Goal: Information Seeking & Learning: Learn about a topic

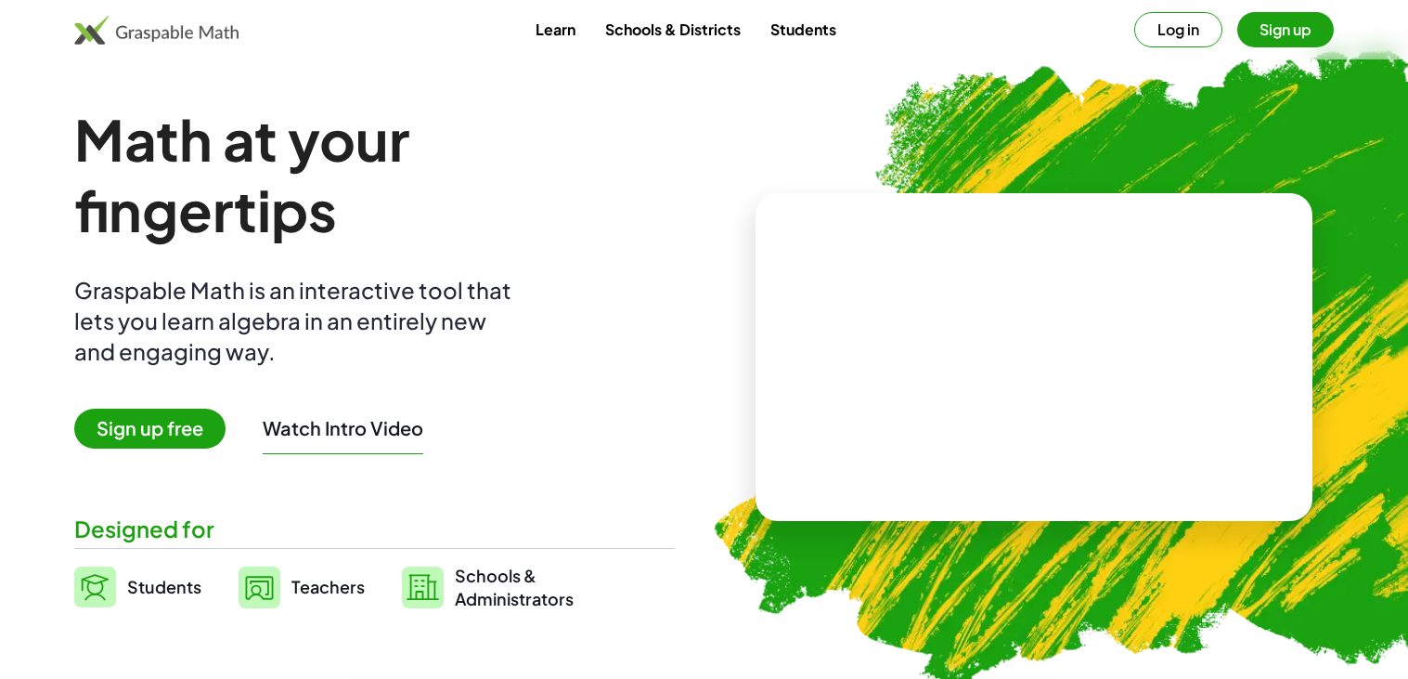
click at [1189, 30] on button "Log in" at bounding box center [1178, 29] width 88 height 35
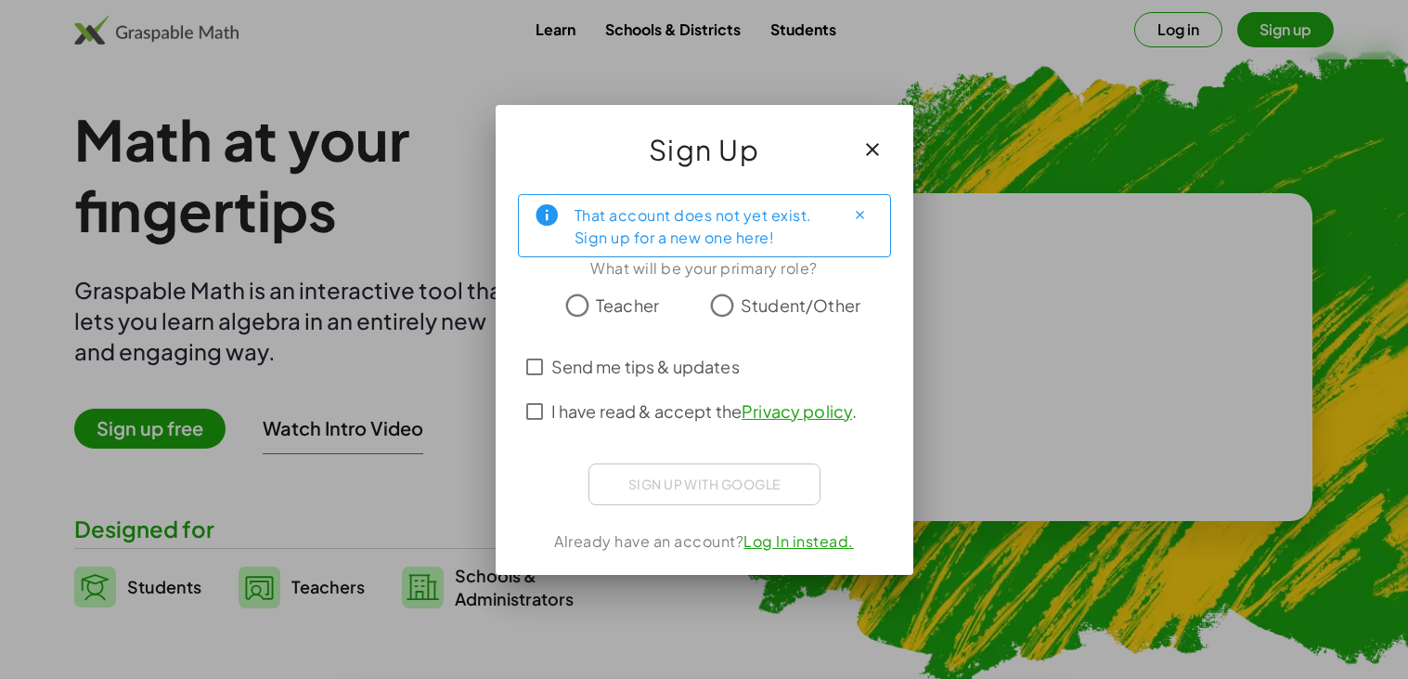
click at [875, 149] on icon "button" at bounding box center [872, 149] width 22 height 22
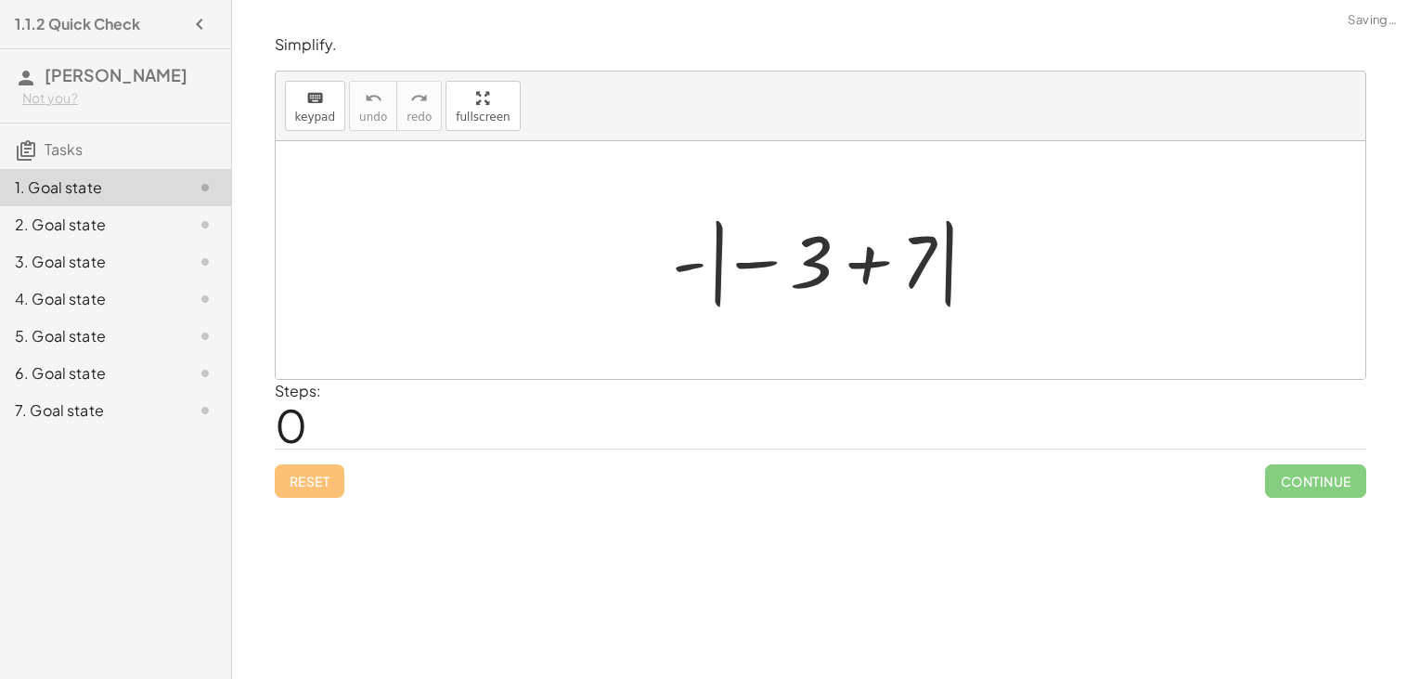
click at [867, 269] on div at bounding box center [828, 260] width 330 height 103
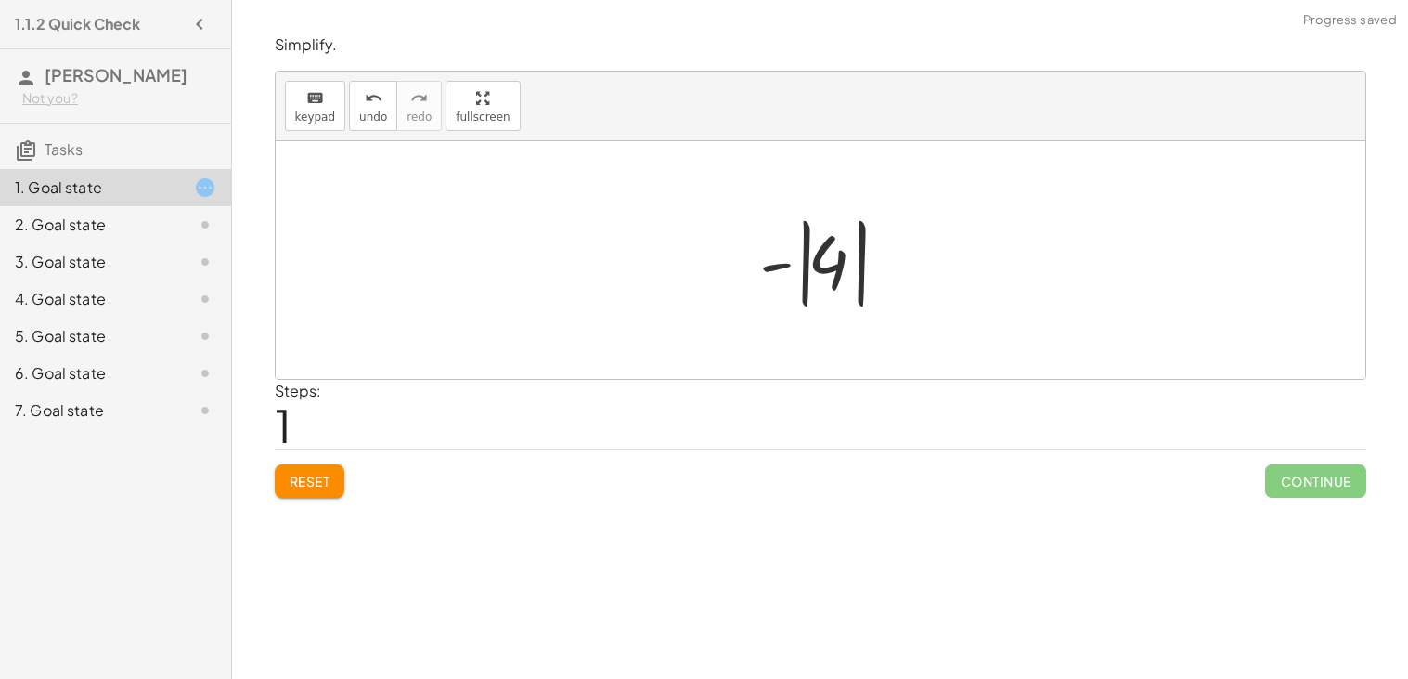
click at [794, 264] on div at bounding box center [828, 260] width 156 height 103
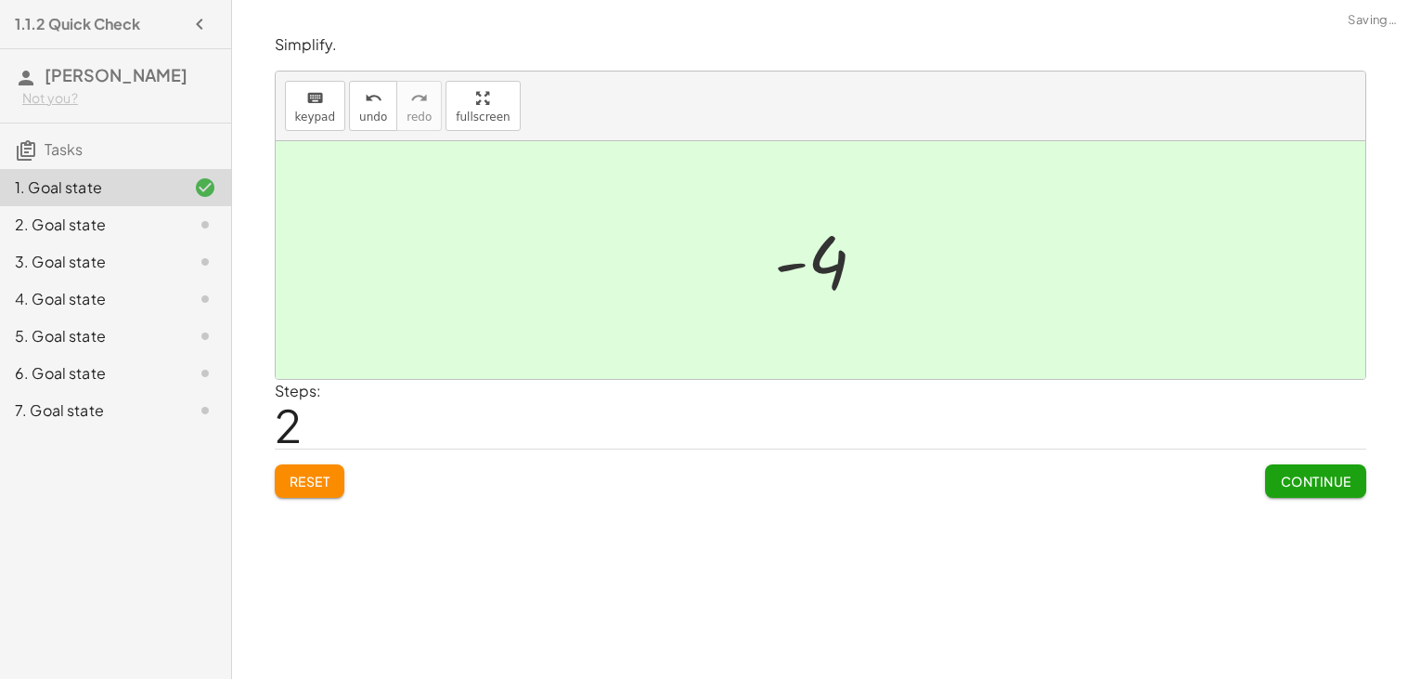
click at [1291, 485] on span "Continue" at bounding box center [1315, 480] width 71 height 17
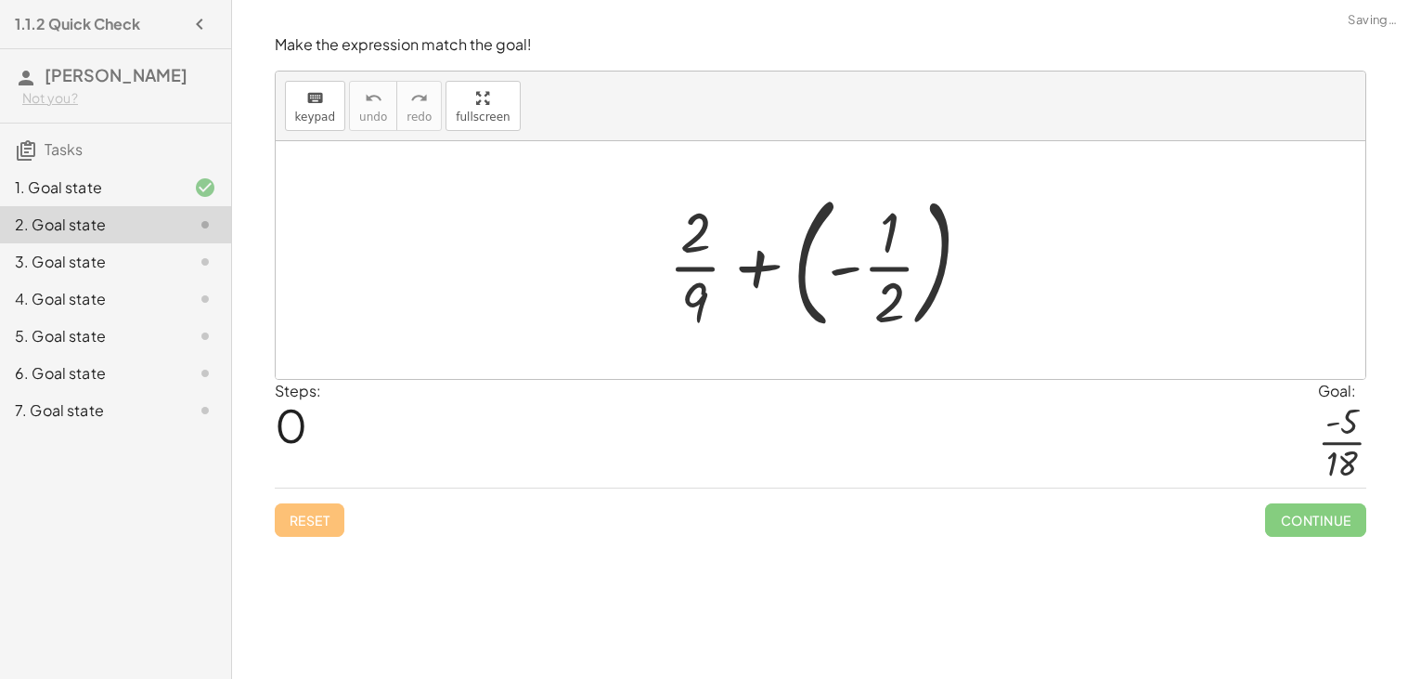
click at [871, 271] on div at bounding box center [827, 260] width 337 height 154
click at [848, 273] on div at bounding box center [827, 260] width 337 height 154
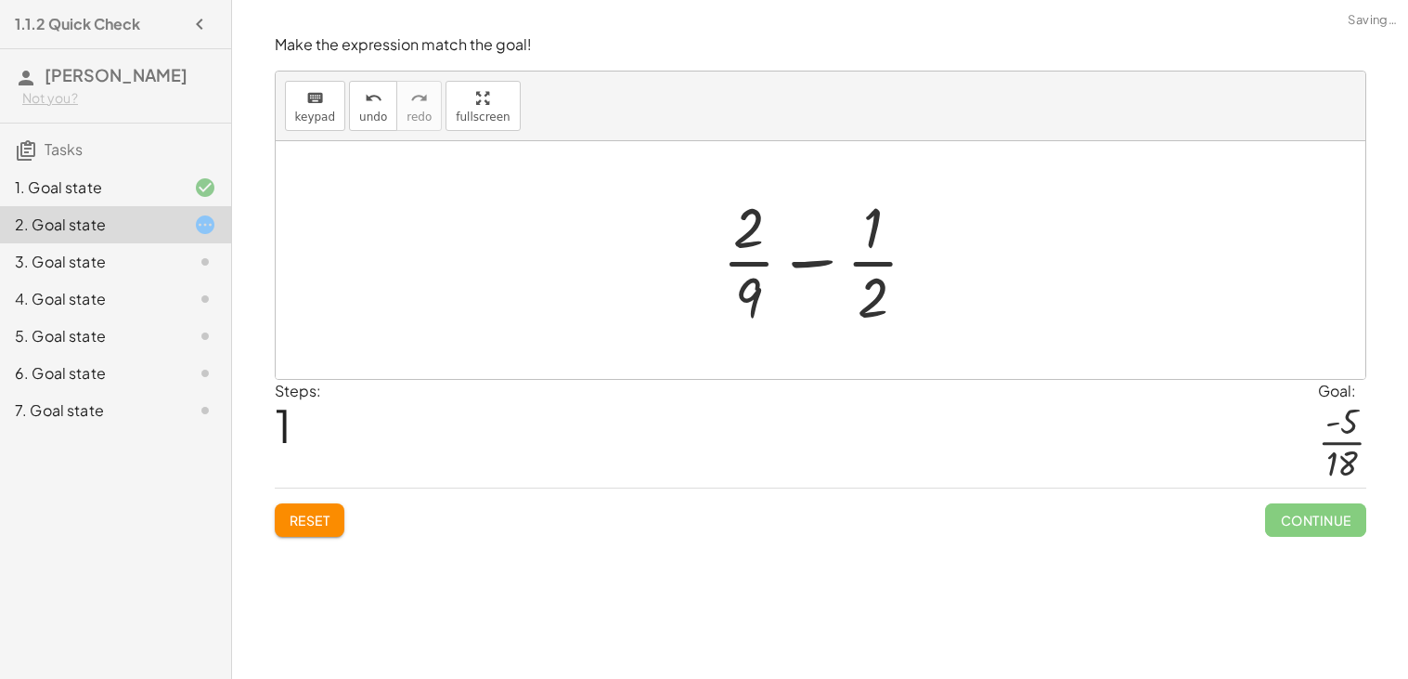
click at [794, 263] on div at bounding box center [828, 259] width 230 height 143
click at [758, 243] on div at bounding box center [828, 259] width 230 height 143
drag, startPoint x: 869, startPoint y: 292, endPoint x: 870, endPoint y: 220, distance: 72.4
click at [870, 220] on div at bounding box center [828, 259] width 230 height 143
drag, startPoint x: 746, startPoint y: 291, endPoint x: 746, endPoint y: 220, distance: 70.5
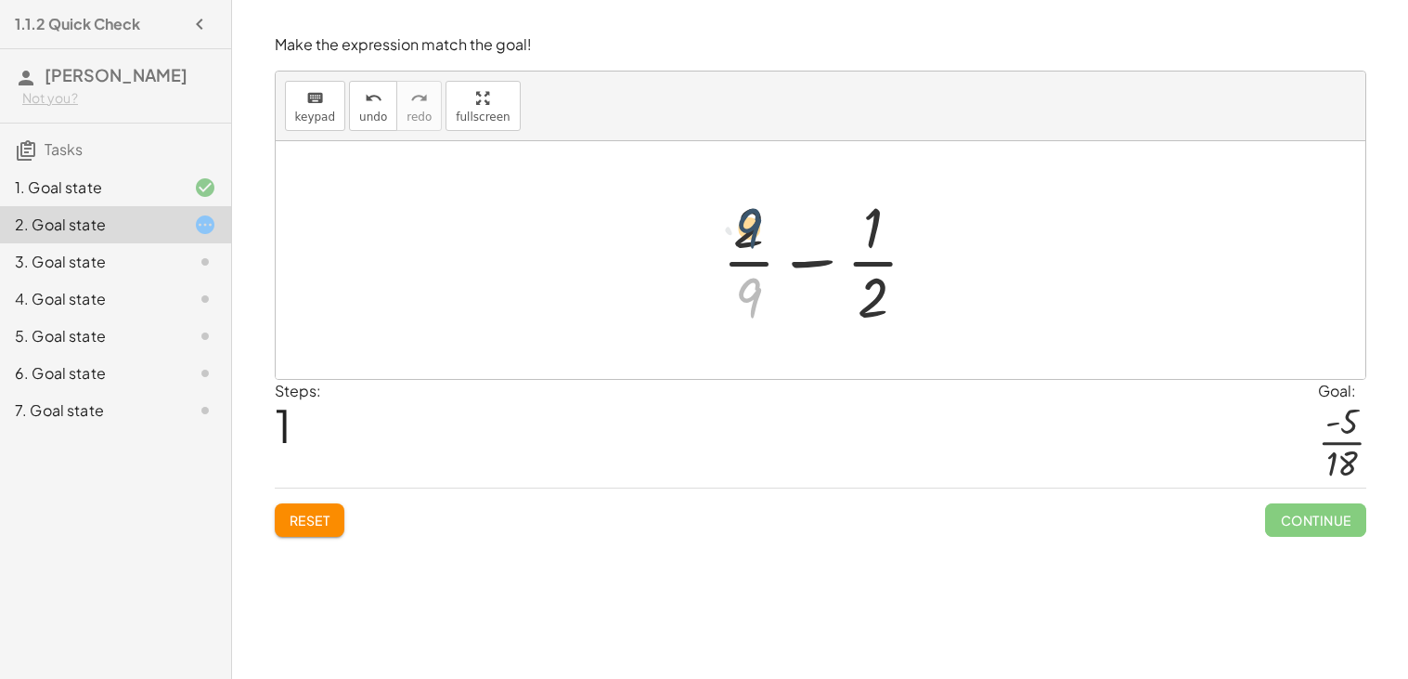
click at [746, 220] on div at bounding box center [828, 259] width 230 height 143
drag, startPoint x: 746, startPoint y: 287, endPoint x: 870, endPoint y: 274, distance: 124.1
click at [870, 274] on div at bounding box center [828, 259] width 230 height 143
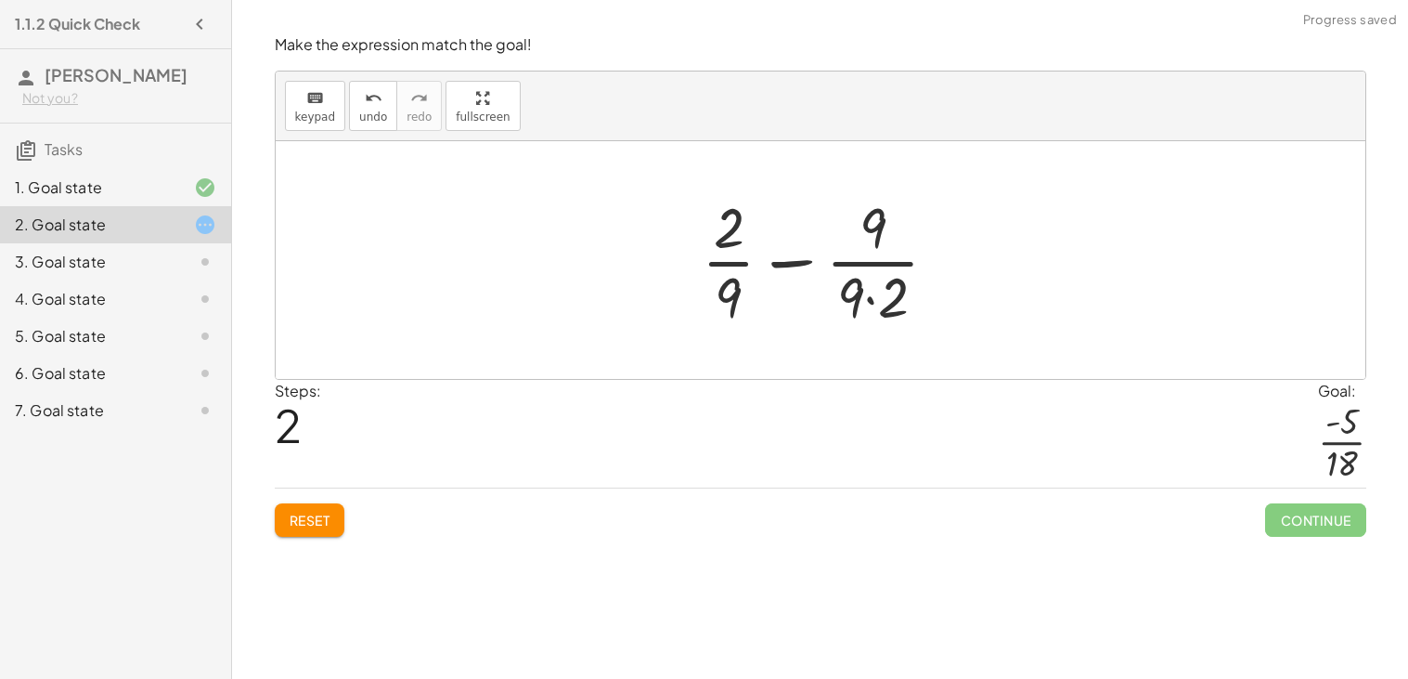
click at [870, 276] on div at bounding box center [827, 259] width 270 height 143
click at [871, 290] on div at bounding box center [827, 259] width 270 height 143
click at [290, 526] on span "Reset" at bounding box center [310, 519] width 41 height 17
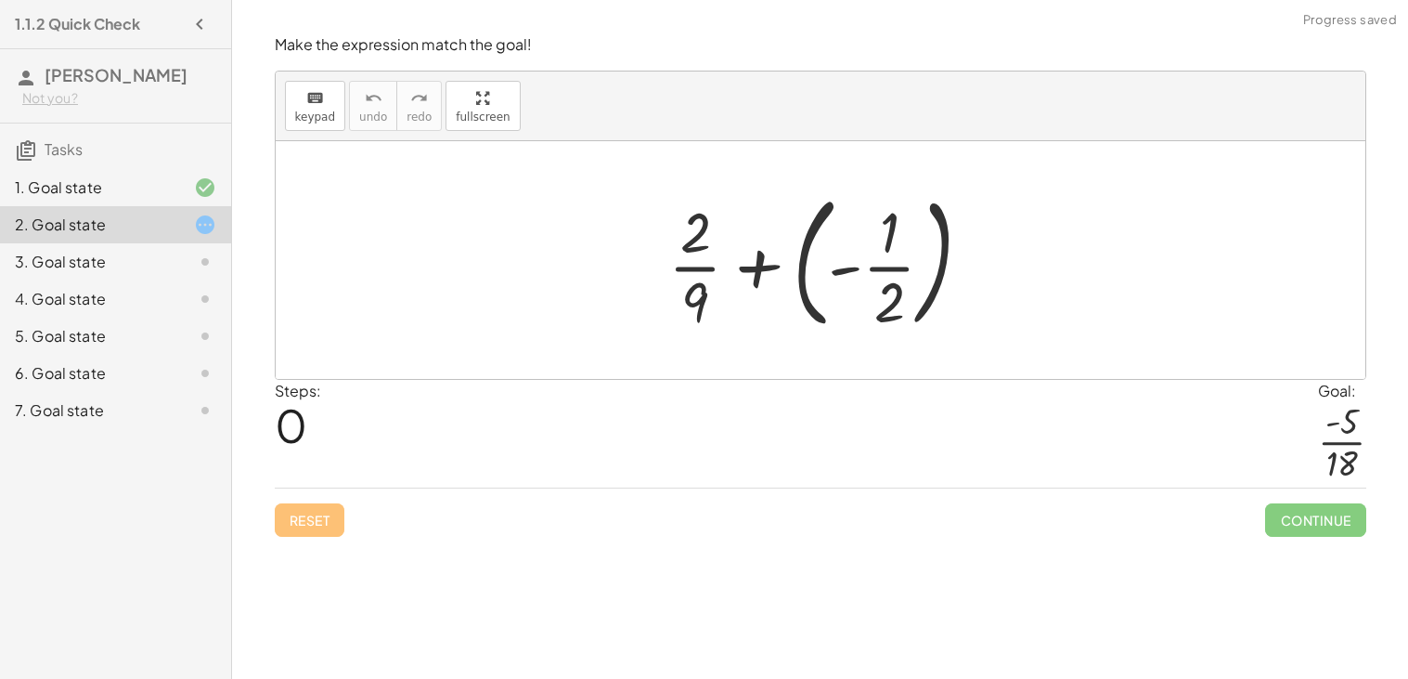
click at [870, 274] on div at bounding box center [827, 260] width 337 height 154
click at [854, 269] on div at bounding box center [827, 260] width 337 height 154
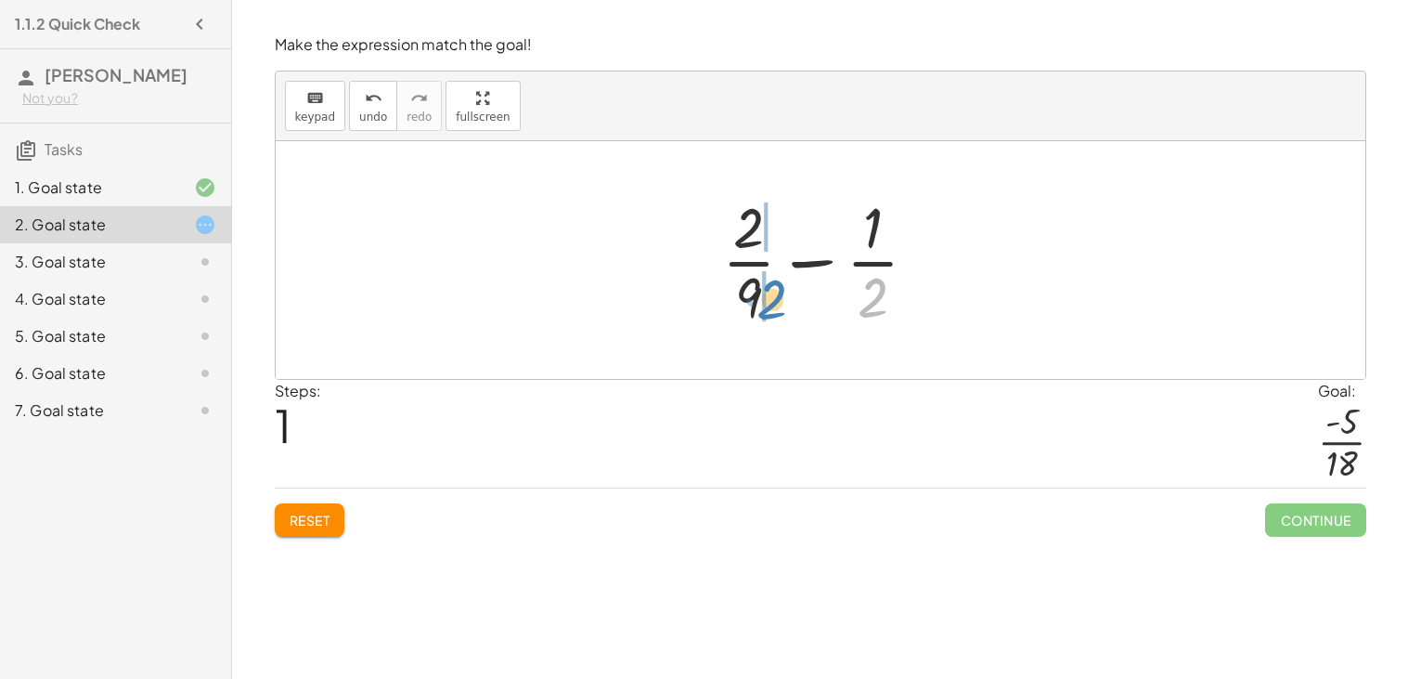
drag, startPoint x: 884, startPoint y: 305, endPoint x: 783, endPoint y: 307, distance: 101.2
click at [783, 307] on div at bounding box center [828, 259] width 230 height 143
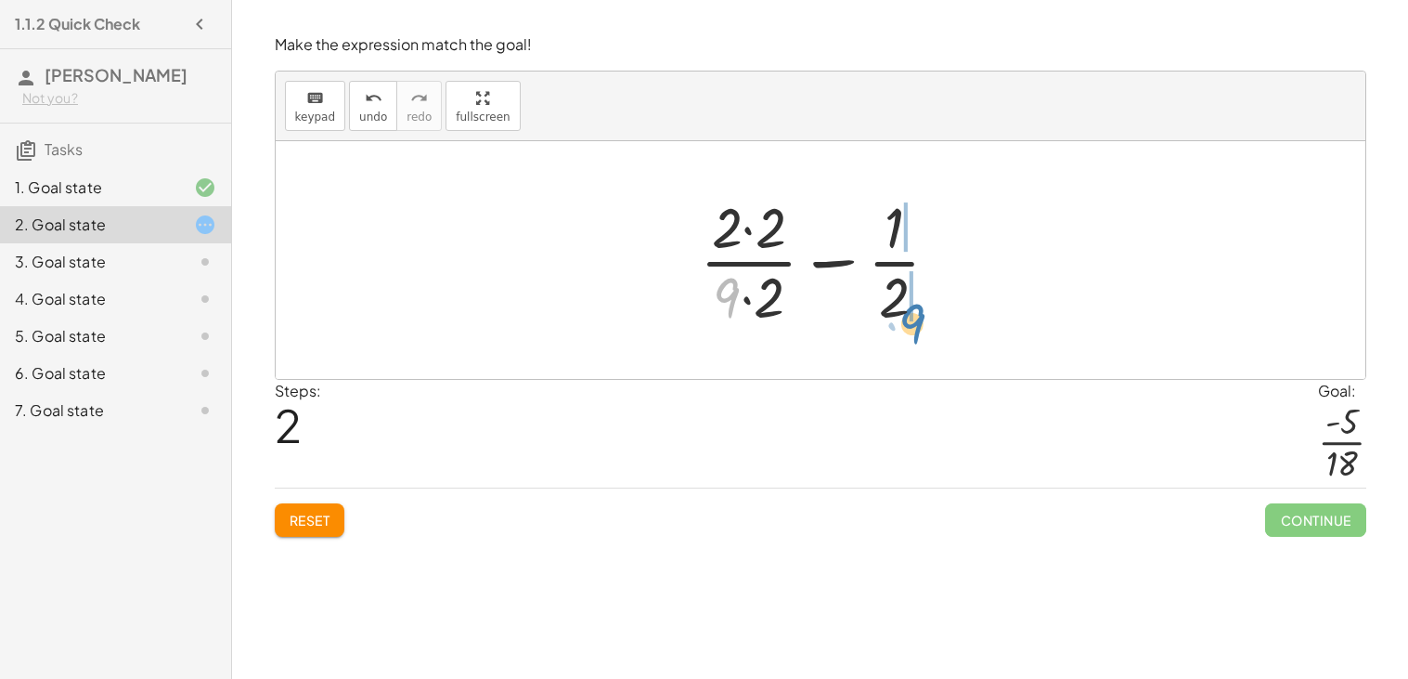
drag, startPoint x: 737, startPoint y: 291, endPoint x: 932, endPoint y: 320, distance: 197.0
click at [932, 320] on div at bounding box center [828, 259] width 274 height 143
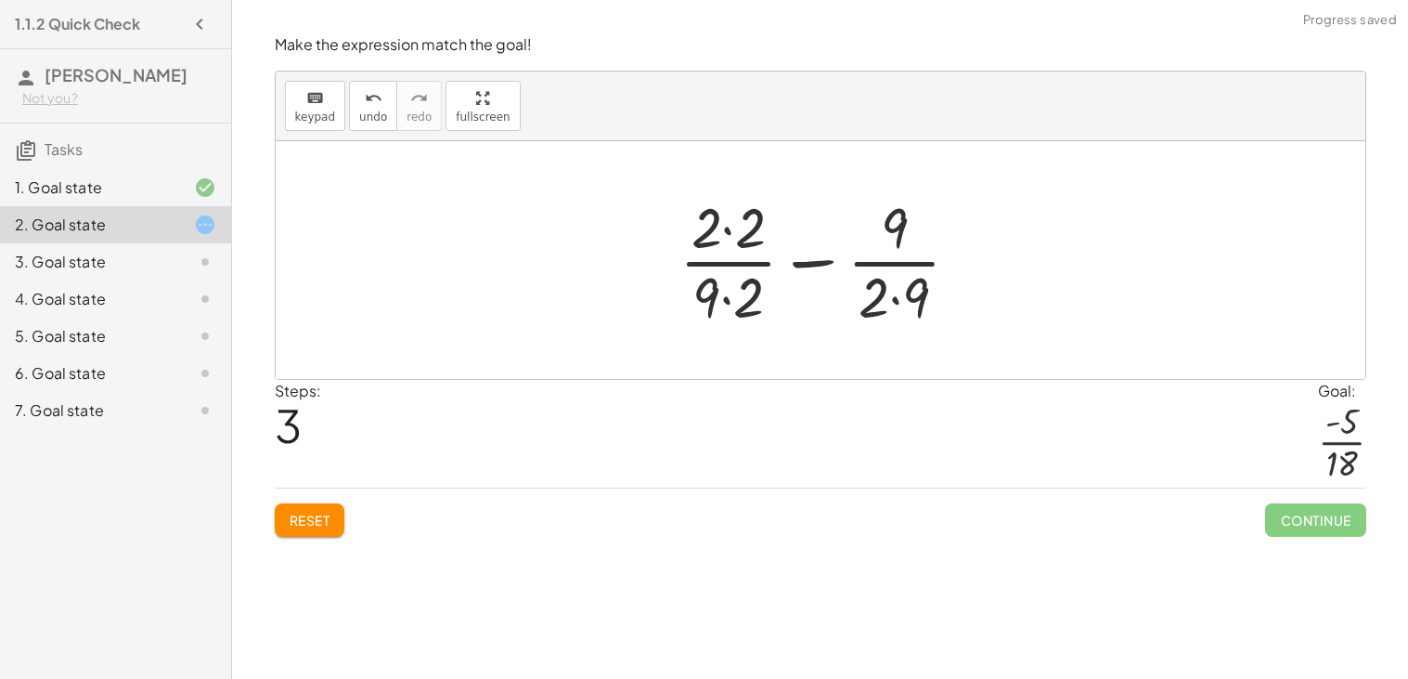
click at [912, 301] on div at bounding box center [827, 259] width 314 height 143
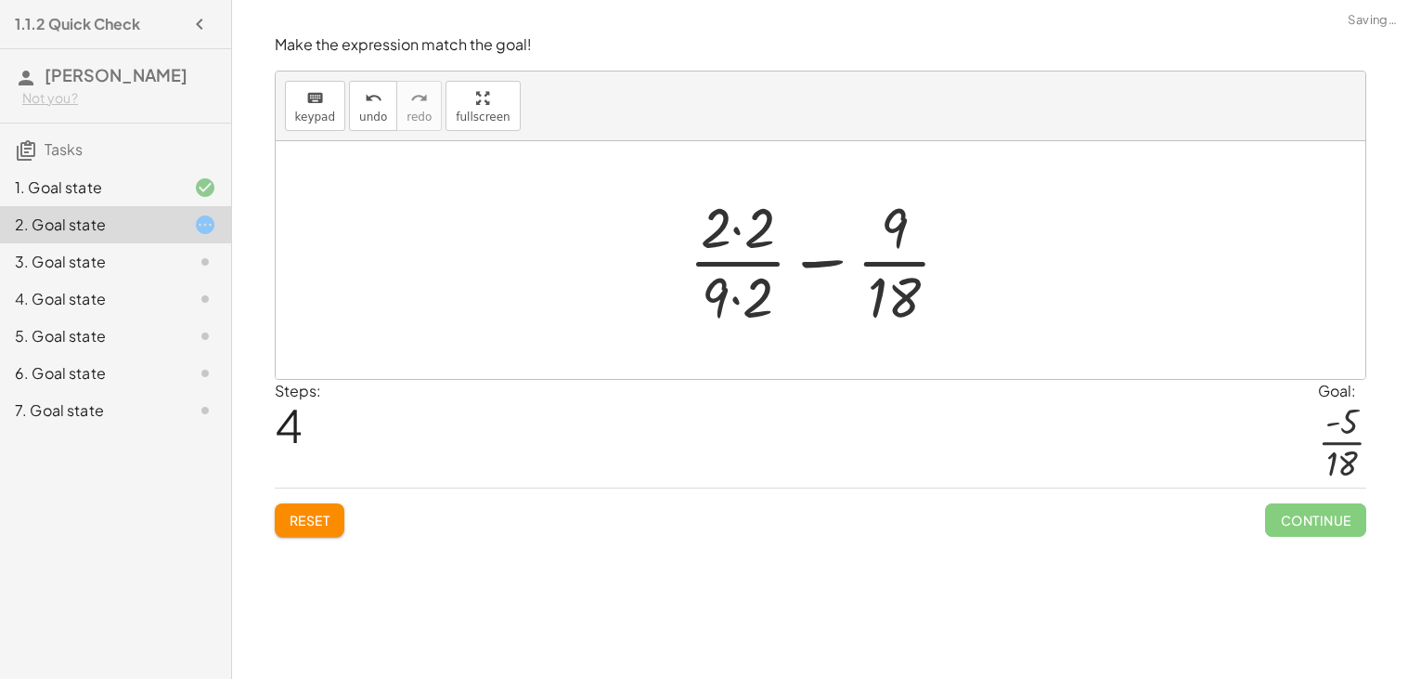
click at [756, 232] on div at bounding box center [827, 259] width 296 height 143
click at [748, 285] on div at bounding box center [827, 259] width 292 height 143
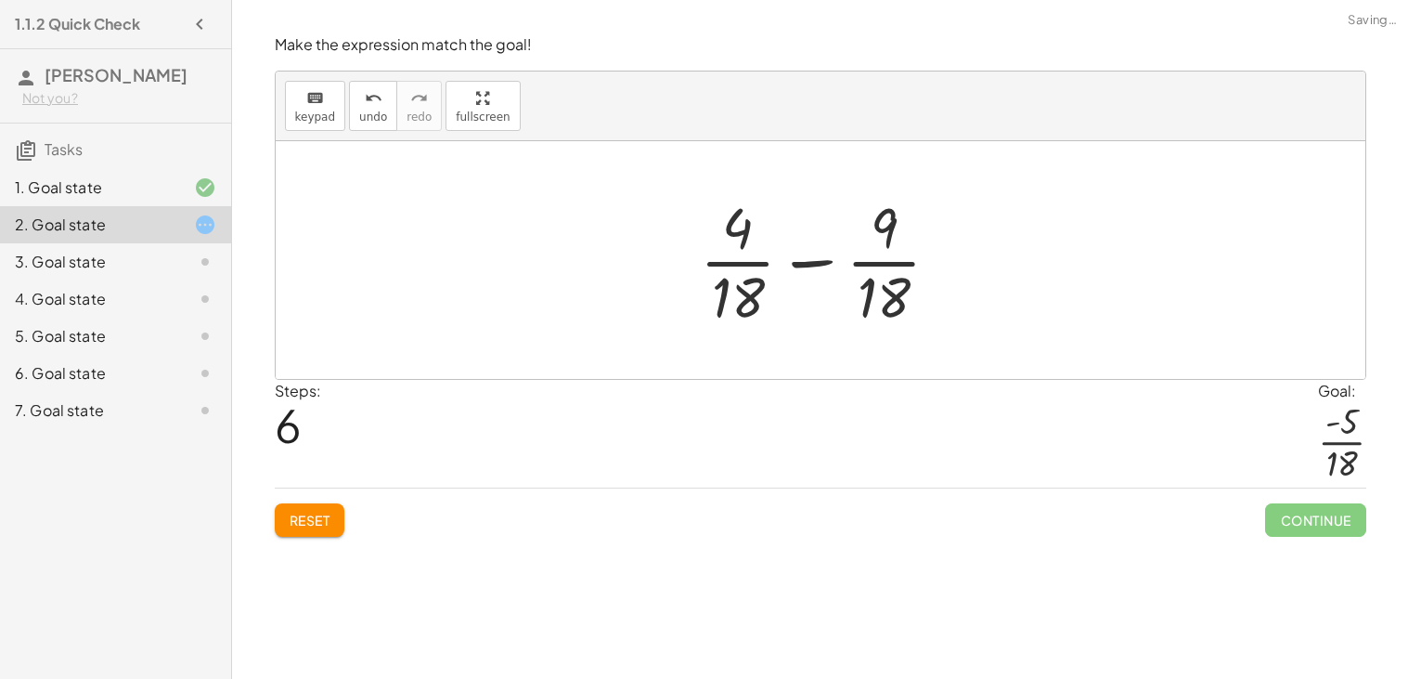
click at [796, 260] on div at bounding box center [828, 259] width 274 height 143
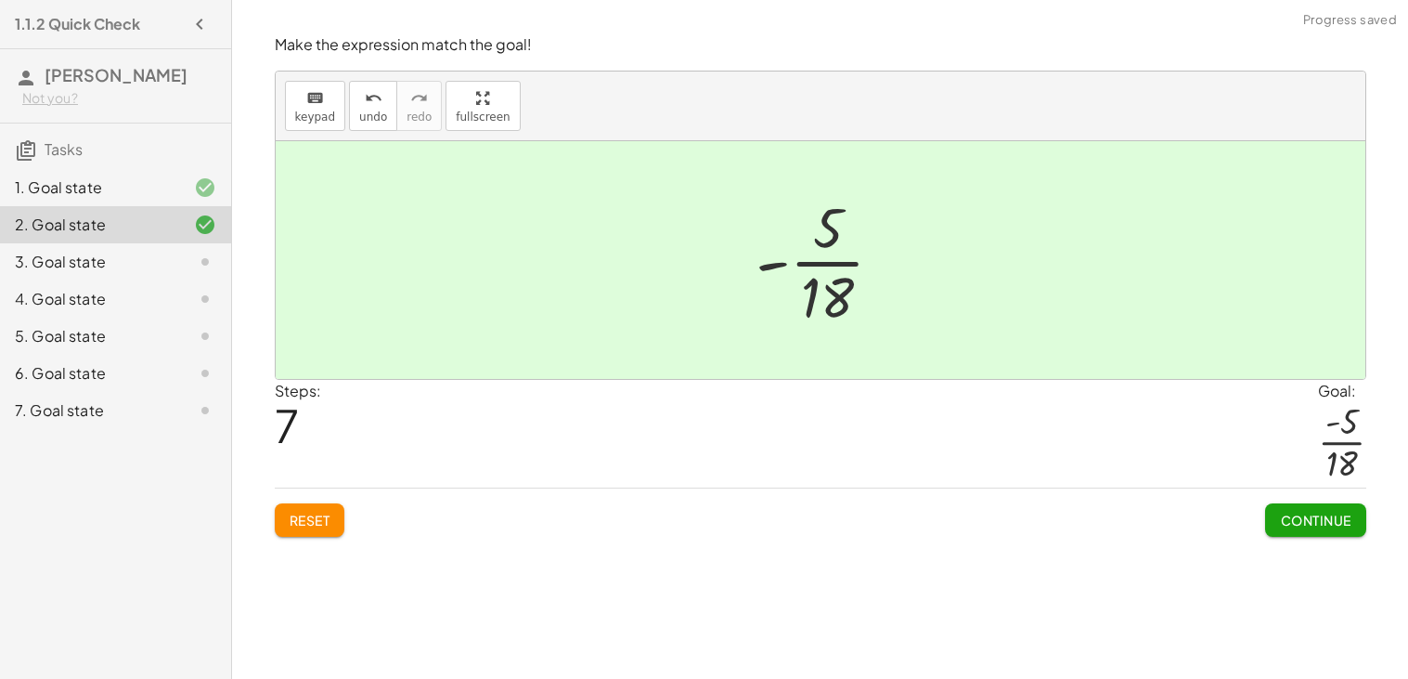
click at [1320, 530] on button "Continue" at bounding box center [1315, 519] width 100 height 33
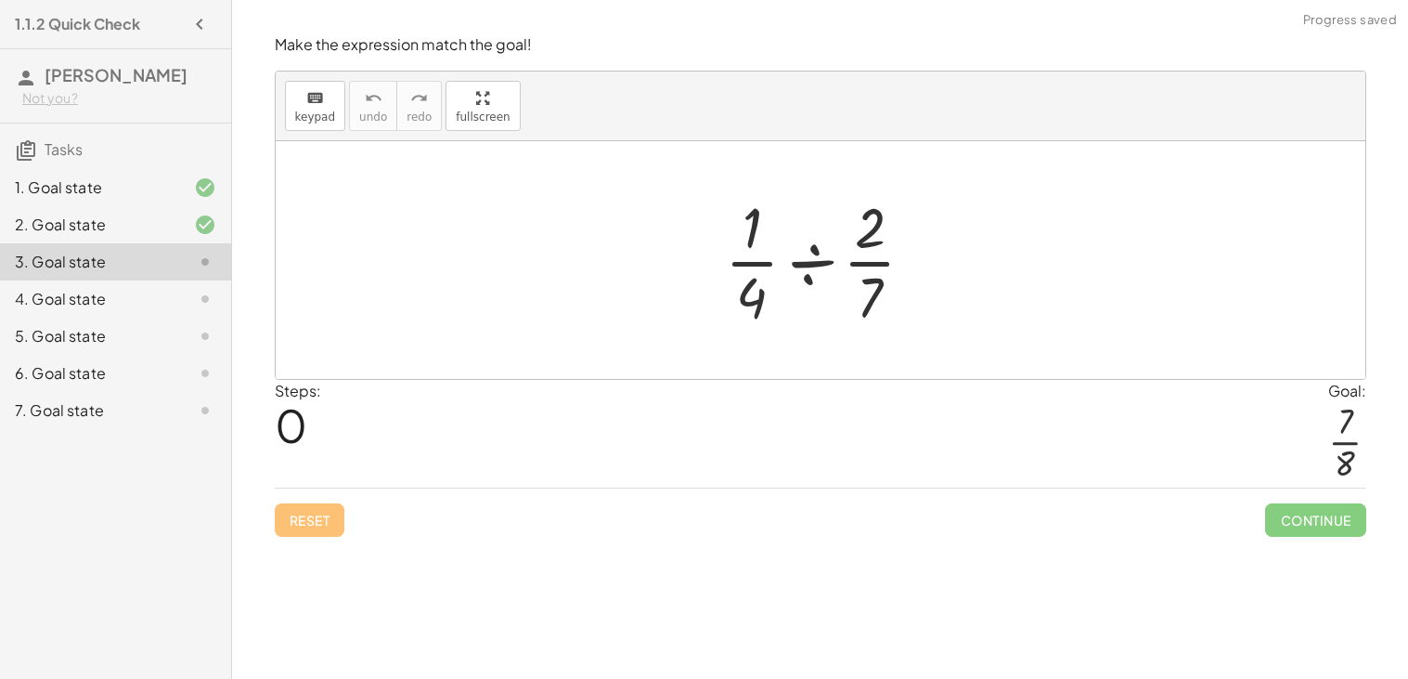
click at [828, 261] on div at bounding box center [828, 259] width 224 height 143
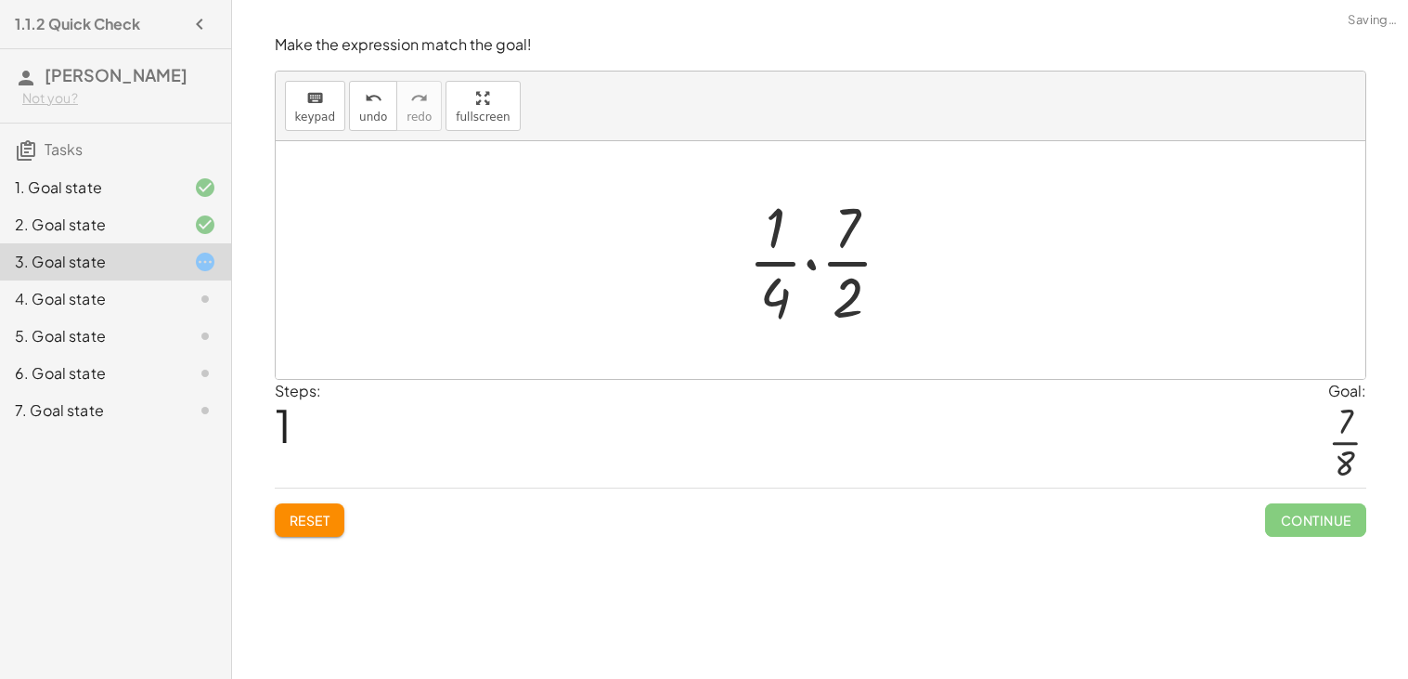
click at [817, 264] on div at bounding box center [828, 259] width 178 height 143
click at [781, 294] on div at bounding box center [827, 259] width 149 height 143
click at [835, 296] on div at bounding box center [827, 259] width 149 height 143
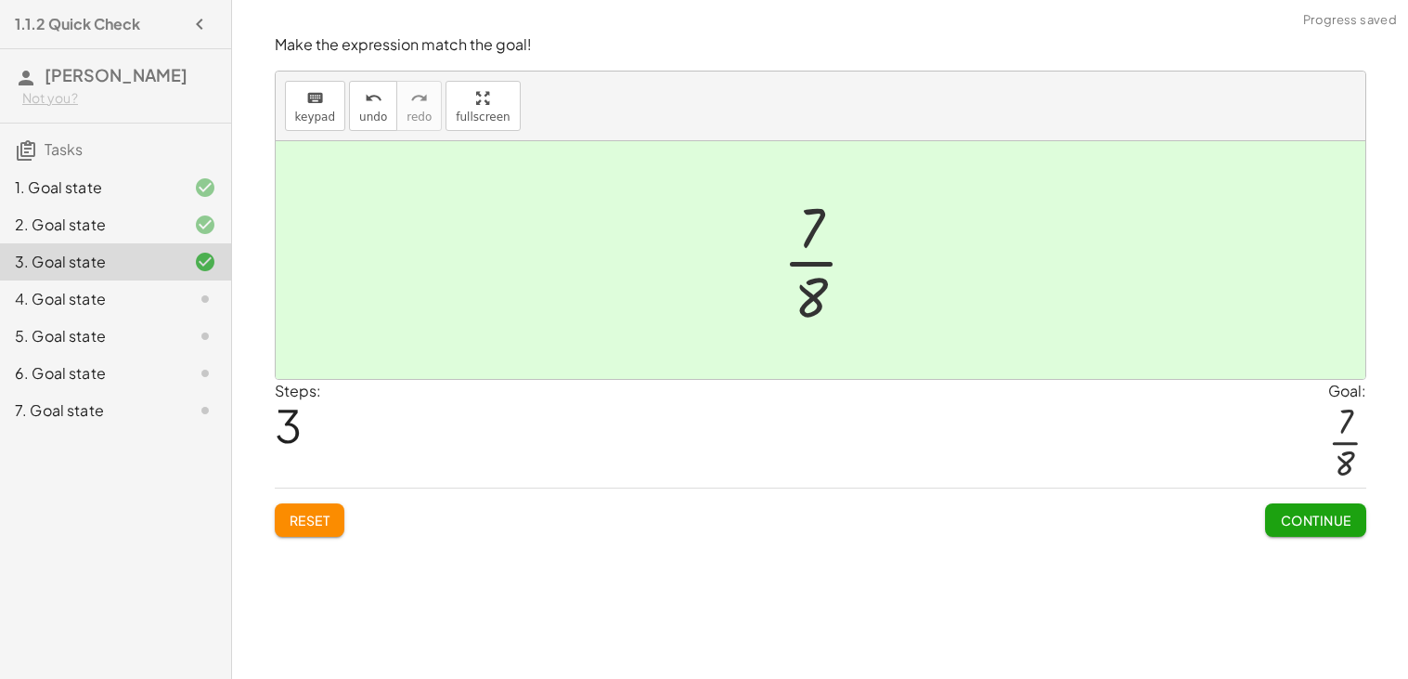
click at [1288, 505] on button "Continue" at bounding box center [1315, 519] width 100 height 33
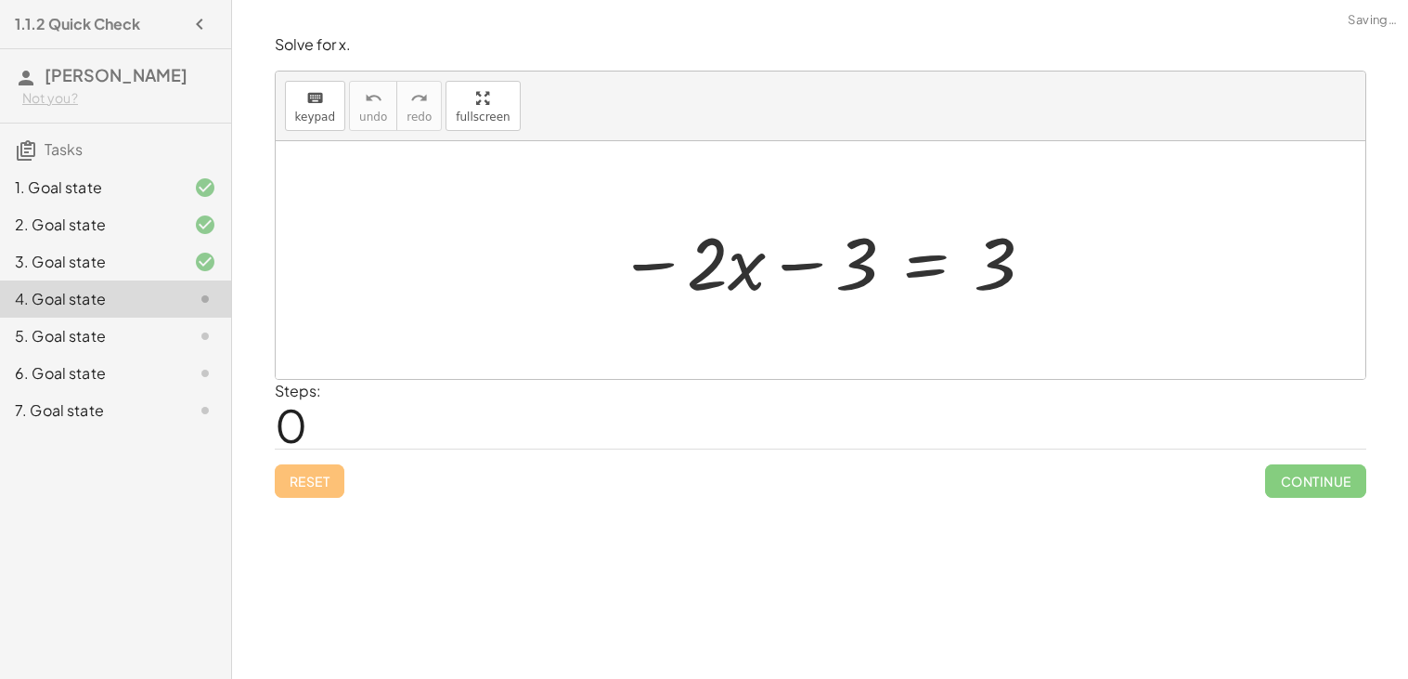
click at [797, 268] on div at bounding box center [827, 261] width 437 height 96
click at [757, 270] on div at bounding box center [827, 261] width 437 height 96
drag, startPoint x: 740, startPoint y: 270, endPoint x: 880, endPoint y: 281, distance: 140.6
click at [880, 281] on div at bounding box center [827, 261] width 437 height 96
click at [766, 262] on div at bounding box center [827, 261] width 437 height 96
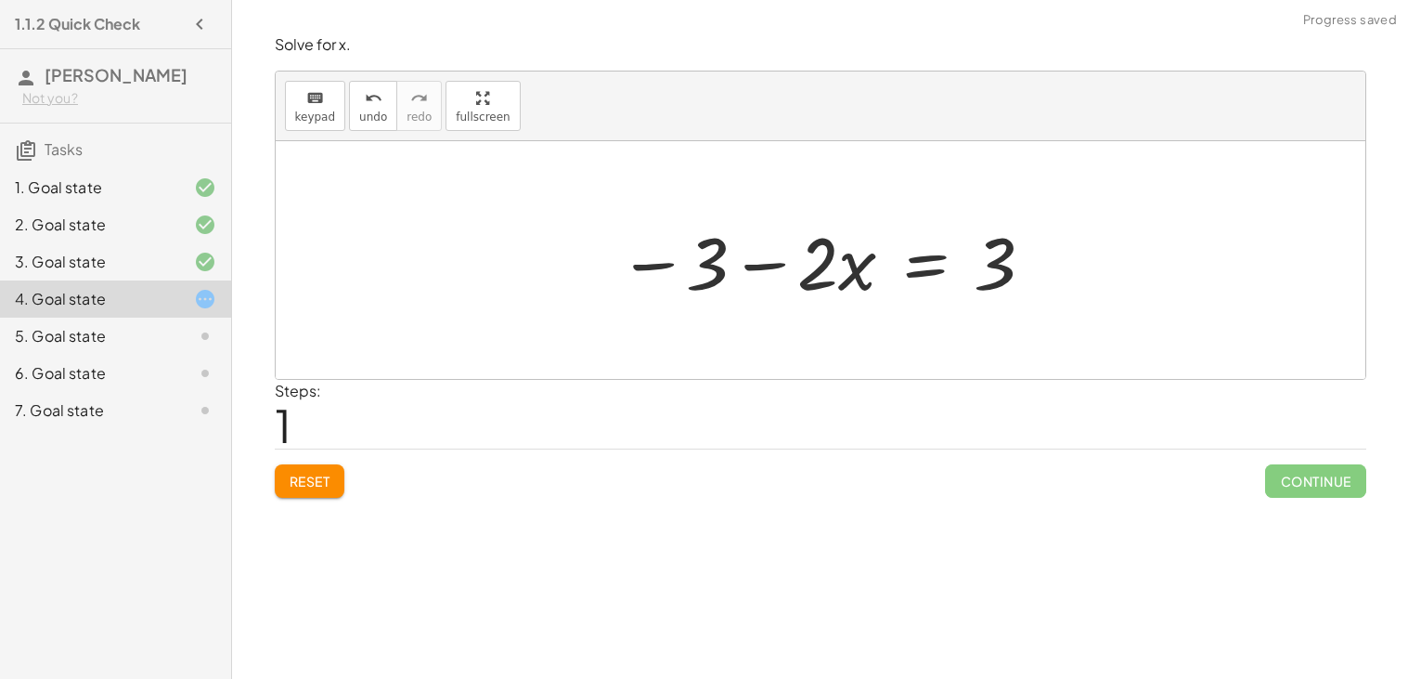
click at [678, 261] on div at bounding box center [827, 261] width 437 height 96
click at [663, 265] on div at bounding box center [827, 261] width 437 height 96
click at [914, 252] on div at bounding box center [827, 261] width 437 height 96
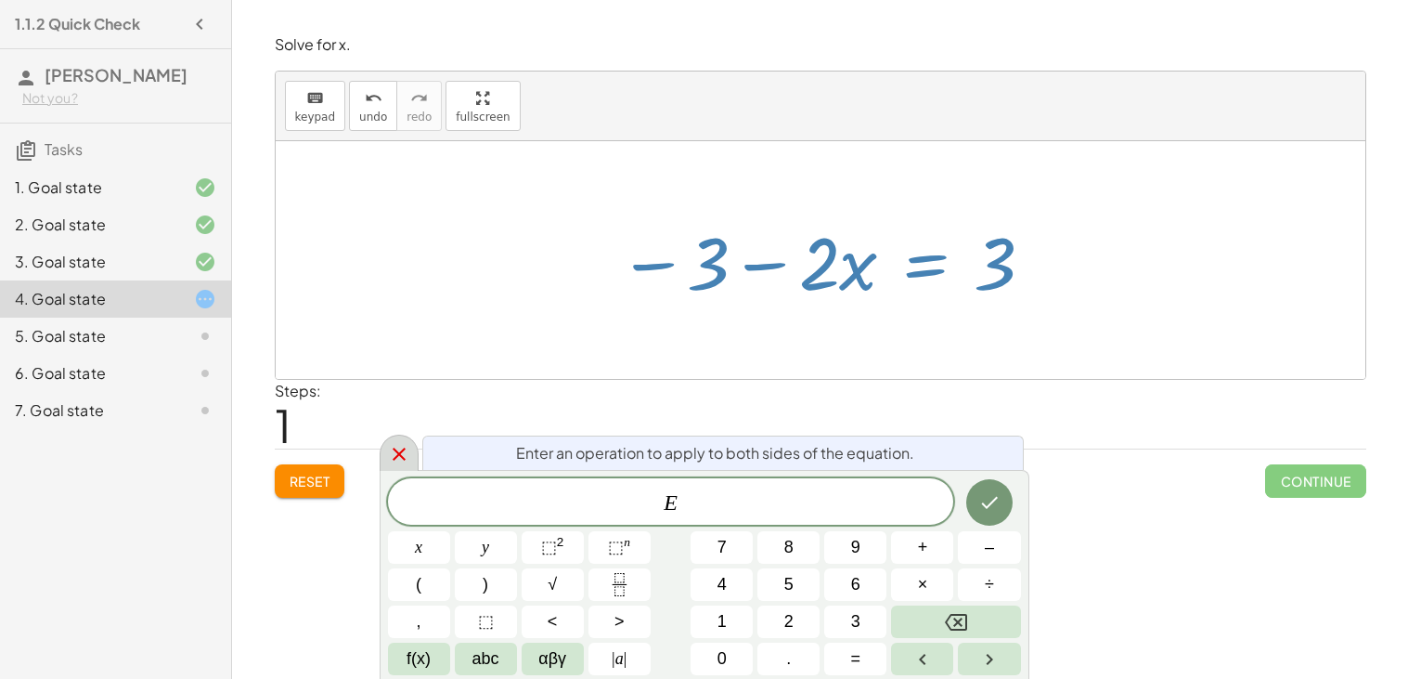
click at [396, 457] on icon at bounding box center [399, 453] width 13 height 13
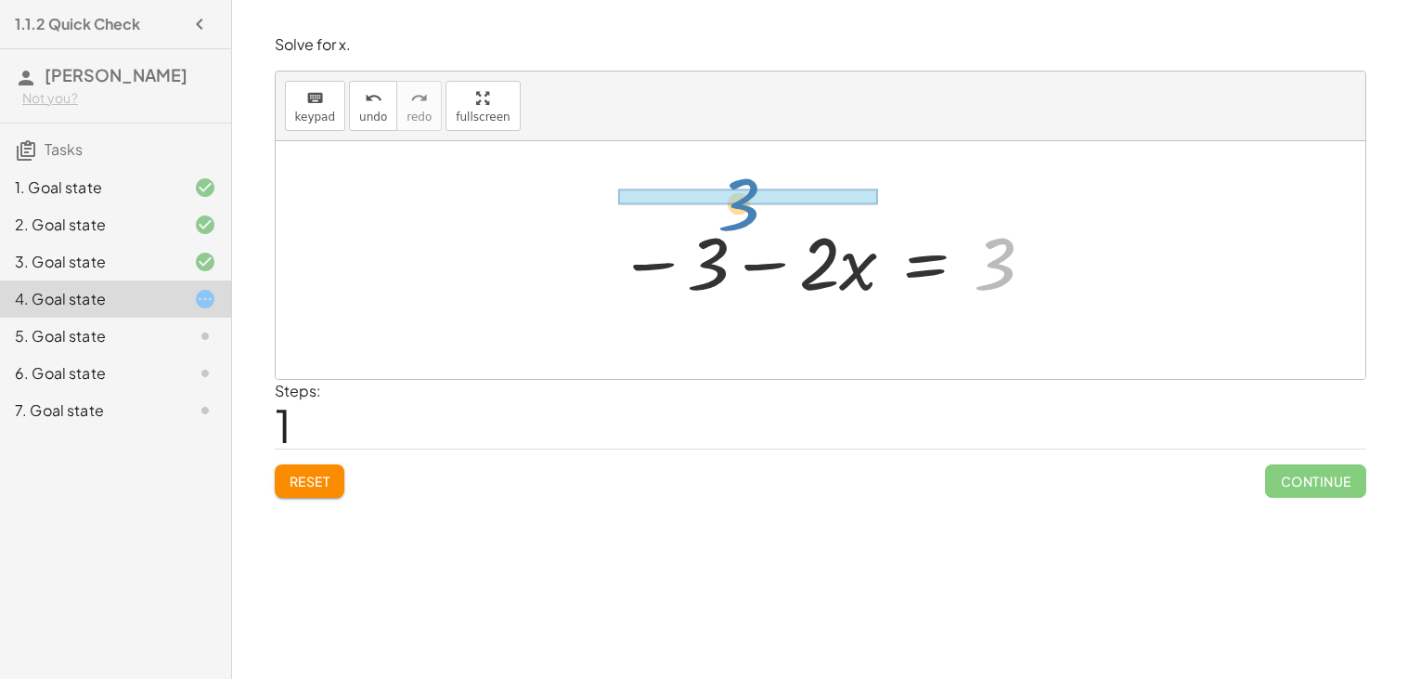
drag, startPoint x: 1016, startPoint y: 277, endPoint x: 754, endPoint y: 207, distance: 271.8
click at [754, 208] on div "− · 2 · x − 3 = 3 3 − · 2 · x − 3 = 3" at bounding box center [820, 260] width 460 height 105
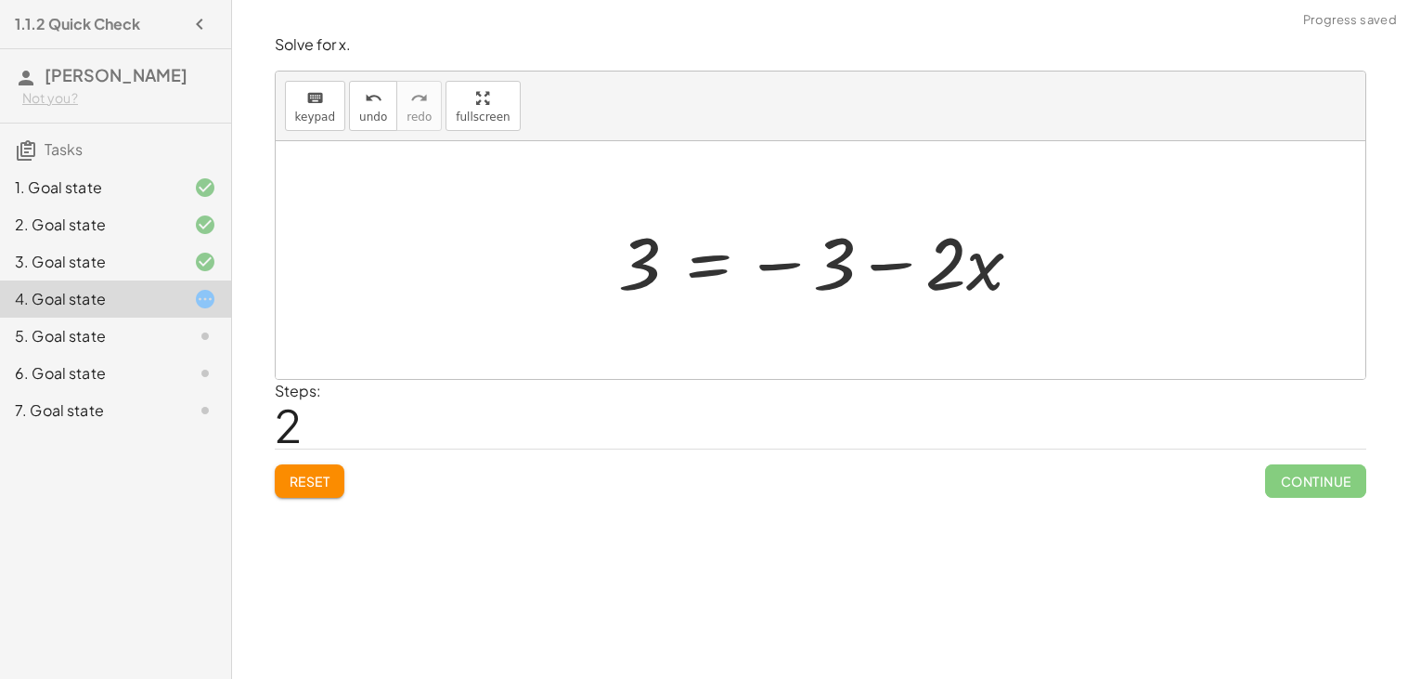
click at [875, 268] on div at bounding box center [827, 261] width 437 height 96
click at [801, 267] on div at bounding box center [827, 261] width 437 height 96
click at [794, 267] on div at bounding box center [827, 261] width 437 height 96
drag, startPoint x: 818, startPoint y: 263, endPoint x: 934, endPoint y: 274, distance: 116.6
click at [934, 274] on div at bounding box center [827, 261] width 437 height 96
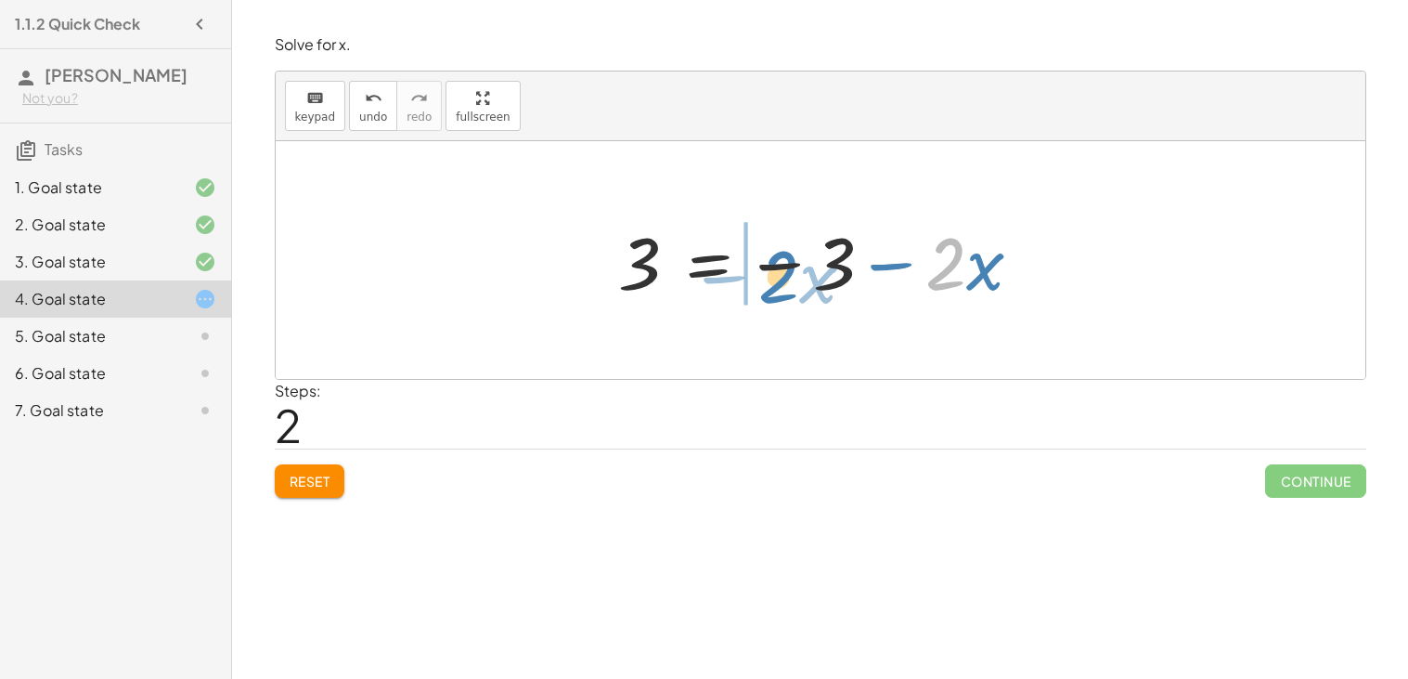
drag, startPoint x: 948, startPoint y: 274, endPoint x: 781, endPoint y: 288, distance: 167.7
click at [781, 288] on div at bounding box center [827, 261] width 437 height 96
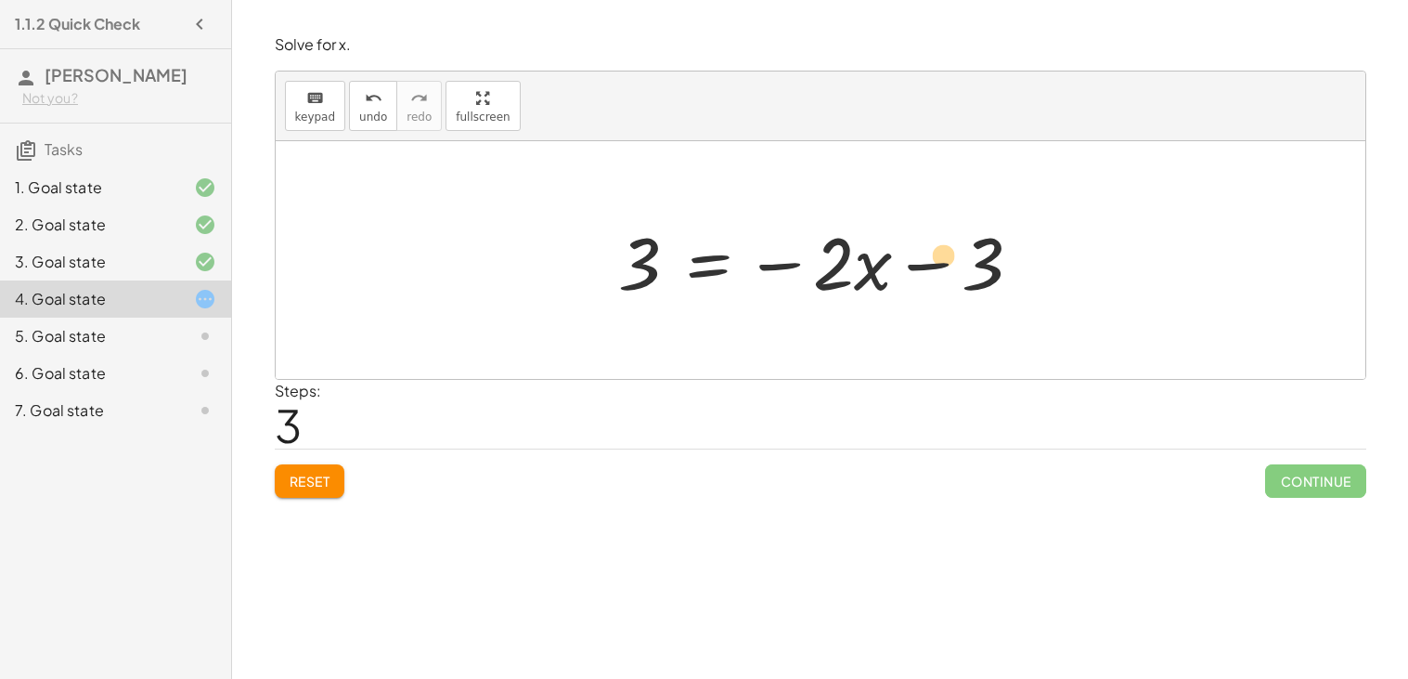
drag, startPoint x: 983, startPoint y: 273, endPoint x: 946, endPoint y: 265, distance: 38.1
click at [946, 265] on div at bounding box center [827, 261] width 437 height 96
click at [913, 270] on div at bounding box center [827, 261] width 437 height 96
click at [980, 274] on div at bounding box center [827, 261] width 437 height 96
click at [757, 265] on div at bounding box center [827, 261] width 437 height 96
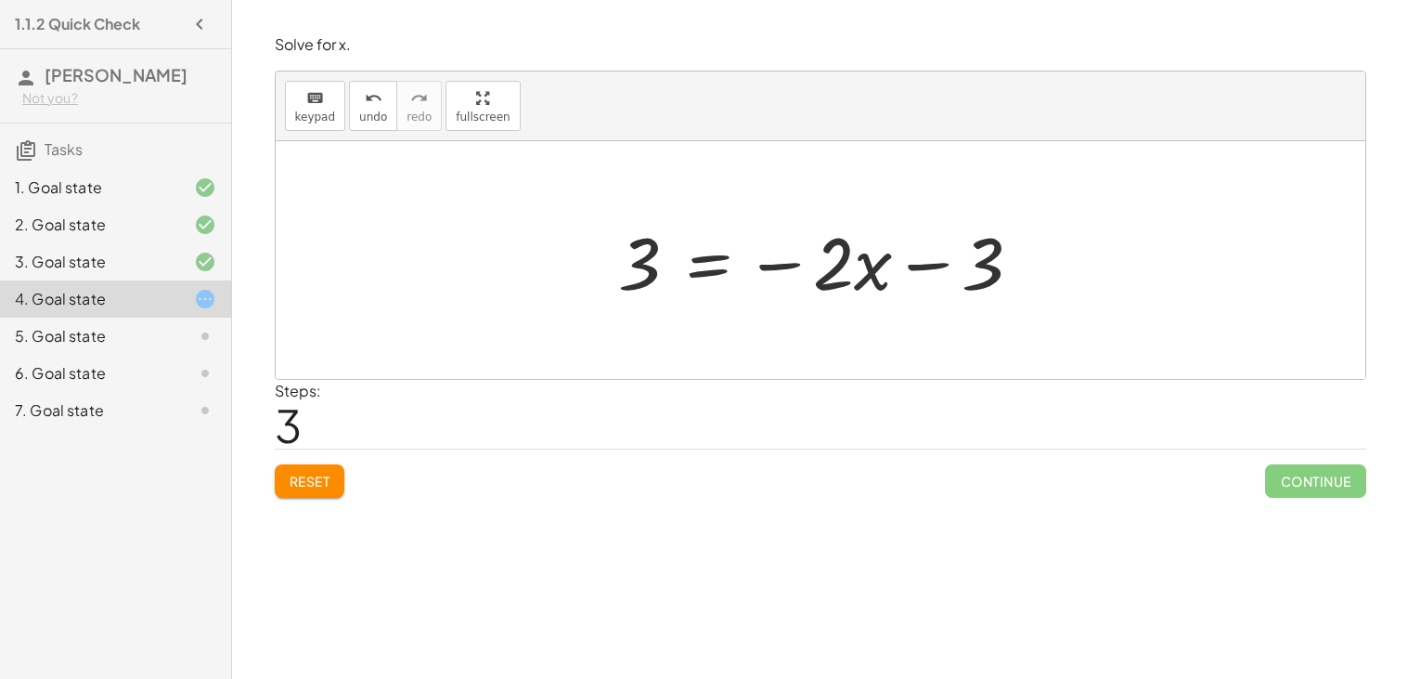
click at [908, 262] on div at bounding box center [827, 261] width 437 height 96
click at [774, 260] on div at bounding box center [827, 261] width 437 height 96
drag, startPoint x: 775, startPoint y: 267, endPoint x: 937, endPoint y: 271, distance: 161.6
click at [937, 271] on div at bounding box center [827, 261] width 437 height 96
click at [884, 265] on div at bounding box center [827, 261] width 437 height 96
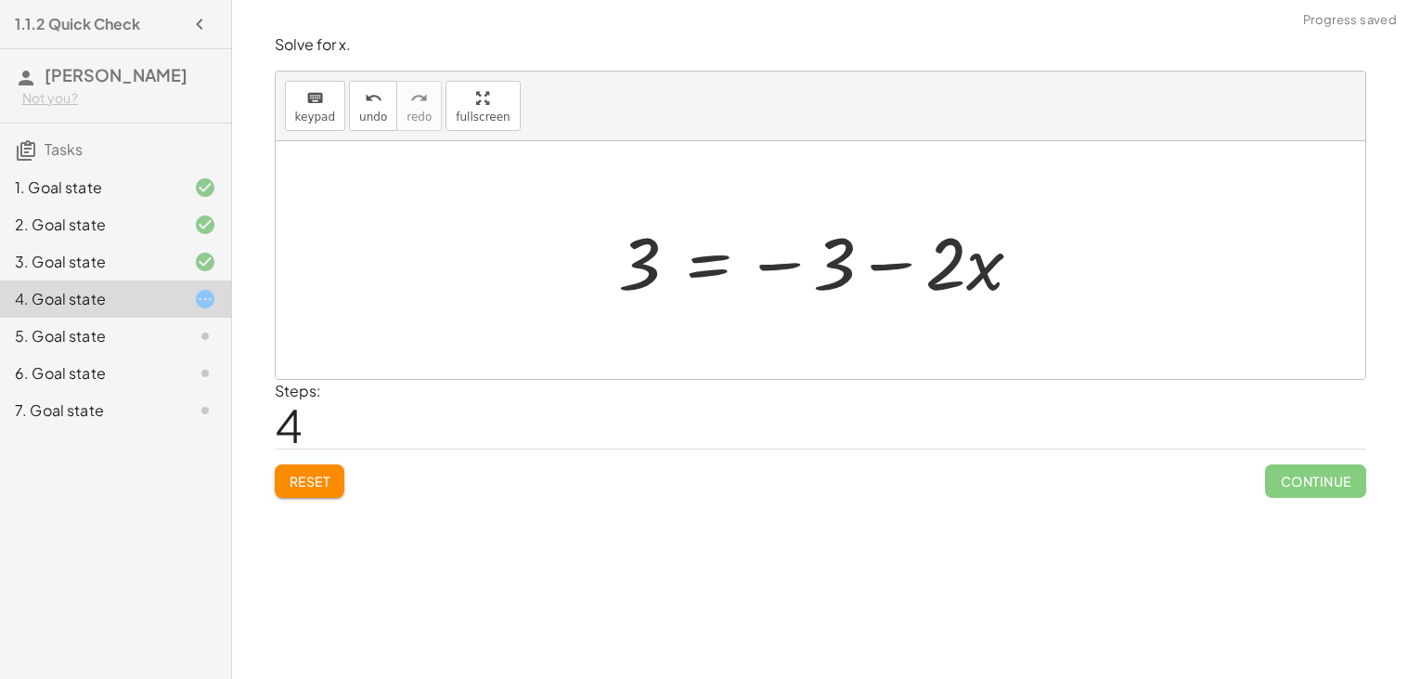
click at [765, 266] on div at bounding box center [827, 261] width 437 height 96
click at [307, 475] on span "Reset" at bounding box center [310, 480] width 41 height 17
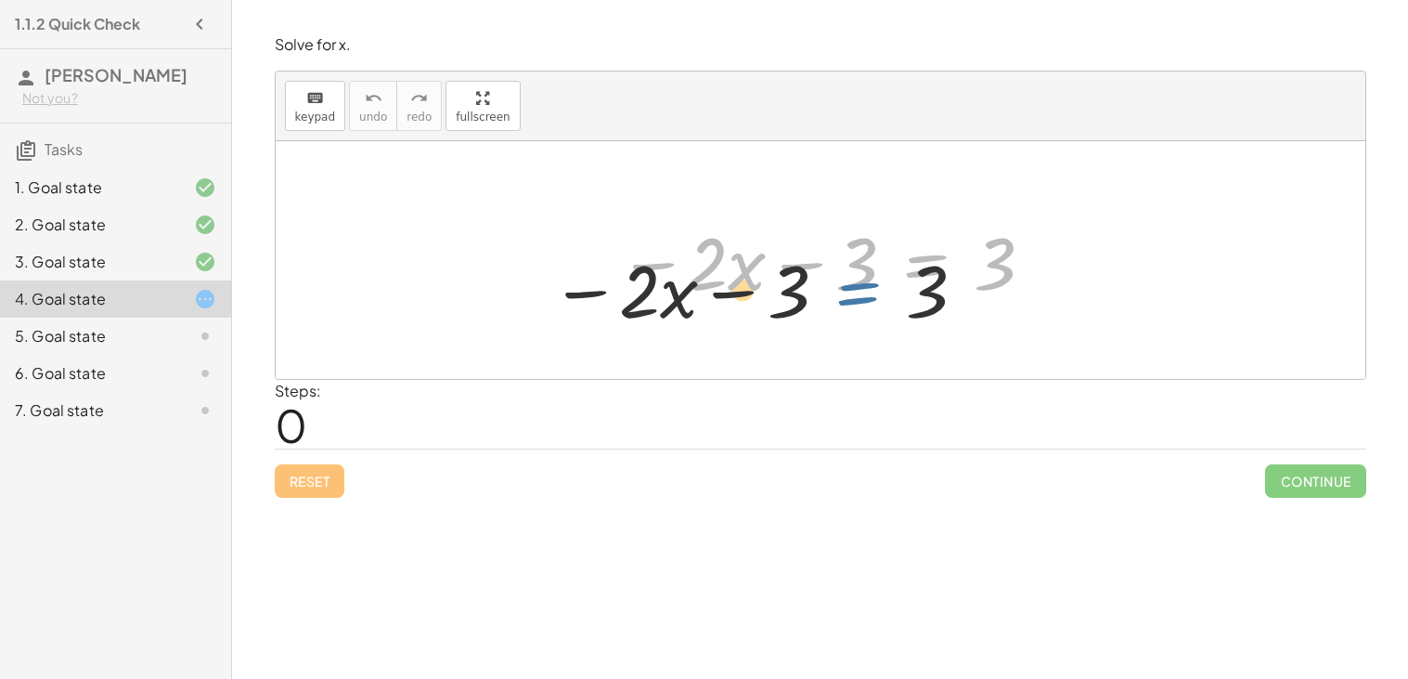
drag, startPoint x: 920, startPoint y: 265, endPoint x: 731, endPoint y: 343, distance: 204.8
click at [731, 343] on div "− · 2 · x − 3 = 3 − · 2 · x − 3 = 3" at bounding box center [821, 260] width 1090 height 238
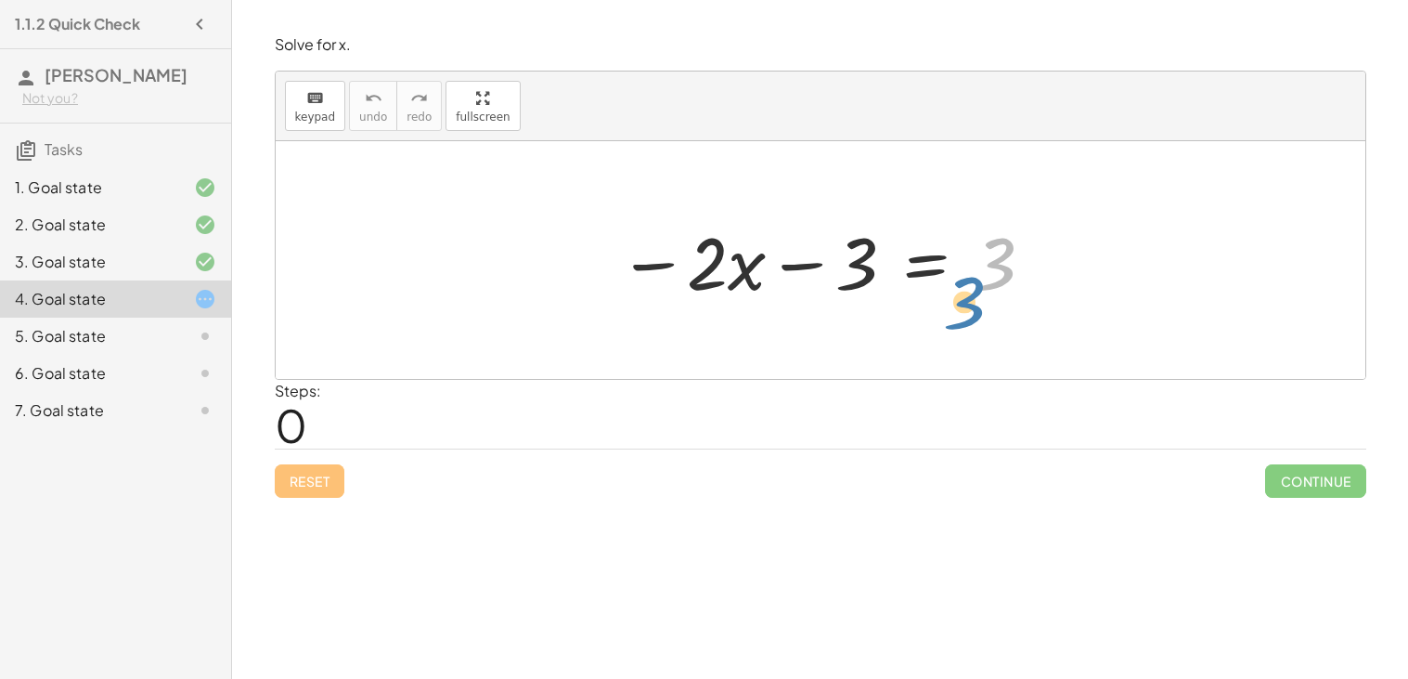
drag, startPoint x: 993, startPoint y: 278, endPoint x: 1013, endPoint y: 310, distance: 37.9
click at [1013, 310] on div "3 − · 2 · x − 3 = 3" at bounding box center [820, 260] width 460 height 105
click at [931, 275] on div at bounding box center [827, 261] width 437 height 96
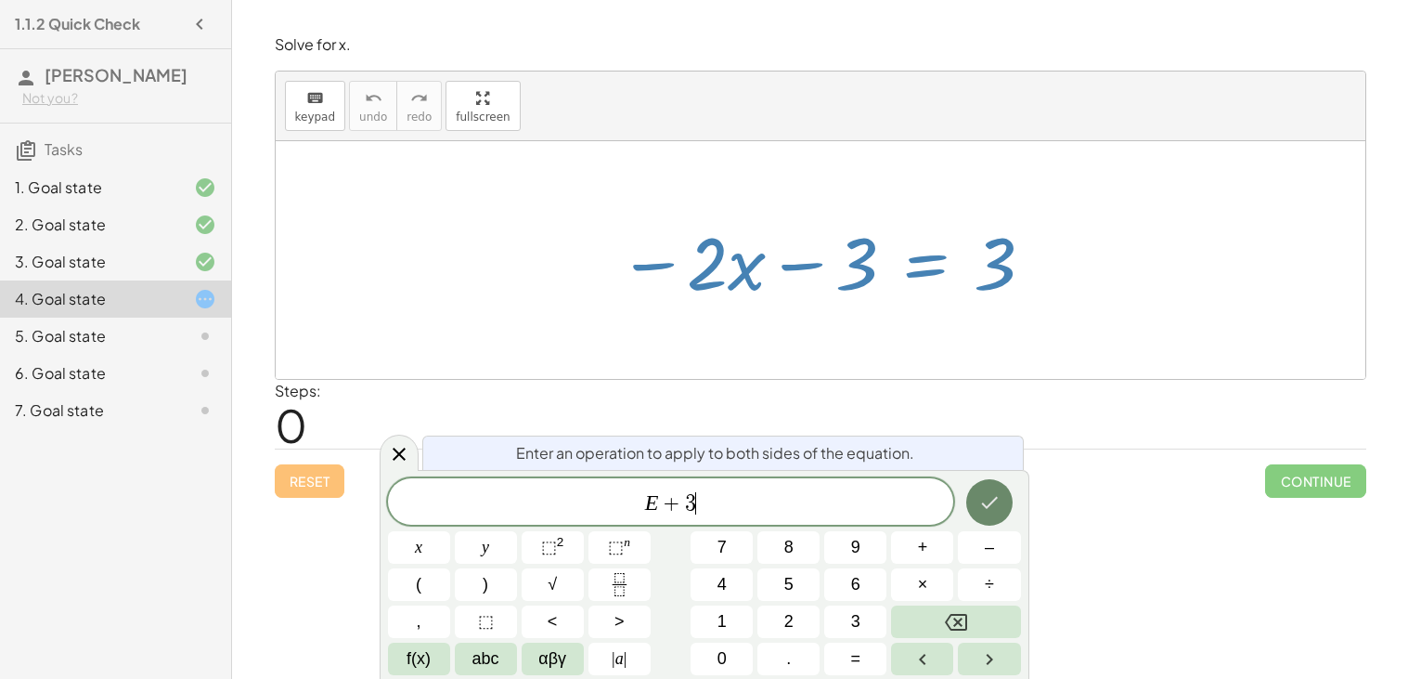
click at [992, 510] on icon "Done" at bounding box center [989, 502] width 22 height 22
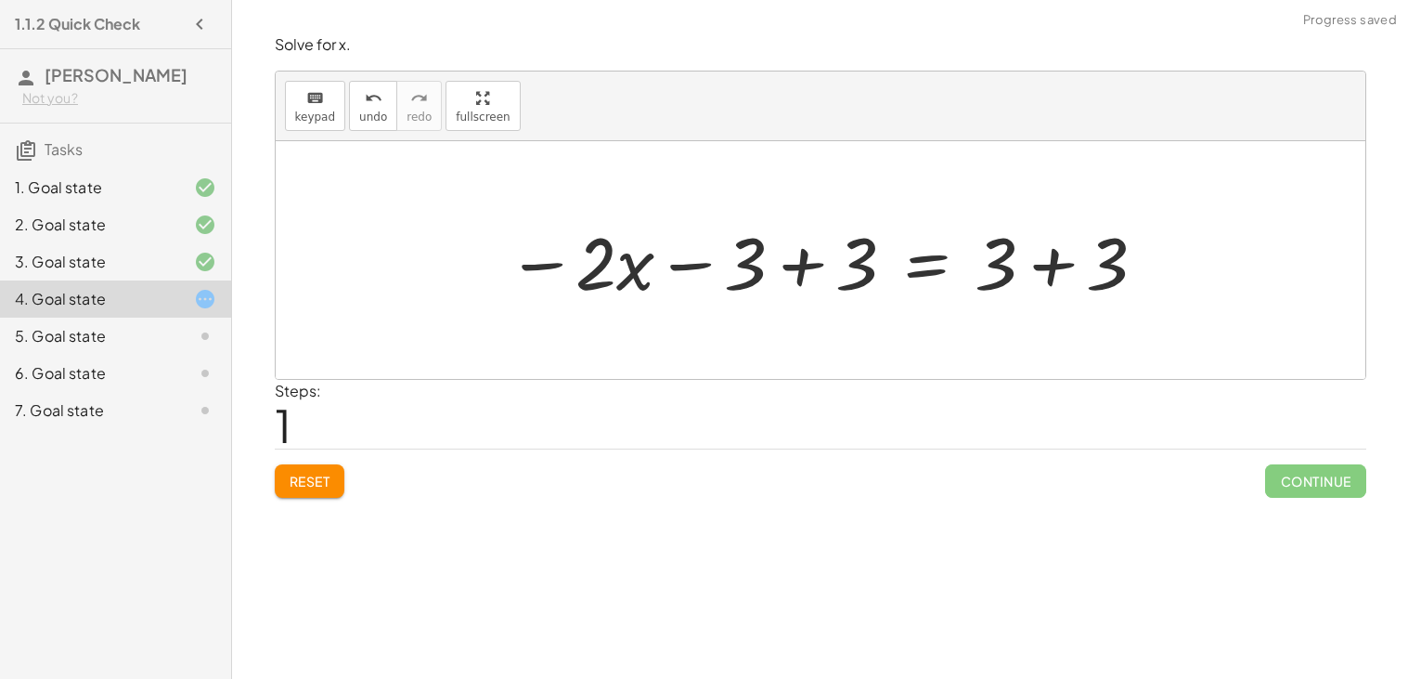
click at [794, 265] on div at bounding box center [828, 261] width 661 height 96
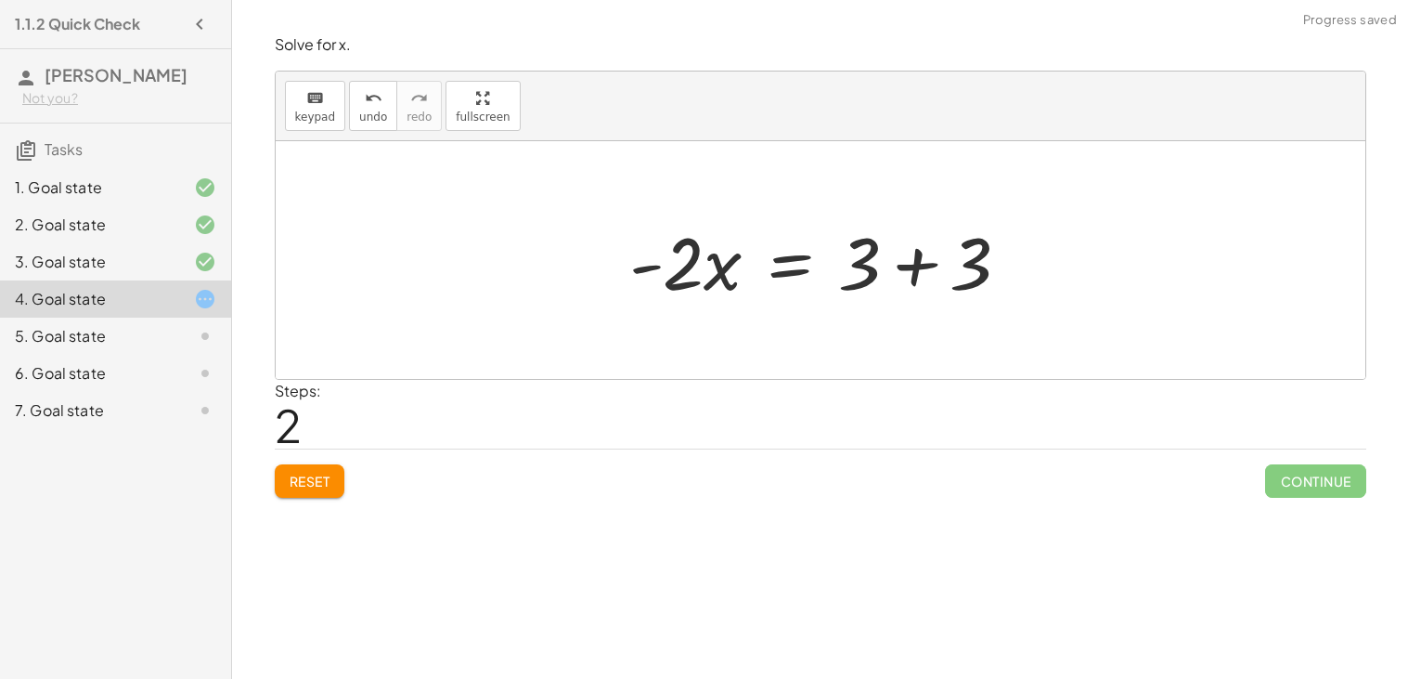
click at [905, 268] on div at bounding box center [827, 261] width 415 height 96
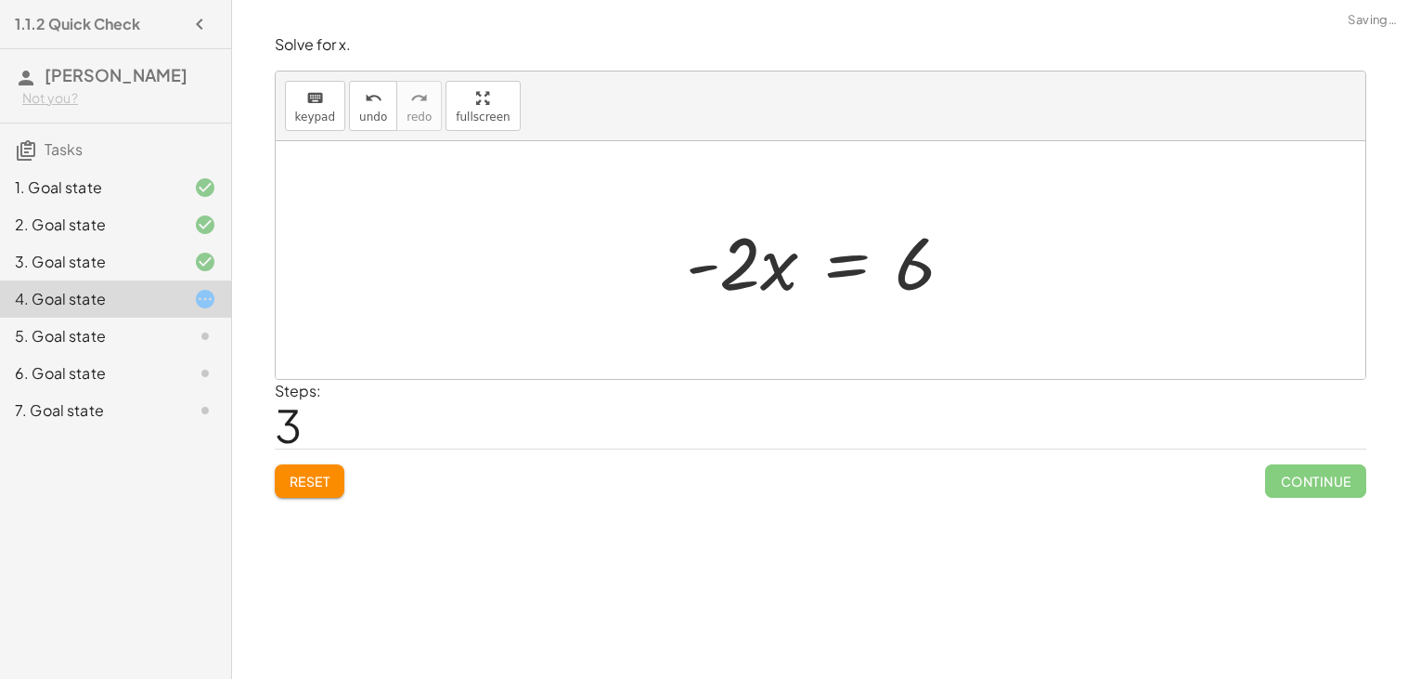
click at [848, 275] on div at bounding box center [828, 261] width 302 height 96
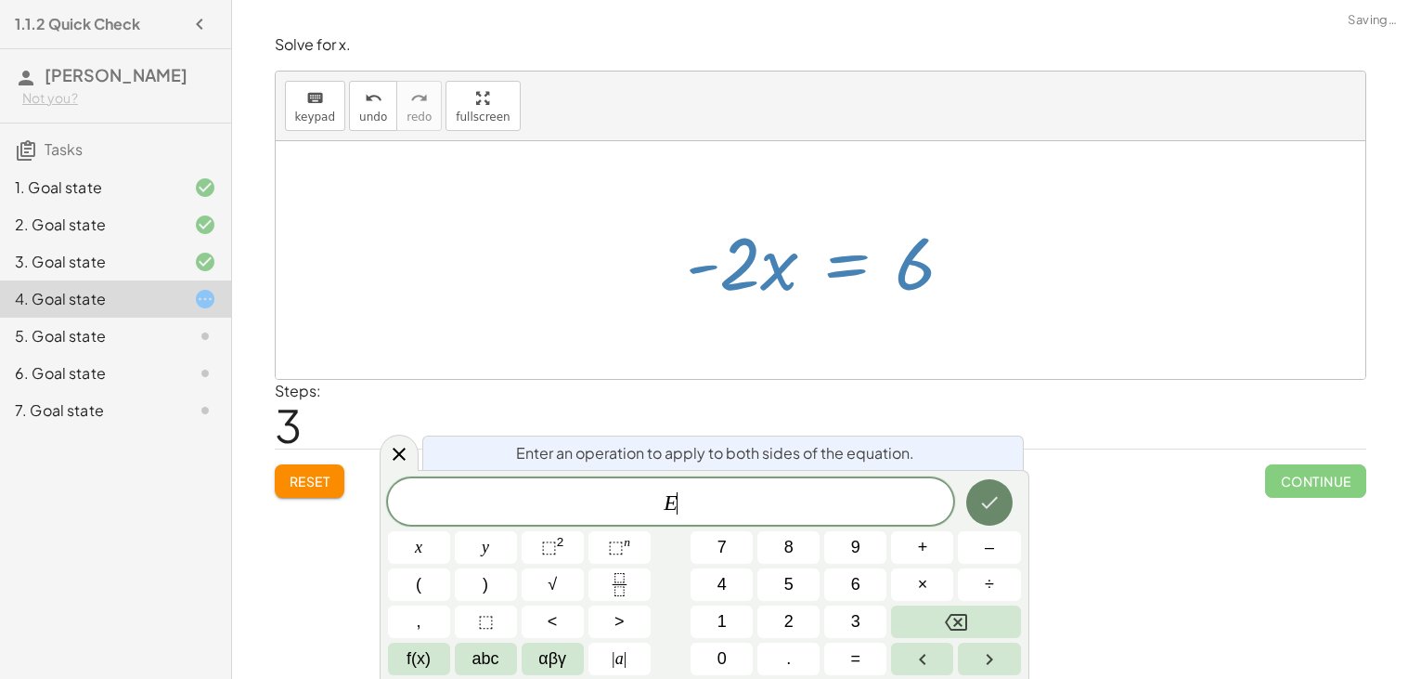
click at [990, 522] on button "Done" at bounding box center [989, 502] width 46 height 46
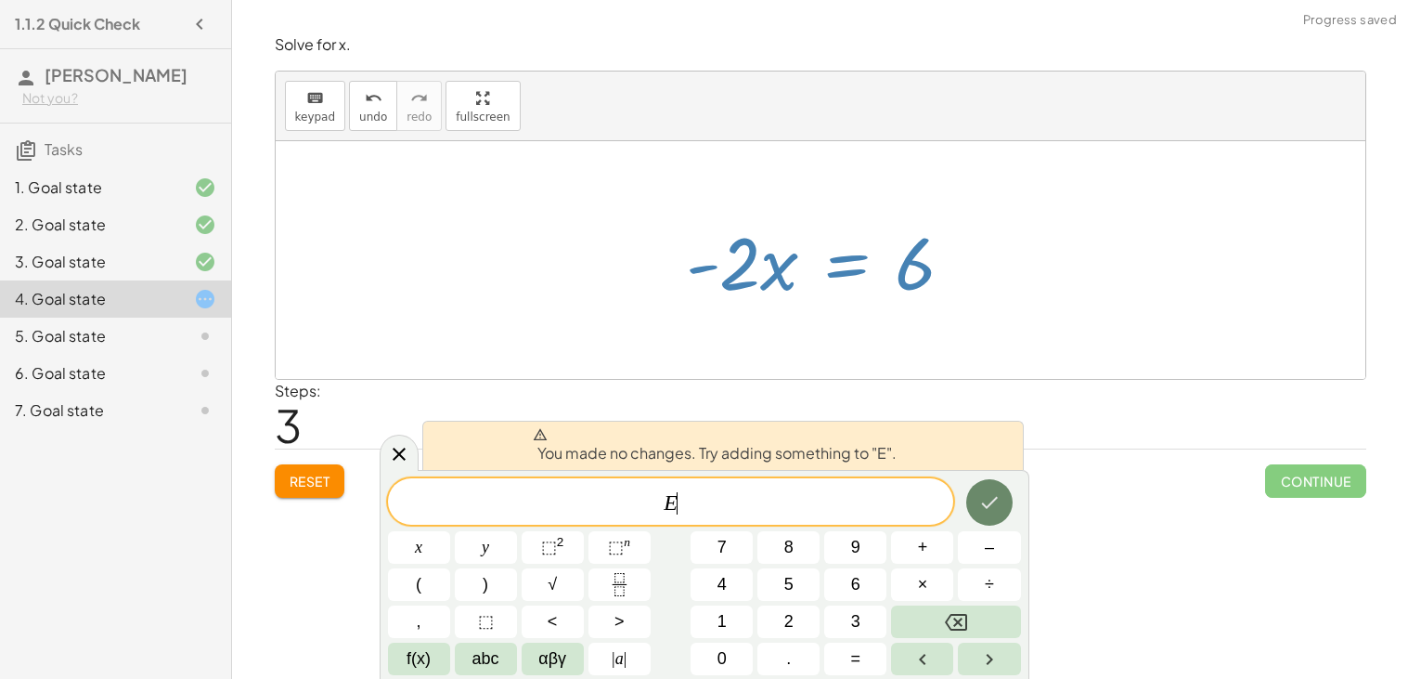
click at [984, 515] on button "Done" at bounding box center [989, 502] width 46 height 46
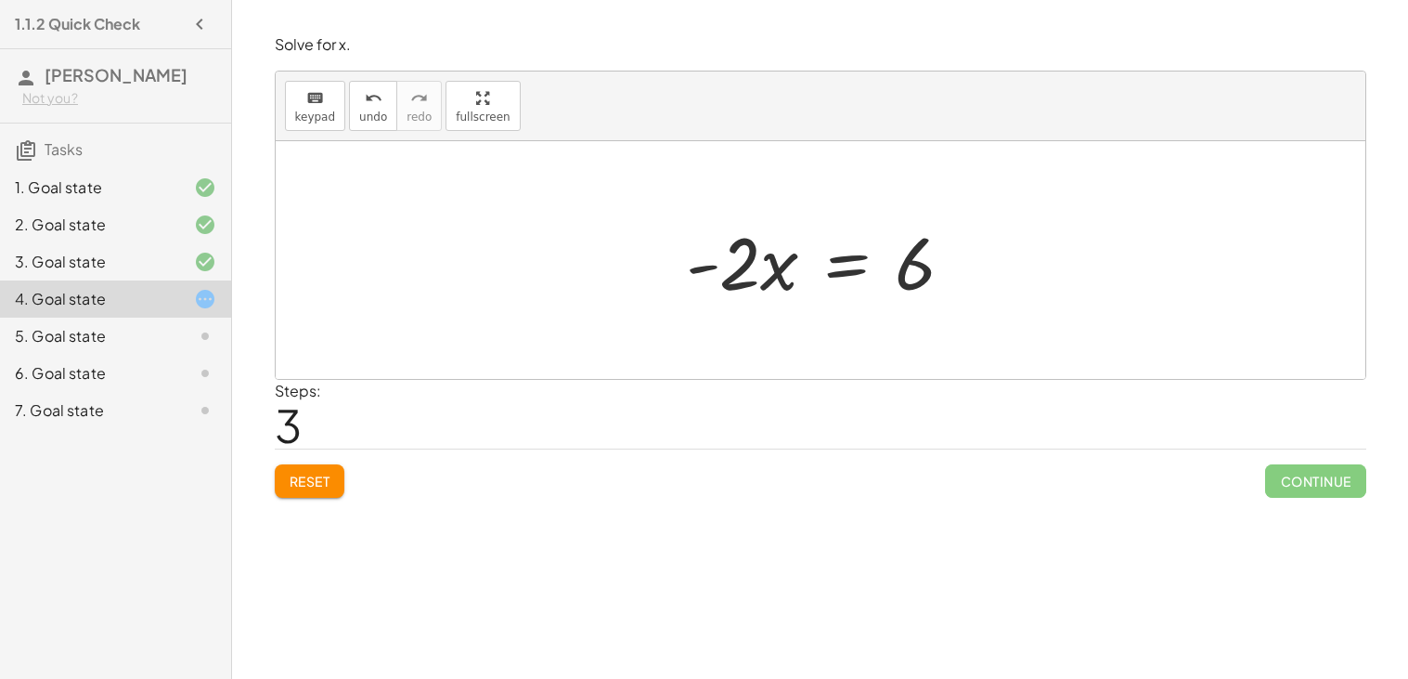
click at [905, 258] on div at bounding box center [828, 261] width 302 height 96
click at [860, 261] on div at bounding box center [828, 261] width 302 height 96
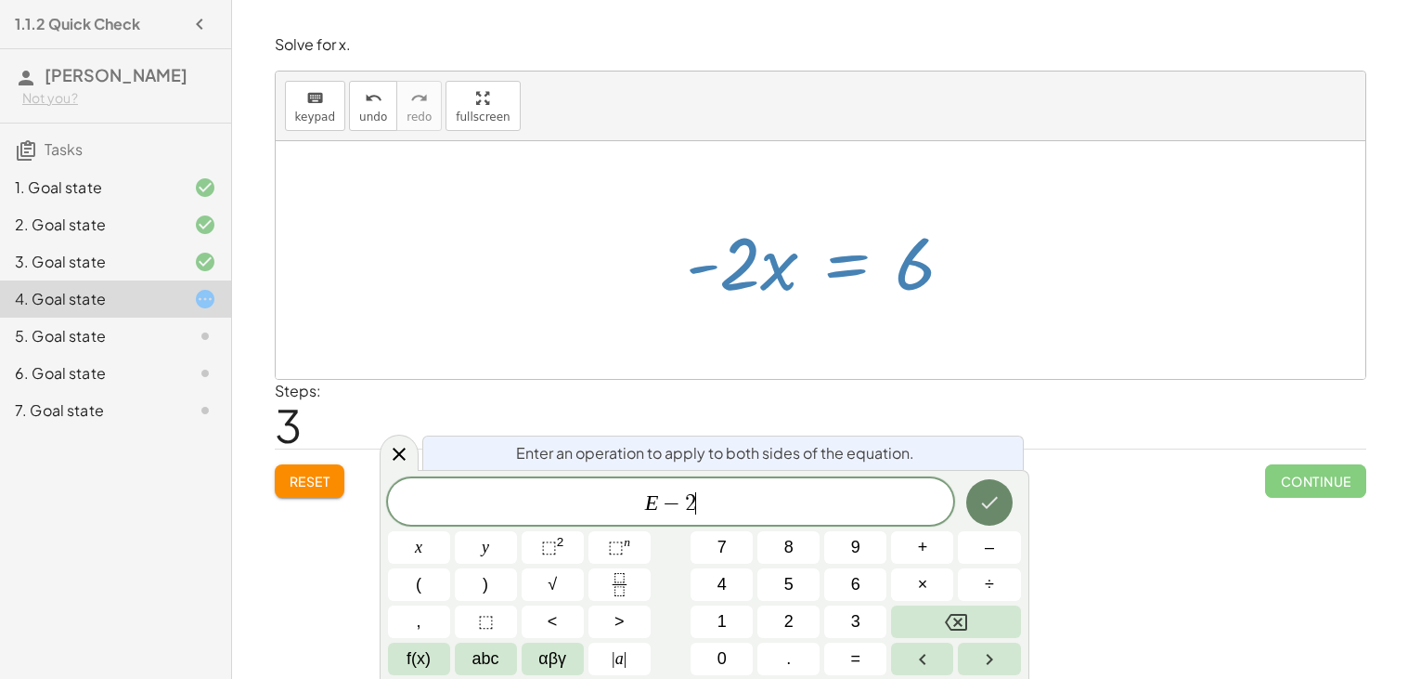
click at [979, 514] on button "Done" at bounding box center [989, 502] width 46 height 46
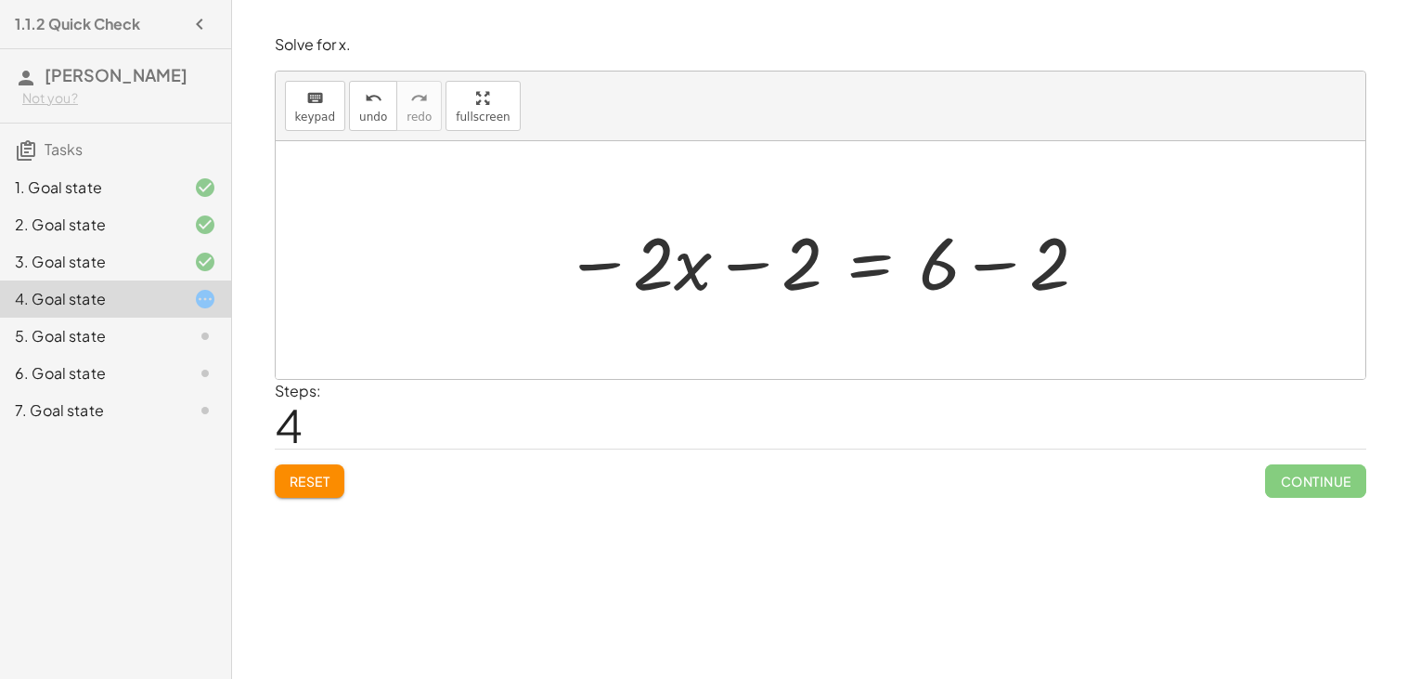
click at [753, 259] on div at bounding box center [827, 261] width 545 height 96
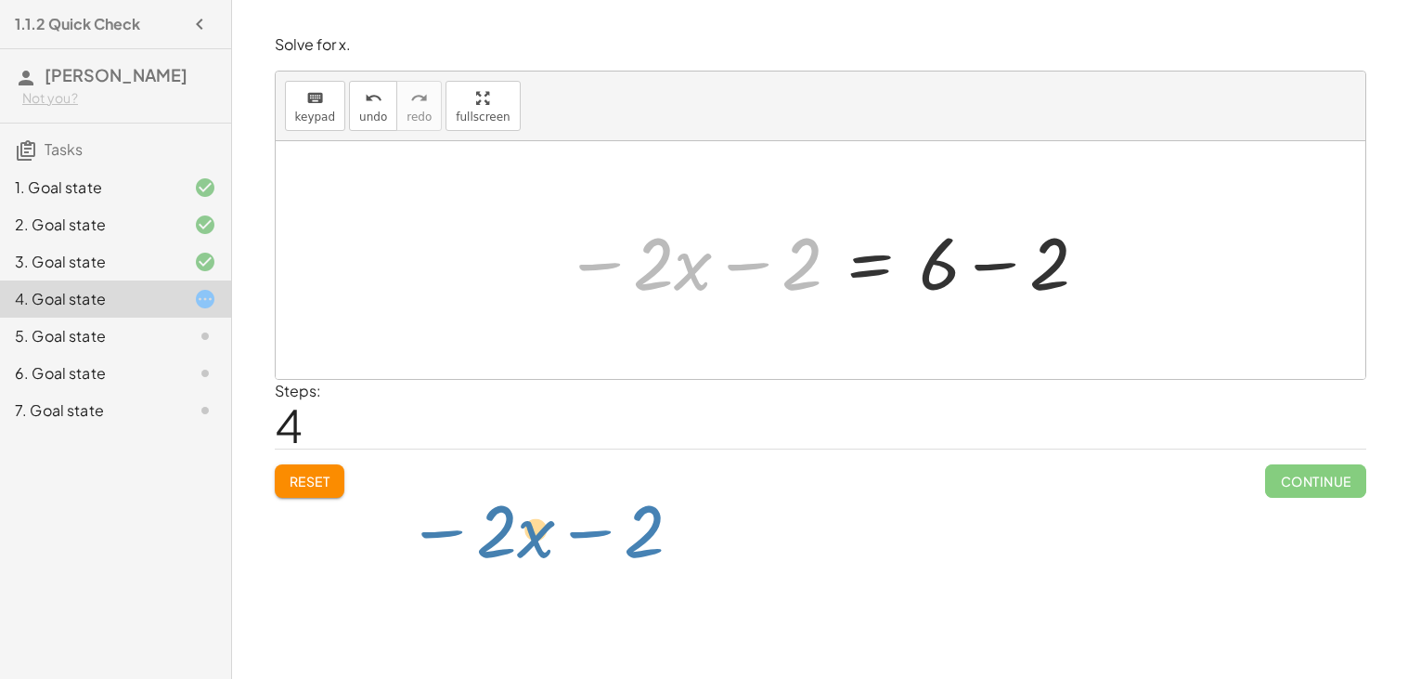
drag, startPoint x: 798, startPoint y: 271, endPoint x: 643, endPoint y: 536, distance: 306.6
click at [643, 536] on div "Simplify. keyboard keypad undo undo redo redo fullscreen - | − 3 + 7 | - | 4 | …" at bounding box center [820, 339] width 1176 height 679
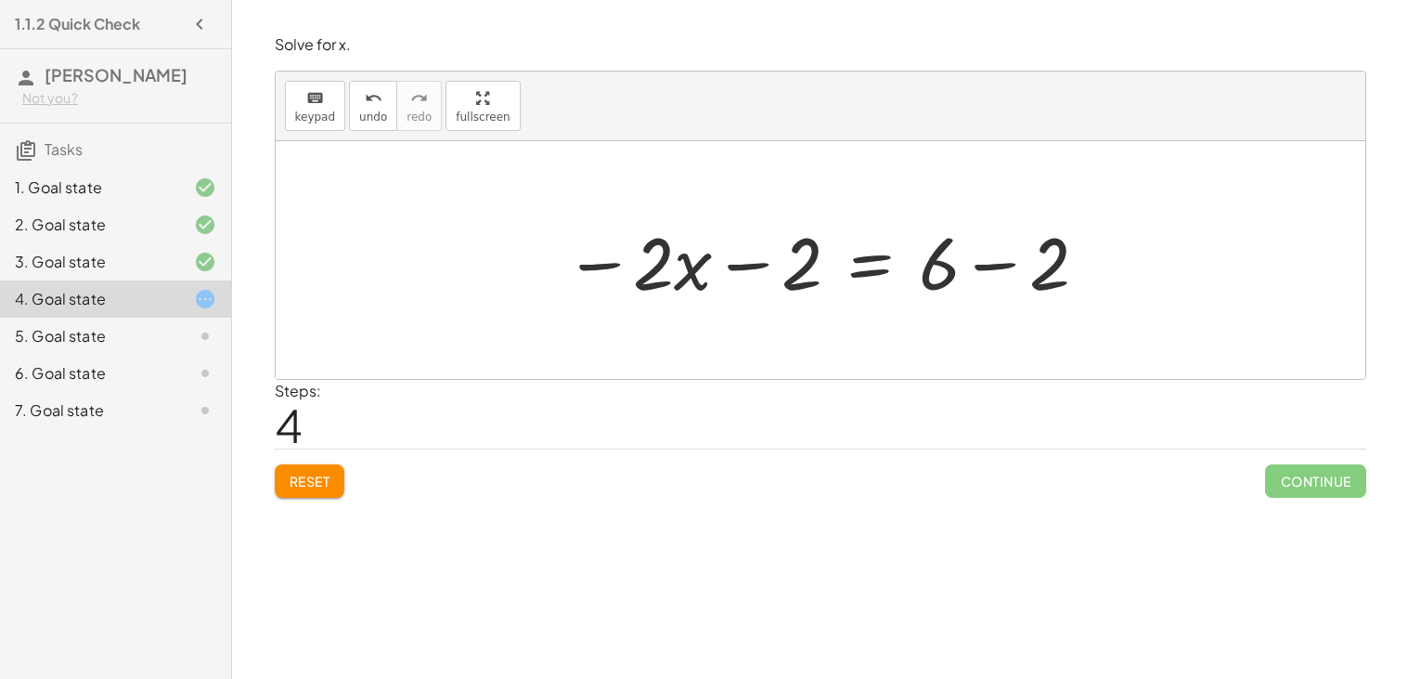
click at [340, 477] on button "Reset" at bounding box center [310, 480] width 71 height 33
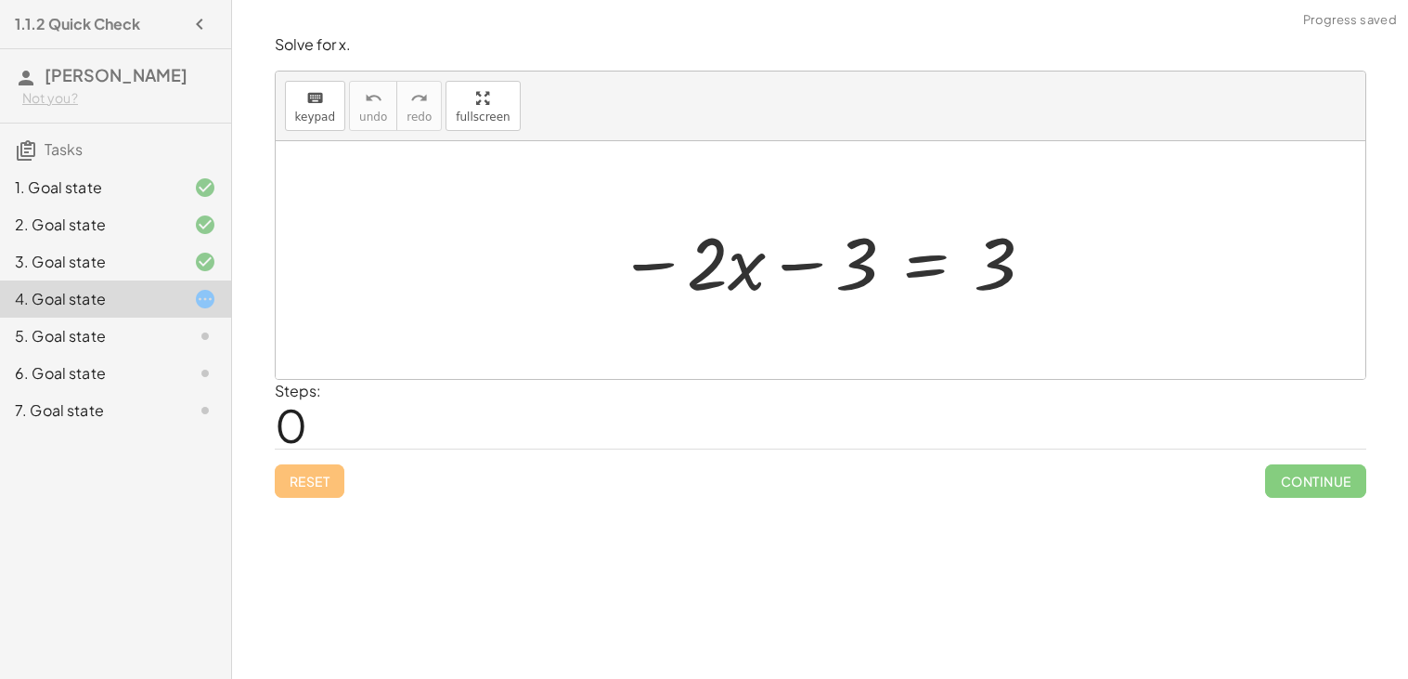
click at [912, 265] on div at bounding box center [827, 261] width 437 height 96
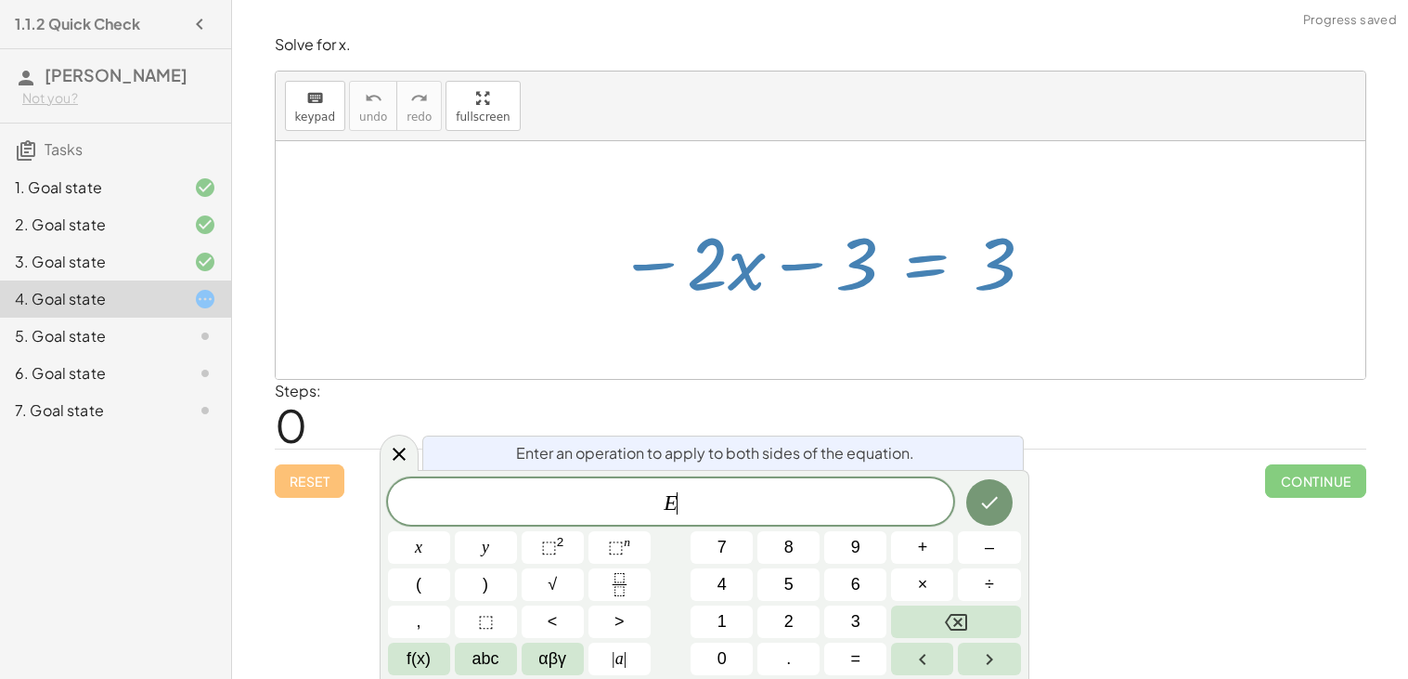
click at [922, 259] on div at bounding box center [827, 261] width 437 height 96
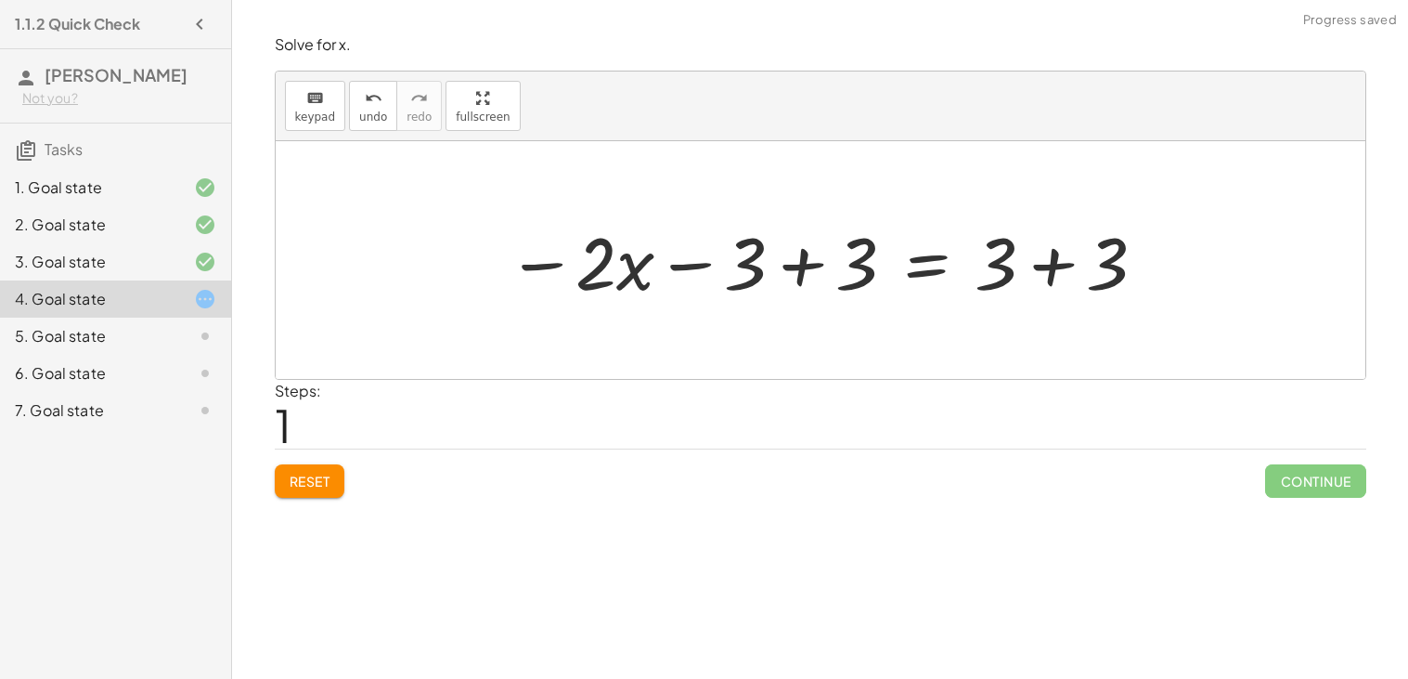
click at [815, 265] on div at bounding box center [828, 261] width 661 height 96
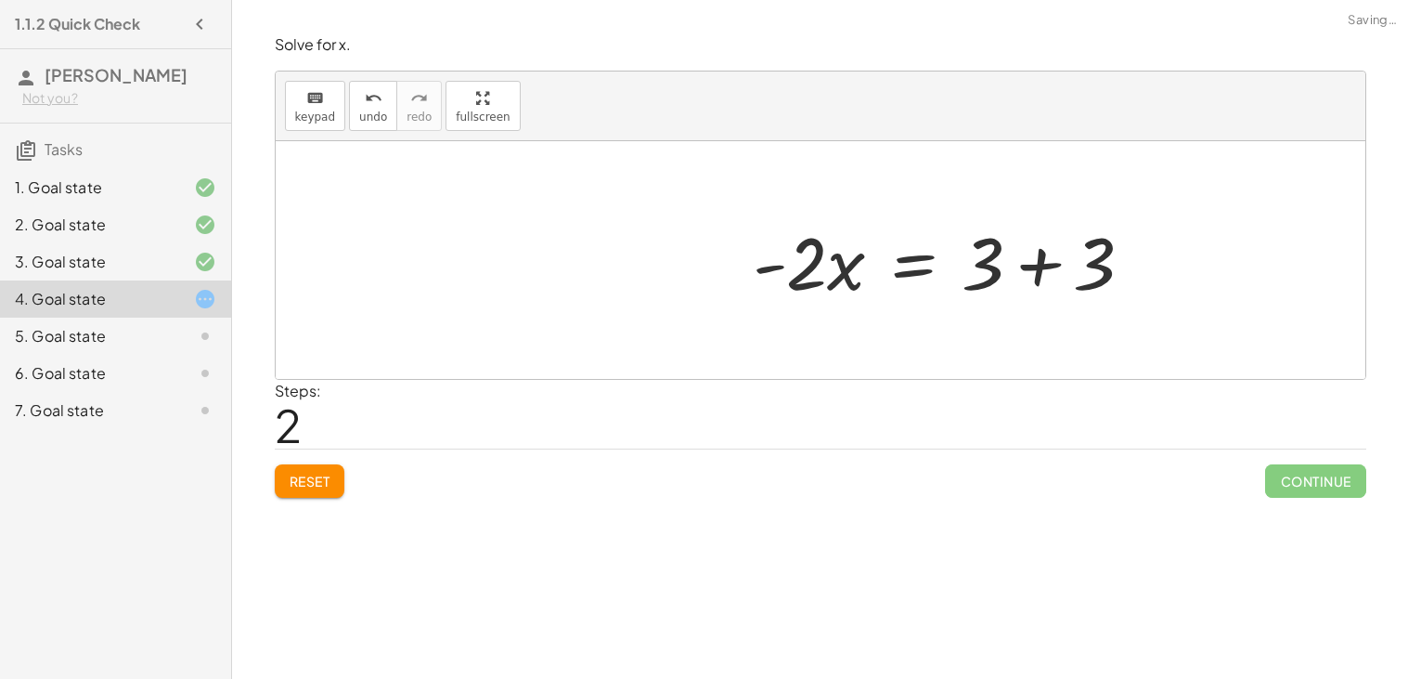
click at [1037, 272] on div at bounding box center [951, 261] width 415 height 96
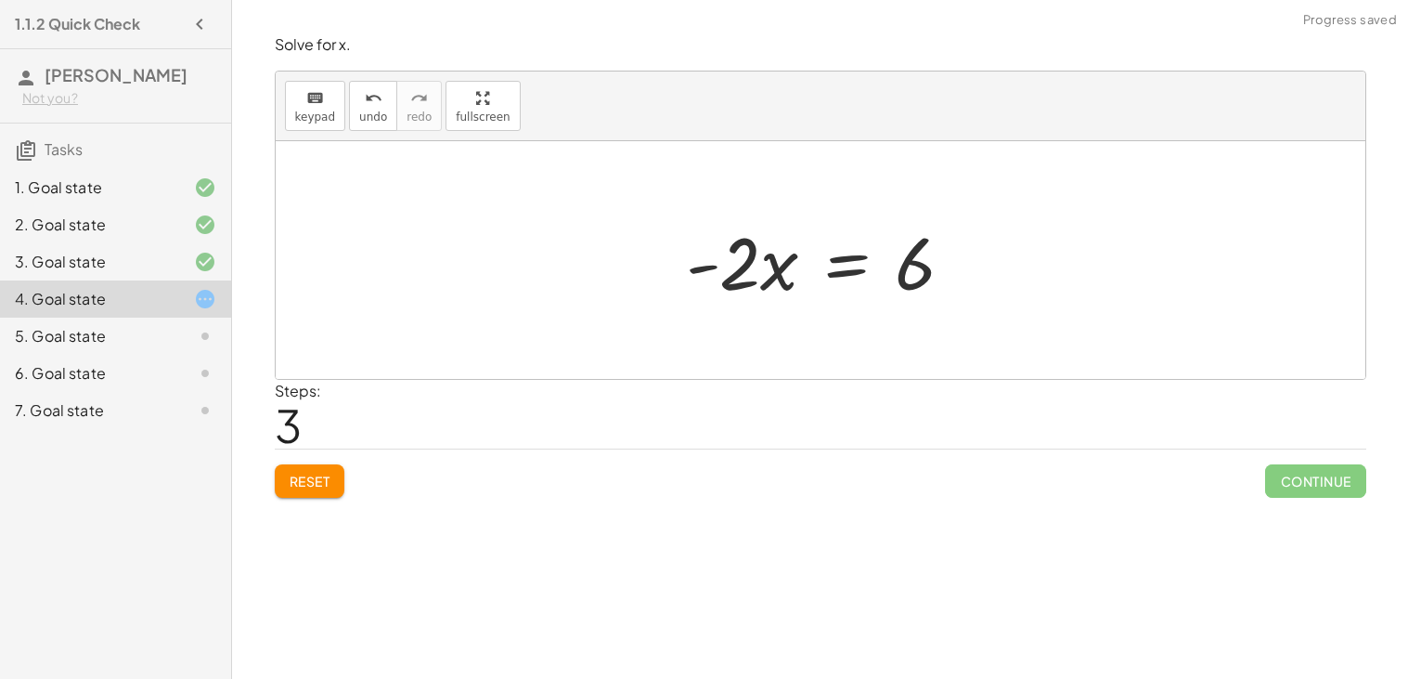
click at [855, 265] on div at bounding box center [828, 261] width 302 height 96
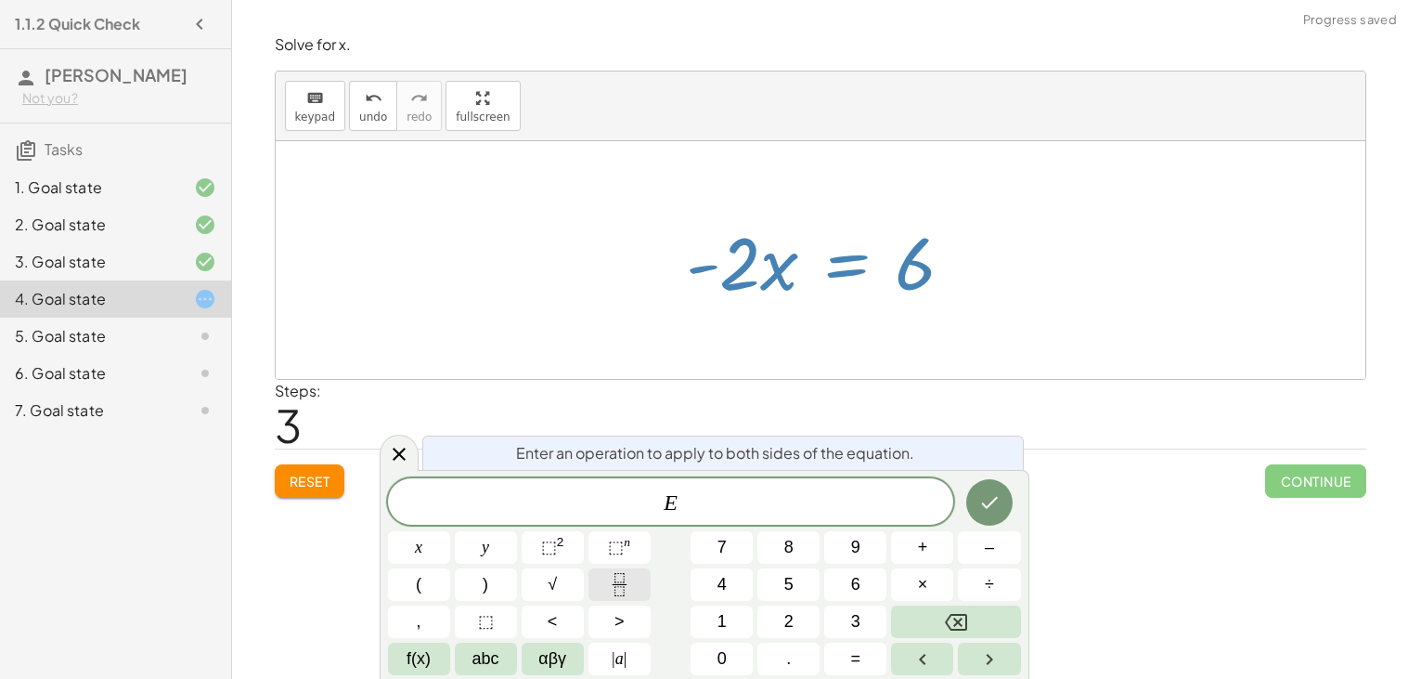
click at [601, 588] on button "Fraction" at bounding box center [620, 584] width 62 height 32
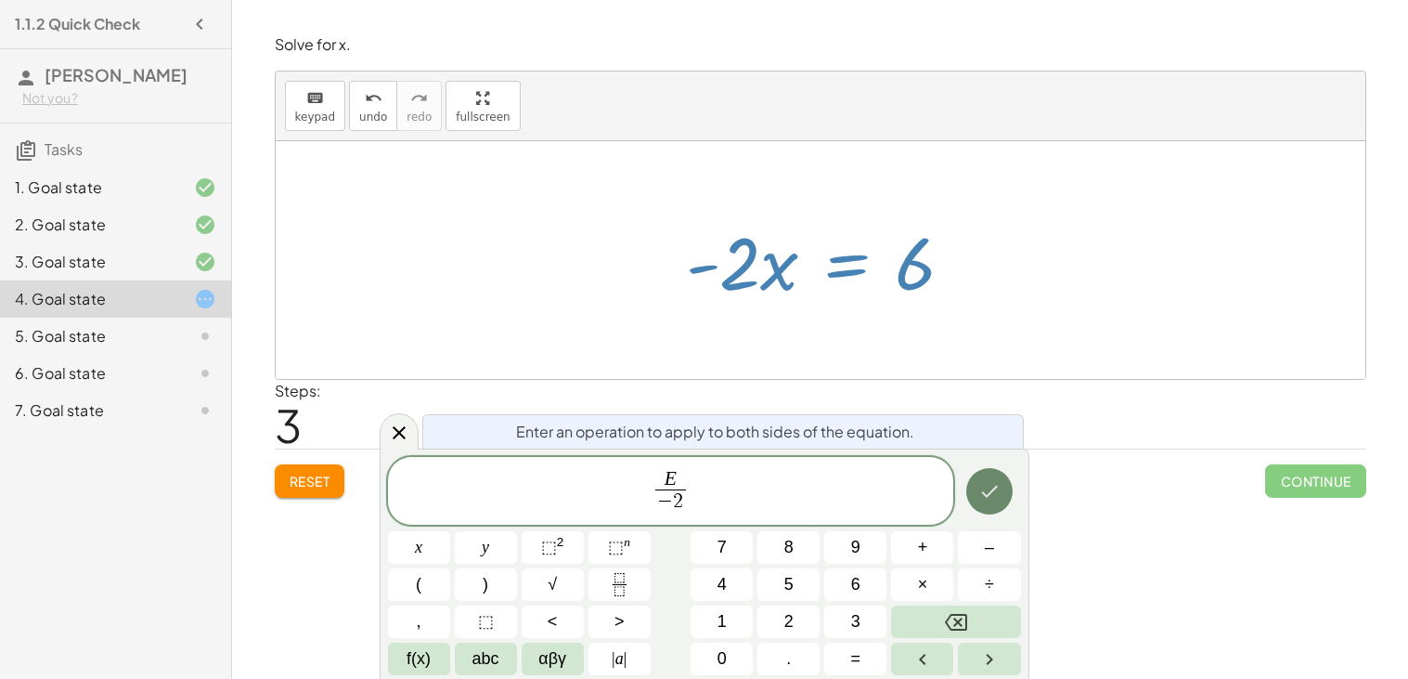
click at [992, 481] on icon "Done" at bounding box center [989, 491] width 22 height 22
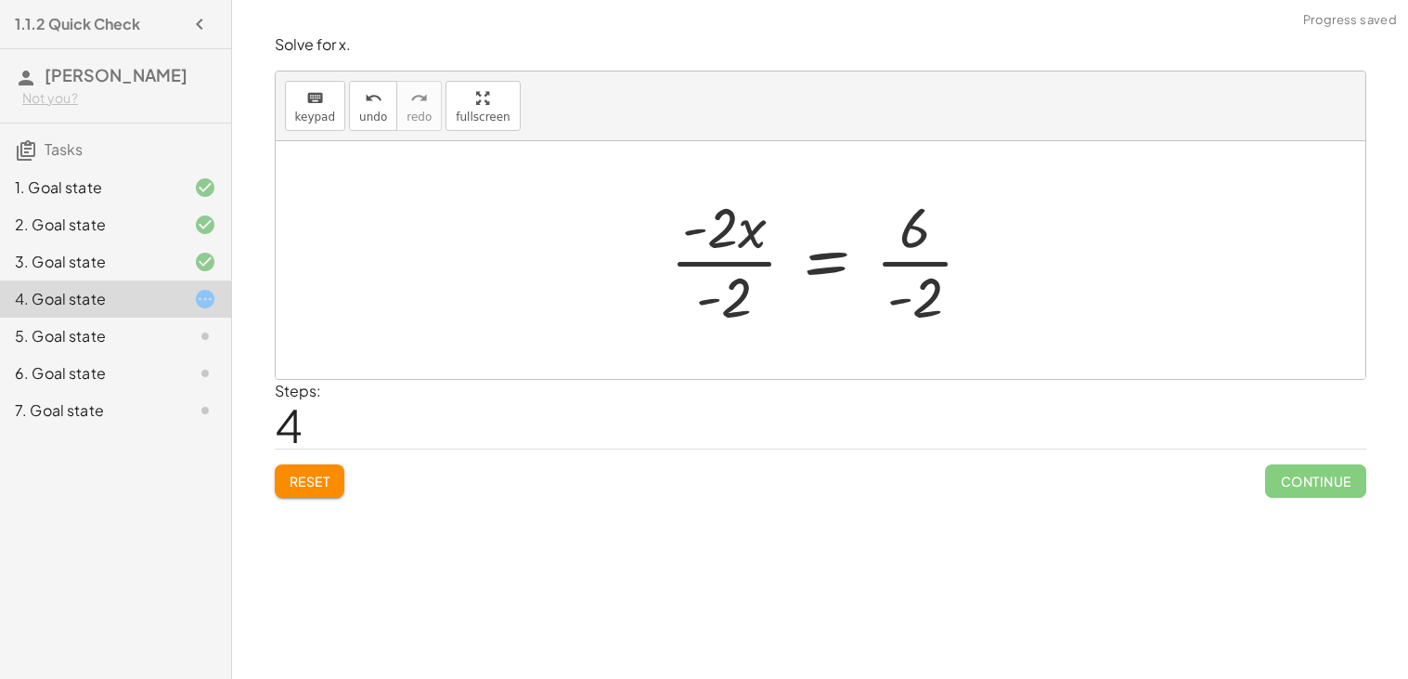
click at [768, 252] on div at bounding box center [829, 259] width 337 height 143
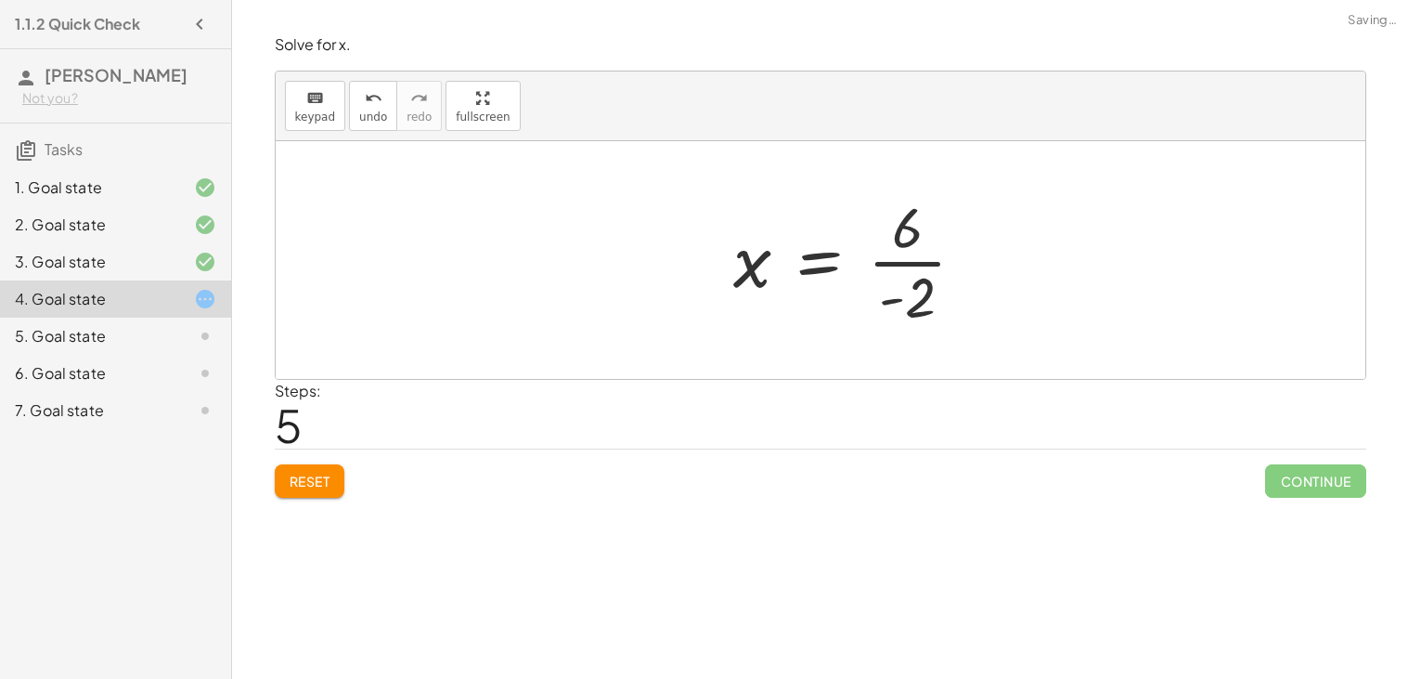
click at [912, 280] on div at bounding box center [856, 259] width 265 height 143
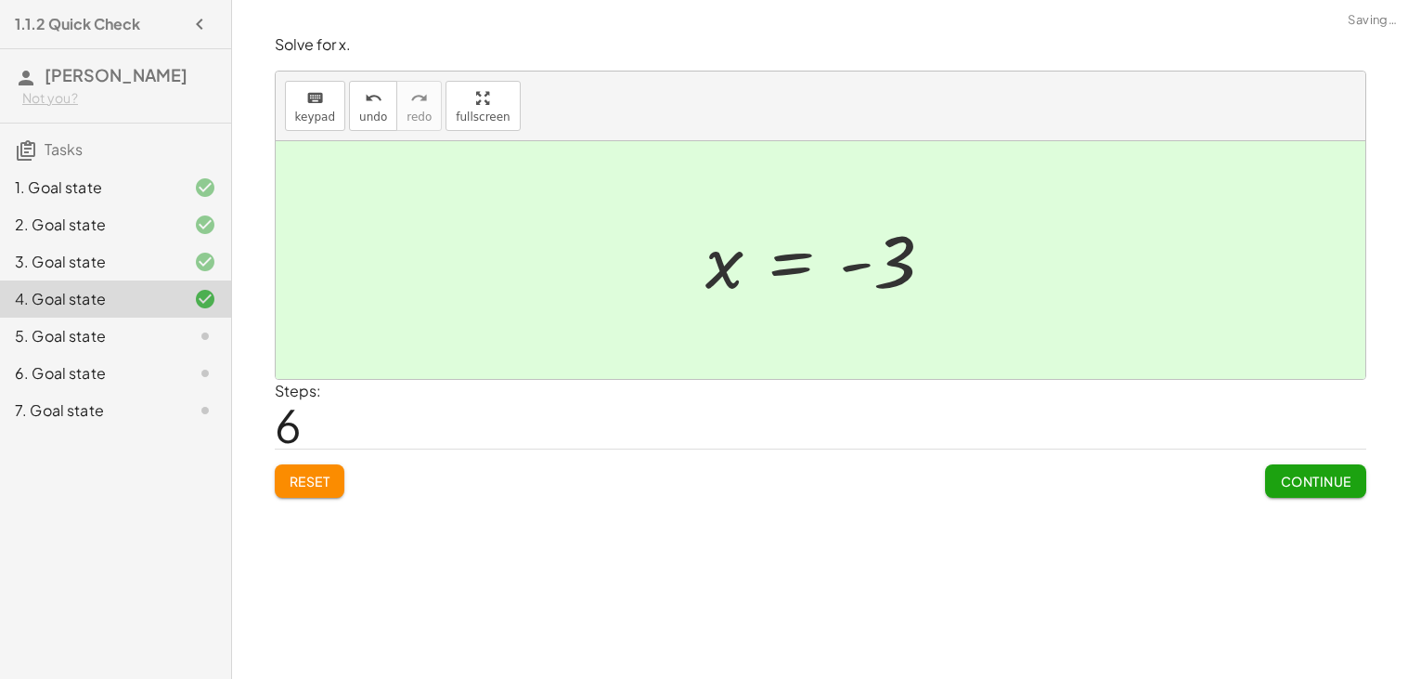
click at [812, 265] on div at bounding box center [827, 260] width 262 height 92
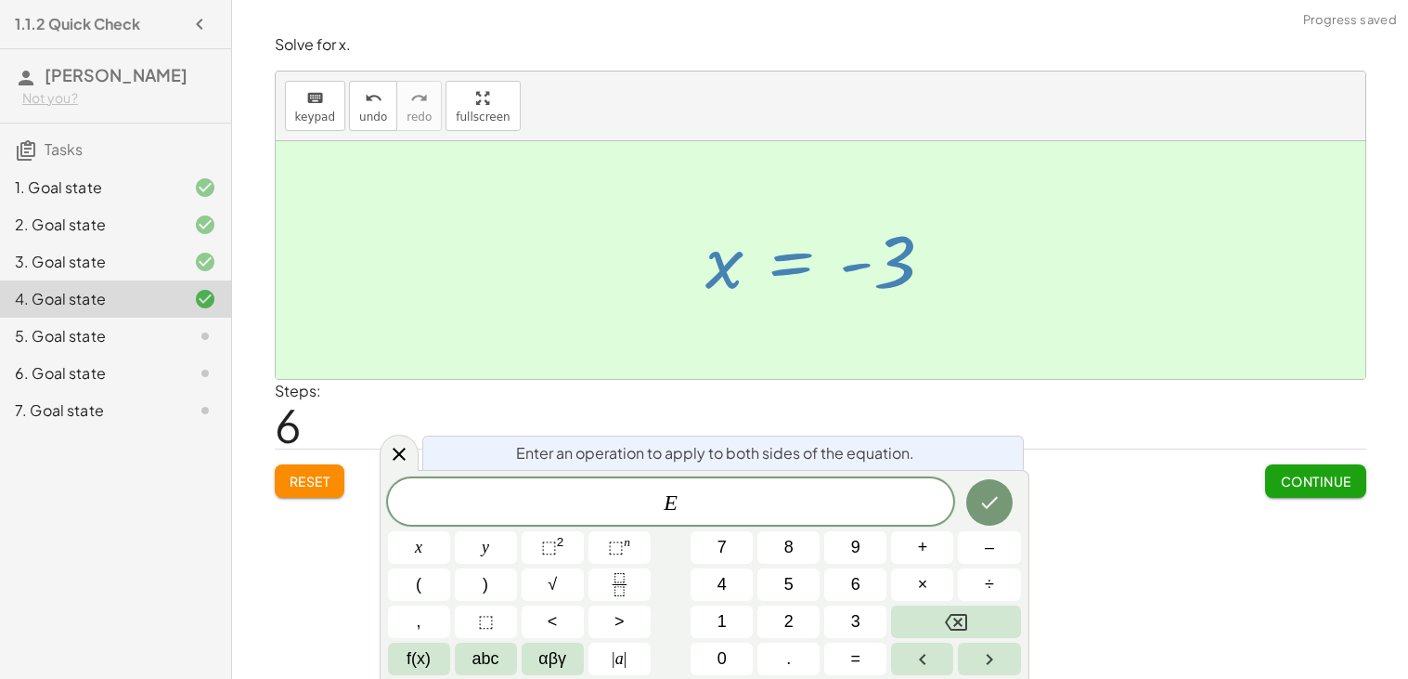
click at [450, 531] on div at bounding box center [419, 547] width 62 height 32
click at [1002, 492] on button "Done" at bounding box center [989, 502] width 46 height 46
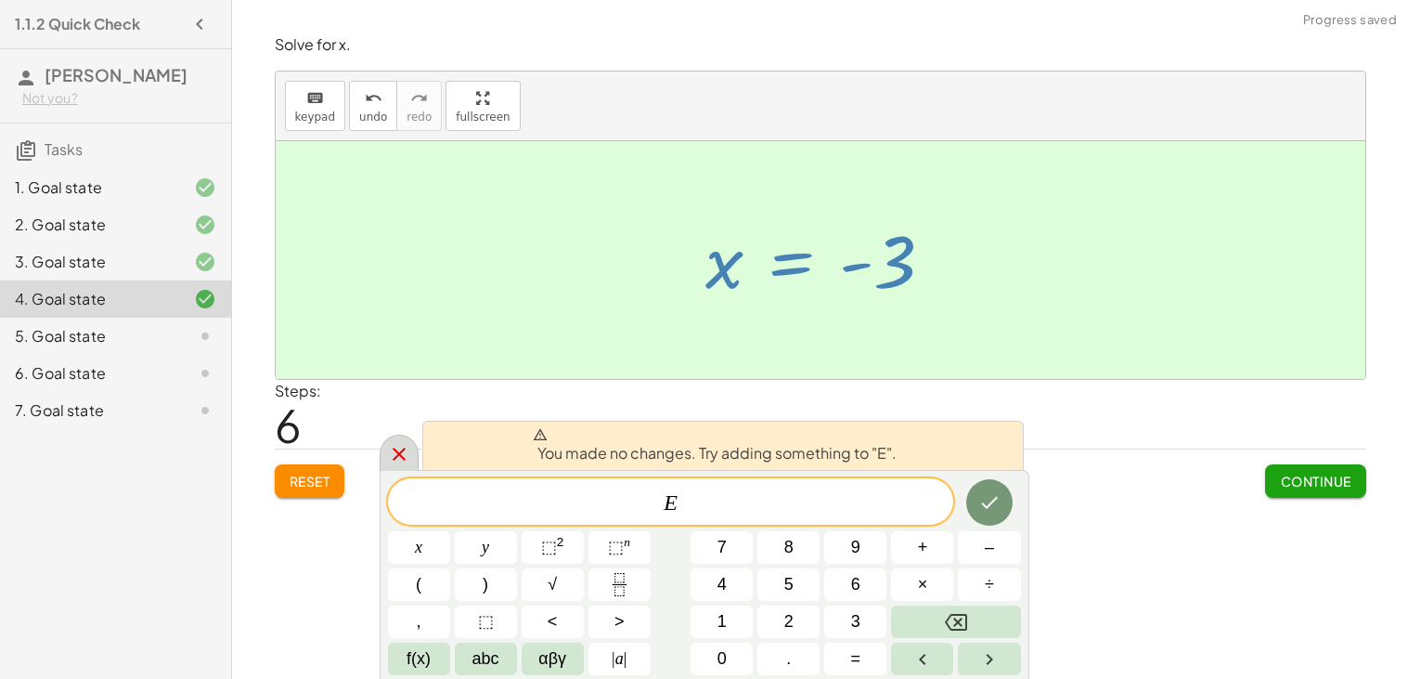
click at [382, 444] on div at bounding box center [399, 452] width 39 height 36
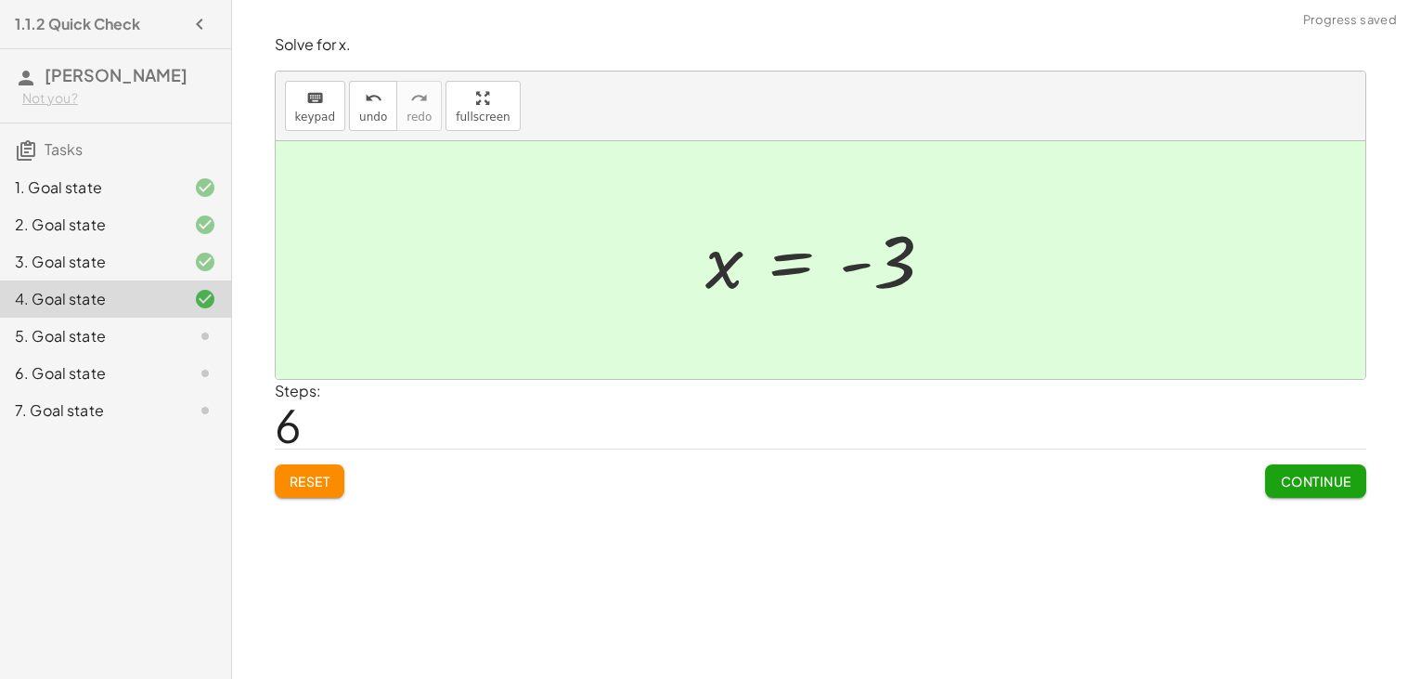
click at [1334, 475] on span "Continue" at bounding box center [1315, 480] width 71 height 17
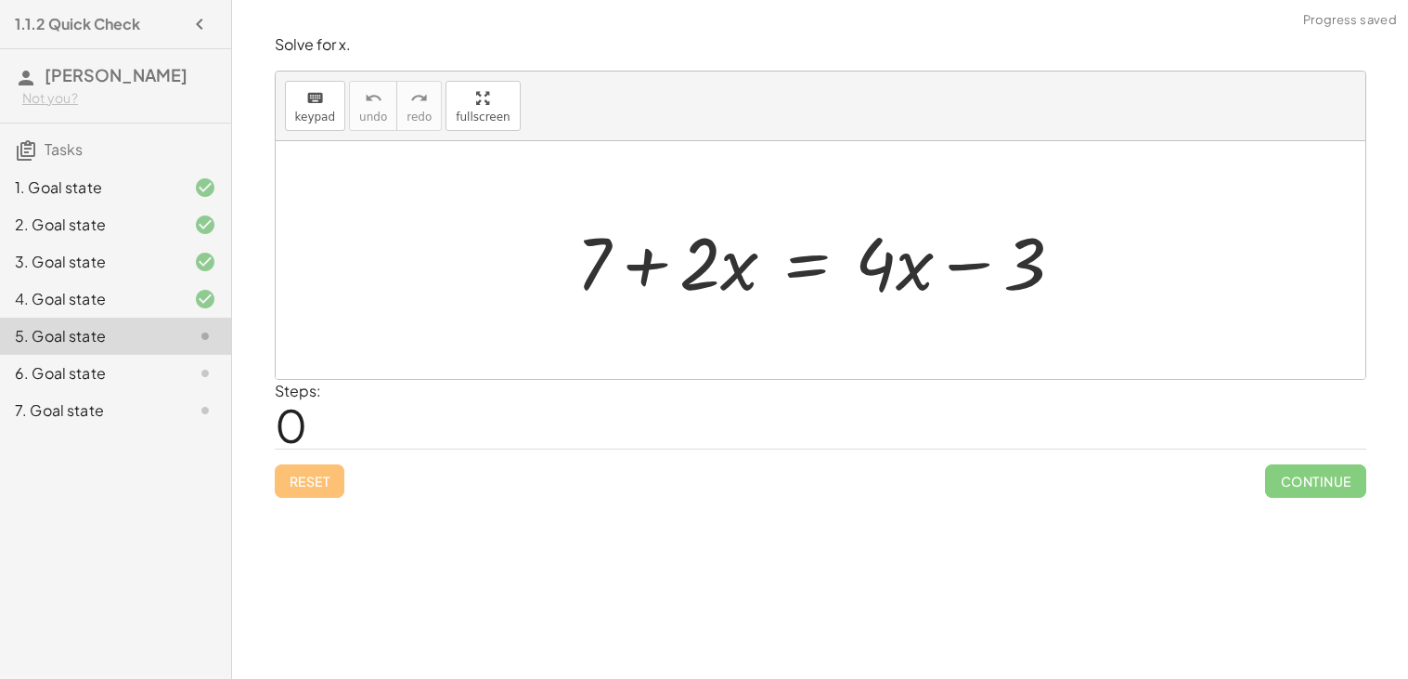
click at [633, 259] on div at bounding box center [827, 261] width 521 height 96
click at [963, 265] on div at bounding box center [827, 261] width 521 height 96
click at [814, 273] on div at bounding box center [827, 261] width 521 height 96
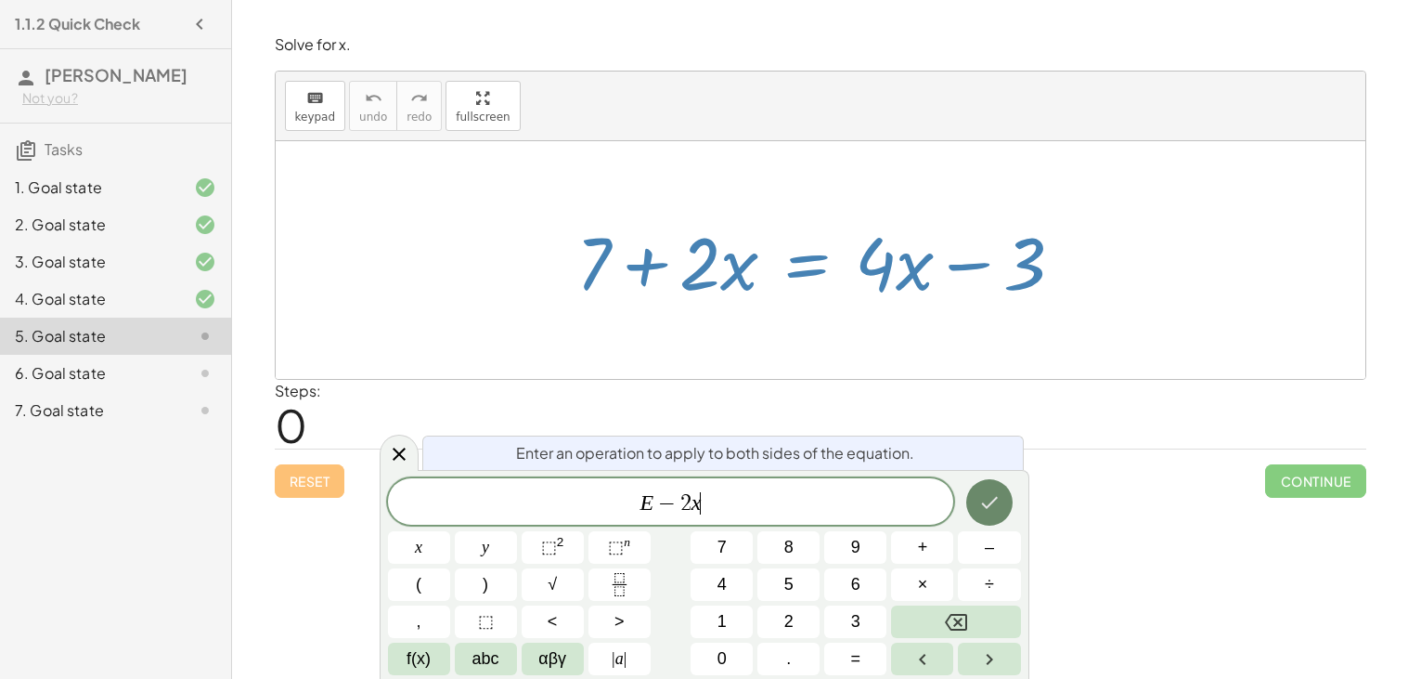
click at [996, 500] on icon "Done" at bounding box center [989, 502] width 22 height 22
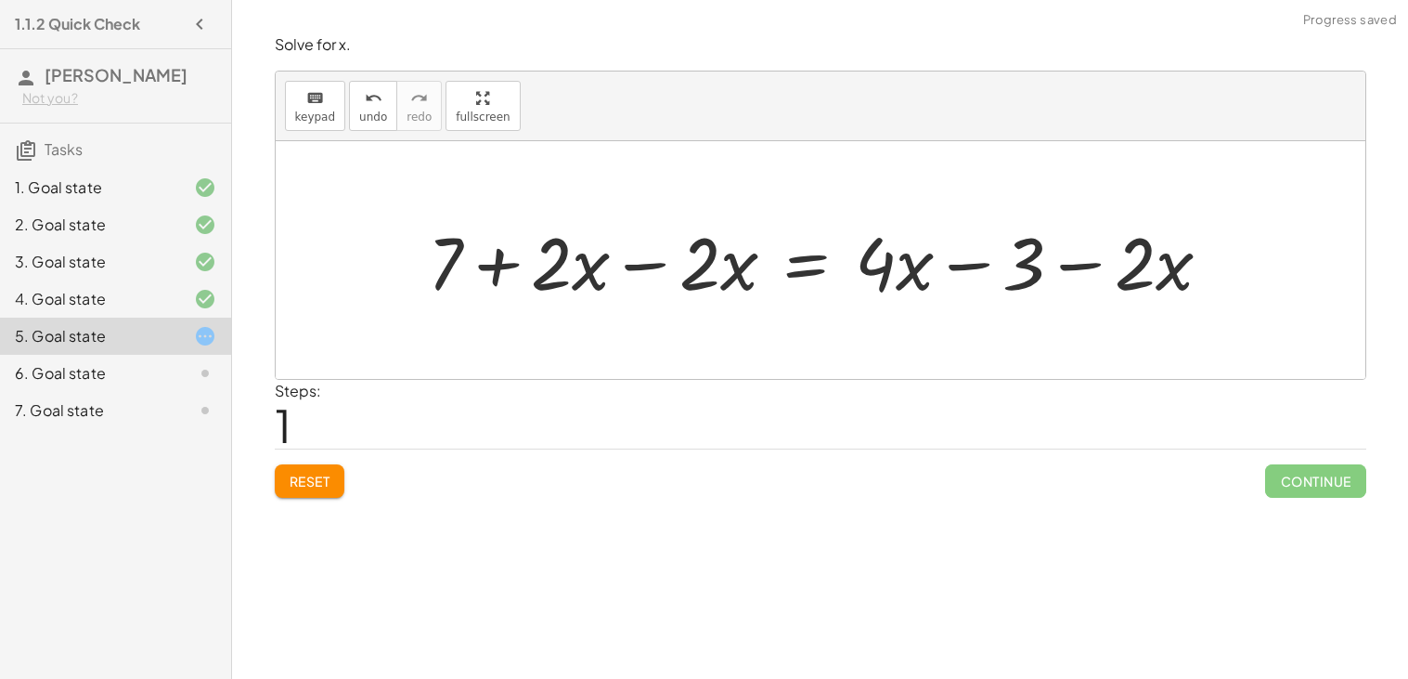
click at [663, 276] on div at bounding box center [827, 261] width 817 height 96
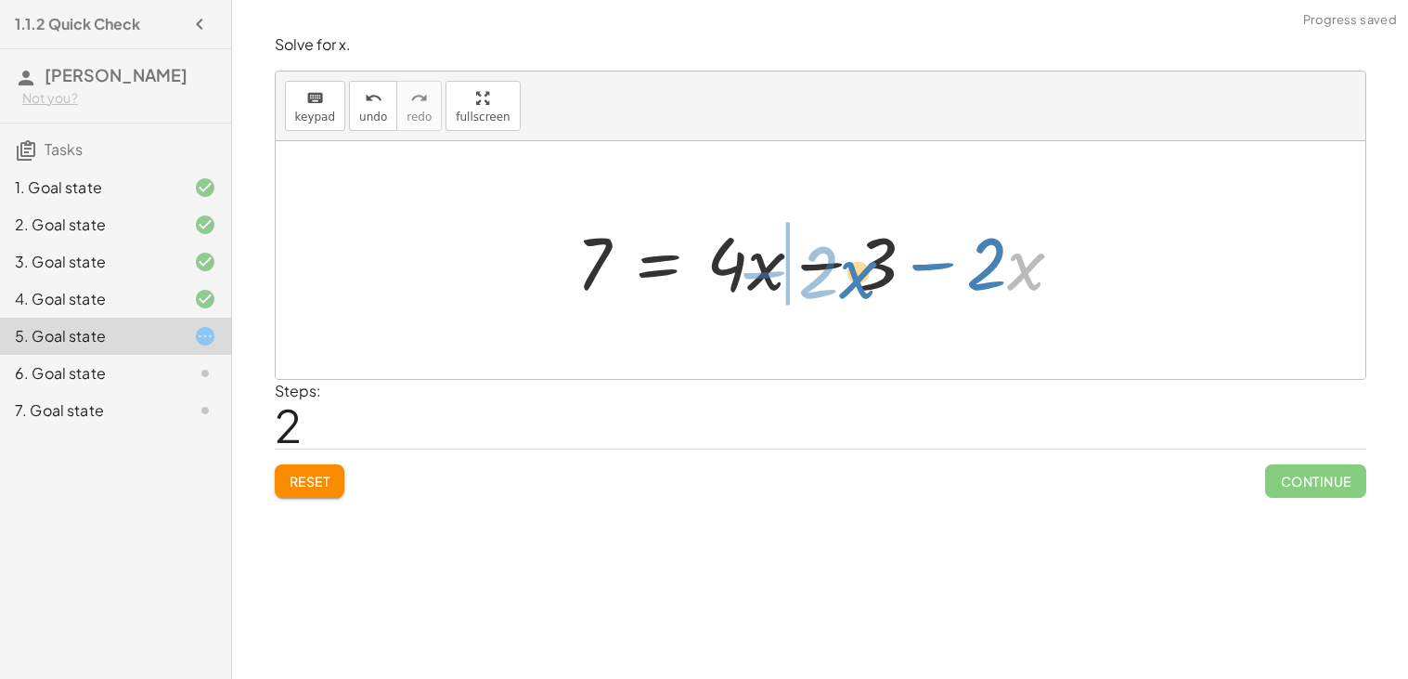
drag, startPoint x: 1012, startPoint y: 258, endPoint x: 850, endPoint y: 263, distance: 161.6
click at [850, 263] on div at bounding box center [827, 261] width 521 height 96
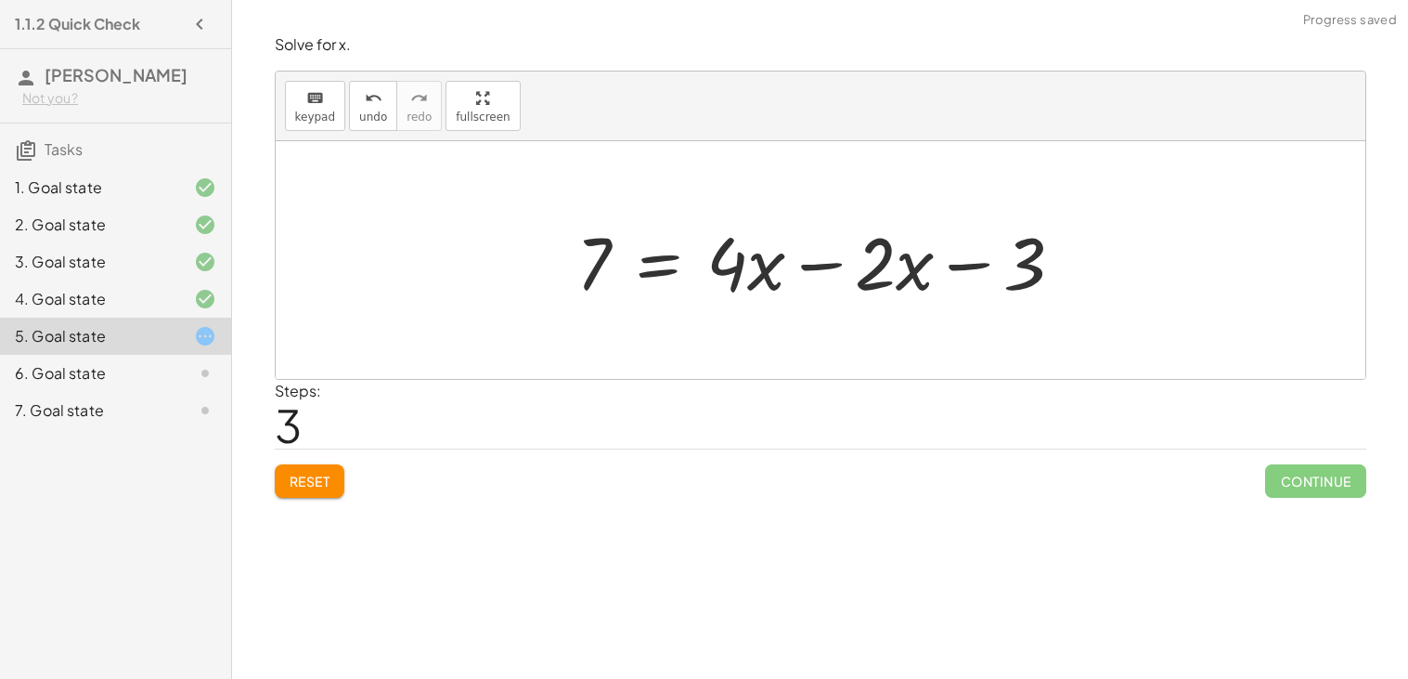
click at [821, 261] on div at bounding box center [827, 261] width 521 height 96
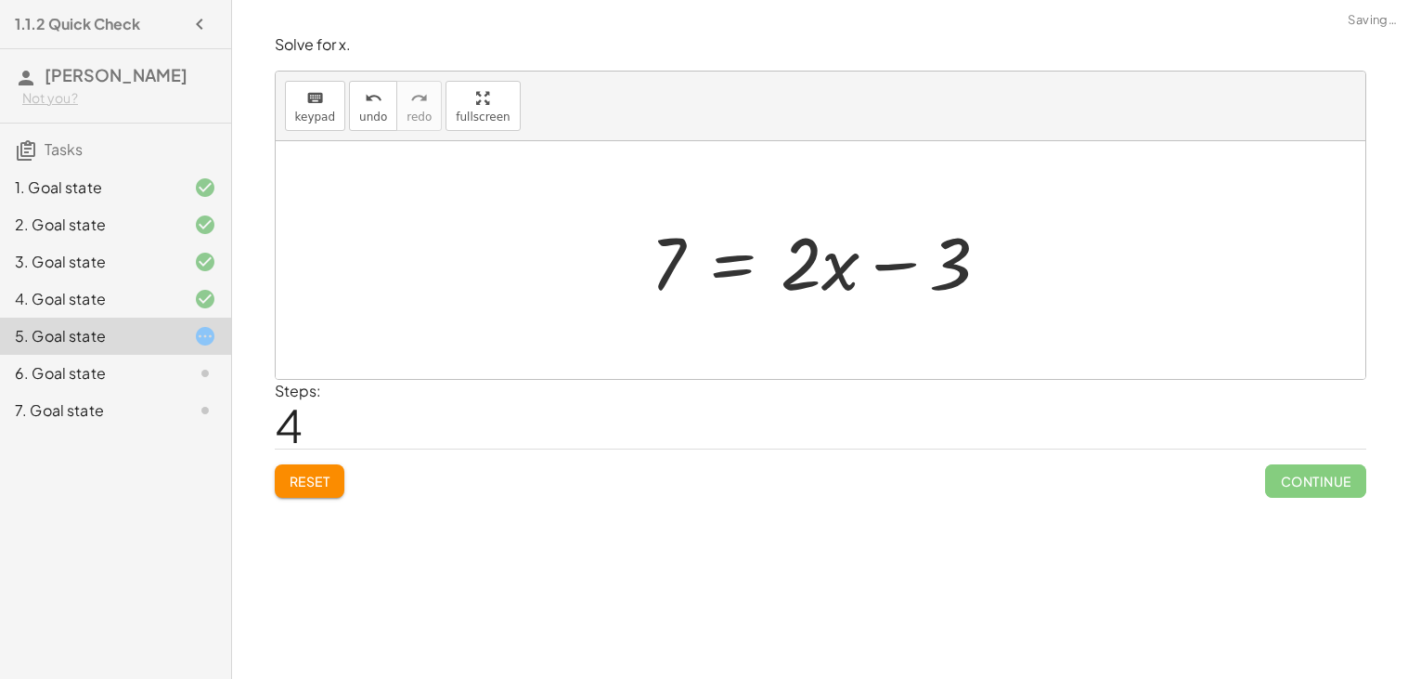
click at [892, 270] on div at bounding box center [827, 261] width 372 height 96
click at [658, 265] on div at bounding box center [827, 261] width 372 height 96
click at [886, 266] on div at bounding box center [827, 261] width 372 height 96
drag, startPoint x: 958, startPoint y: 276, endPoint x: 766, endPoint y: 304, distance: 194.2
click at [766, 304] on div at bounding box center [827, 261] width 372 height 96
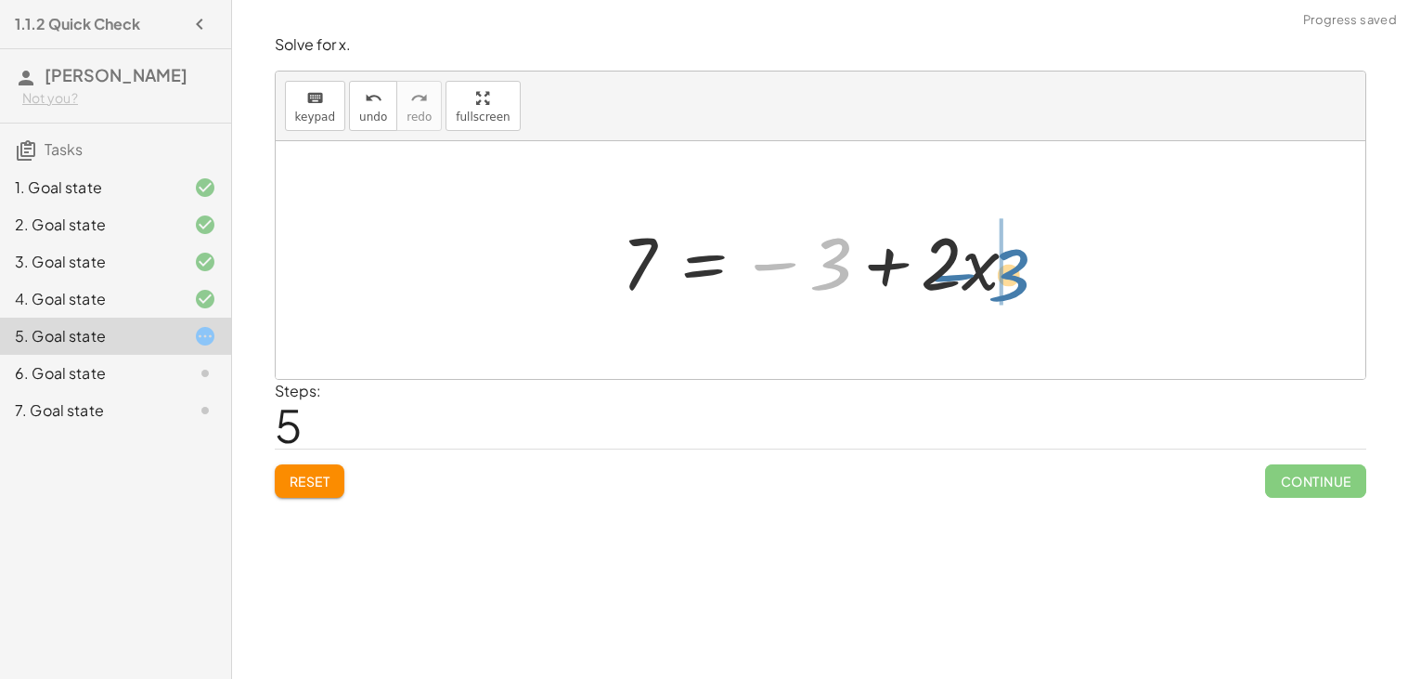
drag, startPoint x: 832, startPoint y: 265, endPoint x: 1016, endPoint y: 277, distance: 185.1
click at [1016, 277] on div at bounding box center [827, 261] width 429 height 96
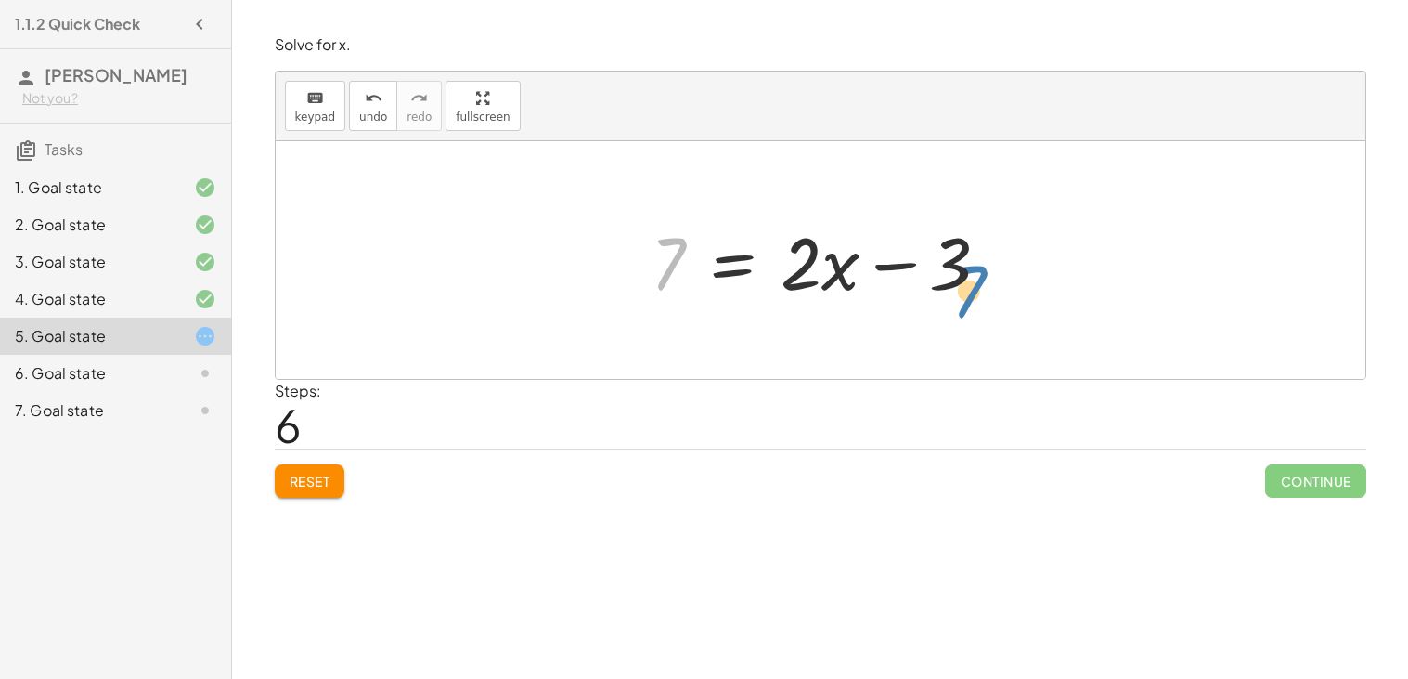
drag, startPoint x: 672, startPoint y: 257, endPoint x: 969, endPoint y: 284, distance: 298.3
click at [969, 284] on div at bounding box center [827, 261] width 372 height 96
click at [735, 265] on div at bounding box center [827, 261] width 372 height 96
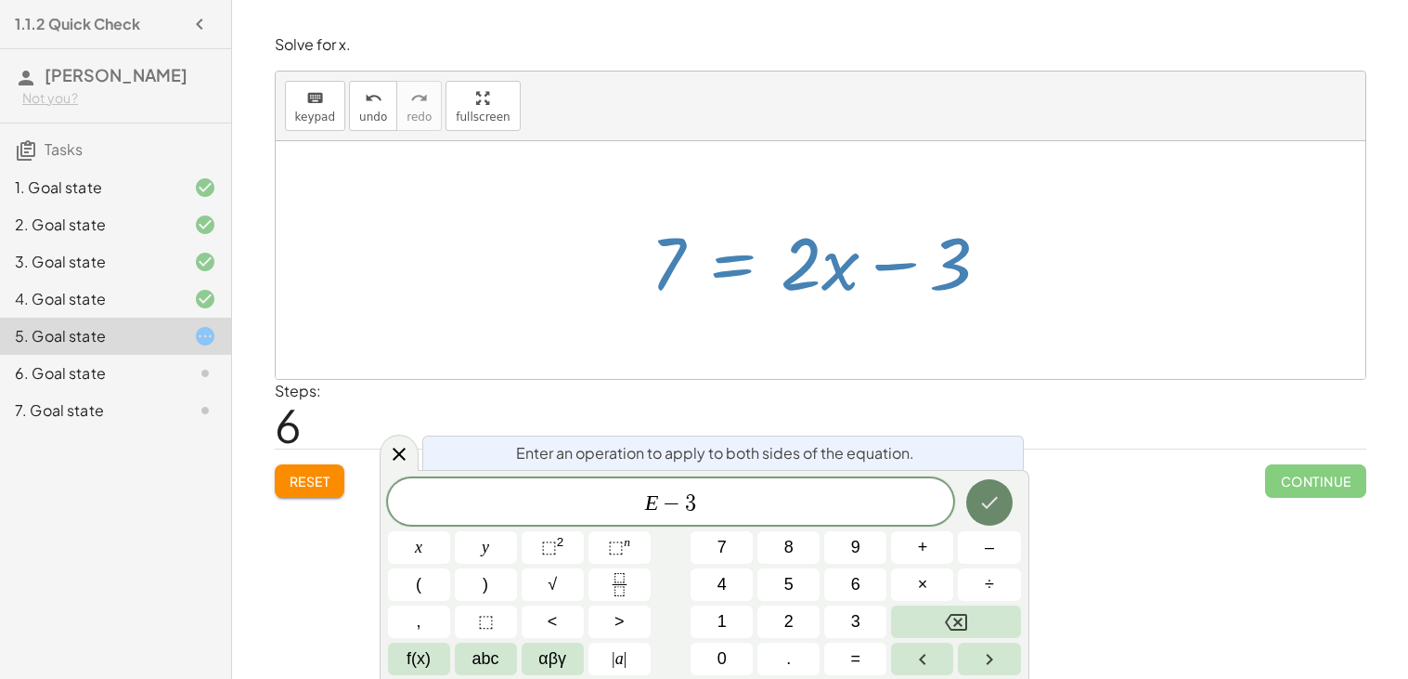
click at [1002, 504] on button "Done" at bounding box center [989, 502] width 46 height 46
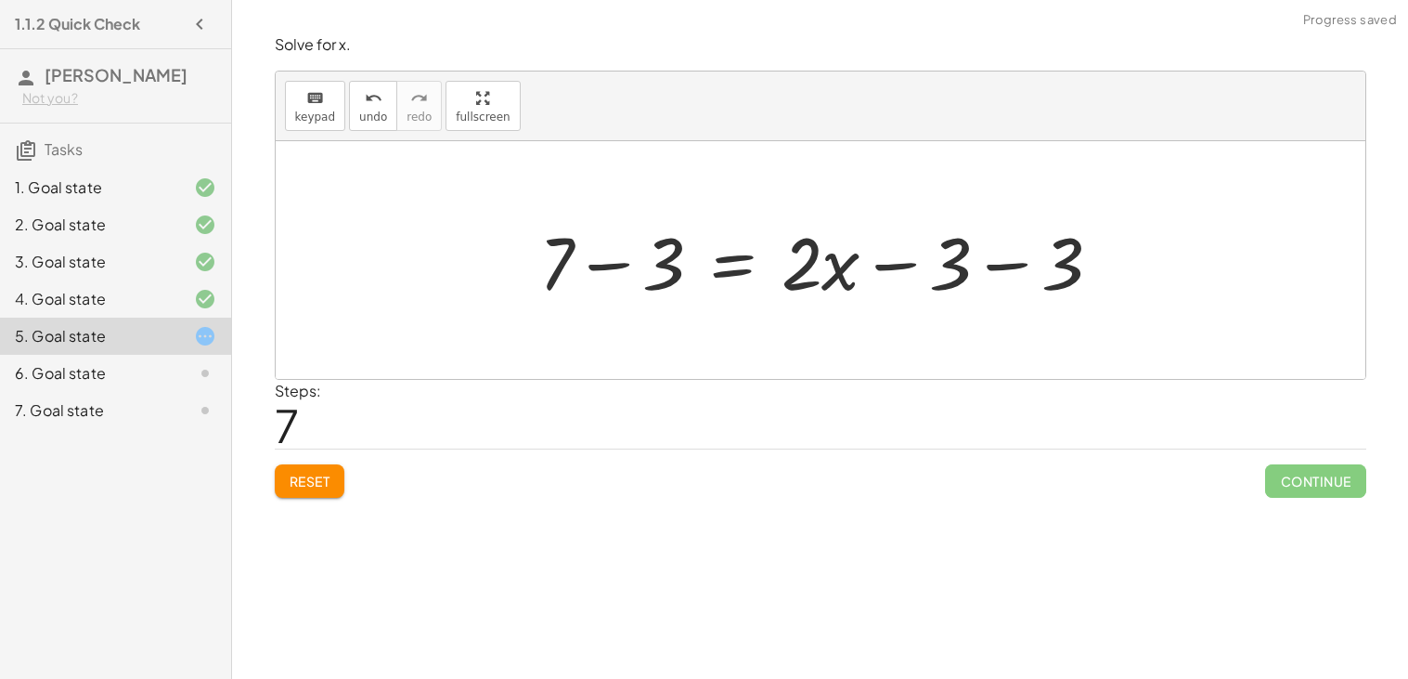
click at [610, 267] on div at bounding box center [828, 261] width 596 height 96
click at [1017, 273] on div at bounding box center [880, 261] width 491 height 96
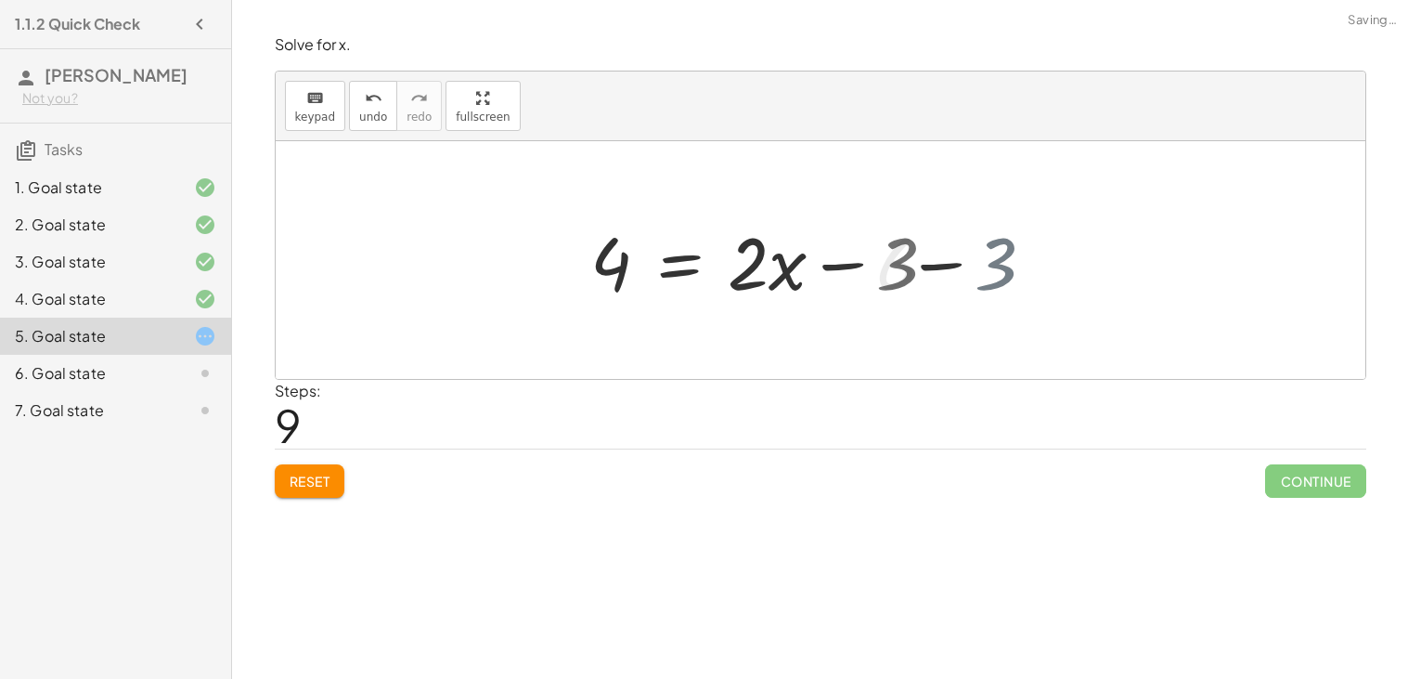
click at [969, 266] on div at bounding box center [821, 260] width 1090 height 238
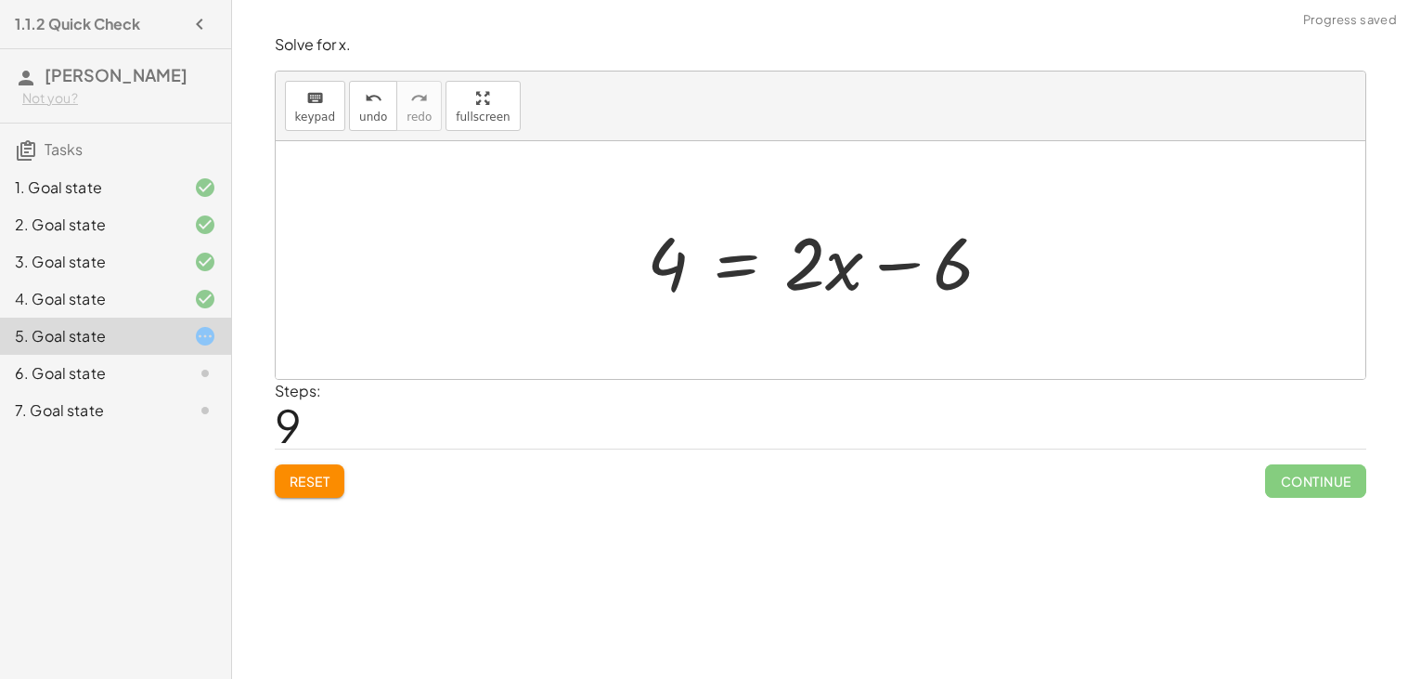
click at [902, 271] on div at bounding box center [828, 261] width 378 height 96
click at [672, 276] on div at bounding box center [828, 261] width 378 height 96
drag, startPoint x: 653, startPoint y: 264, endPoint x: 641, endPoint y: 271, distance: 14.2
click at [641, 271] on div at bounding box center [828, 261] width 378 height 96
click at [742, 272] on div at bounding box center [828, 261] width 378 height 96
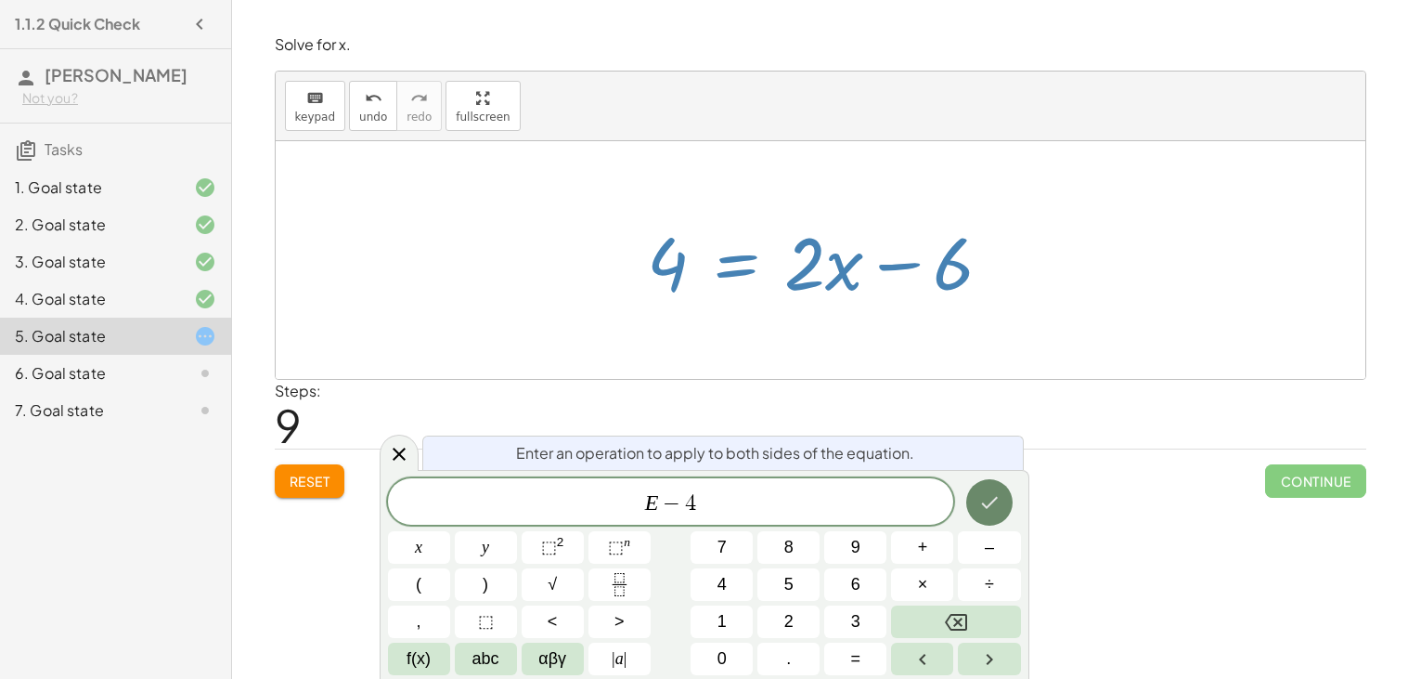
click at [989, 507] on icon "Done" at bounding box center [989, 503] width 17 height 12
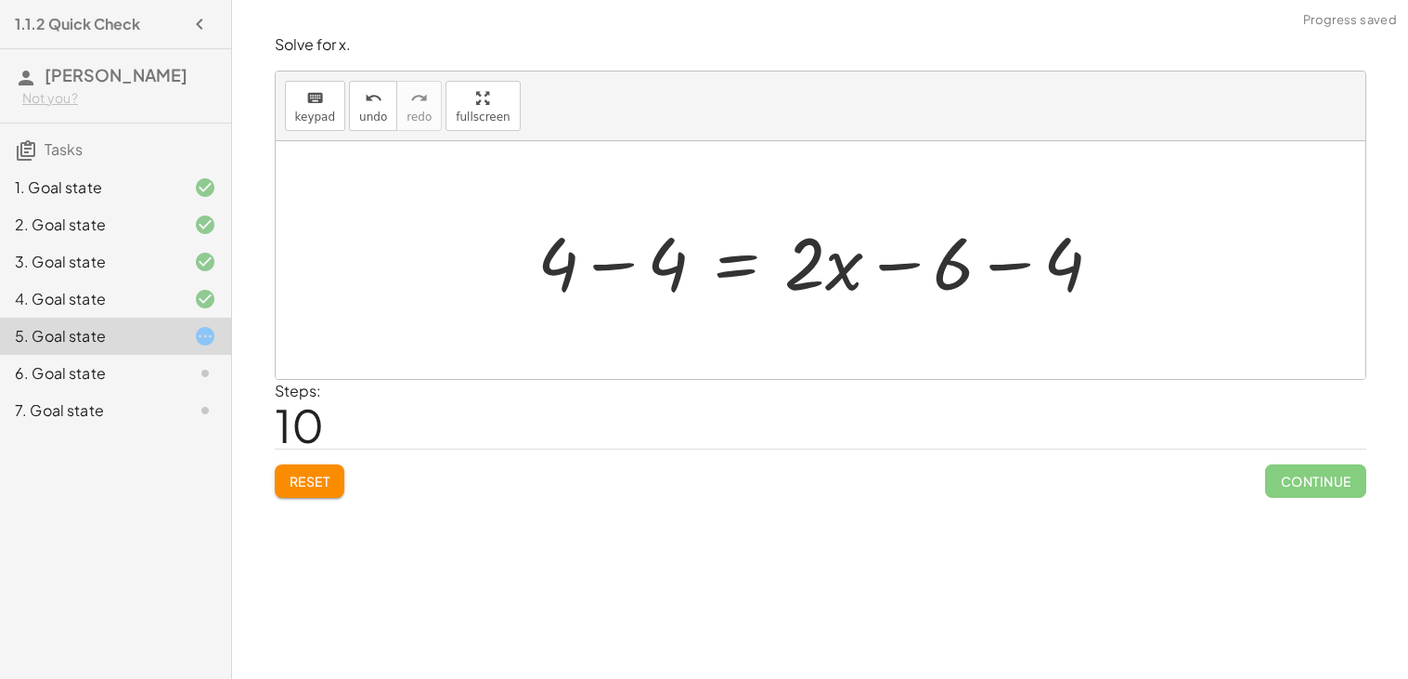
click at [627, 261] on div at bounding box center [827, 261] width 599 height 96
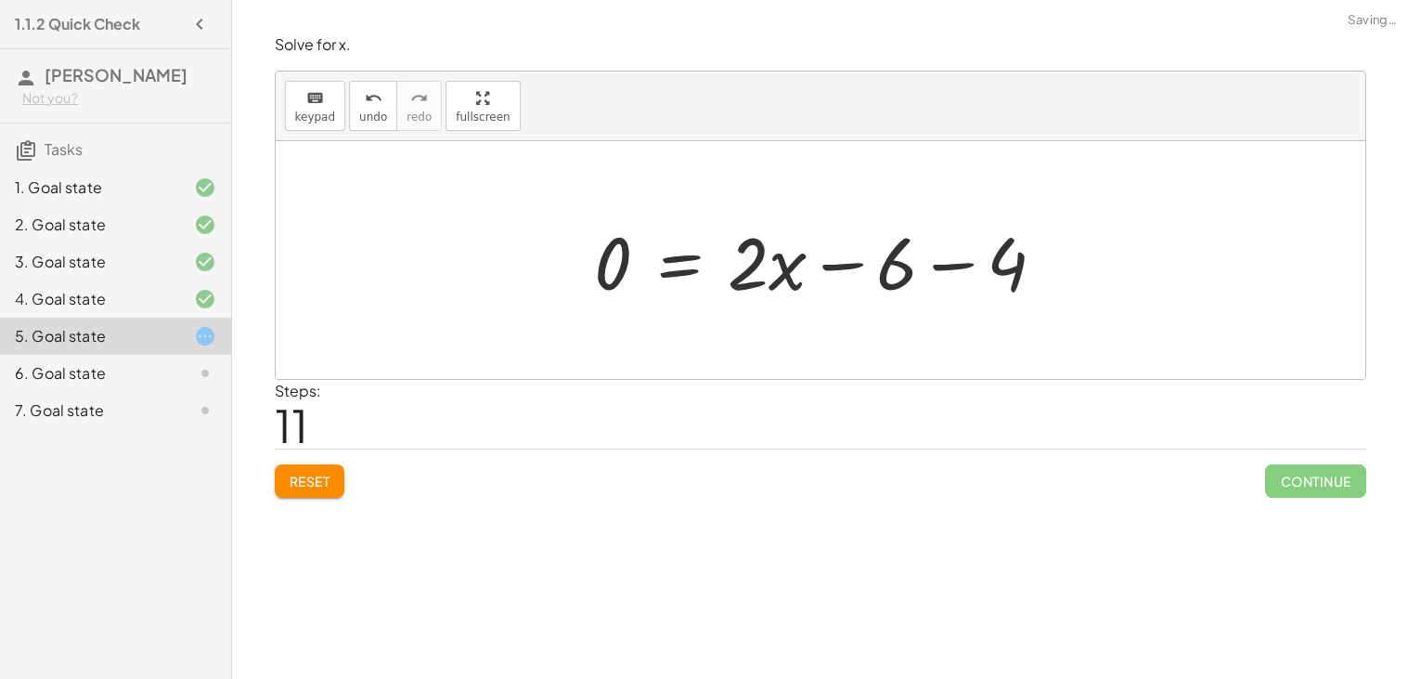
click at [931, 266] on div at bounding box center [828, 261] width 485 height 96
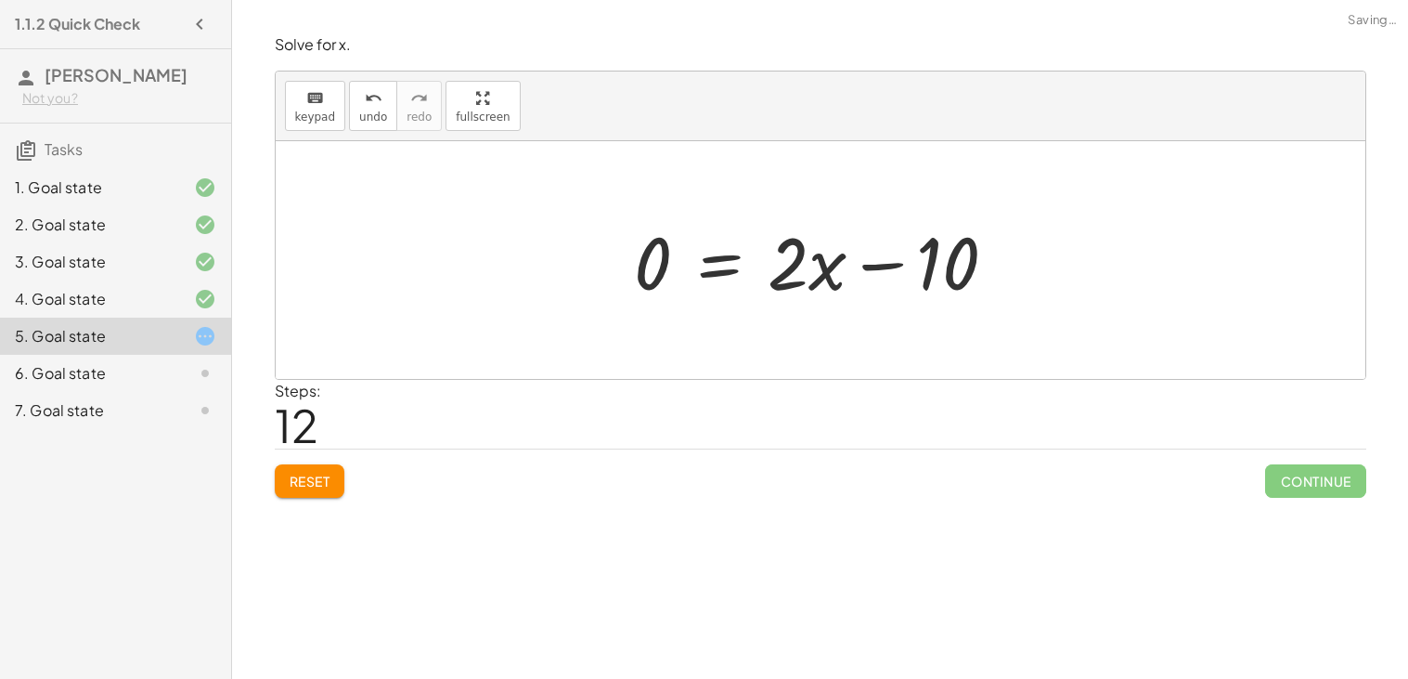
click at [855, 266] on div at bounding box center [823, 261] width 395 height 96
click at [639, 270] on div at bounding box center [826, 261] width 395 height 96
click at [314, 476] on span "Reset" at bounding box center [310, 480] width 41 height 17
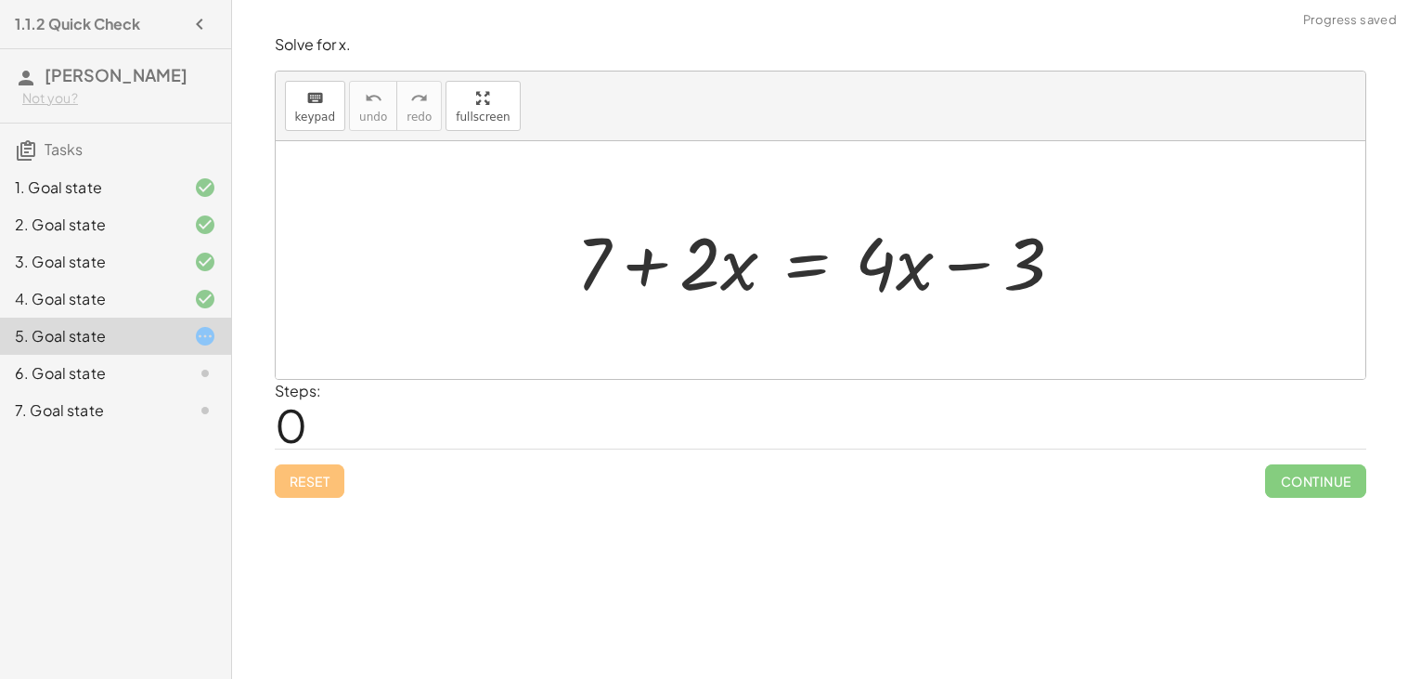
click at [665, 257] on div at bounding box center [827, 261] width 521 height 96
click at [924, 270] on div at bounding box center [827, 261] width 521 height 96
click at [948, 265] on div at bounding box center [827, 261] width 521 height 96
click at [780, 258] on div at bounding box center [827, 261] width 521 height 96
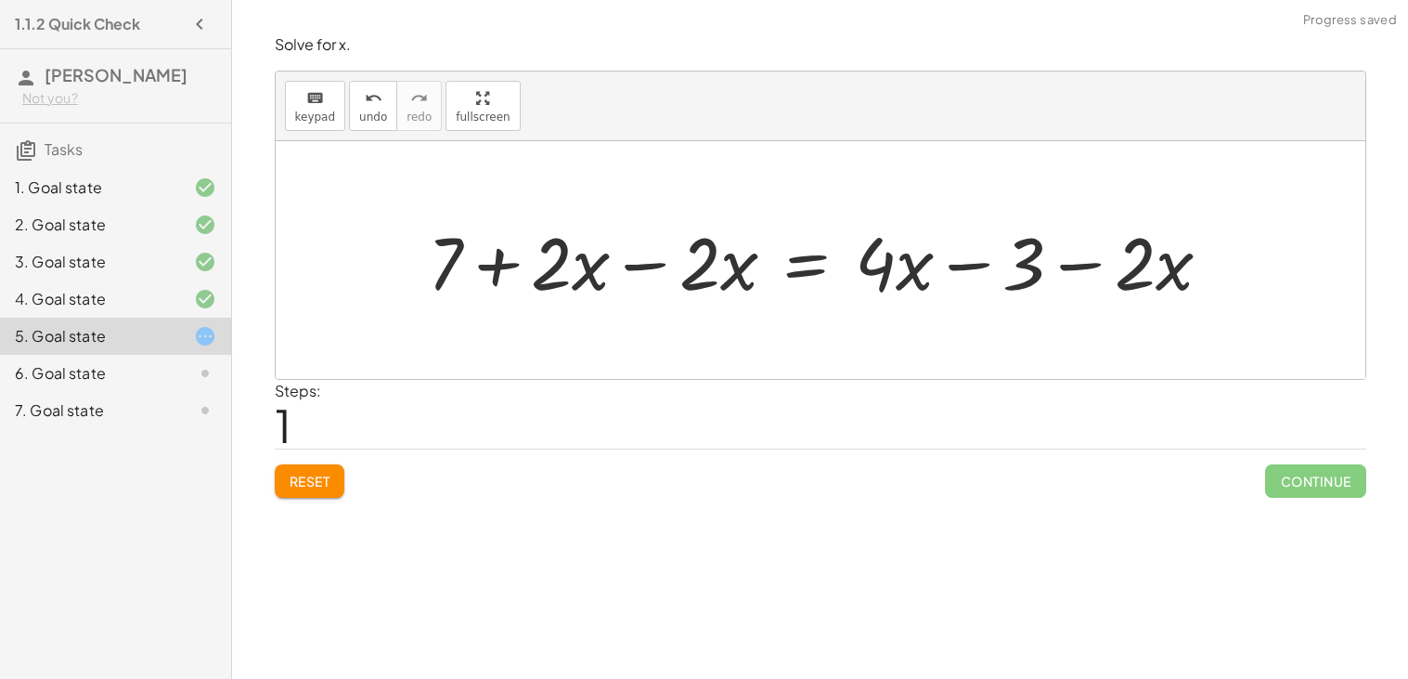
click at [635, 265] on div at bounding box center [827, 261] width 817 height 96
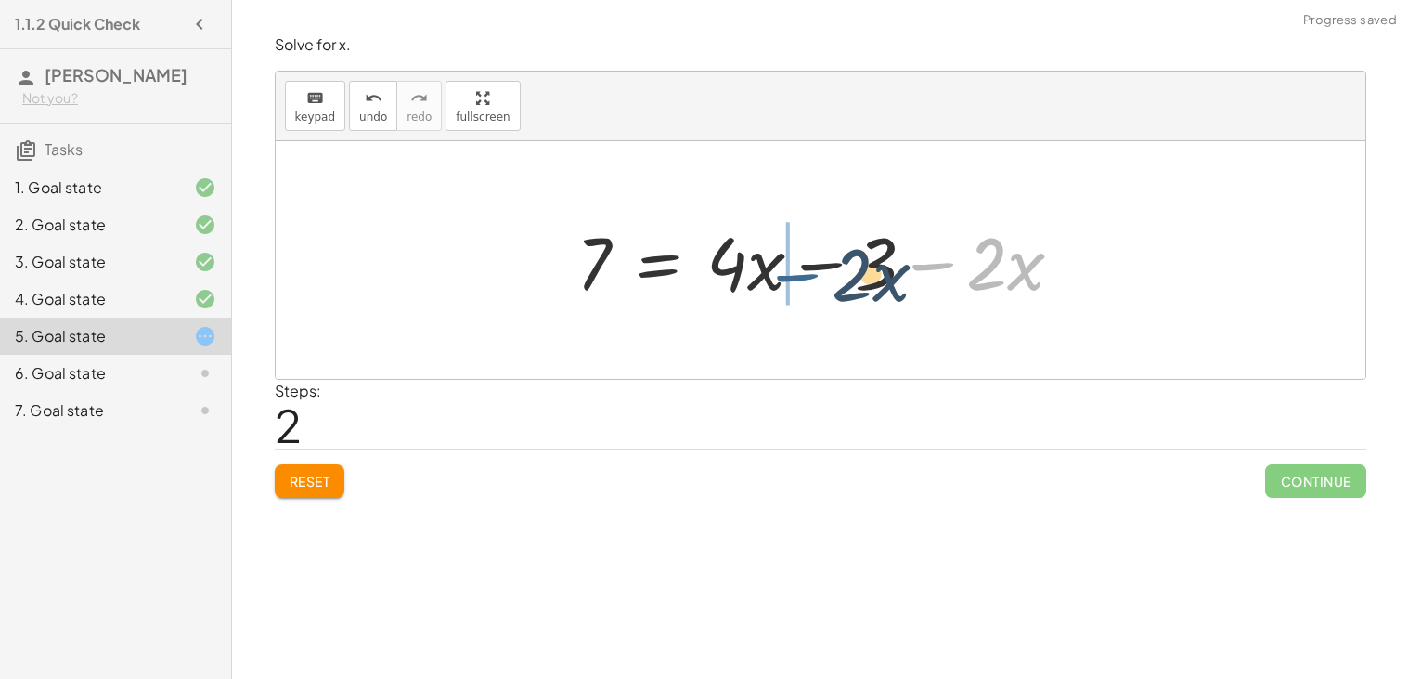
drag, startPoint x: 941, startPoint y: 263, endPoint x: 796, endPoint y: 268, distance: 145.8
click at [796, 268] on div at bounding box center [827, 261] width 521 height 96
click at [821, 266] on div at bounding box center [827, 261] width 521 height 96
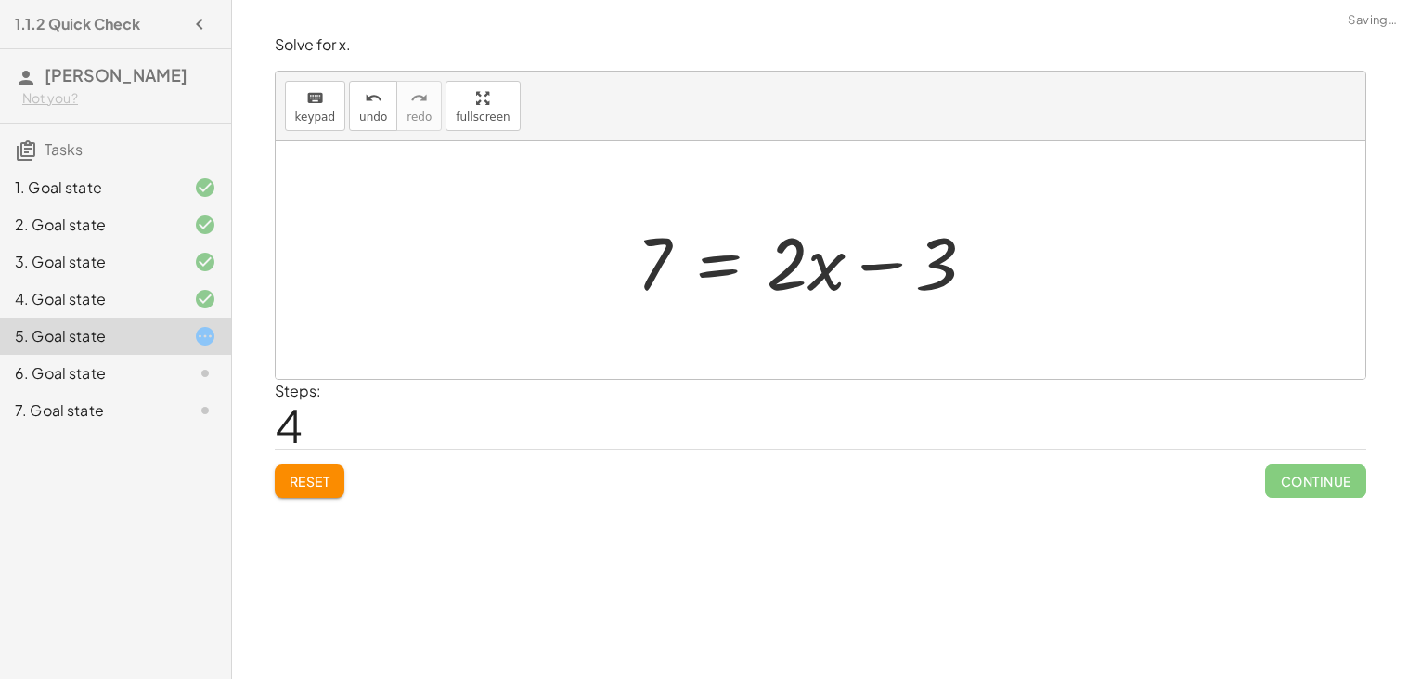
click at [821, 266] on div at bounding box center [814, 261] width 372 height 96
click at [727, 247] on div at bounding box center [827, 261] width 372 height 96
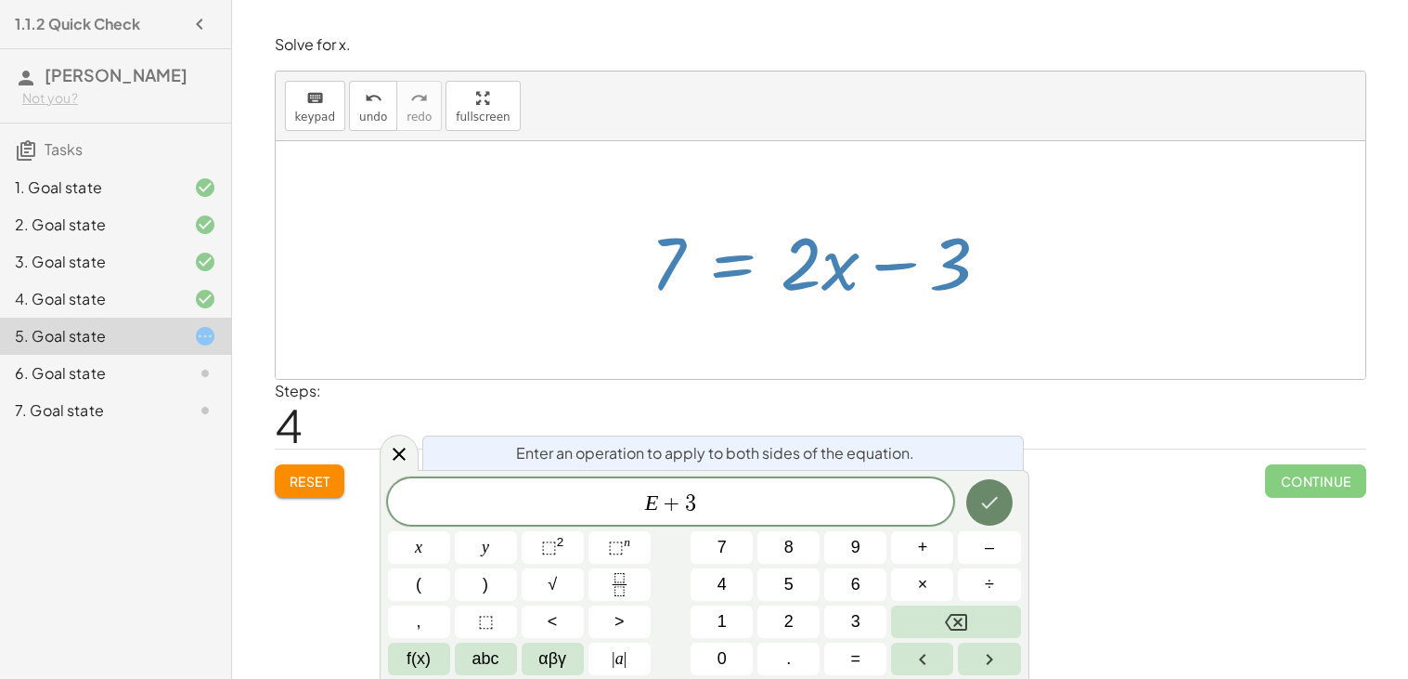
click at [990, 487] on button "Done" at bounding box center [989, 502] width 46 height 46
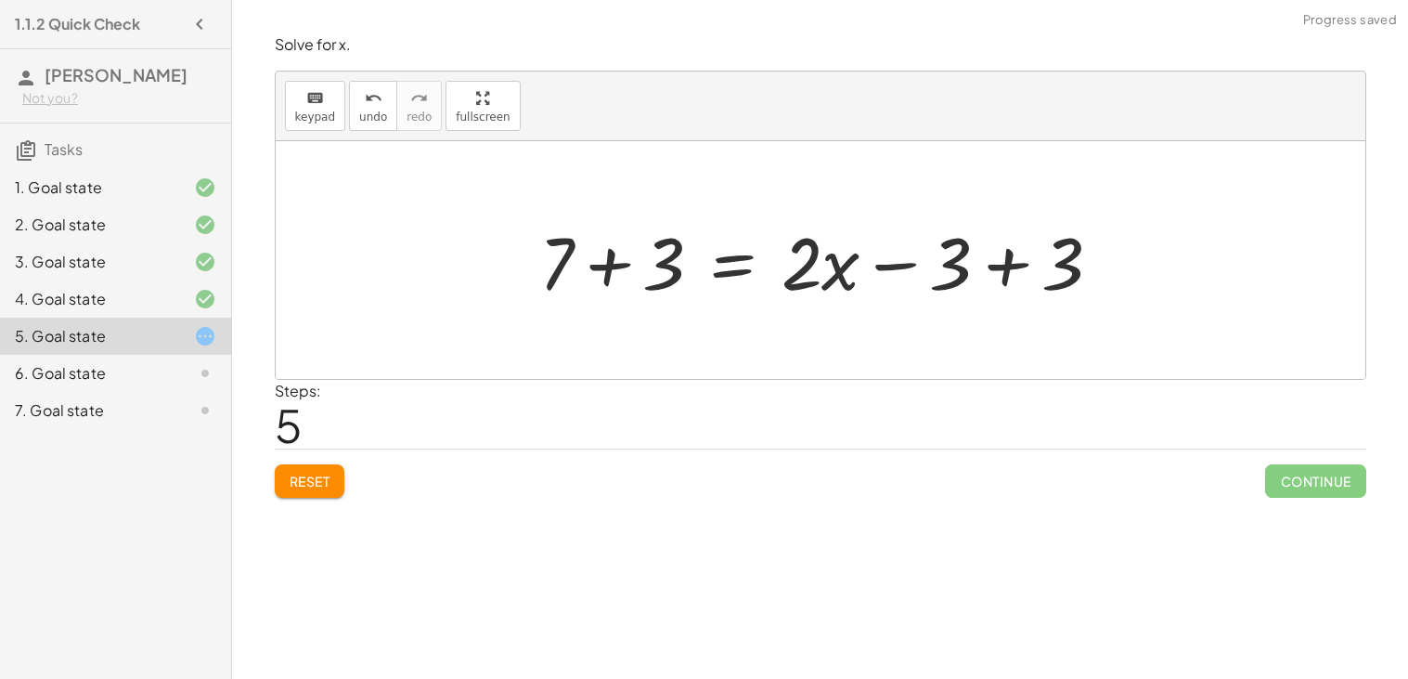
click at [999, 278] on div at bounding box center [828, 261] width 596 height 96
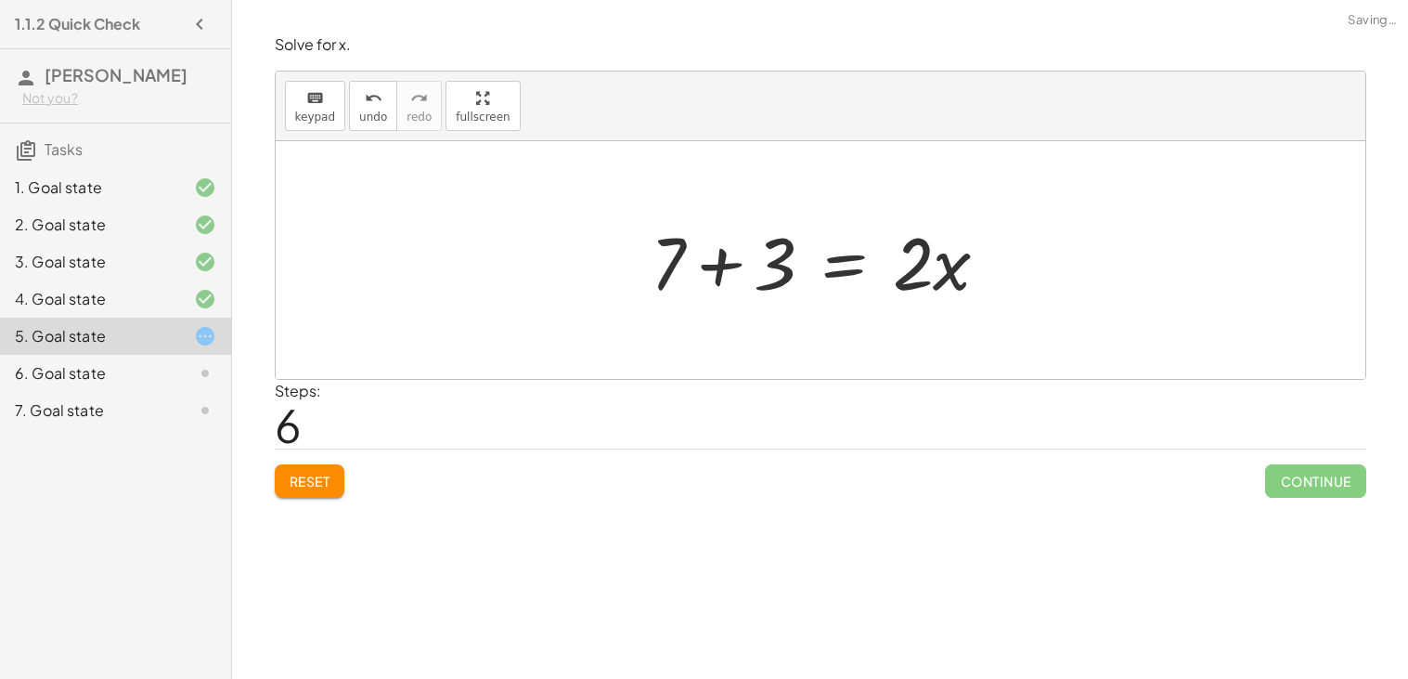
click at [726, 269] on div at bounding box center [827, 261] width 372 height 96
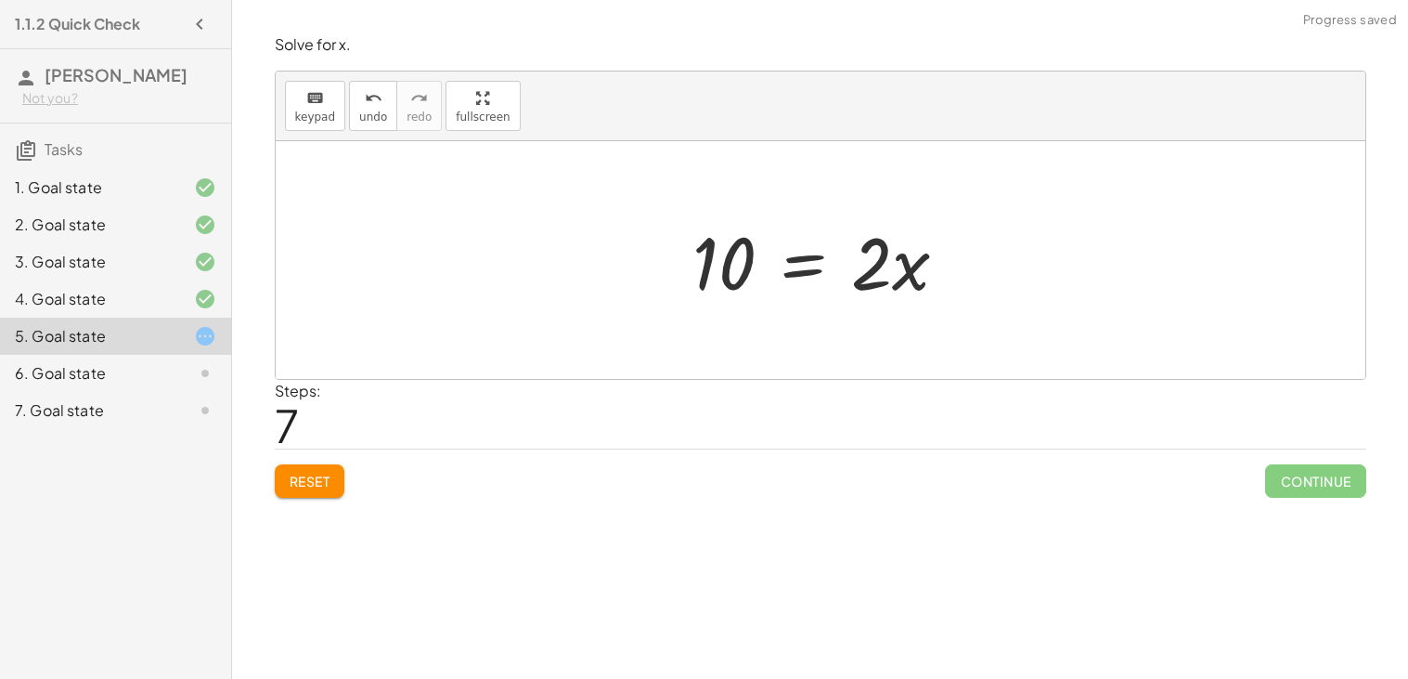
click at [865, 276] on div at bounding box center [828, 261] width 290 height 96
drag, startPoint x: 864, startPoint y: 276, endPoint x: 766, endPoint y: 275, distance: 98.4
click at [766, 275] on div at bounding box center [828, 261] width 290 height 96
drag, startPoint x: 698, startPoint y: 268, endPoint x: 891, endPoint y: 275, distance: 193.2
click at [891, 275] on div at bounding box center [828, 261] width 290 height 96
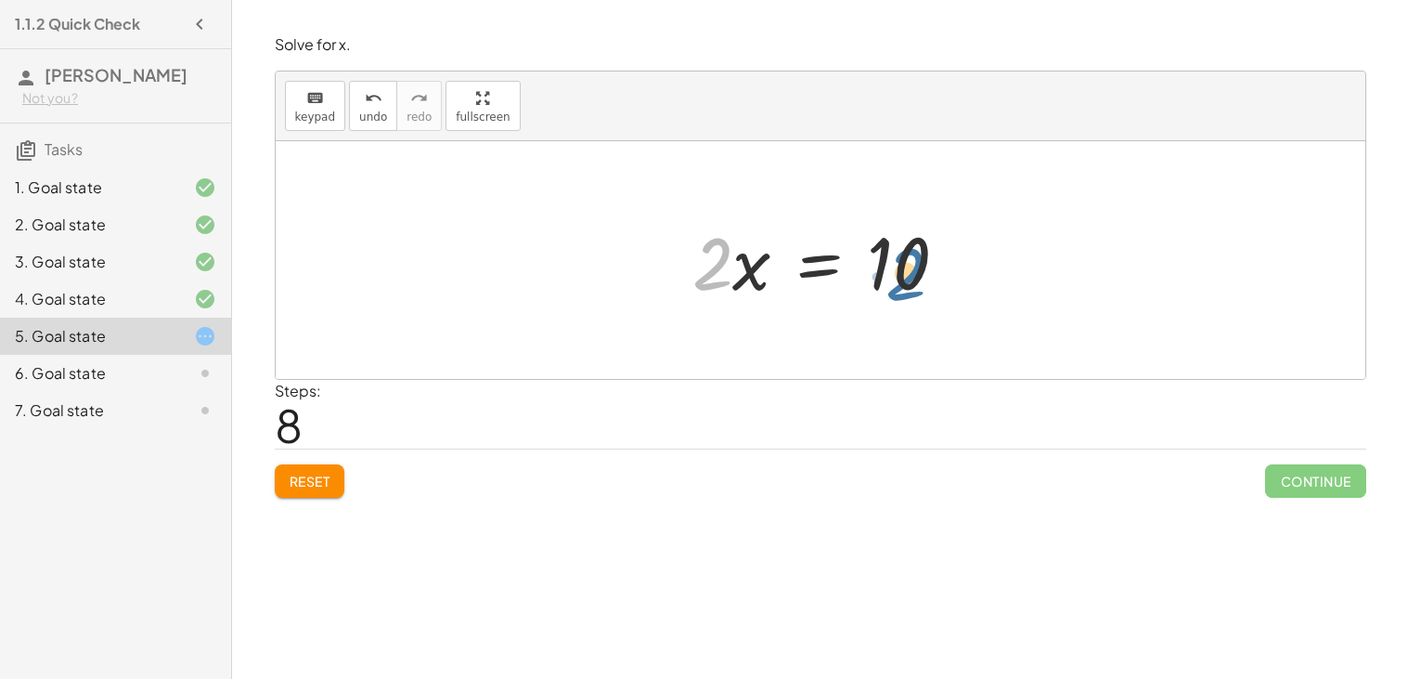
drag, startPoint x: 698, startPoint y: 265, endPoint x: 907, endPoint y: 273, distance: 209.0
click at [907, 273] on div at bounding box center [828, 261] width 290 height 96
drag, startPoint x: 745, startPoint y: 278, endPoint x: 892, endPoint y: 228, distance: 154.7
click at [892, 228] on div at bounding box center [828, 261] width 290 height 96
click at [796, 253] on div at bounding box center [828, 261] width 290 height 96
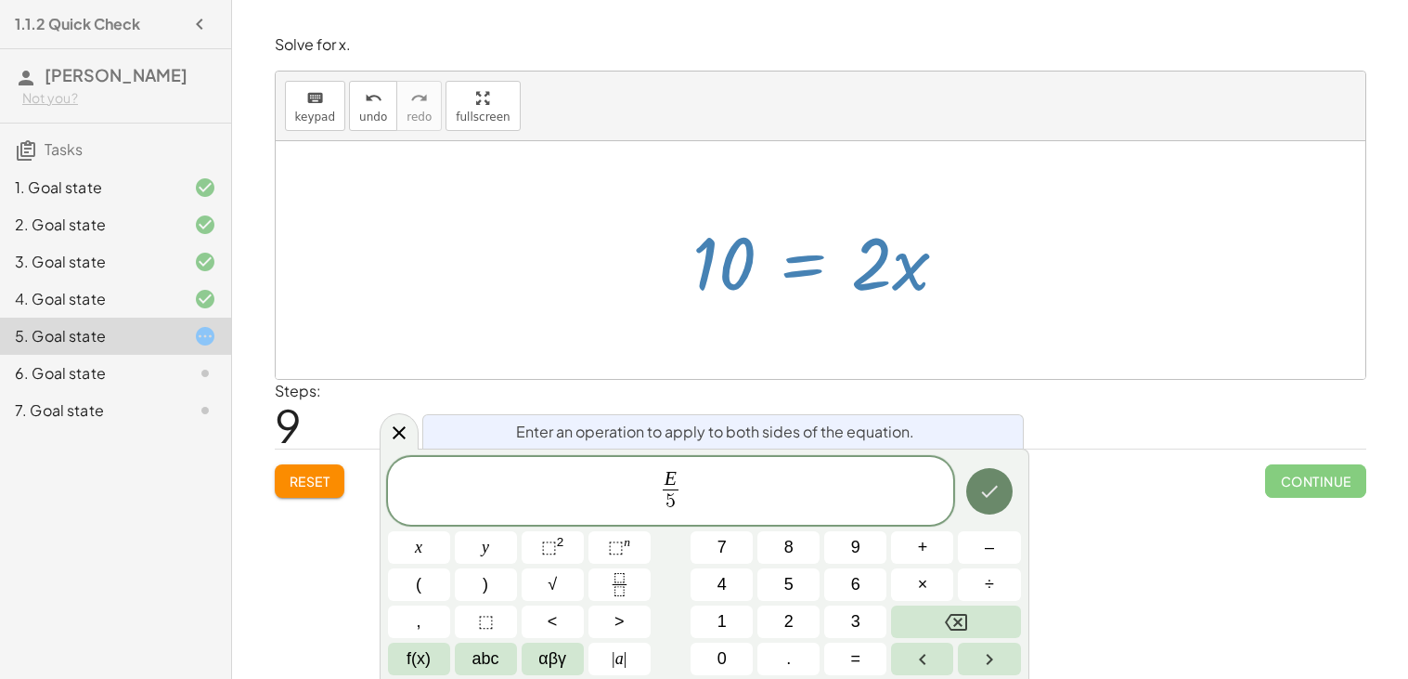
click at [1000, 511] on button "Done" at bounding box center [989, 491] width 46 height 46
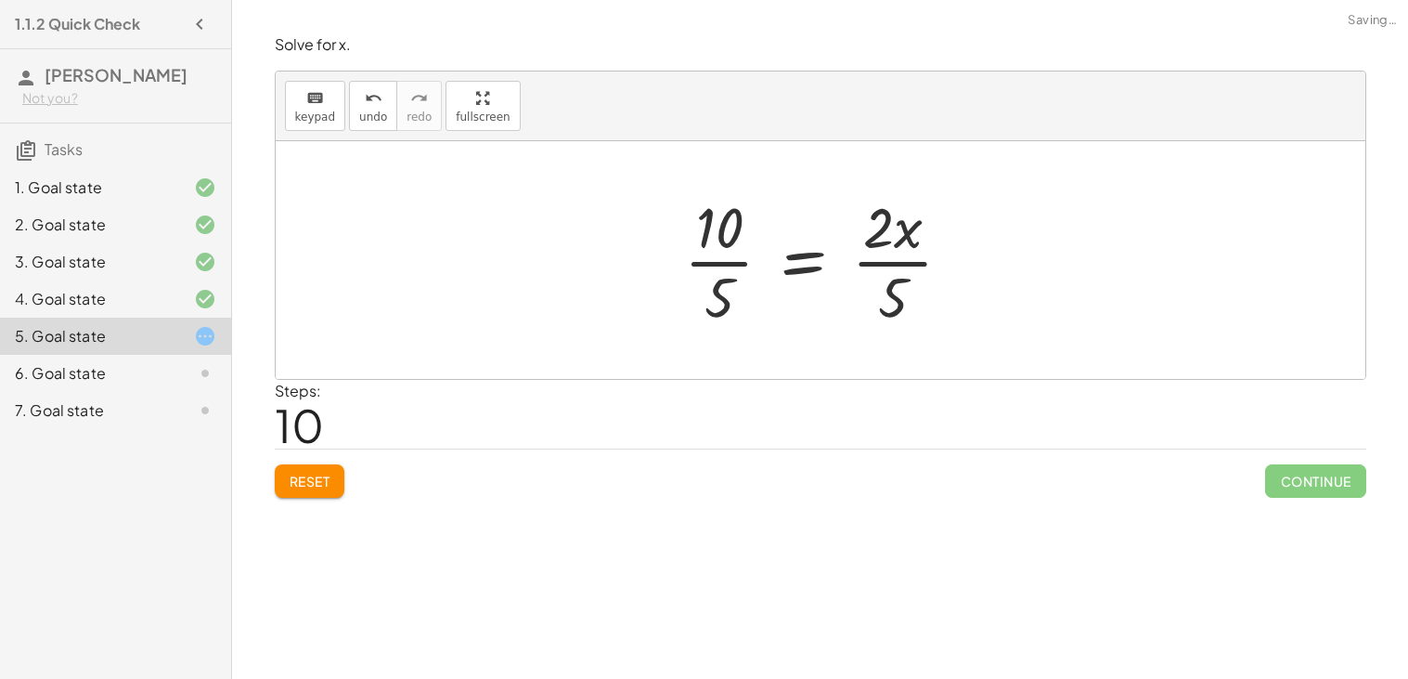
click at [892, 252] on div at bounding box center [826, 259] width 302 height 143
click at [700, 257] on div at bounding box center [828, 259] width 302 height 143
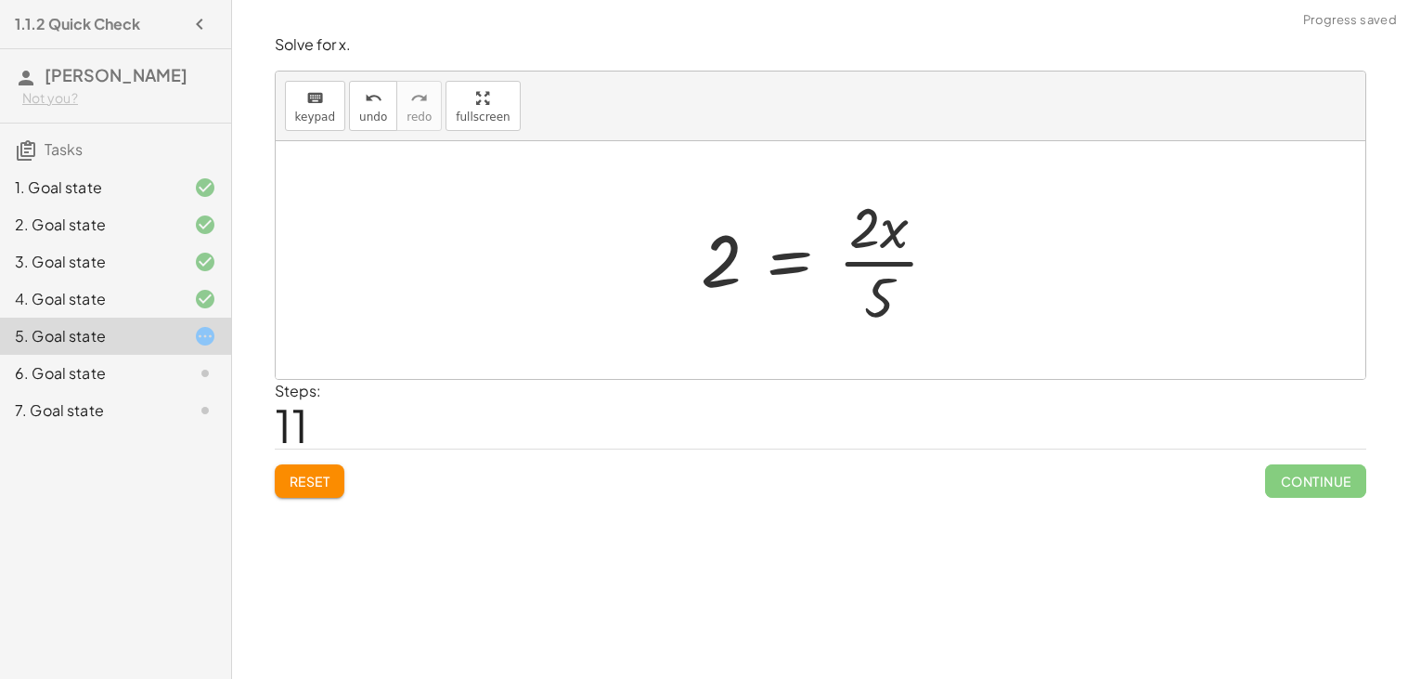
click at [879, 253] on div at bounding box center [827, 259] width 271 height 143
drag, startPoint x: 886, startPoint y: 307, endPoint x: 886, endPoint y: 323, distance: 15.8
click at [886, 323] on div at bounding box center [827, 259] width 271 height 143
click at [336, 481] on button "Reset" at bounding box center [310, 480] width 71 height 33
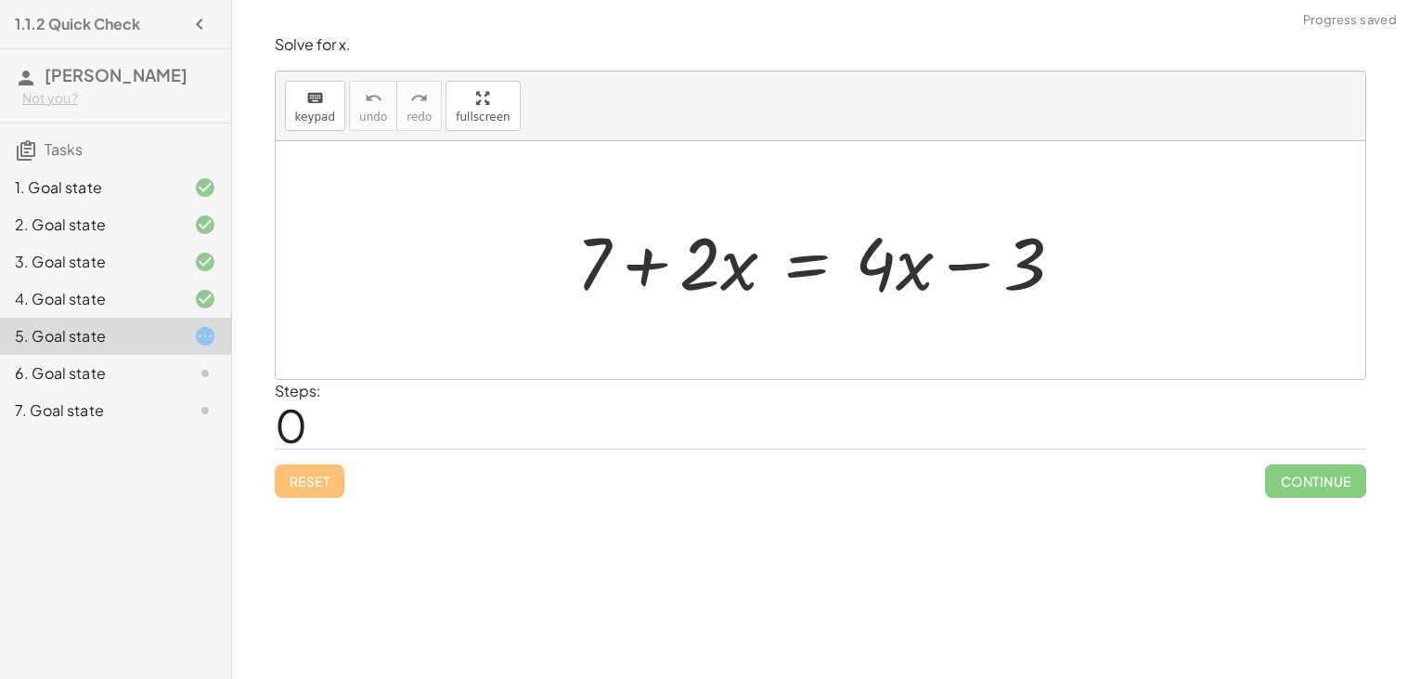
click at [645, 268] on div at bounding box center [827, 261] width 521 height 96
click at [960, 270] on div at bounding box center [827, 261] width 521 height 96
click at [814, 270] on div at bounding box center [827, 261] width 521 height 96
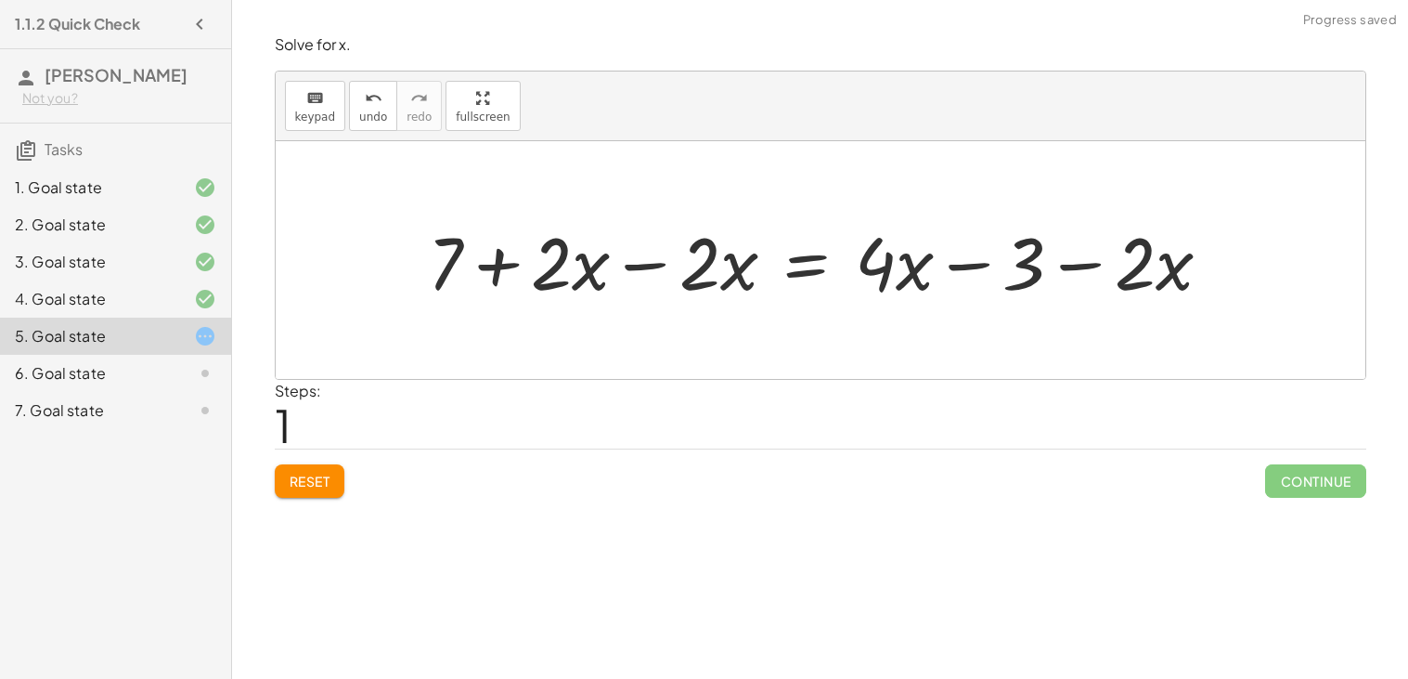
click at [650, 269] on div at bounding box center [827, 261] width 817 height 96
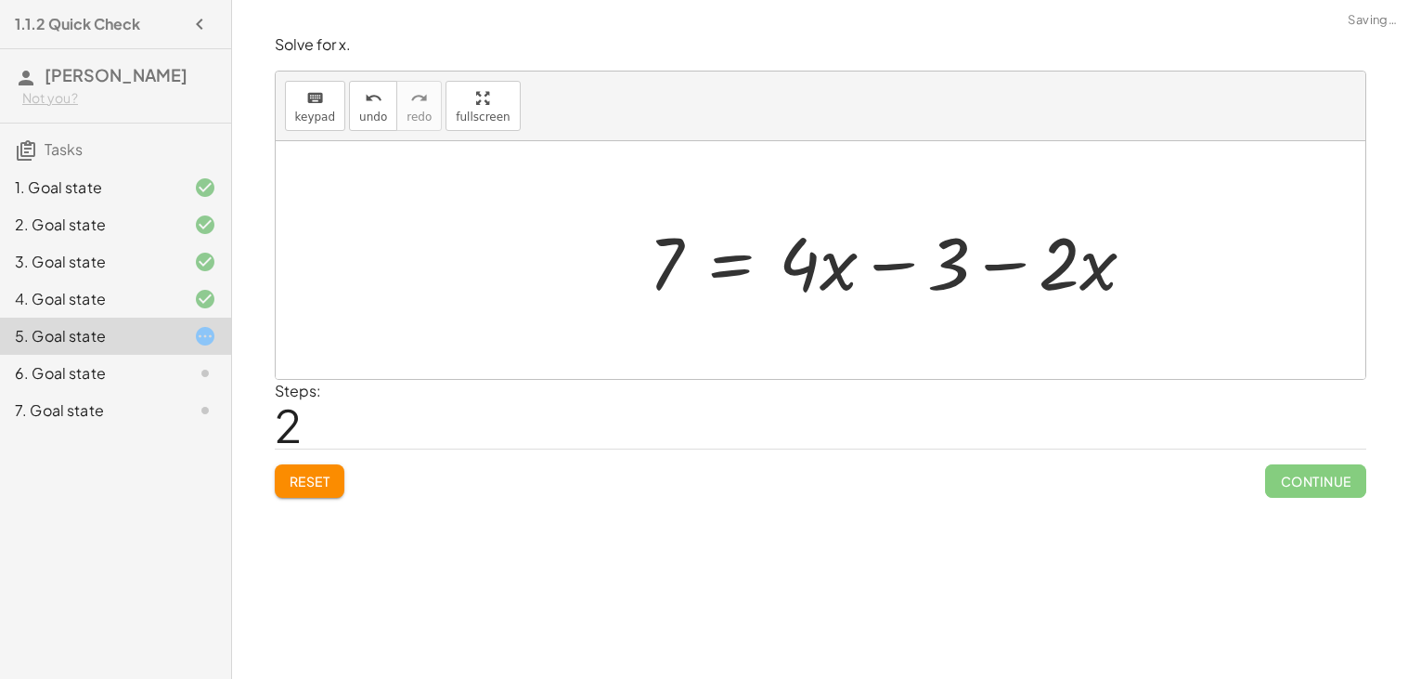
click at [1068, 265] on div at bounding box center [900, 261] width 521 height 96
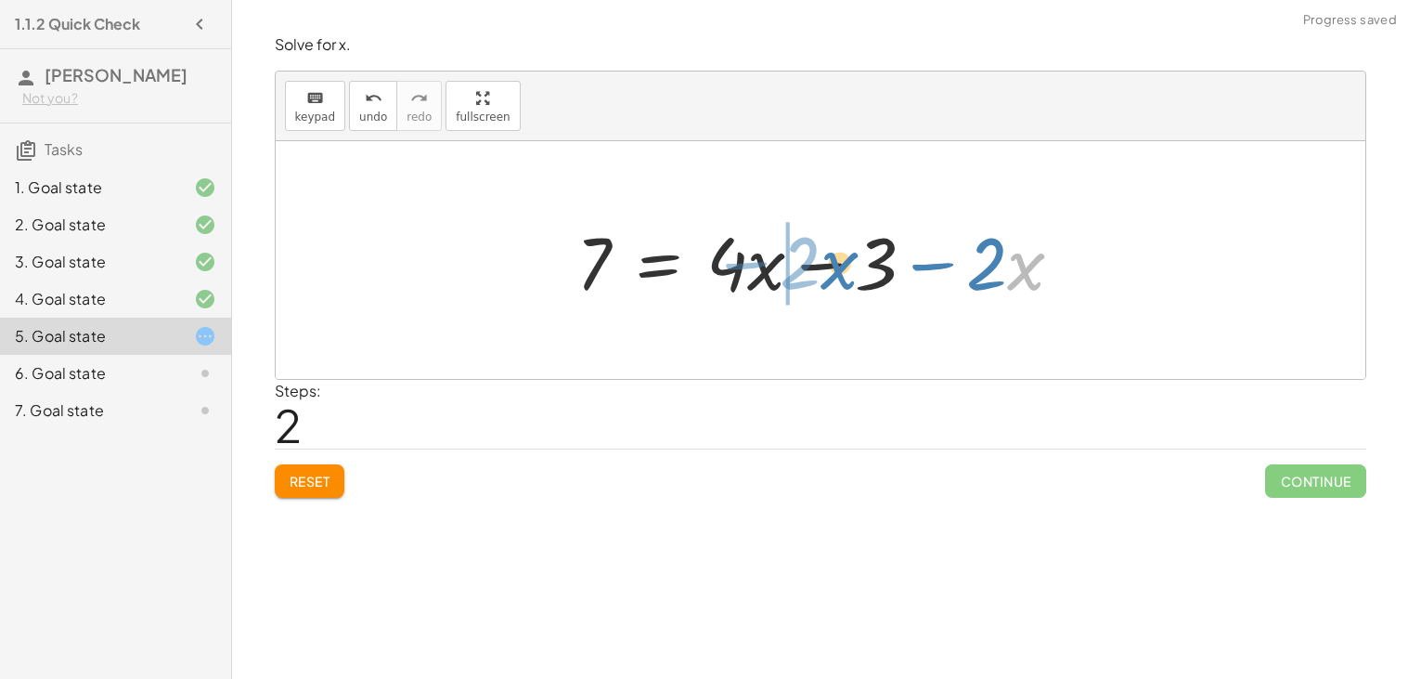
drag, startPoint x: 1030, startPoint y: 265, endPoint x: 837, endPoint y: 263, distance: 193.1
click at [837, 263] on div at bounding box center [827, 261] width 521 height 96
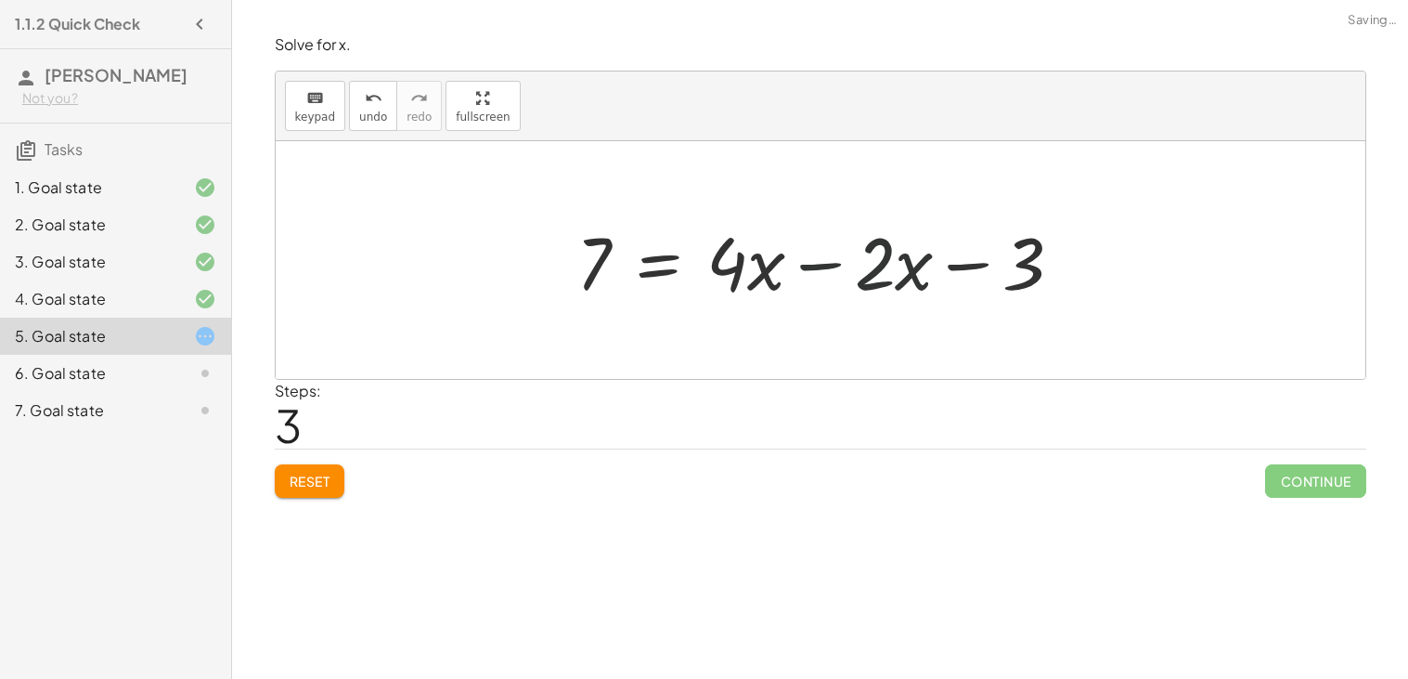
click at [861, 270] on div at bounding box center [827, 261] width 521 height 96
click at [822, 265] on div at bounding box center [827, 261] width 521 height 96
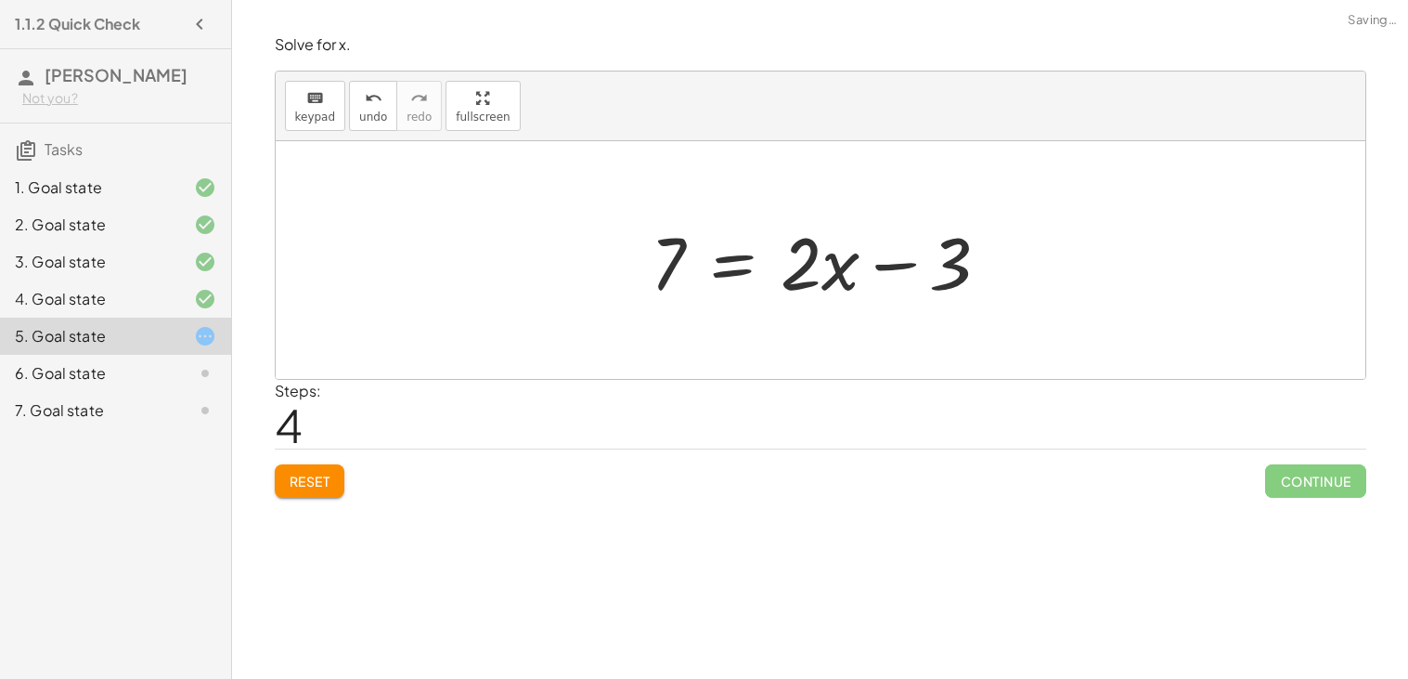
click at [740, 260] on div at bounding box center [827, 261] width 372 height 96
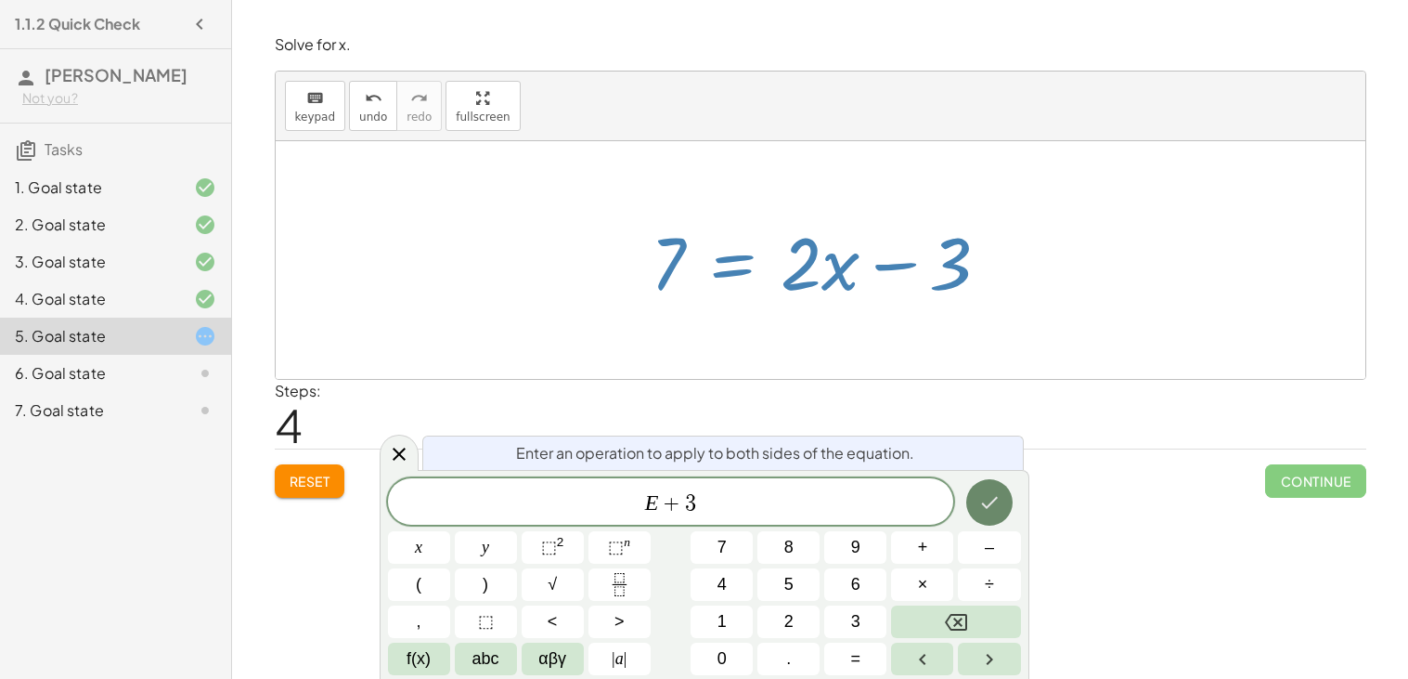
click at [998, 518] on button "Done" at bounding box center [989, 502] width 46 height 46
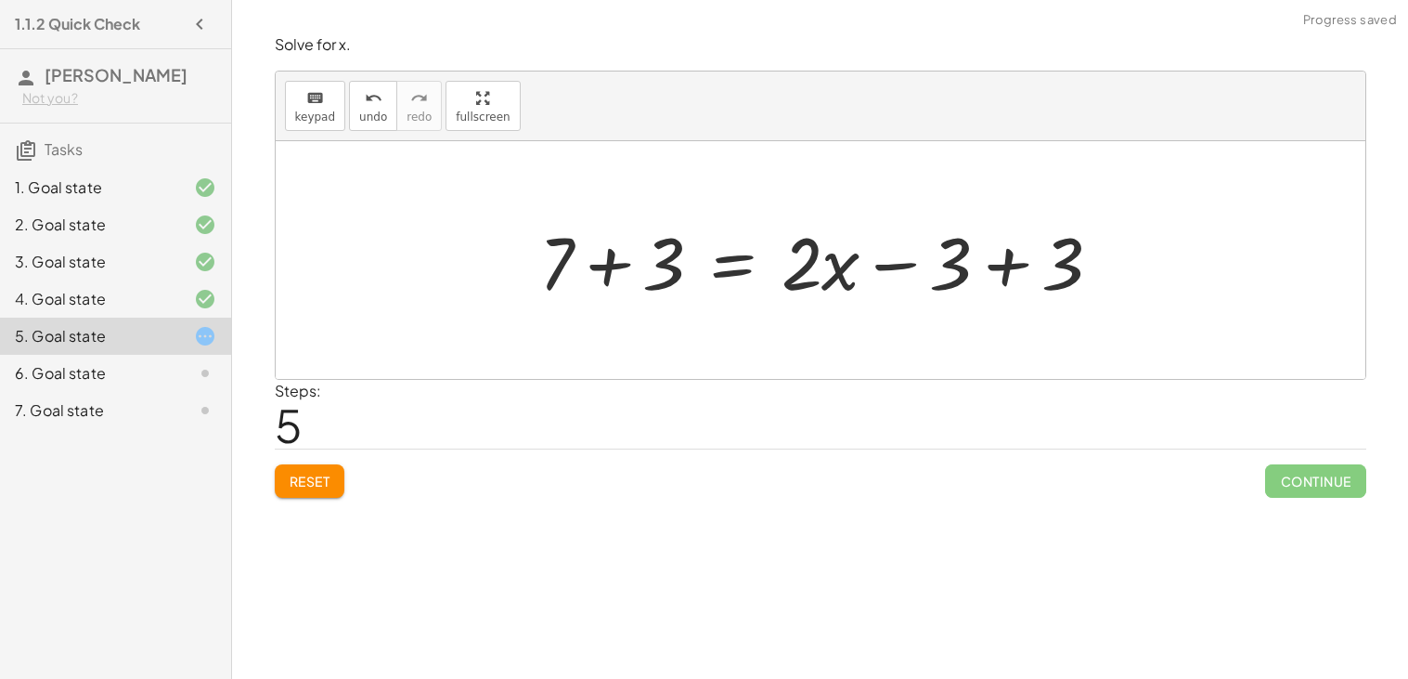
click at [632, 266] on div at bounding box center [828, 261] width 596 height 96
click at [1042, 265] on div at bounding box center [869, 261] width 512 height 96
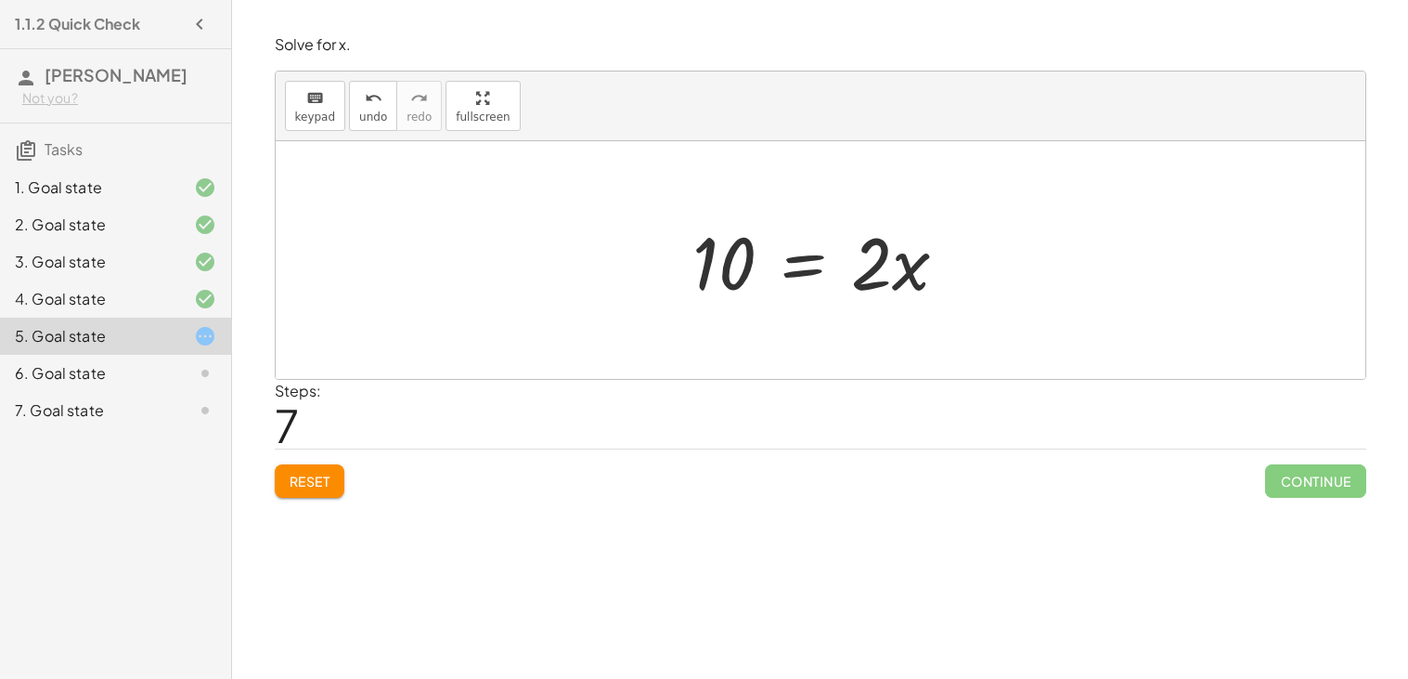
click at [0, 0] on div "Solve for x. keyboard keypad undo undo redo redo fullscreen + 7 + · 2 · x = + ·…" at bounding box center [0, 0] width 0 height 0
click at [320, 489] on button "Reset" at bounding box center [310, 480] width 71 height 33
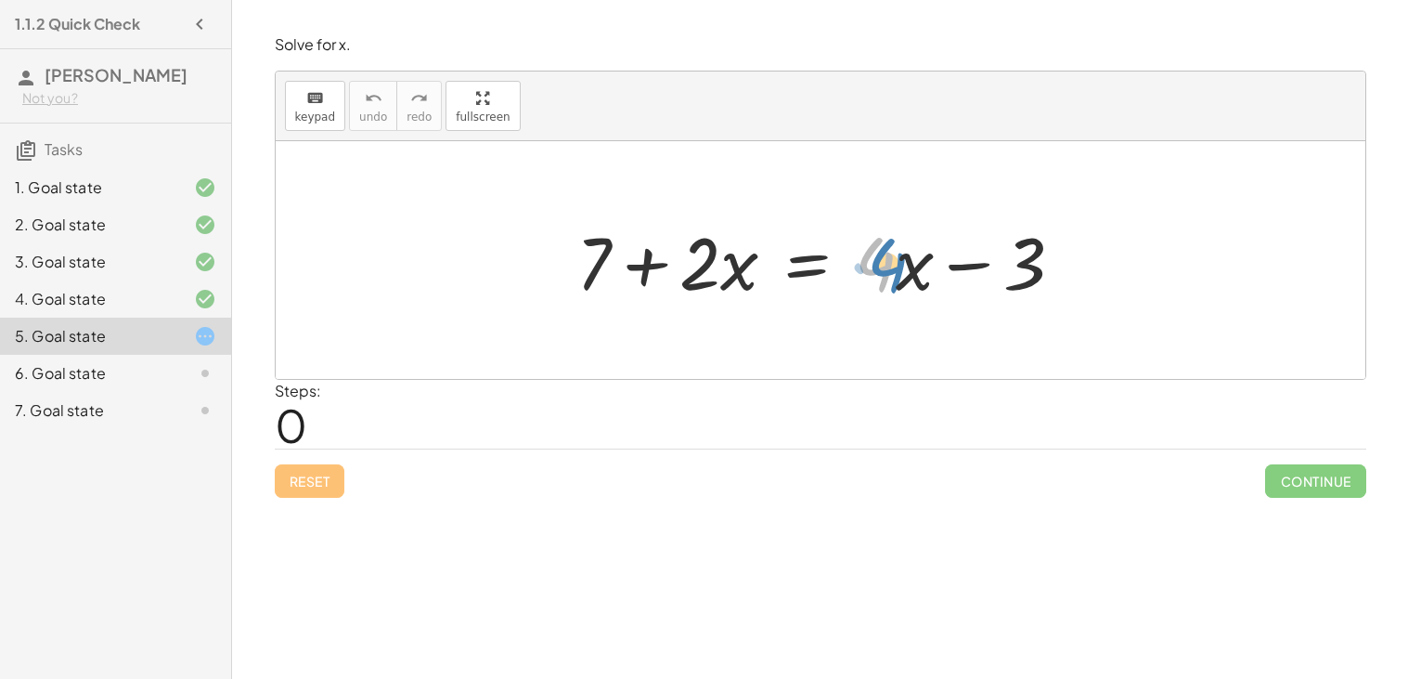
drag, startPoint x: 889, startPoint y: 267, endPoint x: 911, endPoint y: 267, distance: 21.4
click at [911, 267] on div at bounding box center [827, 261] width 521 height 96
click at [810, 261] on div at bounding box center [827, 261] width 521 height 96
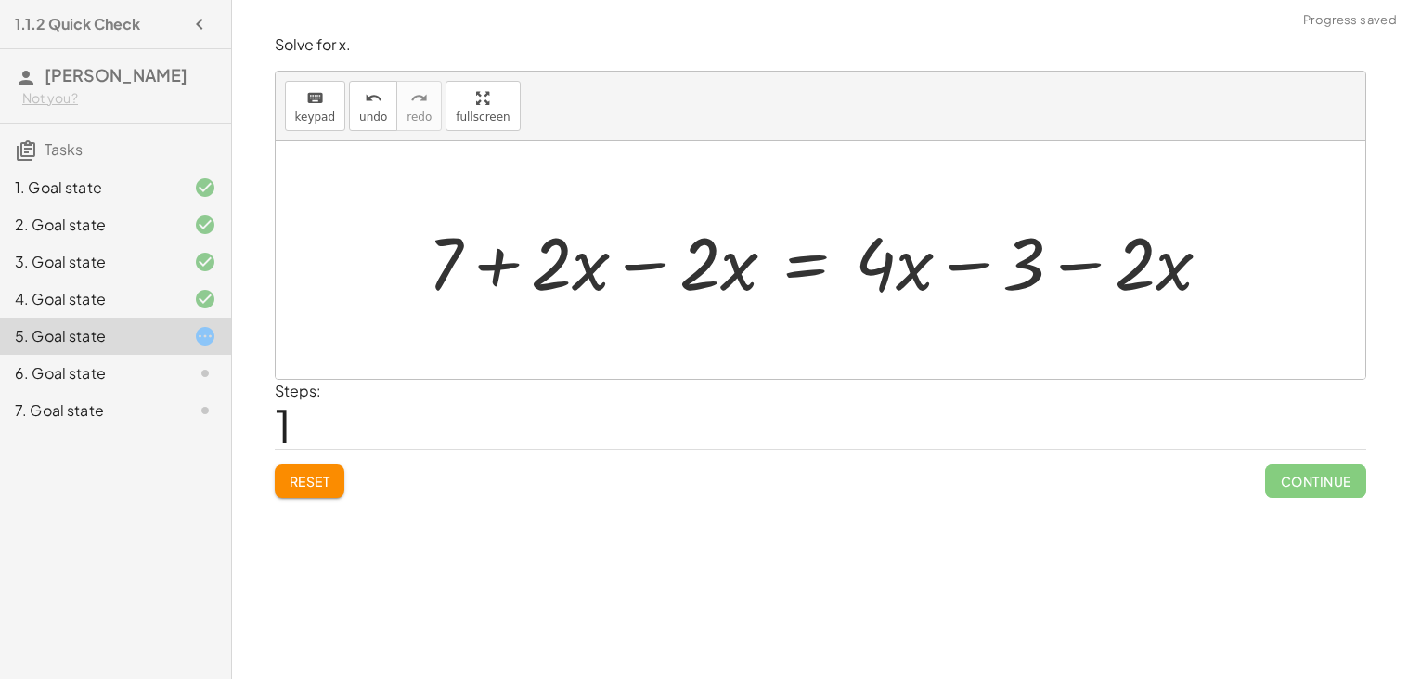
click at [689, 264] on div at bounding box center [827, 261] width 817 height 96
click at [637, 270] on div at bounding box center [827, 261] width 817 height 96
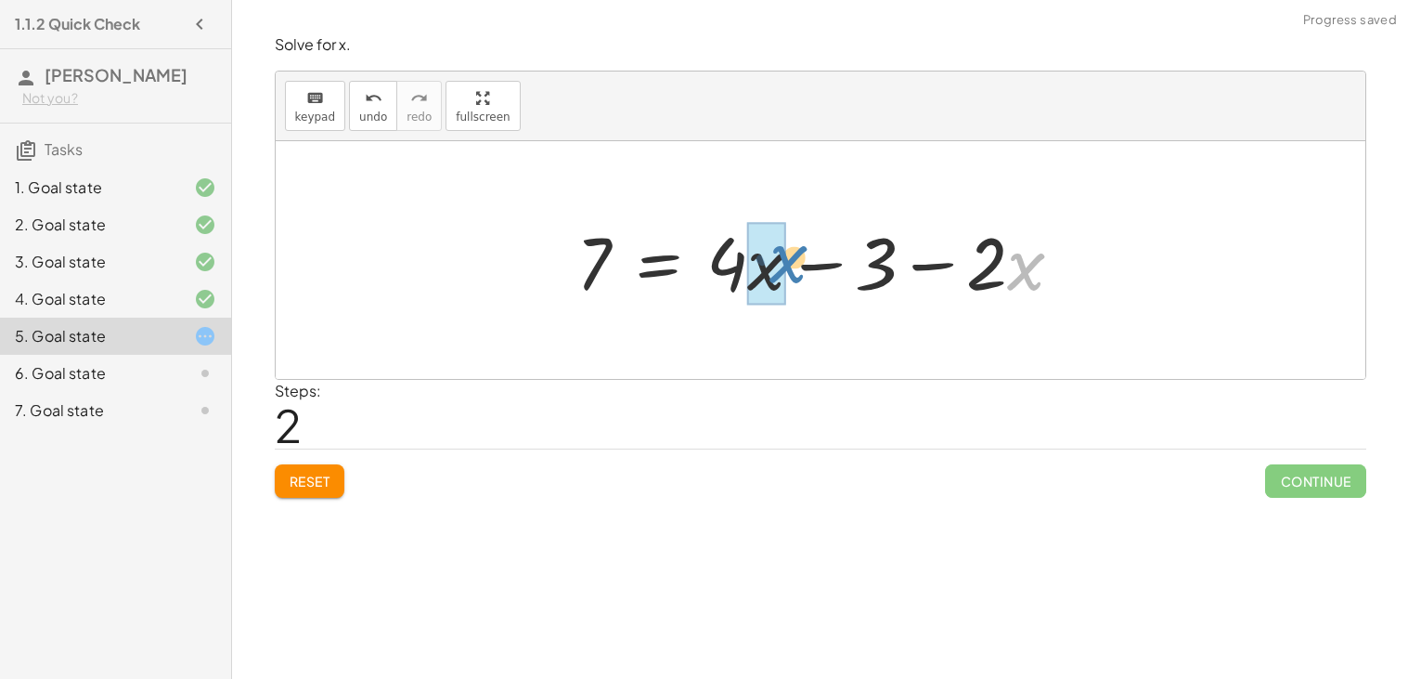
drag, startPoint x: 1145, startPoint y: 263, endPoint x: 905, endPoint y: 255, distance: 239.6
click at [905, 255] on div at bounding box center [827, 261] width 521 height 96
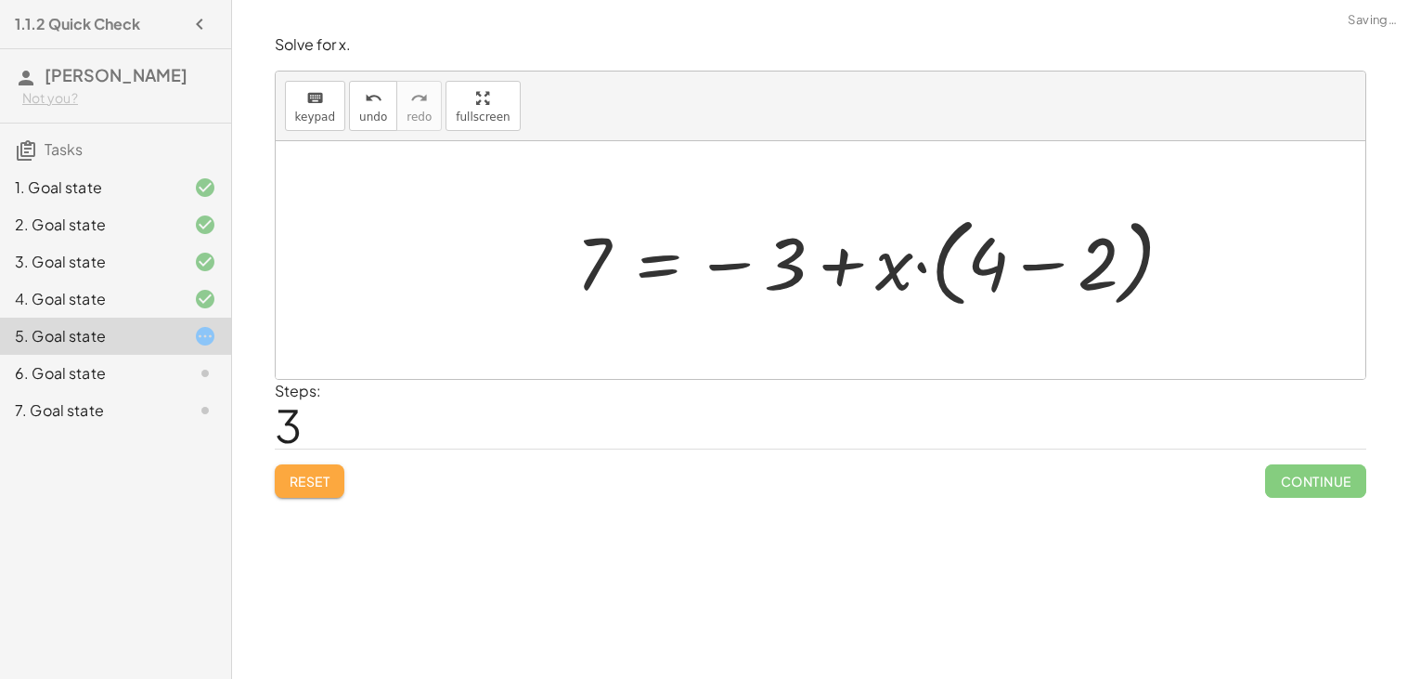
click at [322, 483] on span "Reset" at bounding box center [310, 480] width 41 height 17
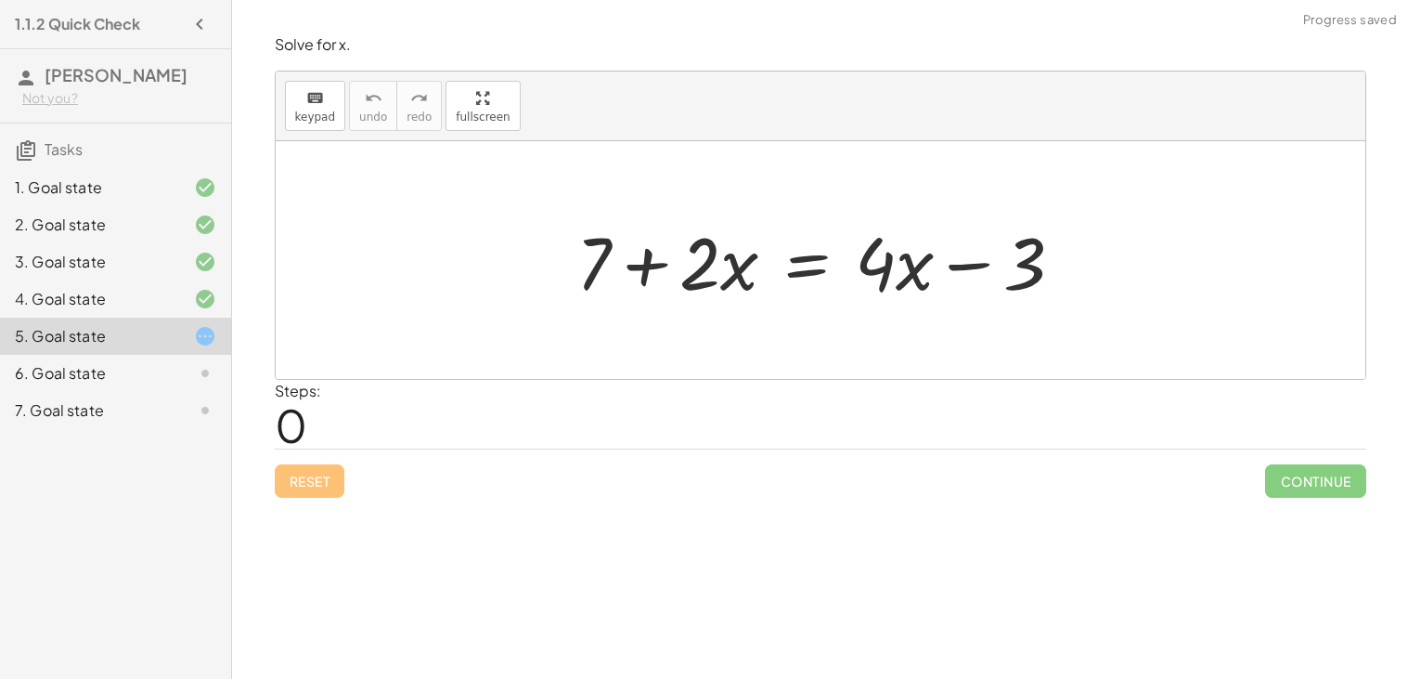
click at [806, 264] on div at bounding box center [827, 261] width 521 height 96
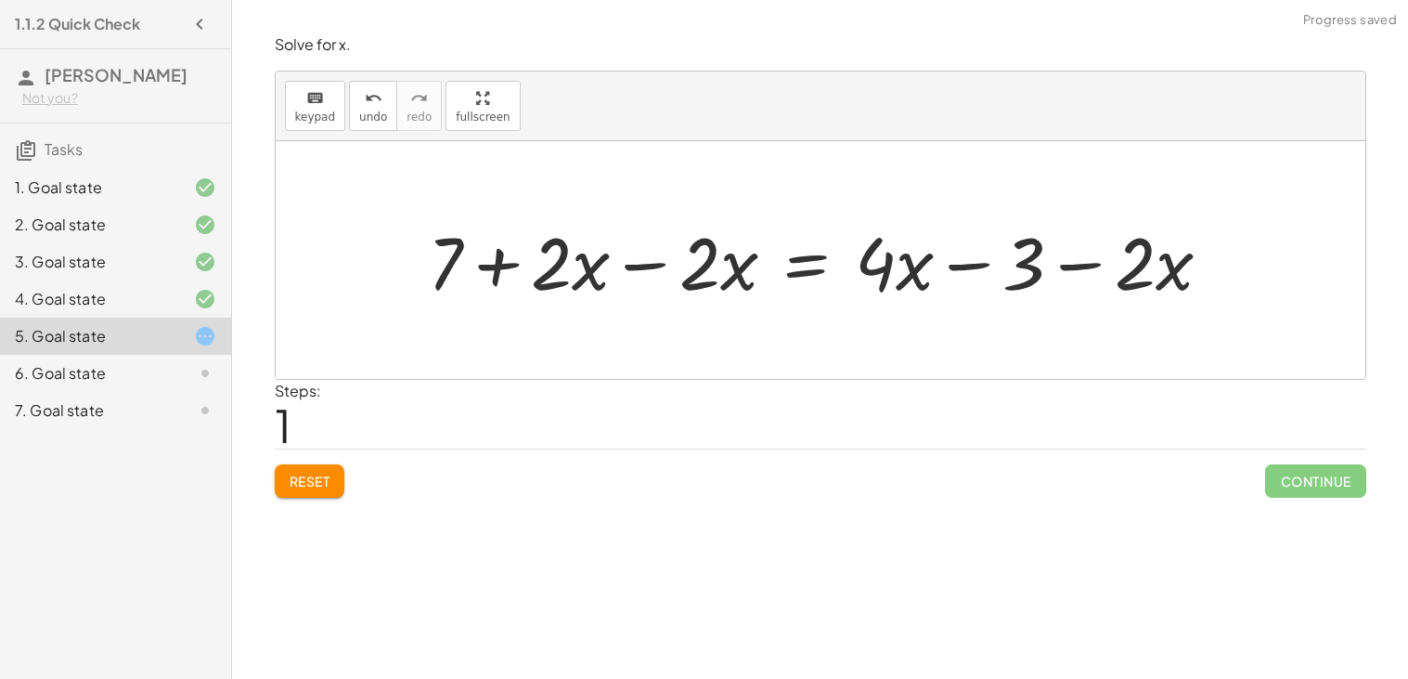
click at [632, 272] on div at bounding box center [827, 261] width 817 height 96
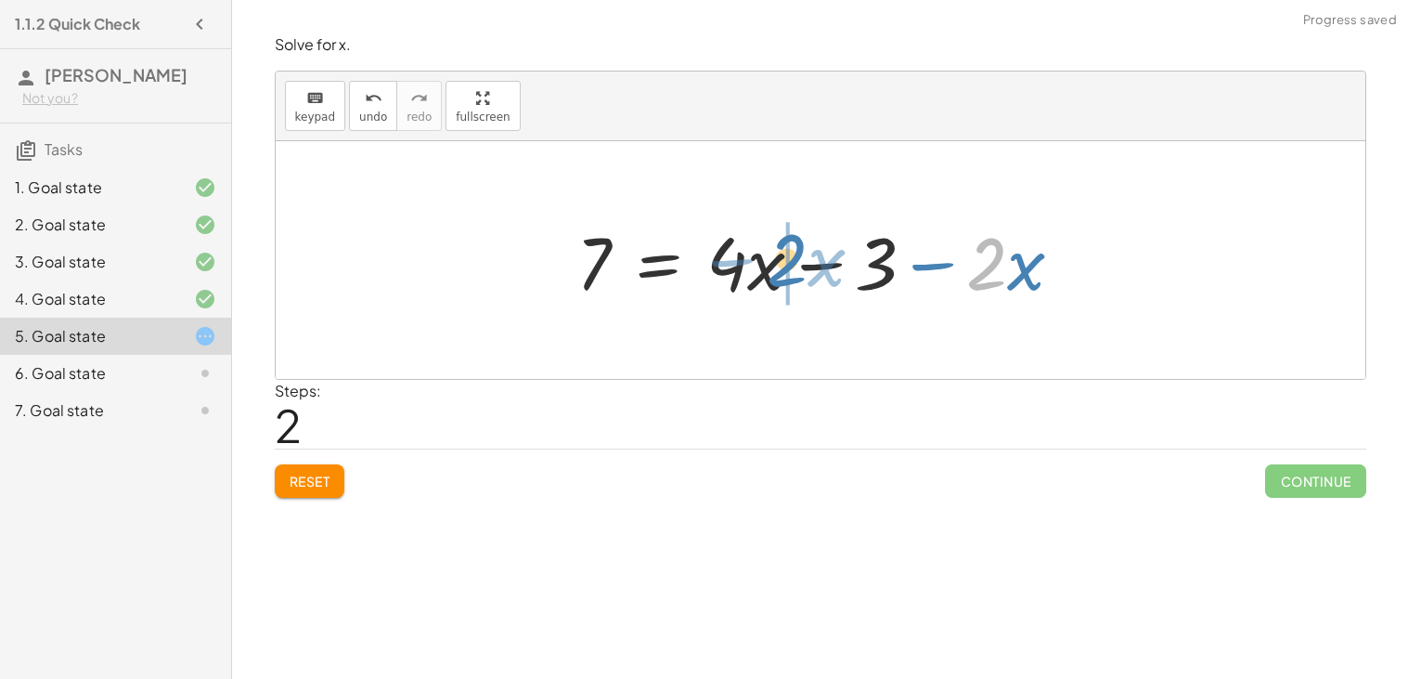
drag, startPoint x: 1130, startPoint y: 270, endPoint x: 950, endPoint y: 271, distance: 180.1
click at [950, 271] on div at bounding box center [827, 261] width 521 height 96
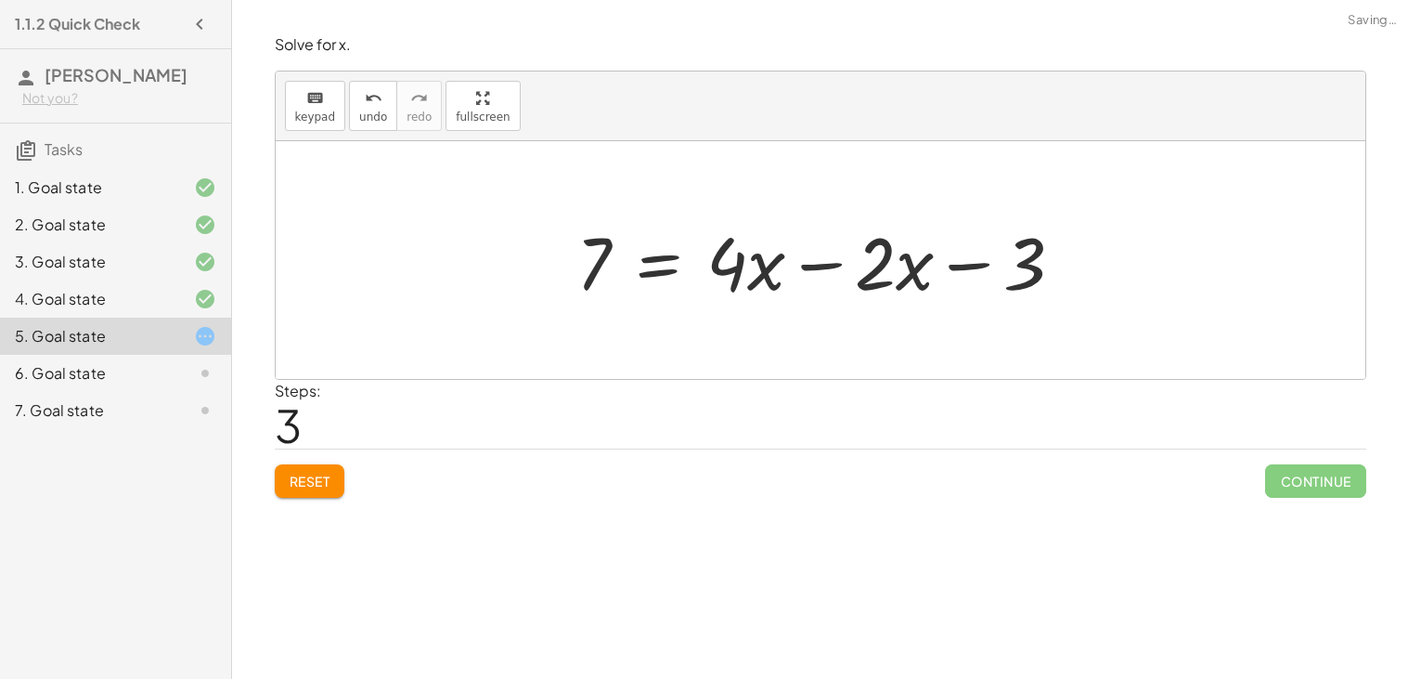
click at [841, 275] on div at bounding box center [827, 261] width 521 height 96
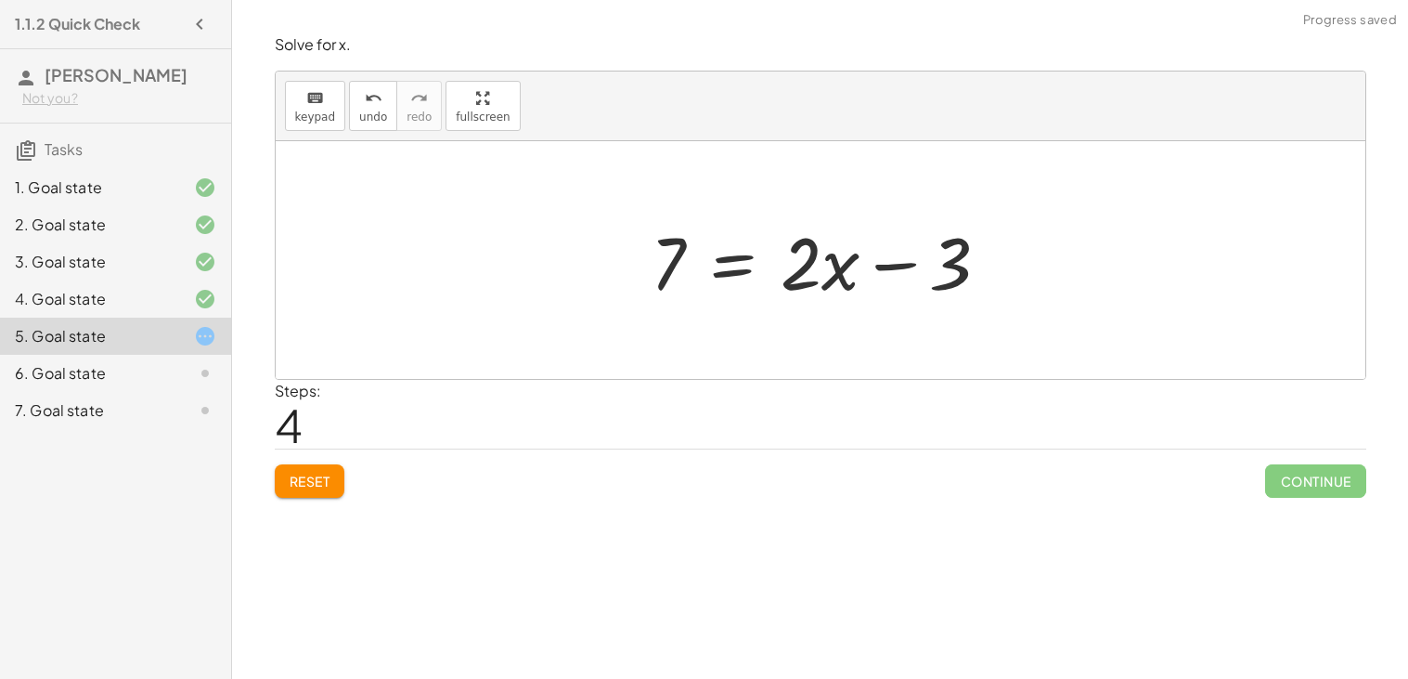
click at [746, 265] on div at bounding box center [827, 261] width 372 height 96
click at [1004, 267] on div at bounding box center [828, 261] width 596 height 96
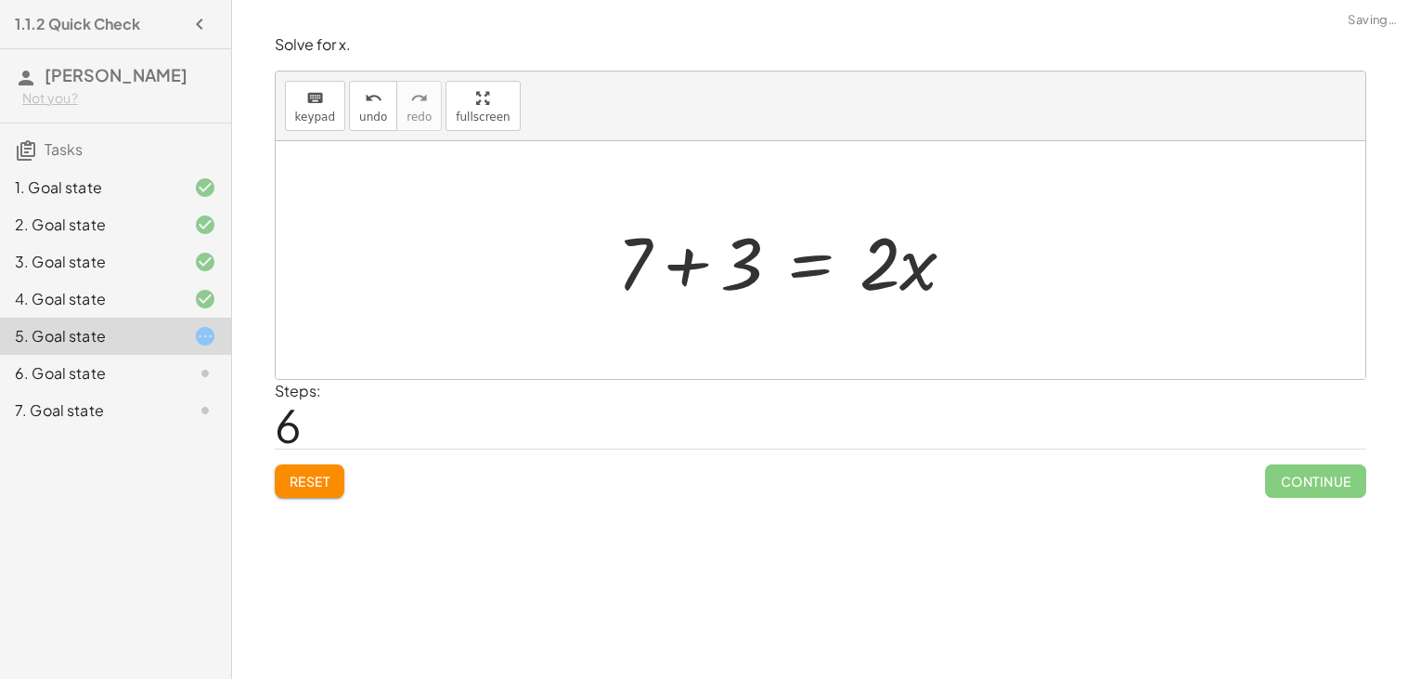
click at [615, 275] on div "+ 7 + · 2 · x = + · 4 · x − 3 + 7 + · 2 · x − · 2 · x = + · 4 · x − 3 − · 2 · x…" at bounding box center [821, 260] width 1090 height 238
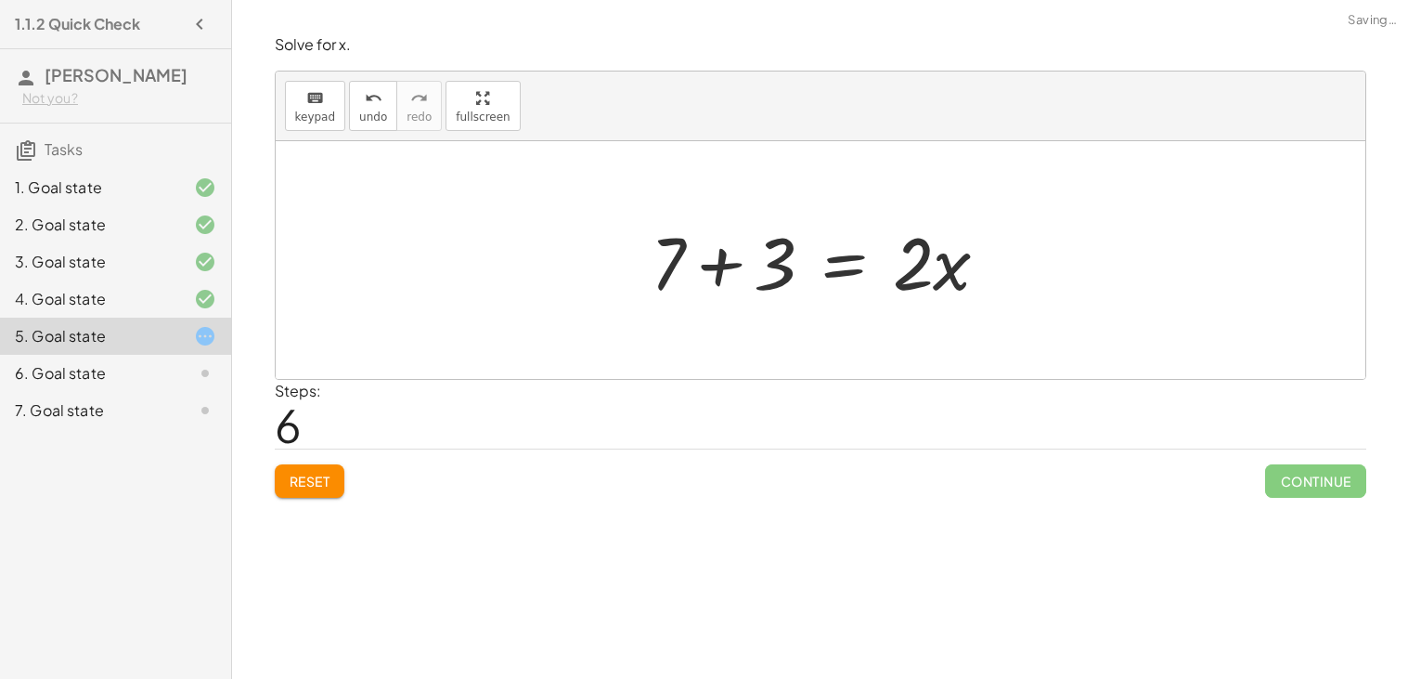
click at [727, 277] on div at bounding box center [827, 261] width 372 height 96
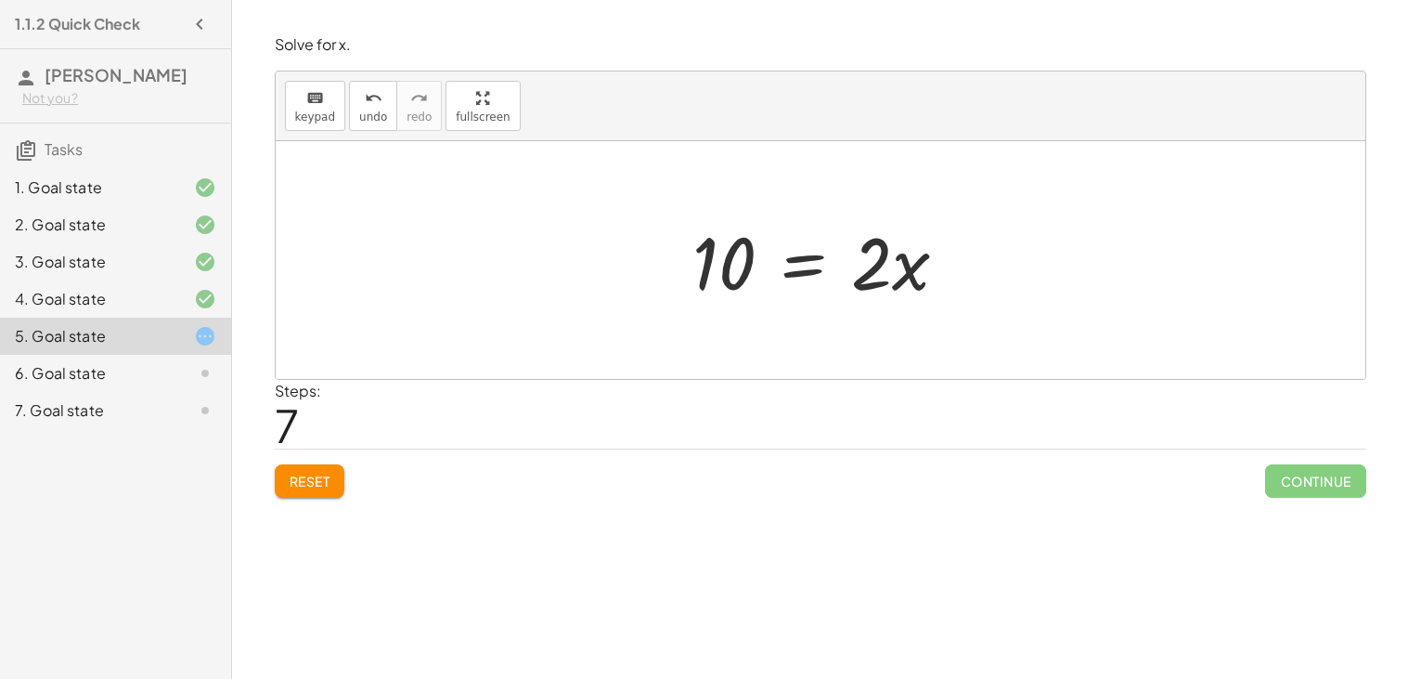
click at [794, 268] on div at bounding box center [828, 261] width 290 height 96
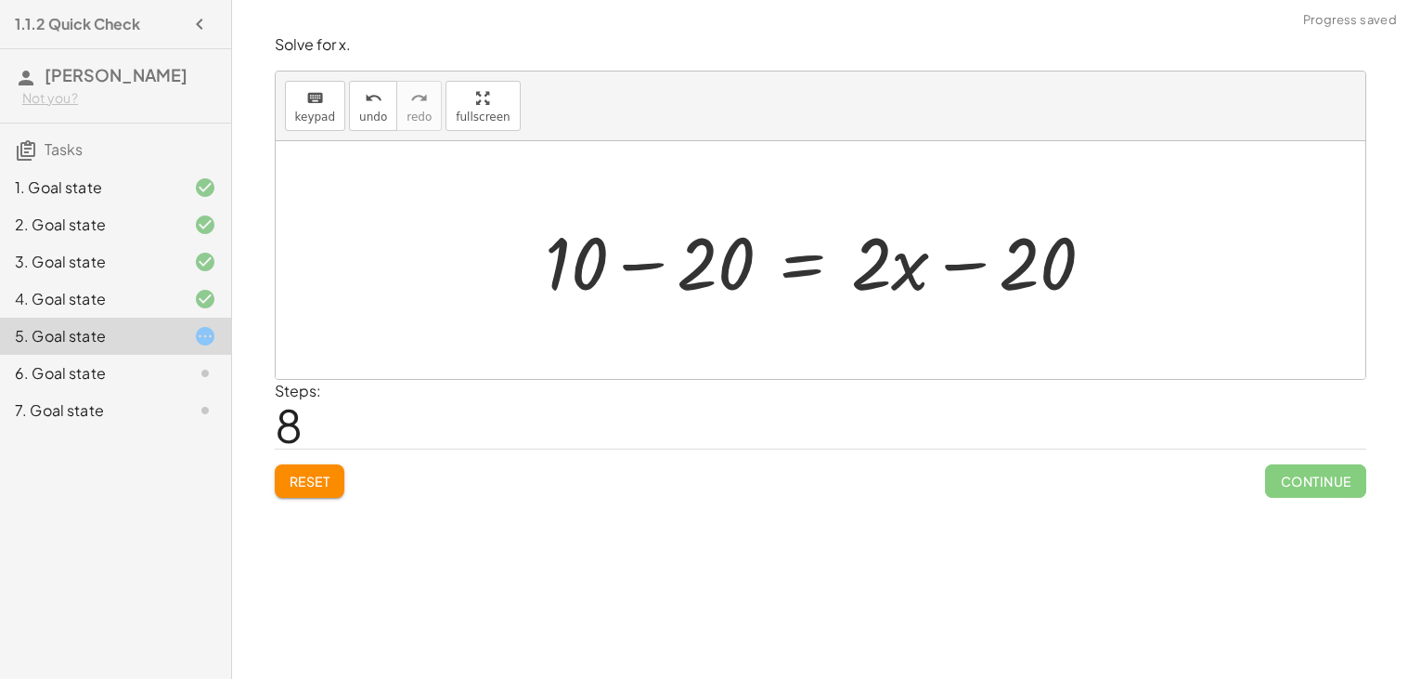
click at [628, 273] on div at bounding box center [828, 261] width 584 height 96
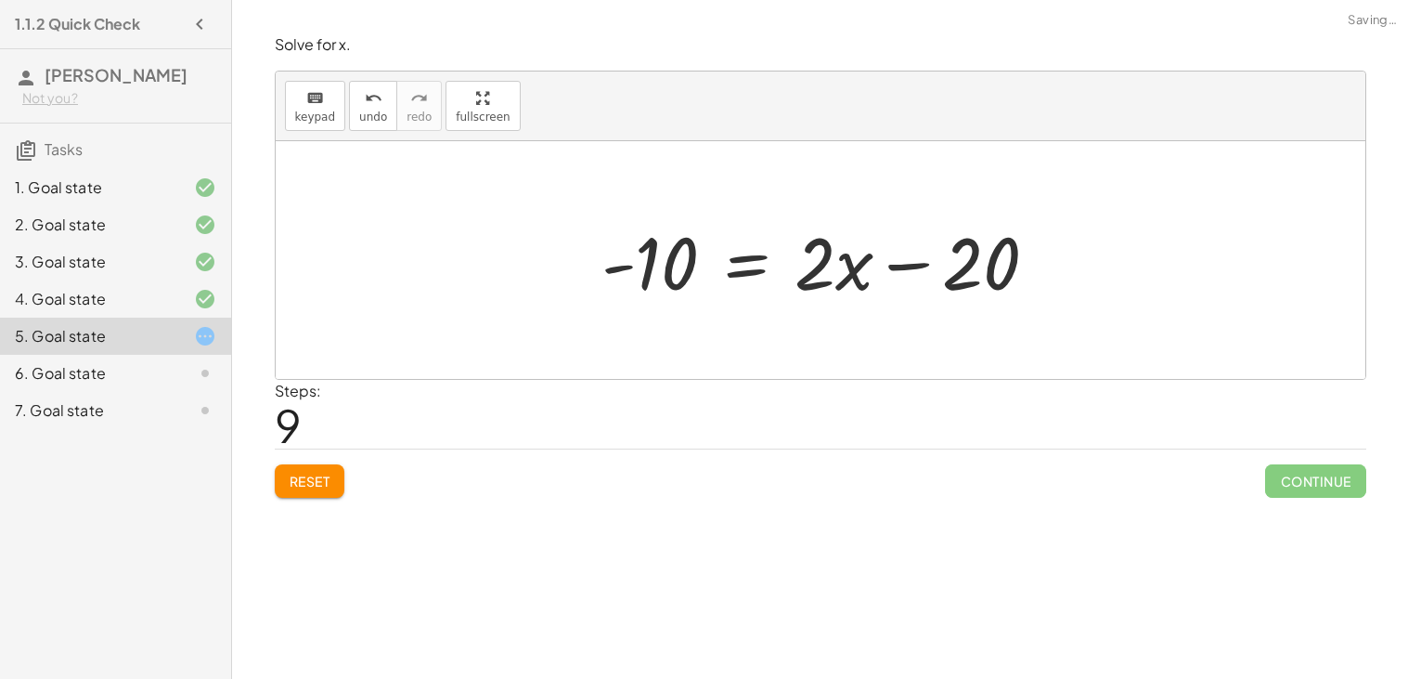
click at [942, 284] on div at bounding box center [827, 261] width 471 height 96
click at [921, 271] on div at bounding box center [827, 261] width 471 height 96
drag, startPoint x: 967, startPoint y: 263, endPoint x: 777, endPoint y: 241, distance: 191.5
click at [777, 241] on div at bounding box center [827, 261] width 471 height 96
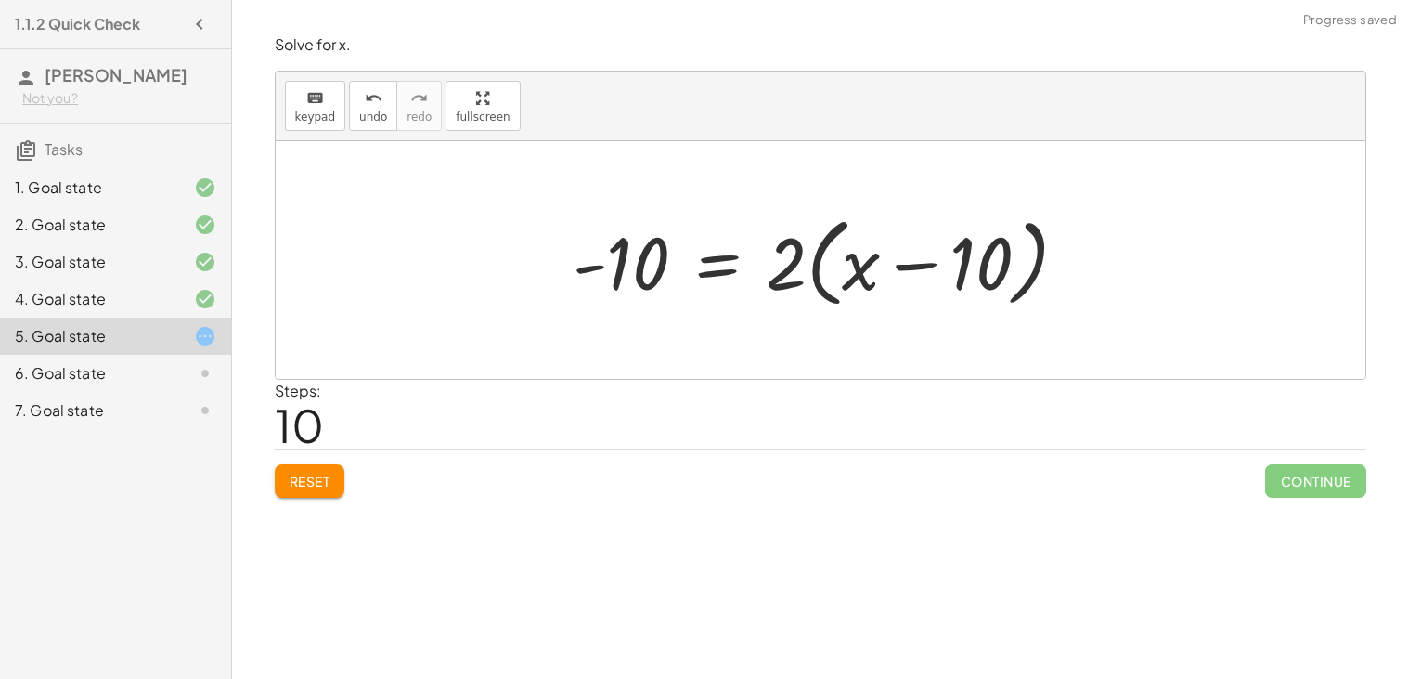
click at [985, 270] on div at bounding box center [827, 260] width 529 height 107
click at [884, 268] on div at bounding box center [827, 260] width 529 height 107
drag, startPoint x: 869, startPoint y: 267, endPoint x: 809, endPoint y: 266, distance: 60.3
click at [809, 266] on div at bounding box center [827, 260] width 529 height 107
drag, startPoint x: 977, startPoint y: 249, endPoint x: 807, endPoint y: 245, distance: 169.9
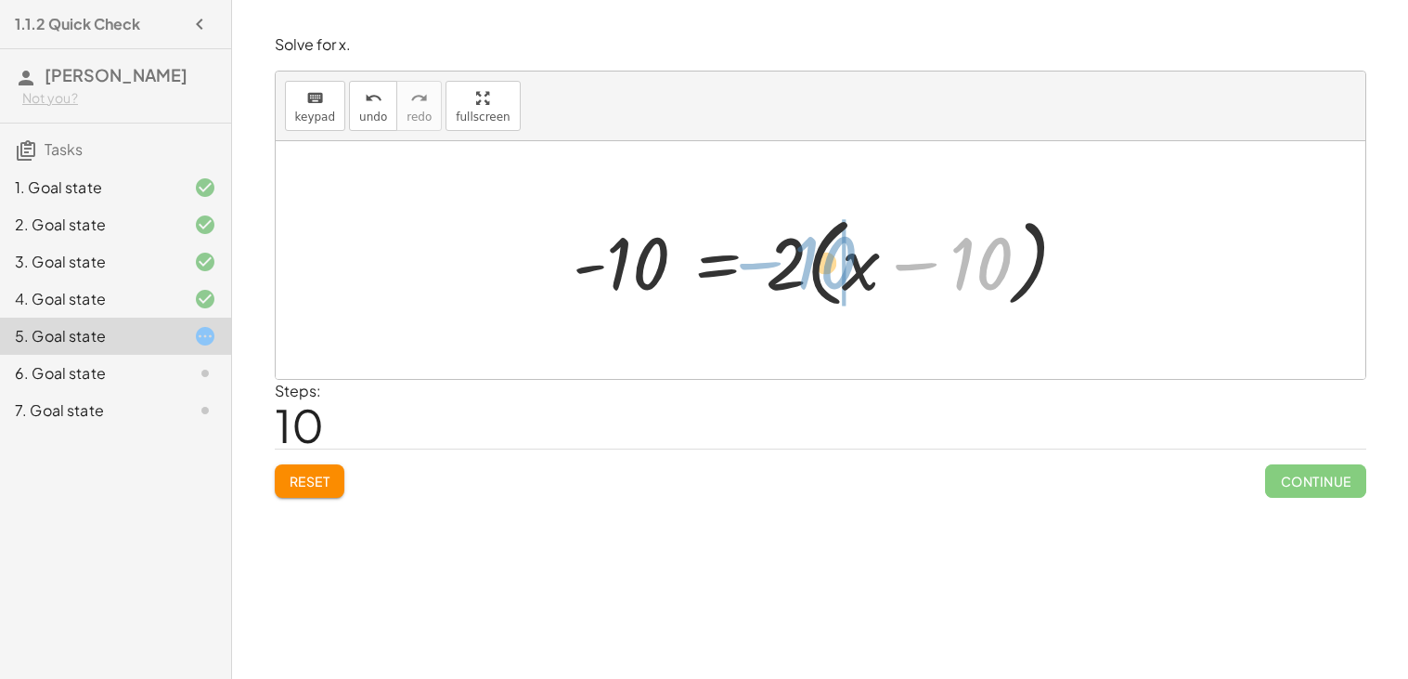
click at [807, 245] on div at bounding box center [827, 260] width 529 height 107
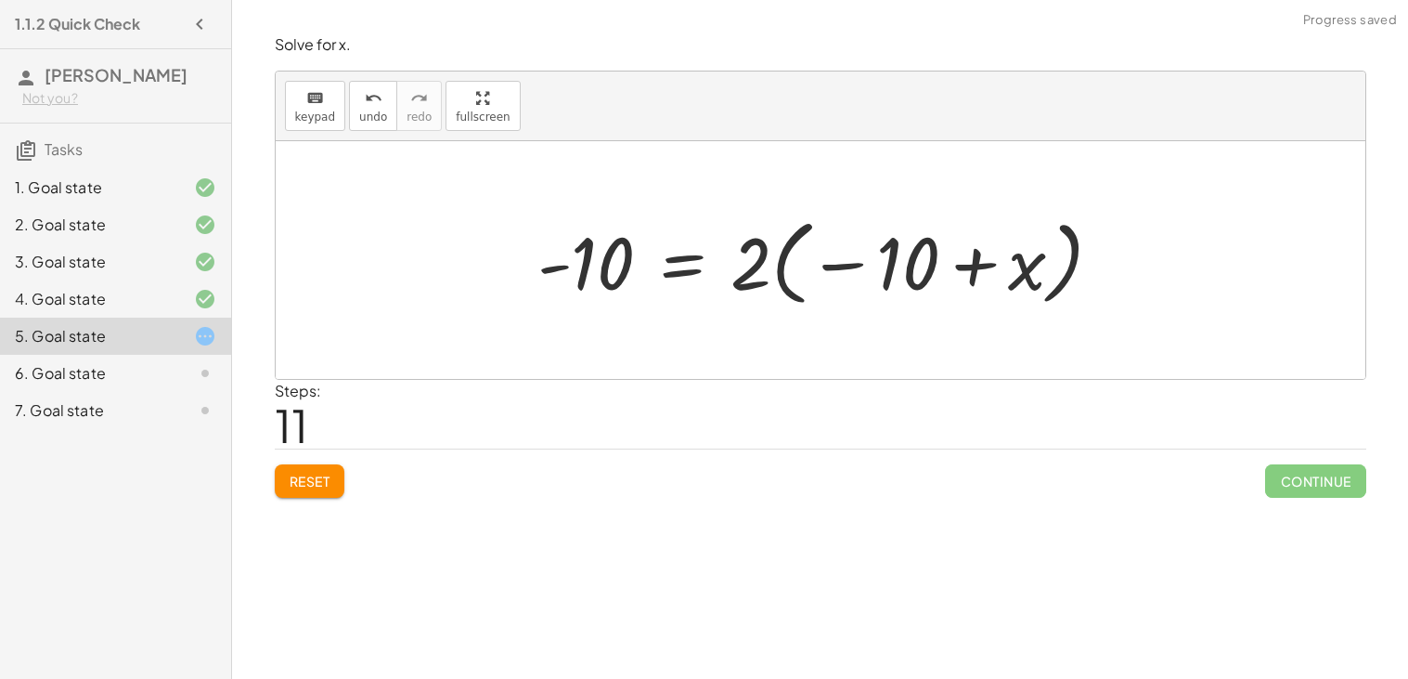
click at [310, 490] on button "Reset" at bounding box center [310, 480] width 71 height 33
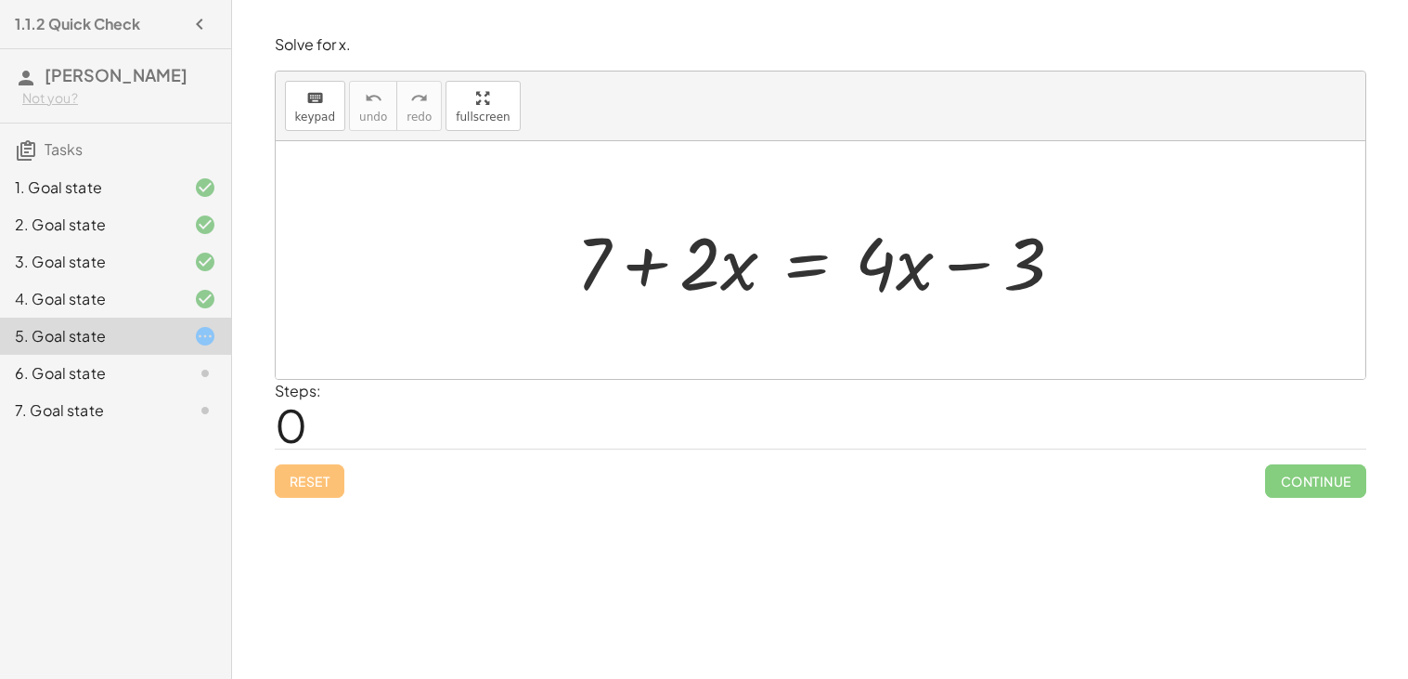
click at [646, 267] on div at bounding box center [827, 261] width 521 height 96
click at [963, 270] on div at bounding box center [827, 261] width 521 height 96
click at [794, 278] on div at bounding box center [827, 261] width 521 height 96
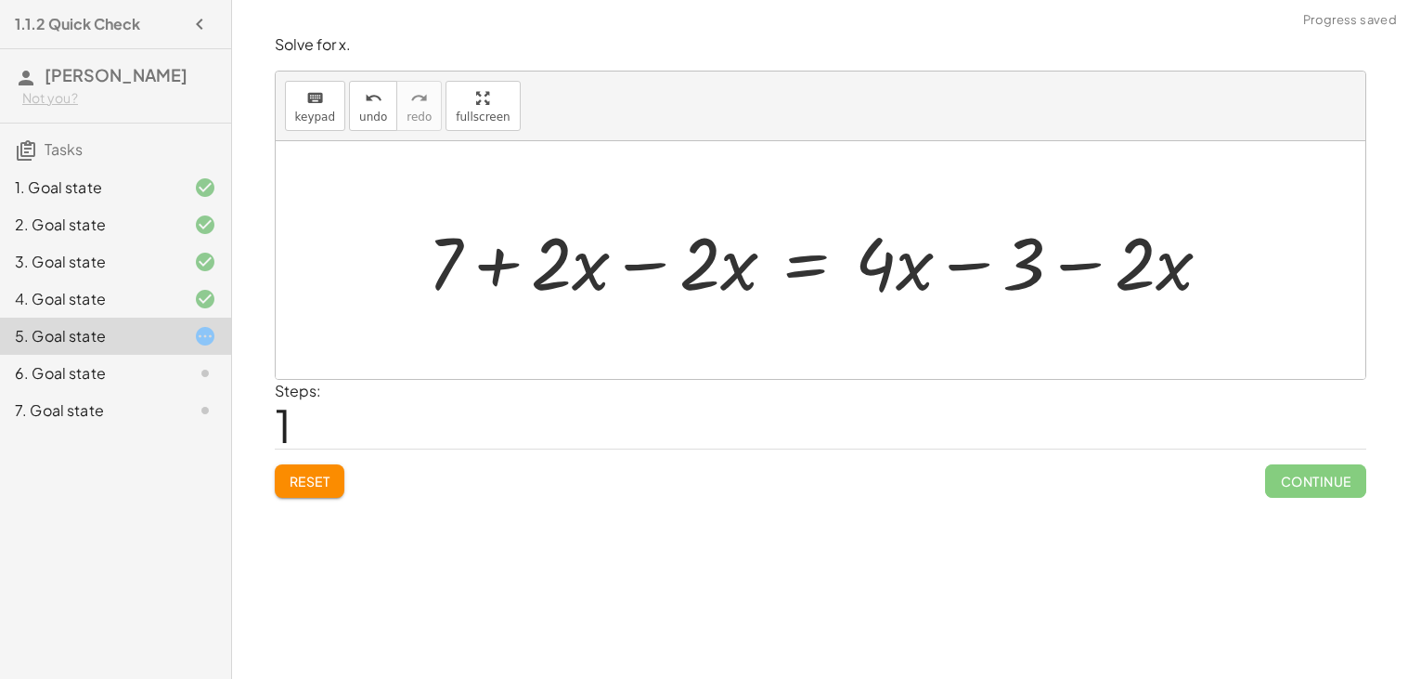
click at [664, 284] on div at bounding box center [827, 261] width 817 height 96
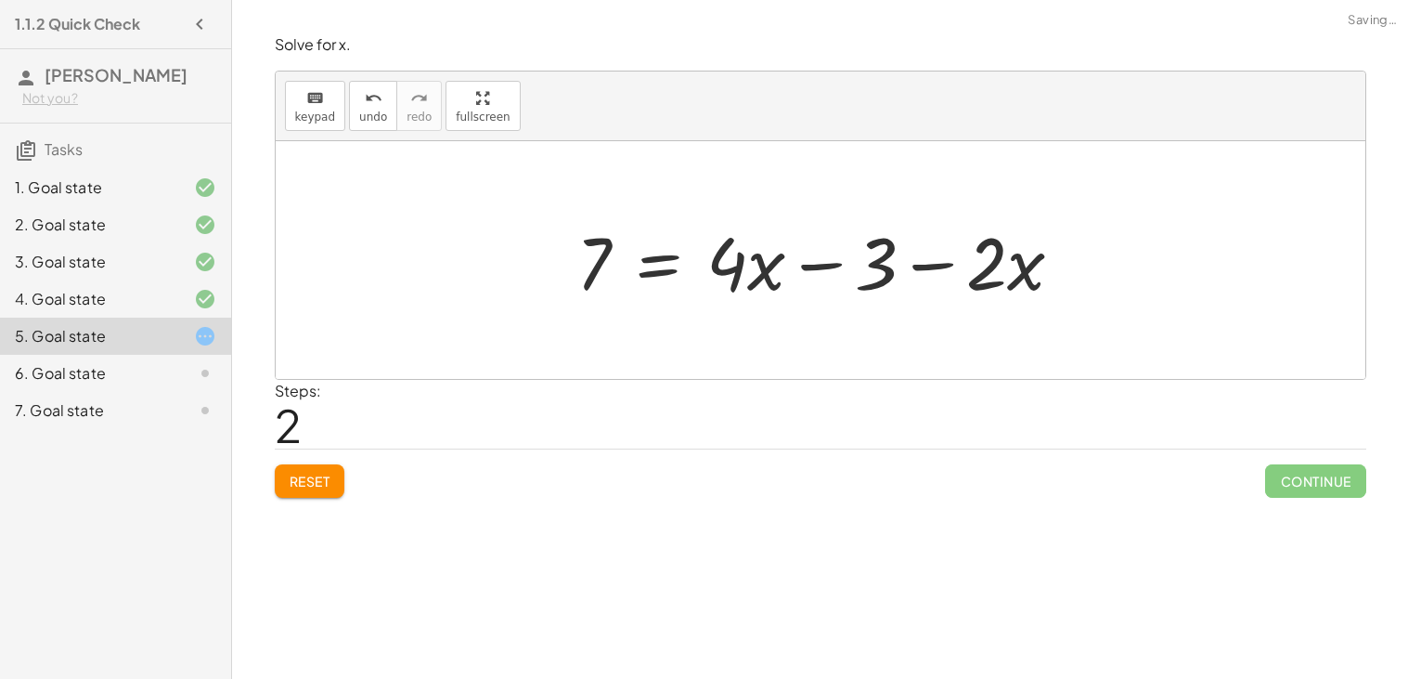
click at [1072, 270] on div at bounding box center [827, 261] width 521 height 96
drag, startPoint x: 1015, startPoint y: 268, endPoint x: 842, endPoint y: 264, distance: 172.7
click at [842, 264] on div at bounding box center [827, 261] width 521 height 96
click at [817, 264] on div at bounding box center [827, 261] width 521 height 96
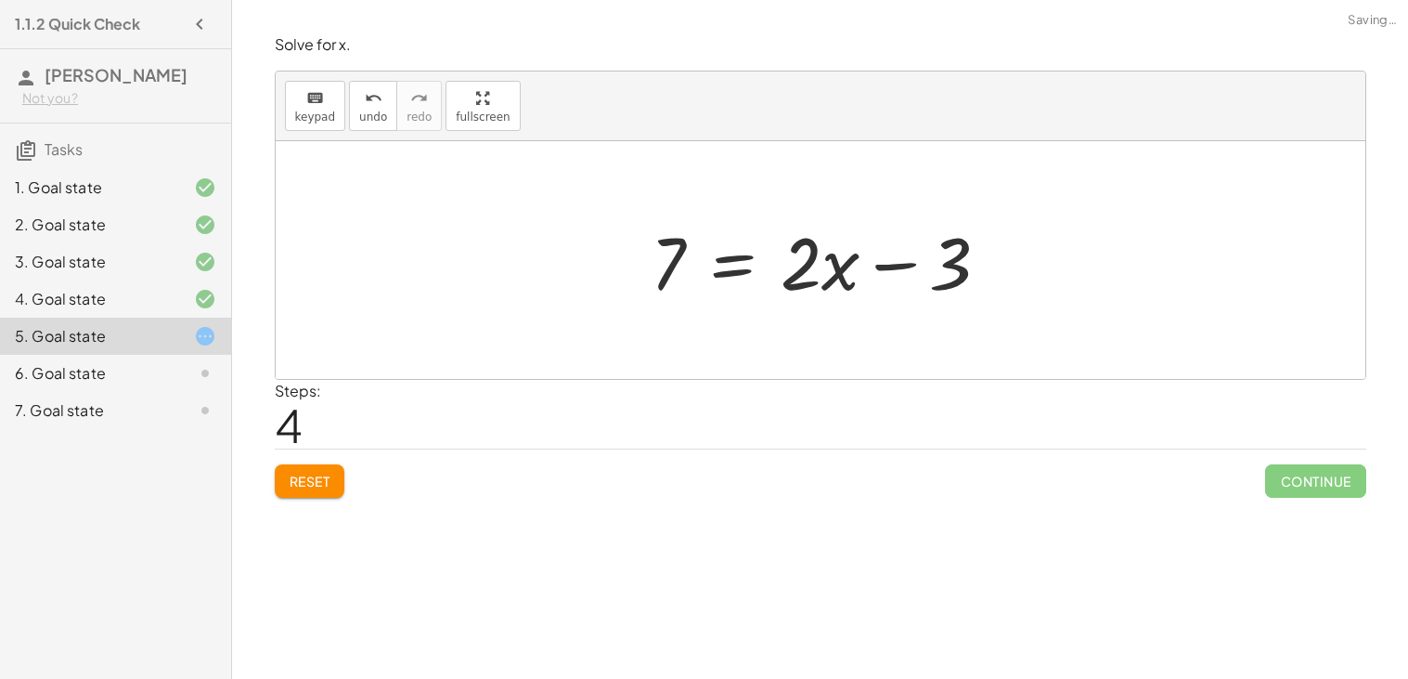
click at [731, 264] on div at bounding box center [827, 261] width 372 height 96
click at [997, 271] on div at bounding box center [828, 261] width 596 height 96
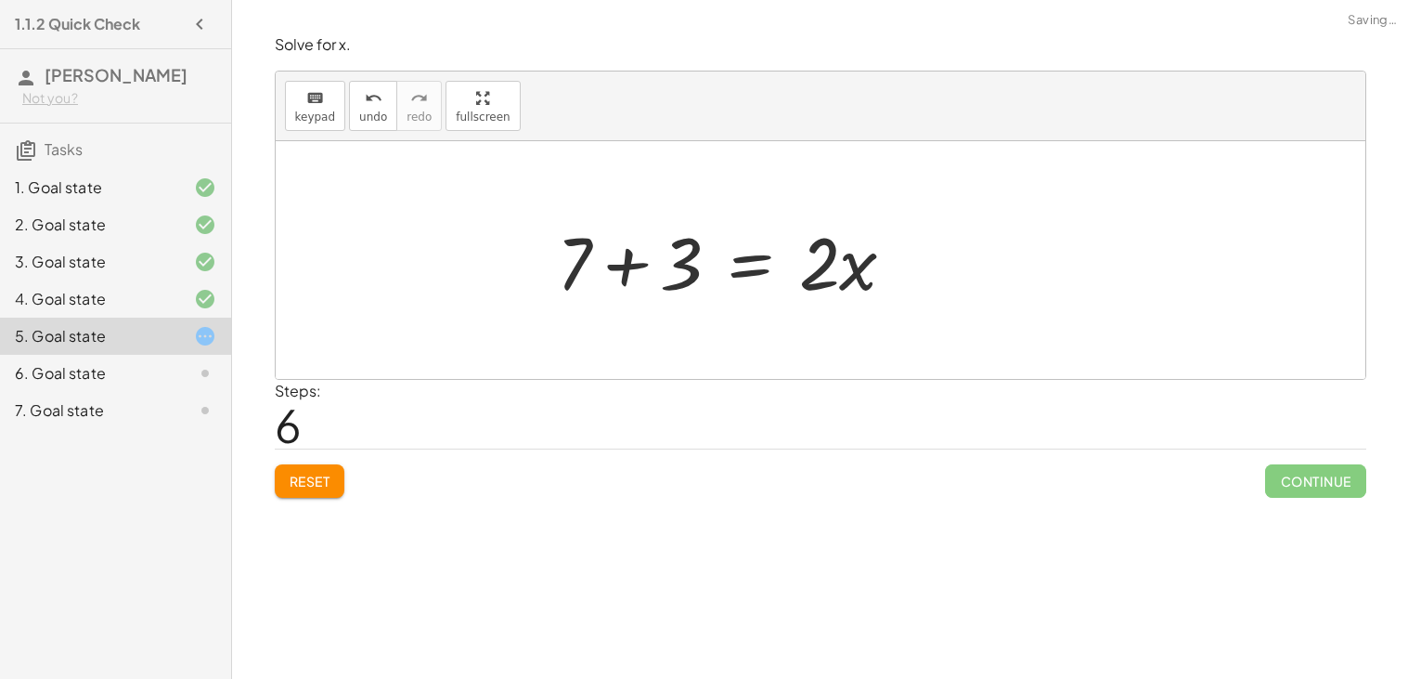
click at [640, 267] on div at bounding box center [734, 261] width 372 height 96
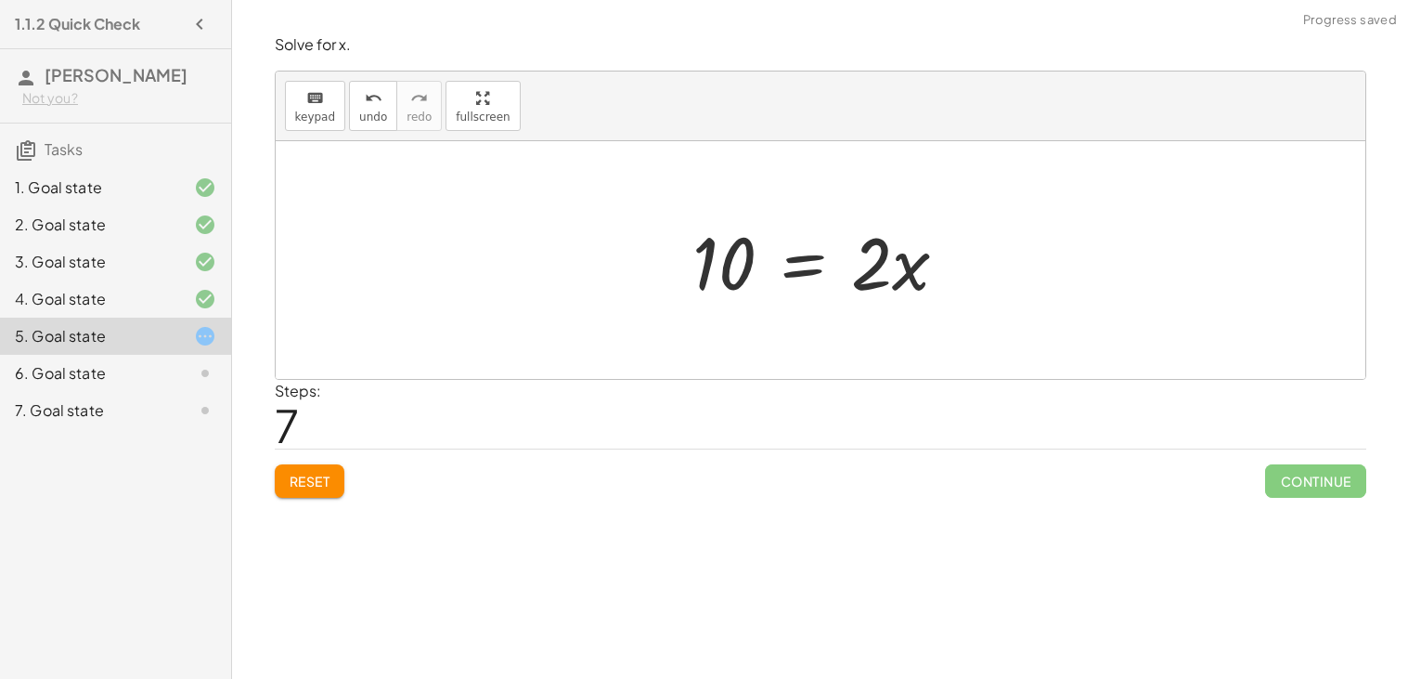
click at [813, 301] on div at bounding box center [828, 261] width 290 height 96
click at [878, 223] on div at bounding box center [827, 259] width 302 height 143
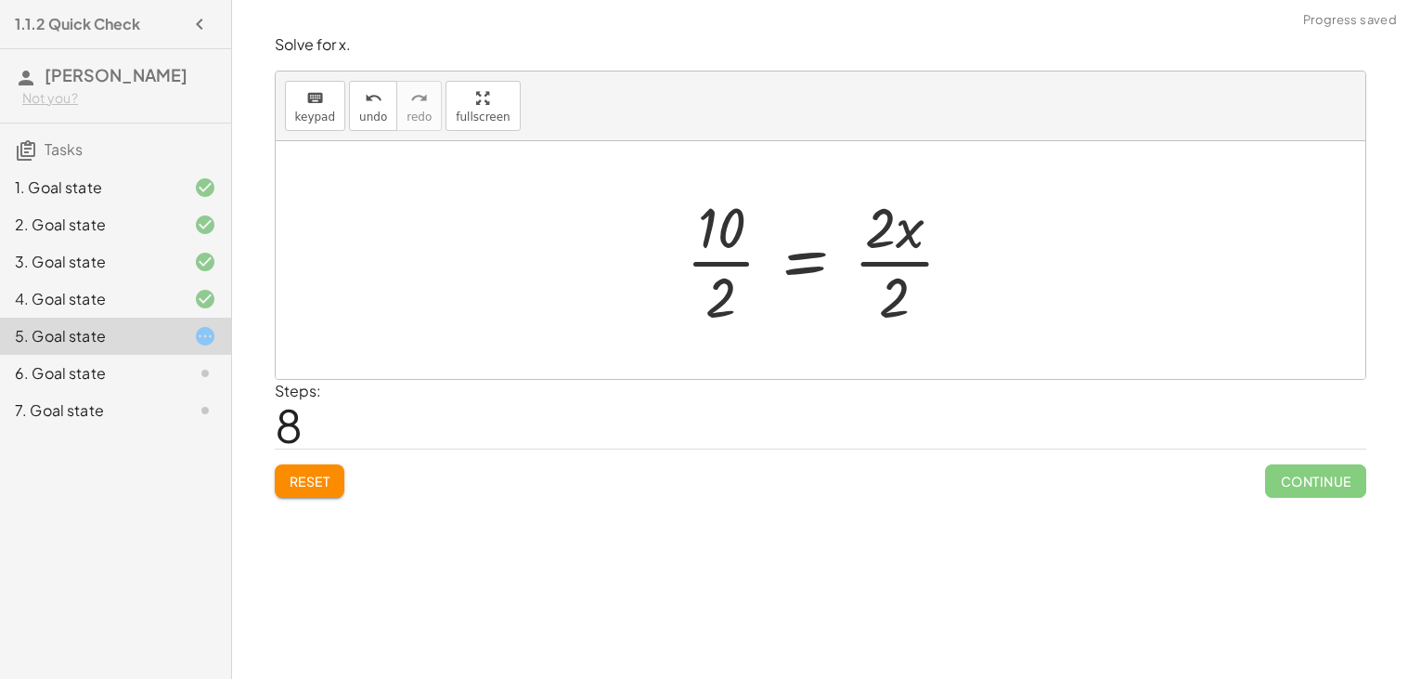
click at [727, 232] on div at bounding box center [828, 259] width 302 height 143
click at [728, 259] on div at bounding box center [828, 259] width 302 height 143
click at [898, 270] on div at bounding box center [832, 259] width 271 height 143
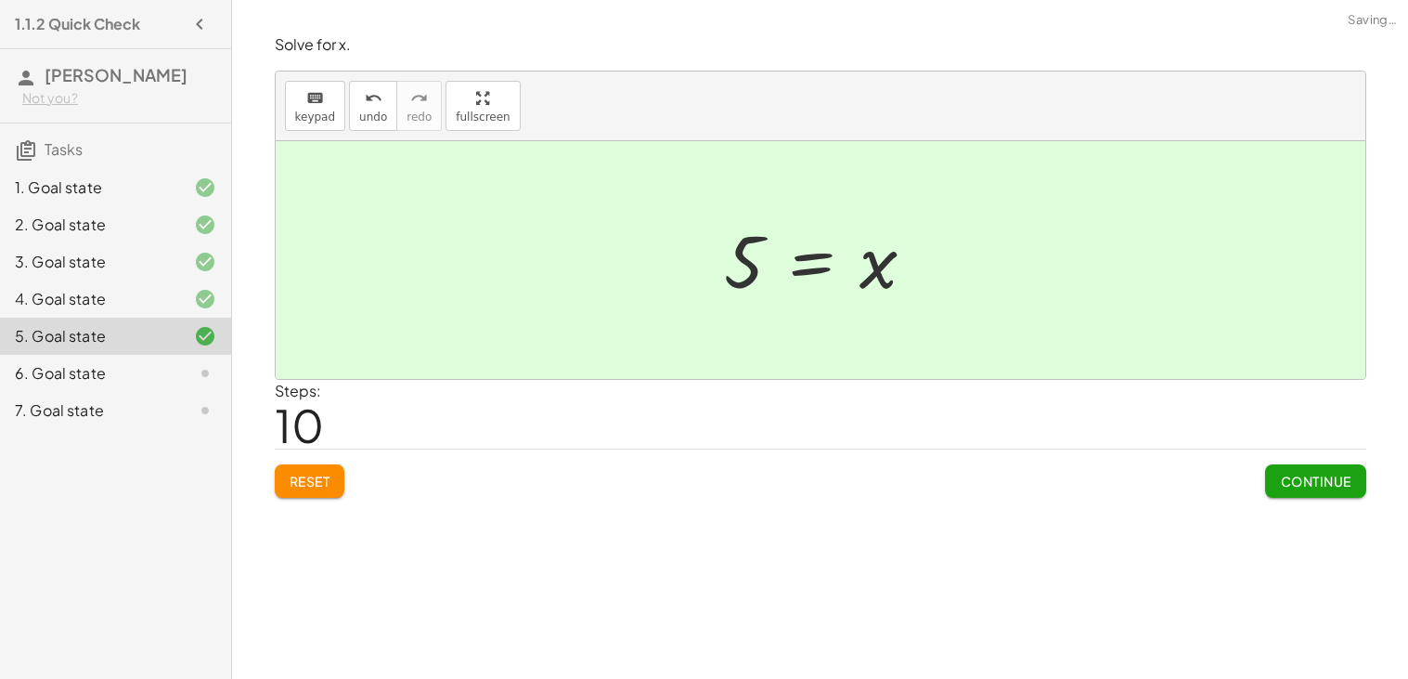
click at [1294, 455] on div "Continue" at bounding box center [1315, 473] width 100 height 48
click at [1323, 510] on div "Simplify. keyboard keypad undo undo redo redo fullscreen - | − 3 + 7 | - | 4 | …" at bounding box center [820, 339] width 1176 height 679
click at [1300, 484] on span "Continue" at bounding box center [1315, 480] width 71 height 17
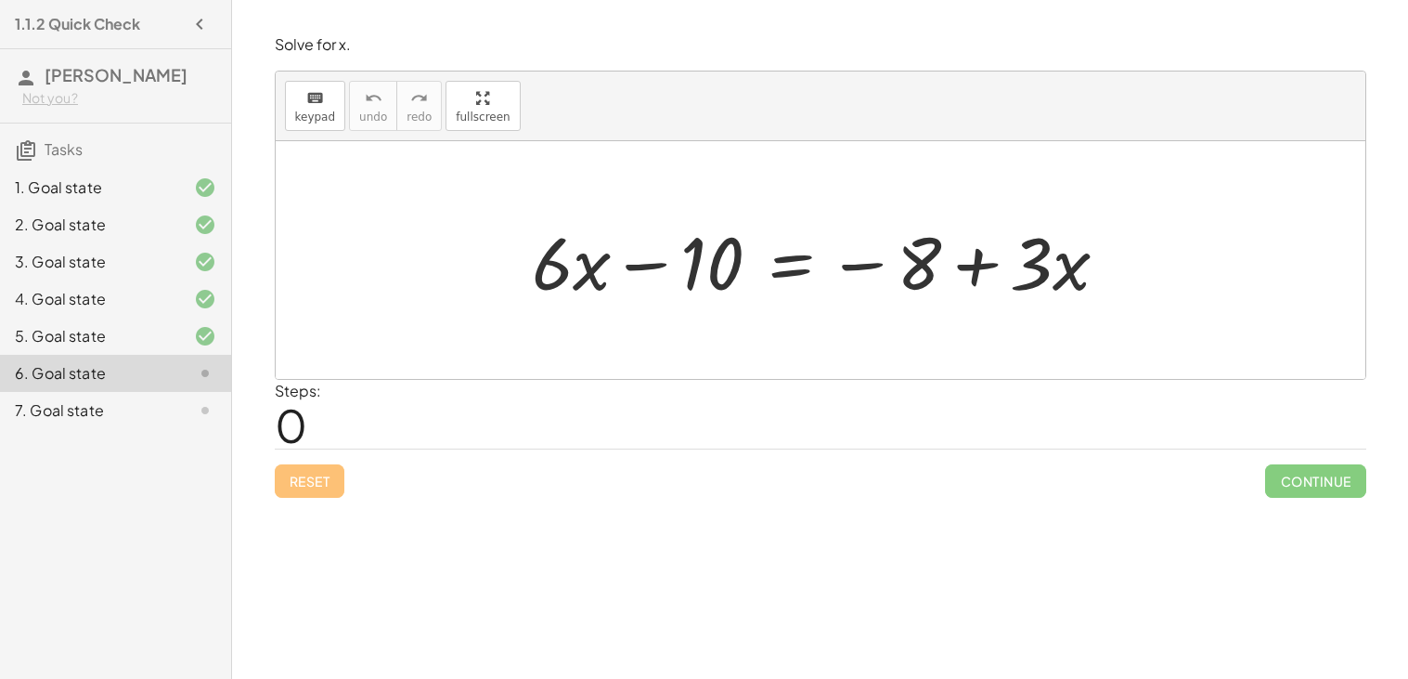
click at [630, 266] on div at bounding box center [828, 261] width 611 height 96
click at [863, 263] on div at bounding box center [828, 261] width 611 height 96
click at [980, 265] on div at bounding box center [828, 261] width 611 height 96
click at [792, 261] on div at bounding box center [828, 261] width 611 height 96
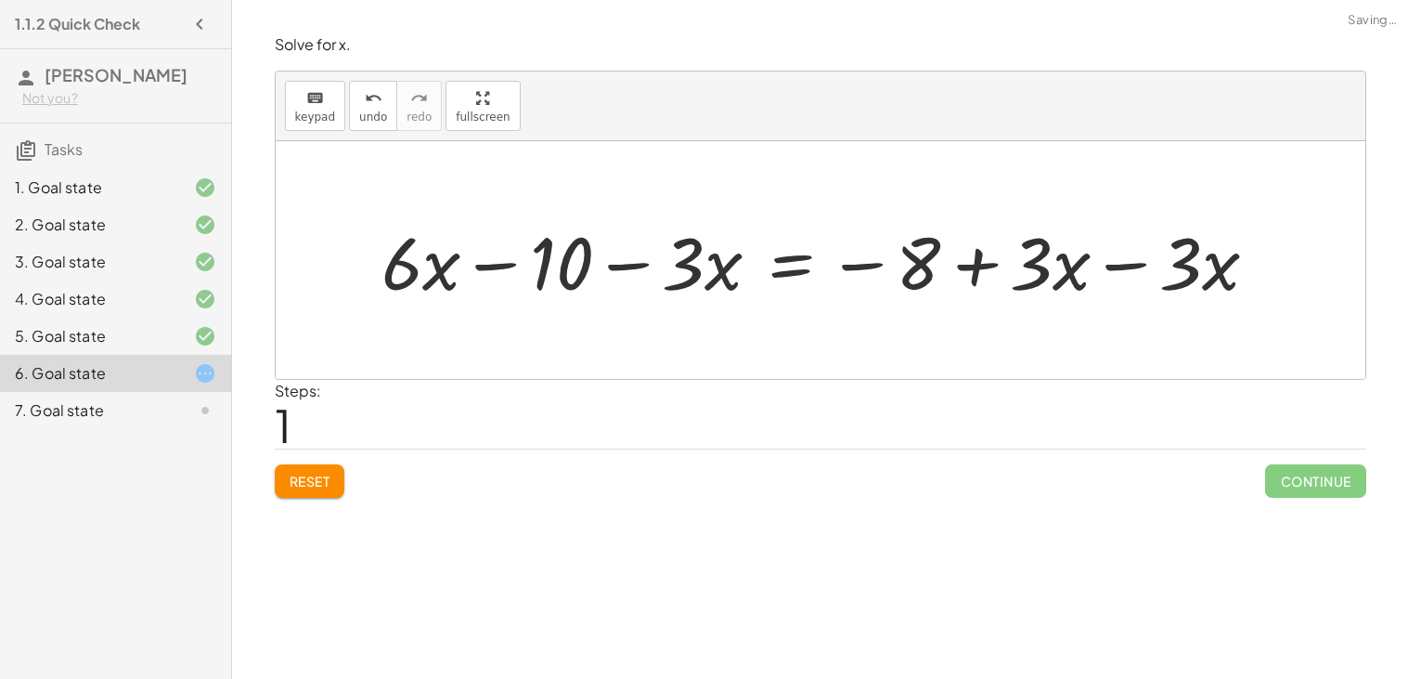
click at [1103, 267] on div at bounding box center [827, 261] width 911 height 96
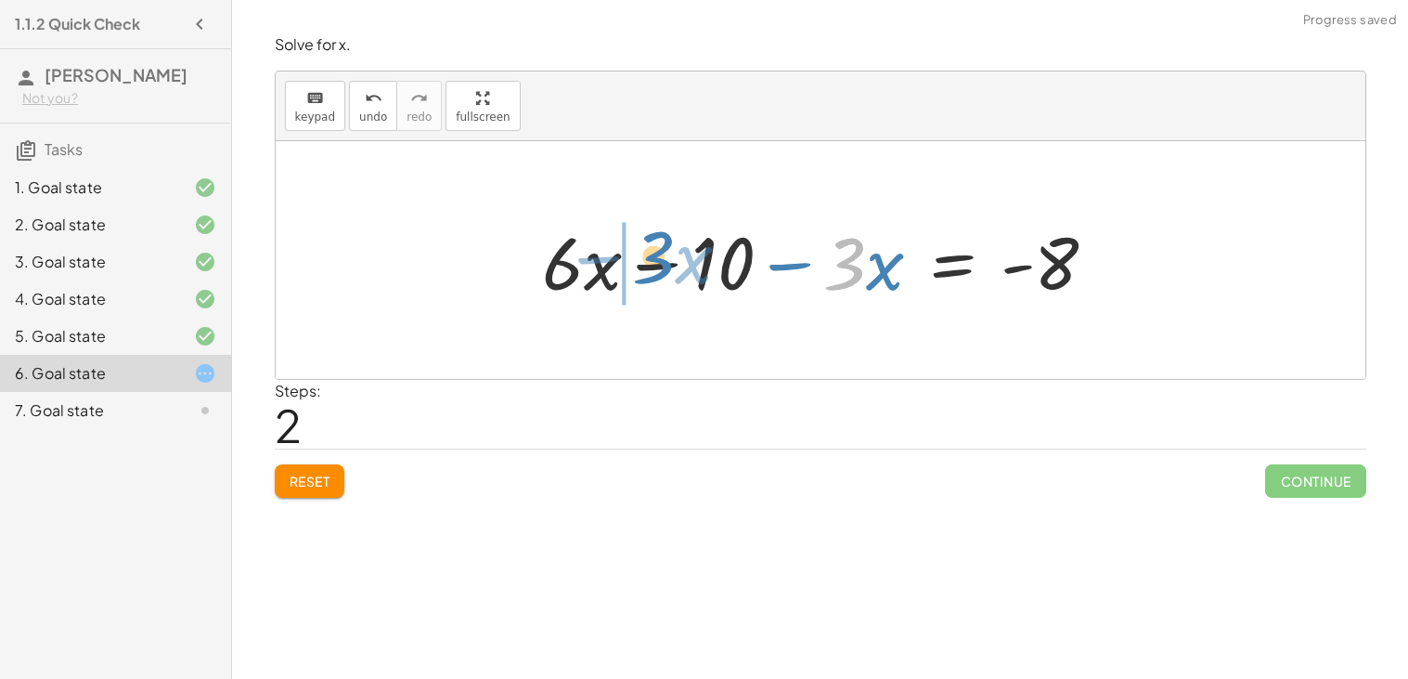
drag, startPoint x: 855, startPoint y: 270, endPoint x: 673, endPoint y: 266, distance: 182.0
click at [673, 266] on div at bounding box center [828, 261] width 588 height 96
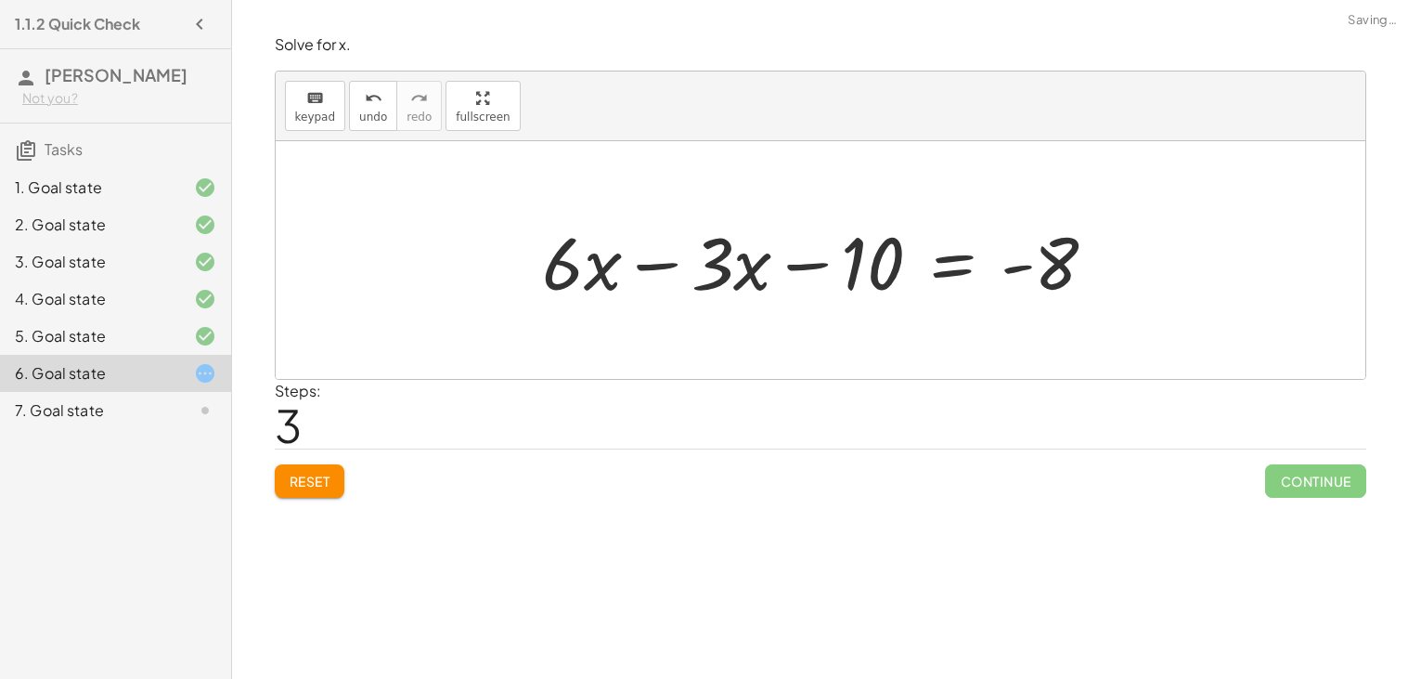
click at [653, 268] on div at bounding box center [828, 261] width 588 height 96
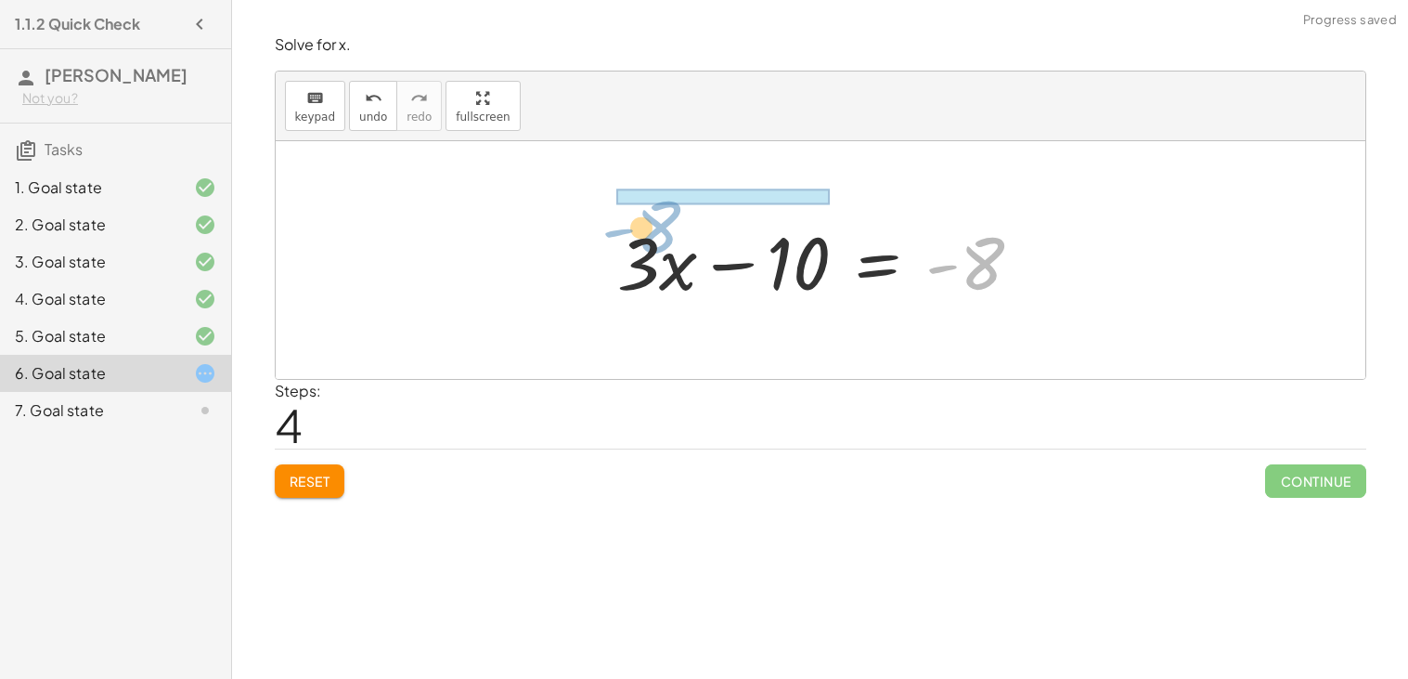
drag, startPoint x: 982, startPoint y: 262, endPoint x: 665, endPoint y: 217, distance: 320.6
click at [665, 217] on div at bounding box center [827, 261] width 439 height 96
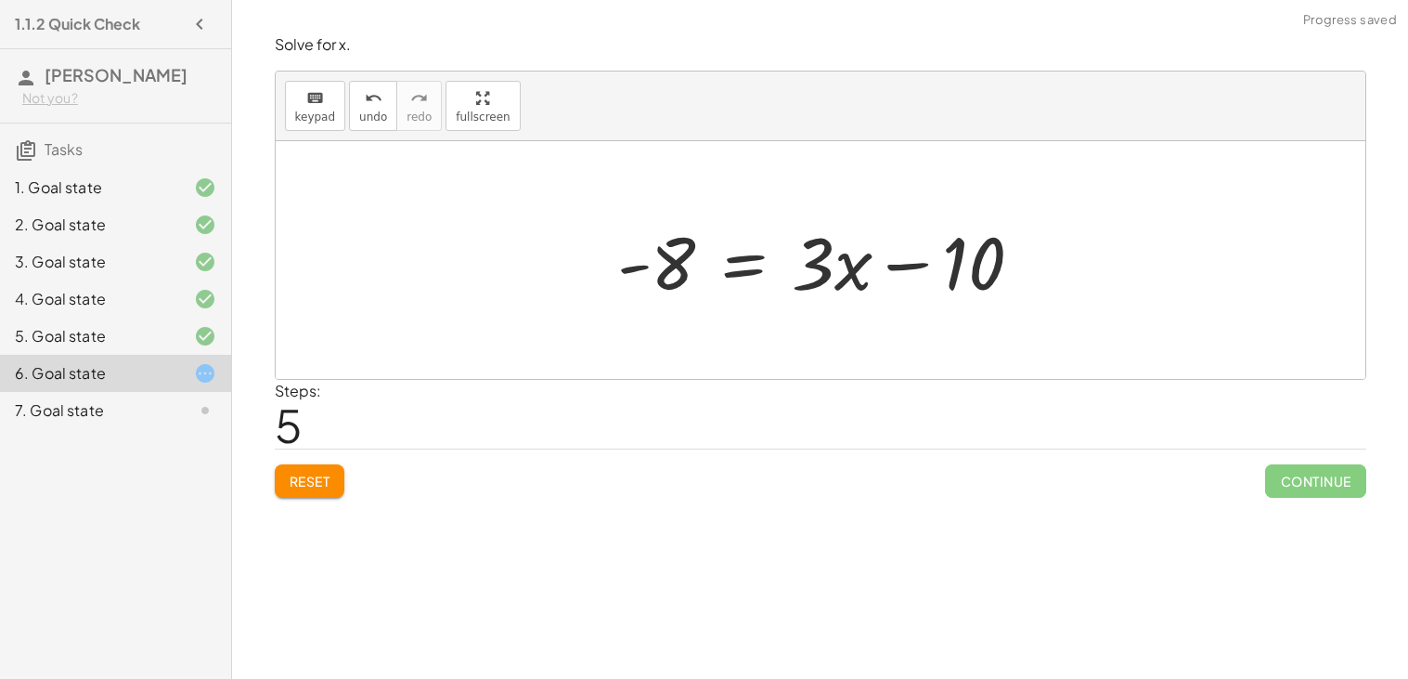
click at [906, 270] on div at bounding box center [827, 261] width 439 height 96
click at [737, 263] on div at bounding box center [827, 261] width 439 height 96
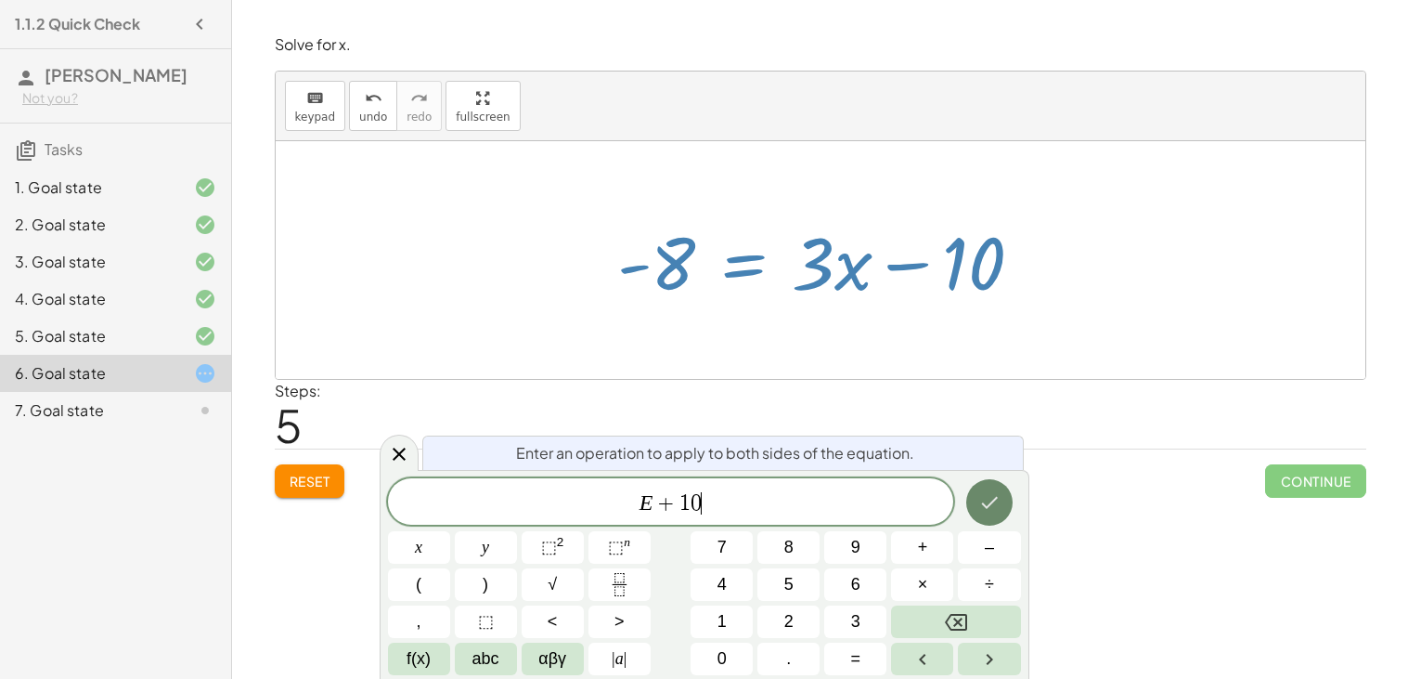
click at [990, 509] on icon "Done" at bounding box center [989, 502] width 22 height 22
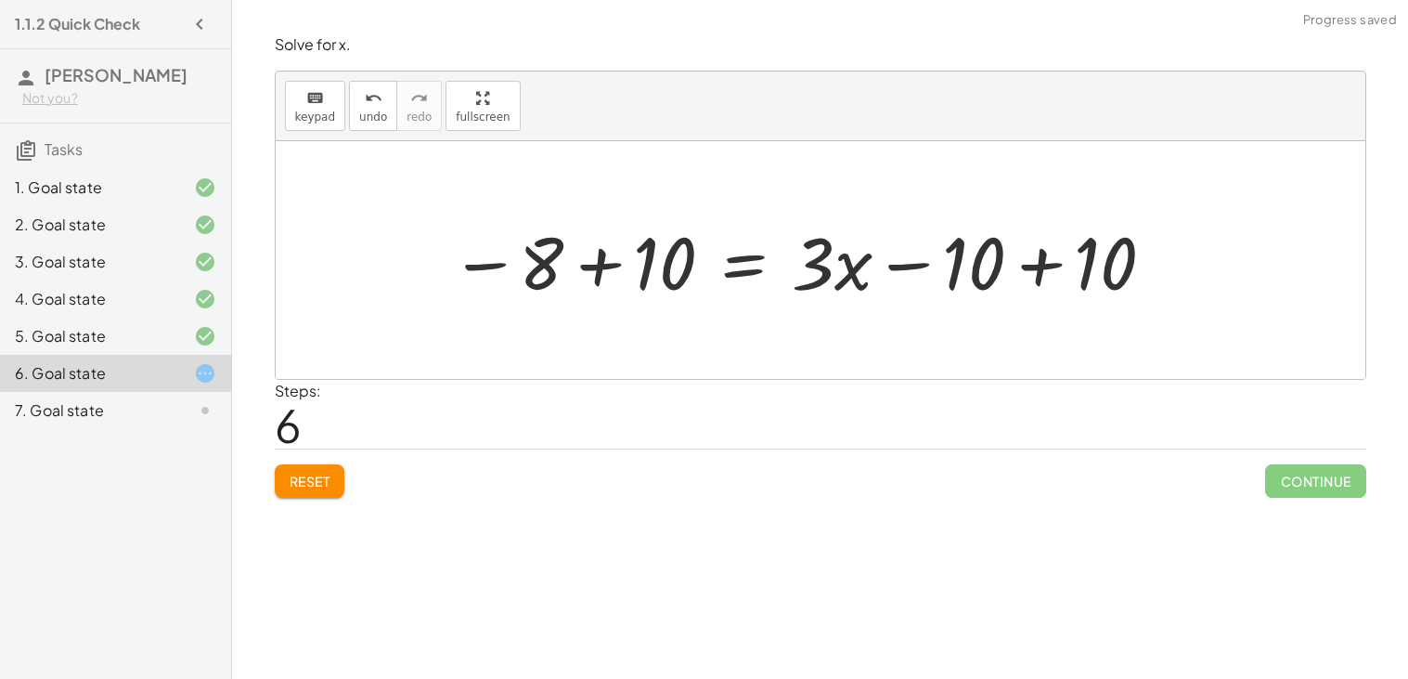
click at [589, 266] on div at bounding box center [804, 261] width 726 height 96
click at [1043, 265] on div at bounding box center [912, 261] width 533 height 96
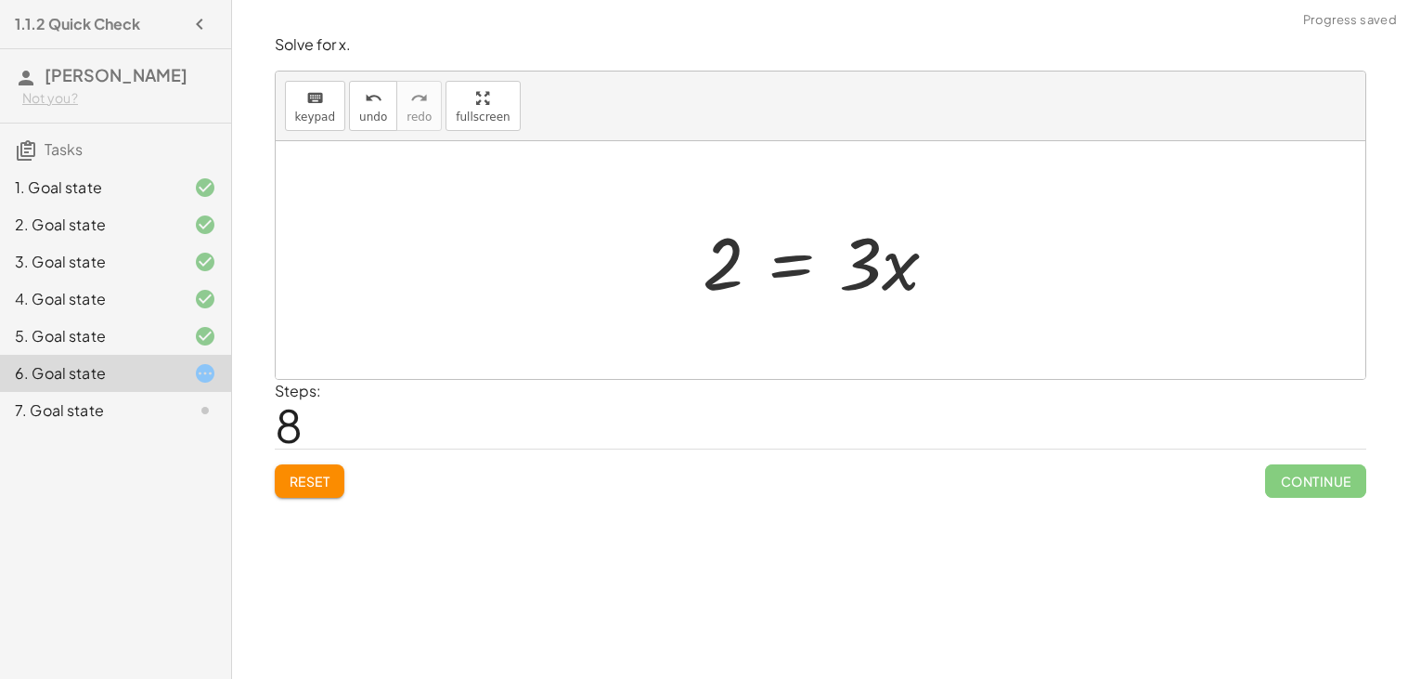
click at [772, 267] on div at bounding box center [827, 261] width 269 height 96
click at [731, 263] on div at bounding box center [827, 259] width 287 height 143
click at [911, 274] on div at bounding box center [842, 259] width 258 height 143
click at [878, 256] on div at bounding box center [828, 259] width 258 height 143
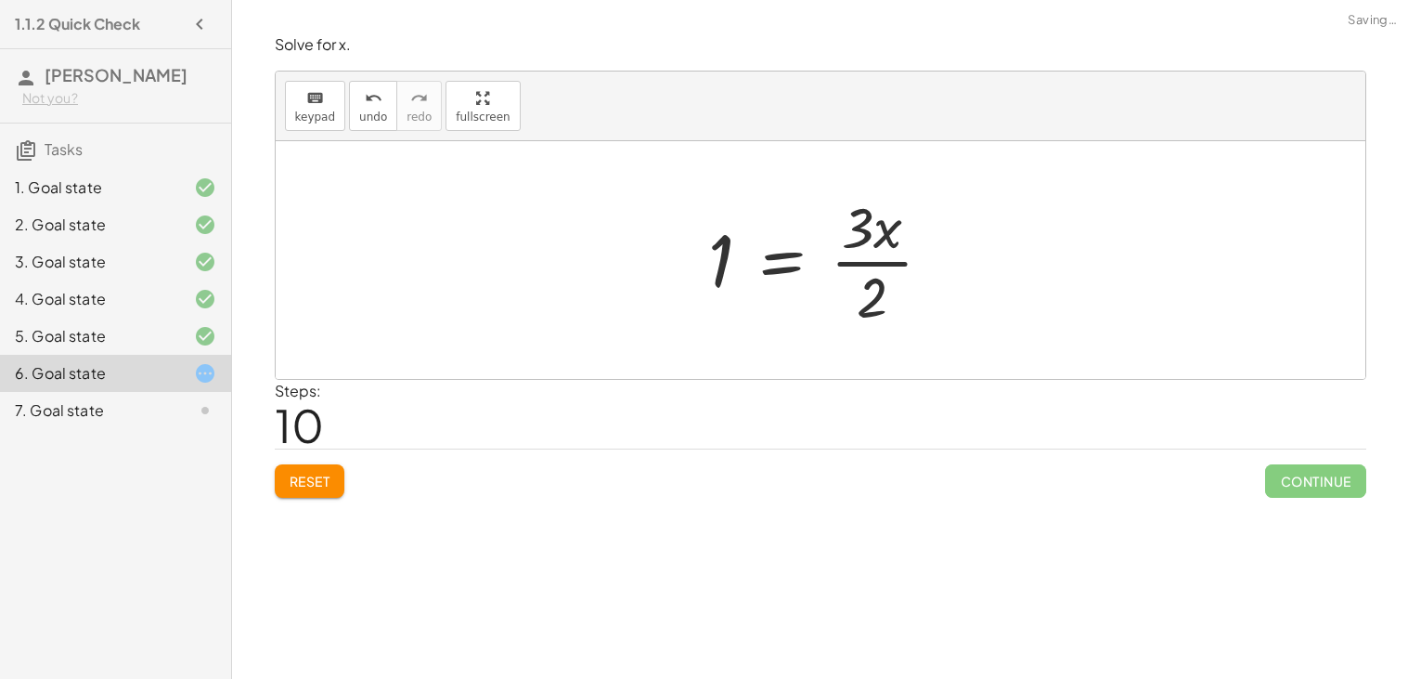
click at [878, 256] on div at bounding box center [828, 259] width 258 height 143
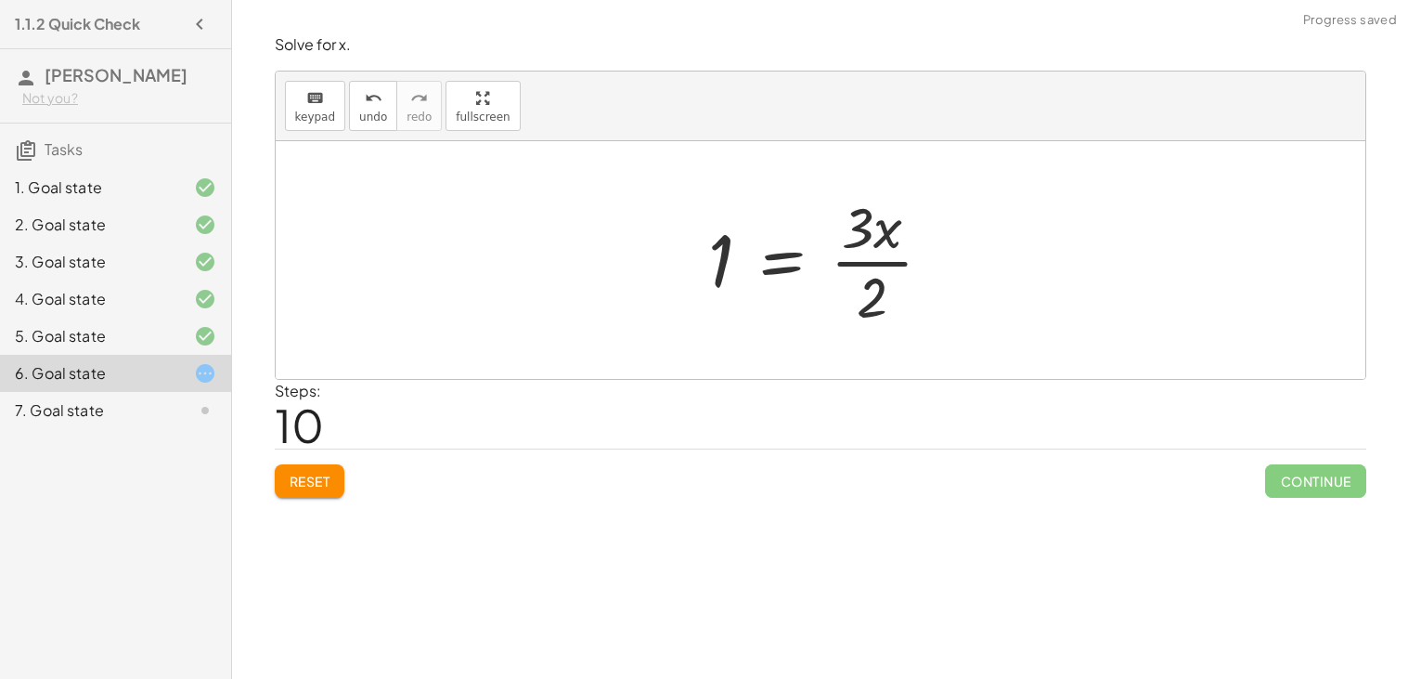
click at [878, 256] on div at bounding box center [828, 259] width 258 height 143
click at [317, 494] on button "Reset" at bounding box center [310, 480] width 71 height 33
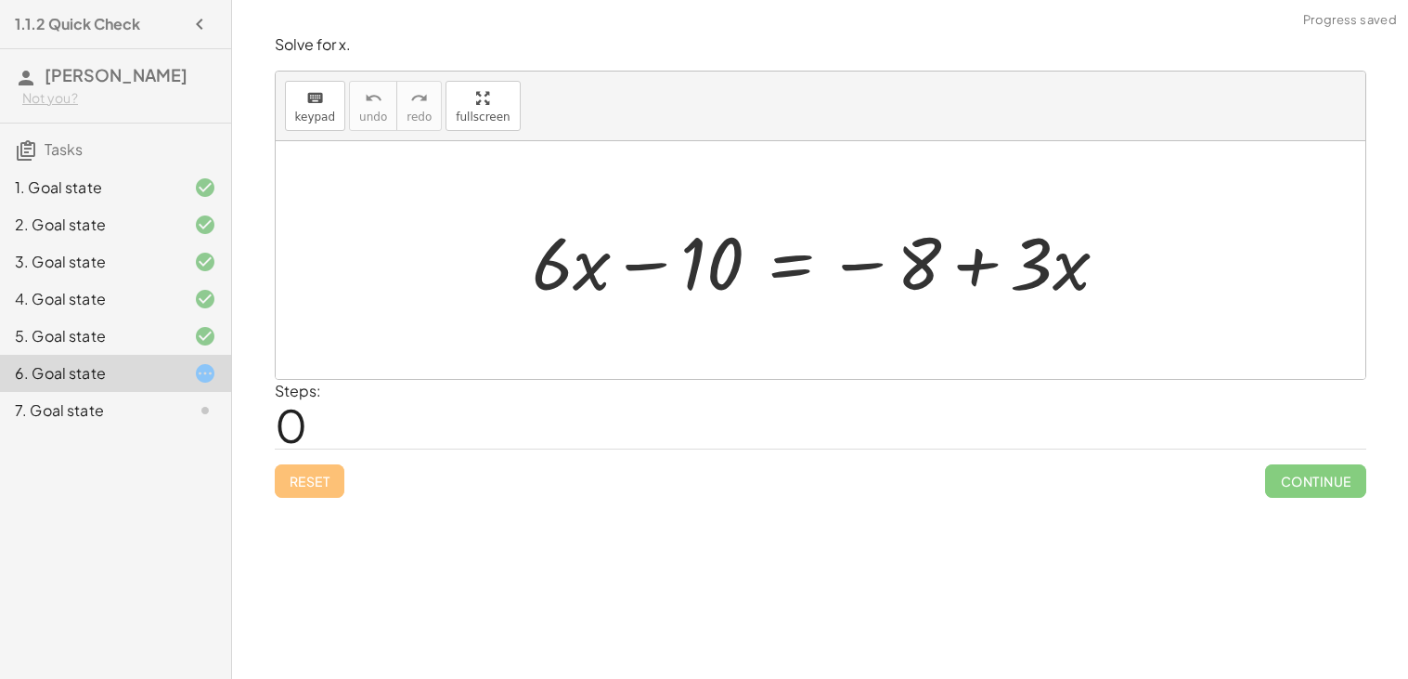
click at [788, 264] on div at bounding box center [828, 261] width 611 height 96
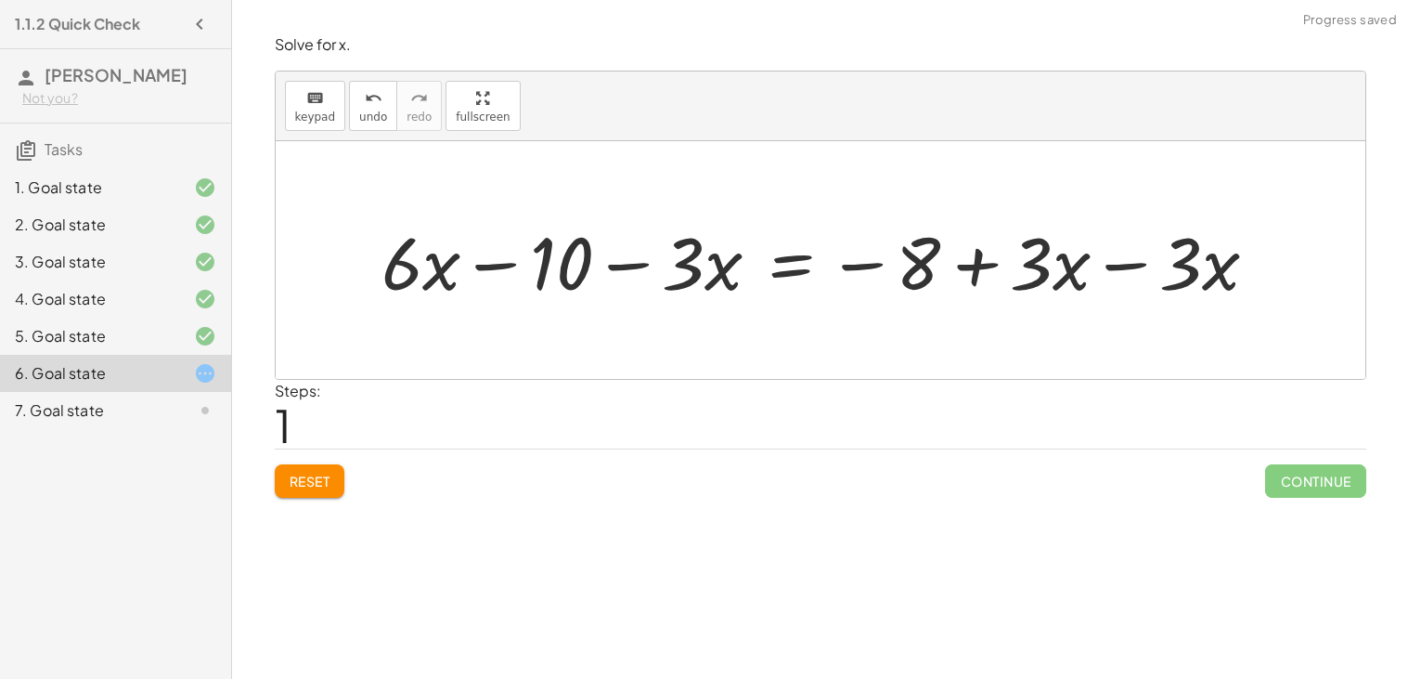
click at [1126, 265] on div at bounding box center [827, 261] width 911 height 96
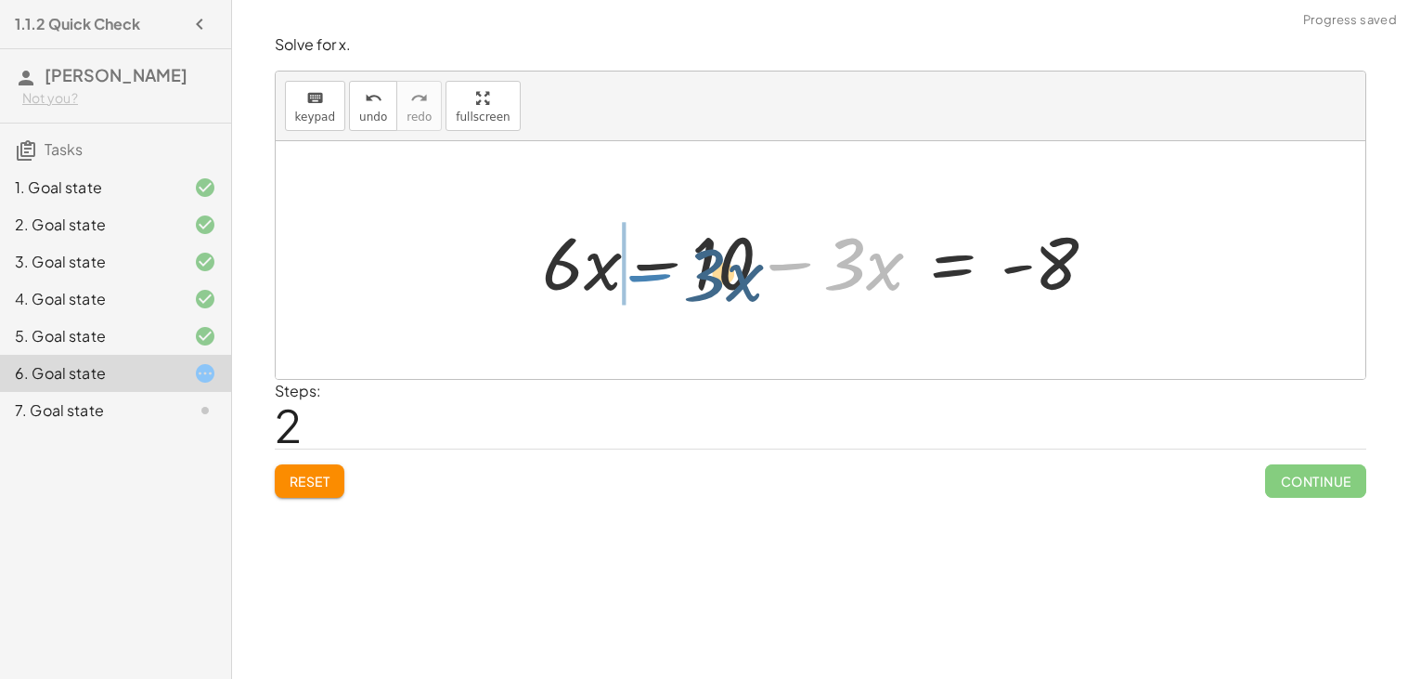
drag, startPoint x: 727, startPoint y: 278, endPoint x: 577, endPoint y: 280, distance: 149.5
click at [577, 280] on div at bounding box center [828, 261] width 588 height 96
click at [670, 268] on div at bounding box center [828, 261] width 588 height 96
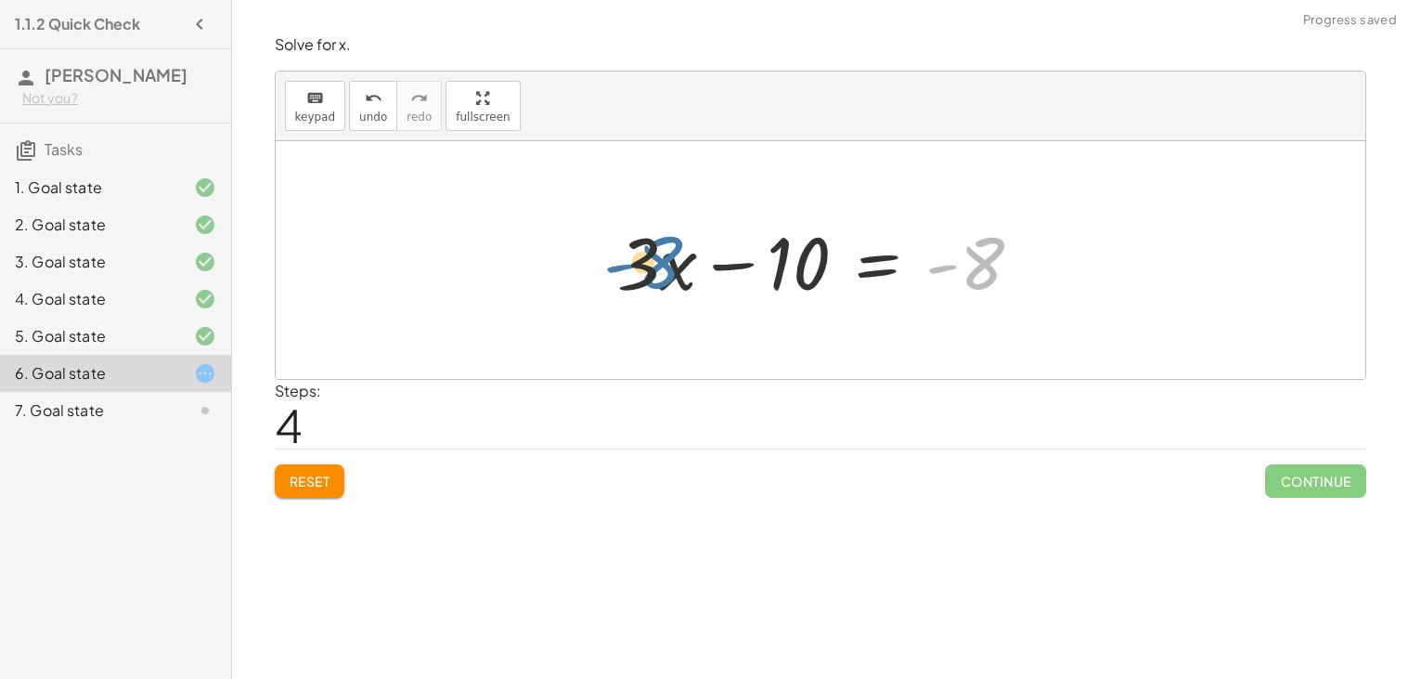
drag, startPoint x: 986, startPoint y: 261, endPoint x: 634, endPoint y: 265, distance: 351.8
click at [634, 265] on div at bounding box center [827, 261] width 439 height 96
drag, startPoint x: 992, startPoint y: 249, endPoint x: 757, endPoint y: 195, distance: 241.8
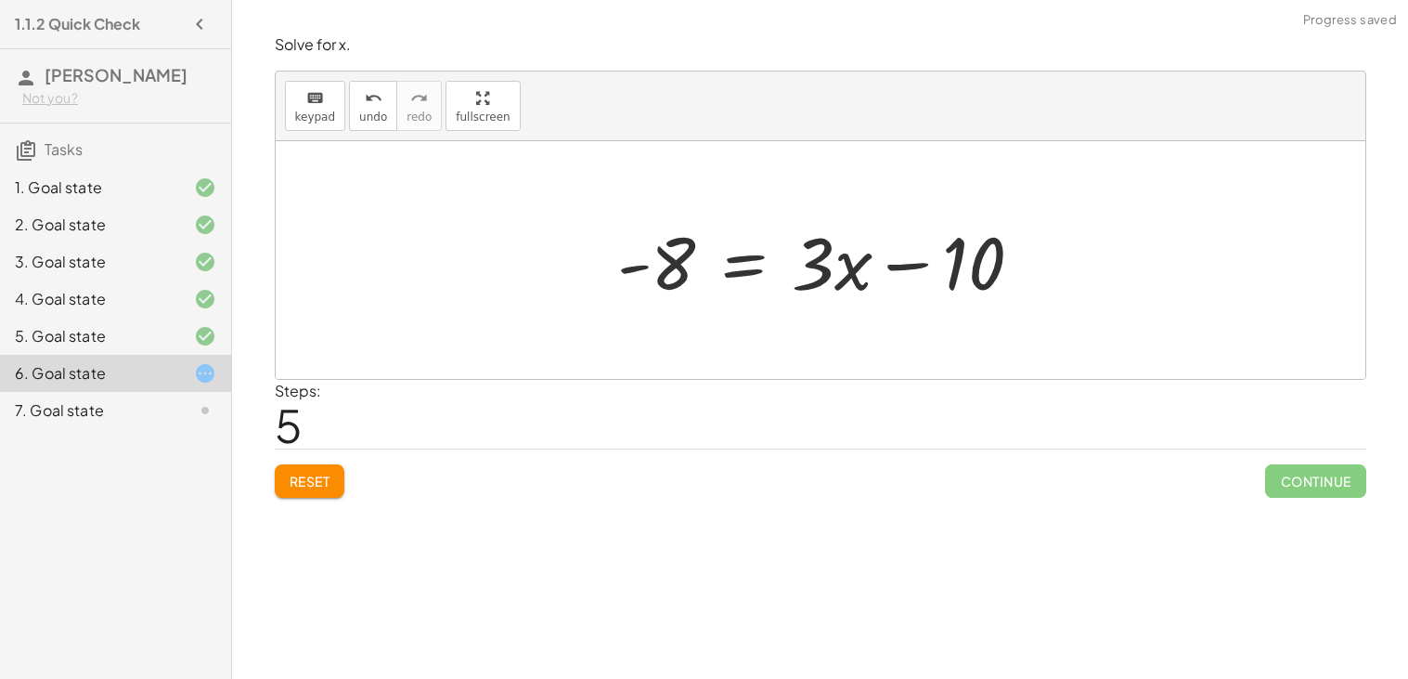
click at [745, 279] on div at bounding box center [827, 261] width 439 height 96
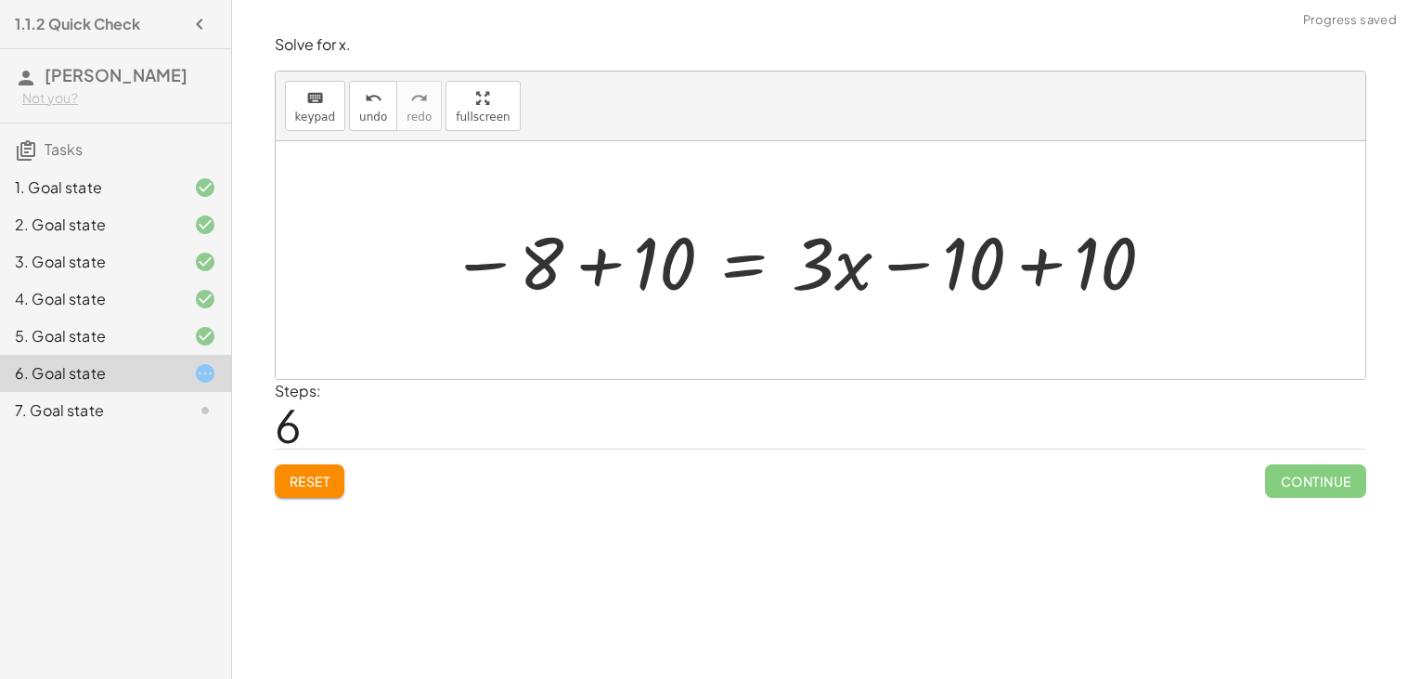
click at [1040, 260] on div at bounding box center [804, 261] width 726 height 96
click at [622, 274] on div at bounding box center [671, 261] width 461 height 96
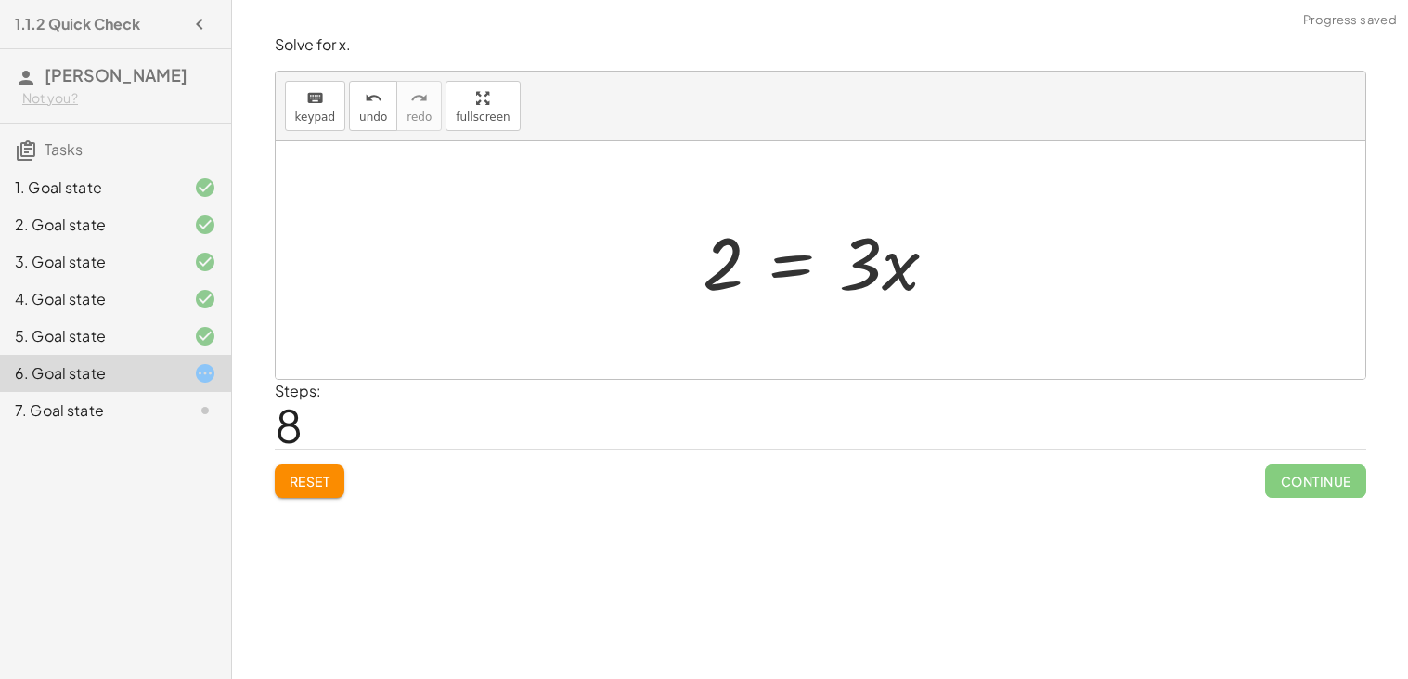
click at [791, 272] on div at bounding box center [827, 261] width 269 height 96
click at [899, 257] on div at bounding box center [822, 259] width 288 height 143
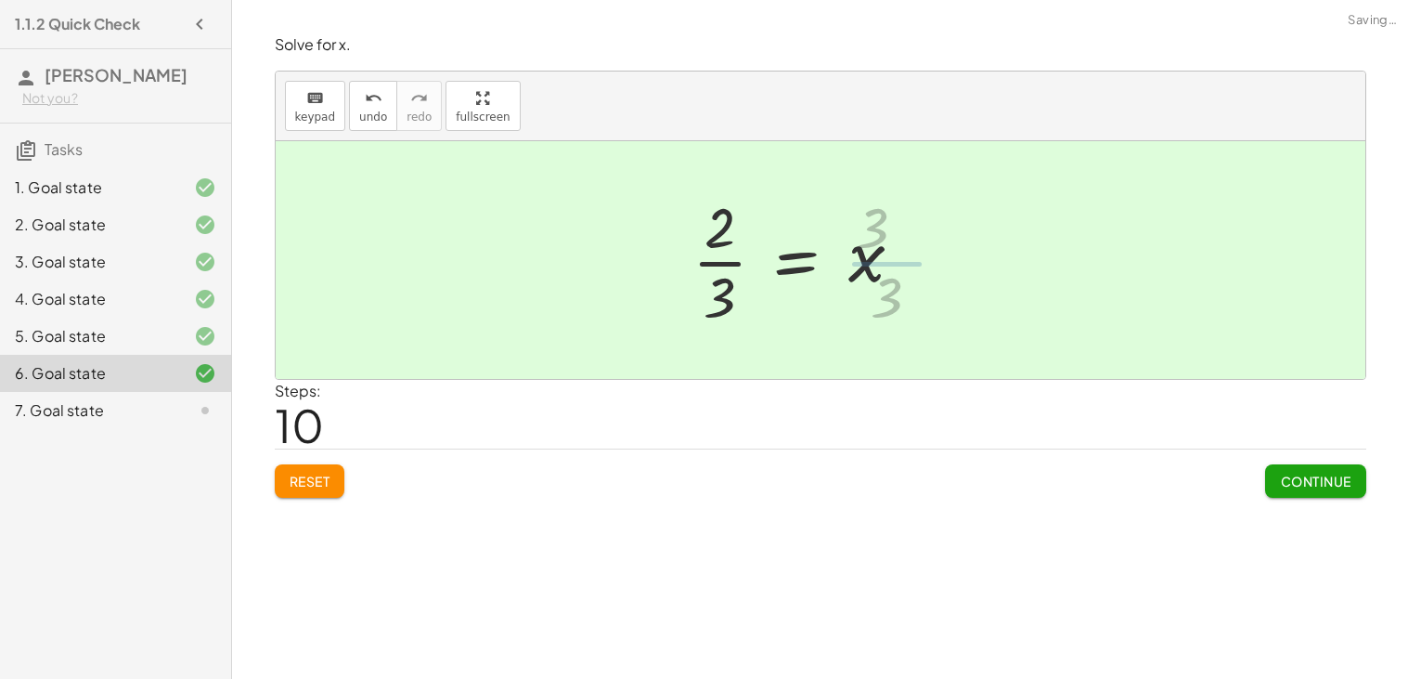
click at [676, 261] on div "+ · 6 · x − 10 = − 8 + · 3 · x + · 6 · x − 10 − · 3 · x = − 8 + · 3 · x − · 3 ·…" at bounding box center [797, 260] width 265 height 152
click at [729, 269] on div at bounding box center [826, 259] width 241 height 143
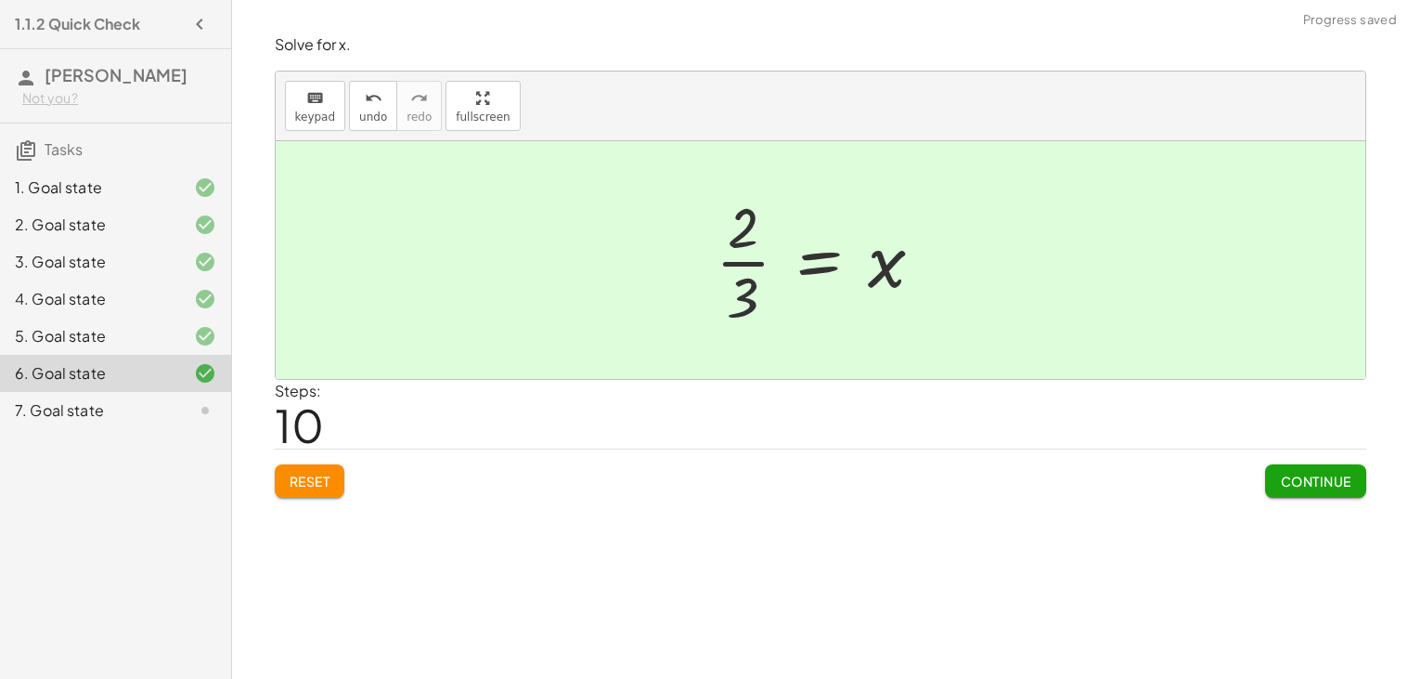
click at [1310, 475] on span "Continue" at bounding box center [1315, 480] width 71 height 17
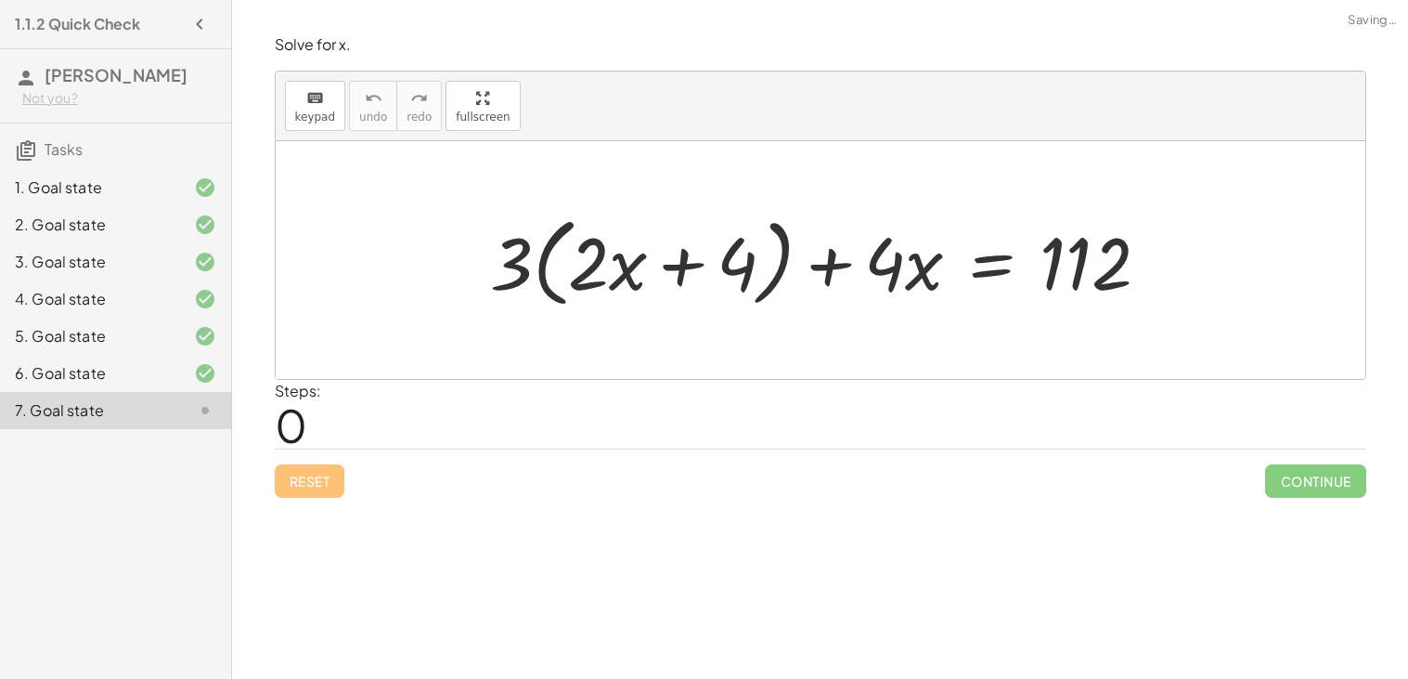
click at [595, 266] on div at bounding box center [827, 260] width 693 height 107
click at [677, 268] on div at bounding box center [827, 260] width 693 height 107
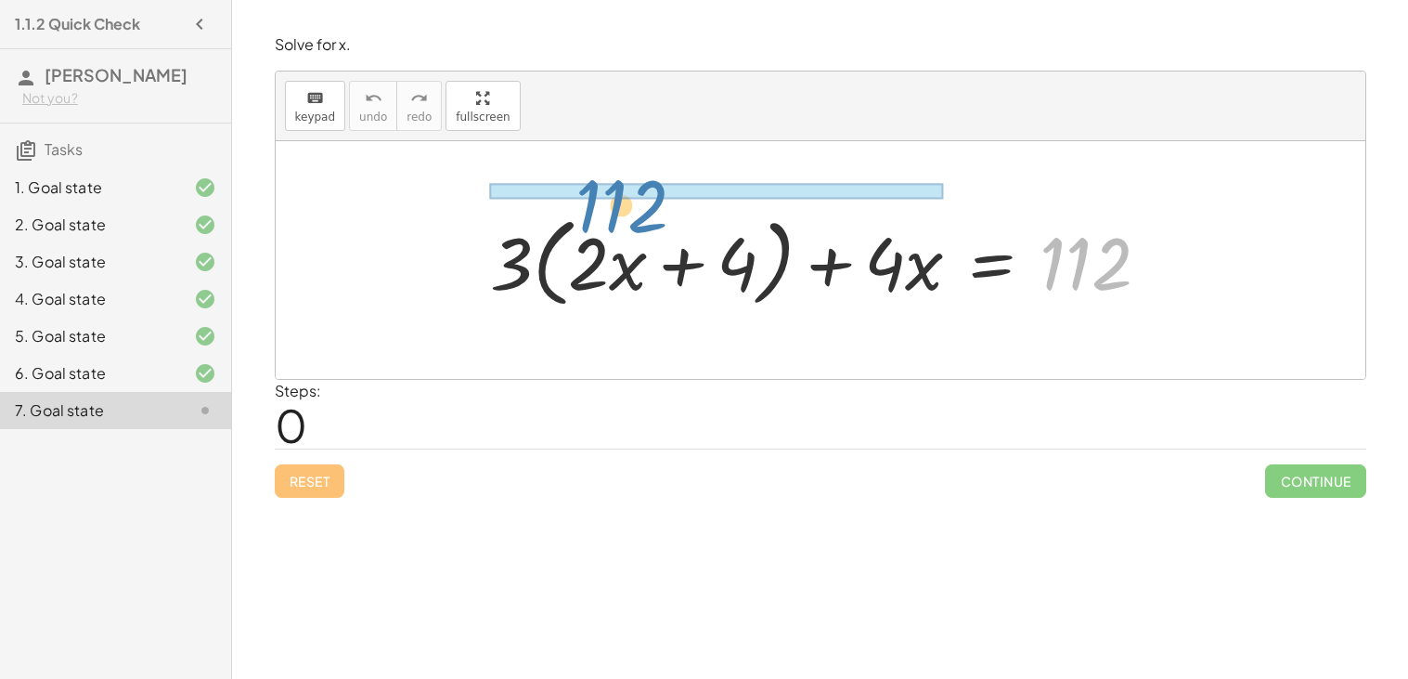
drag, startPoint x: 1066, startPoint y: 259, endPoint x: 592, endPoint y: 184, distance: 479.3
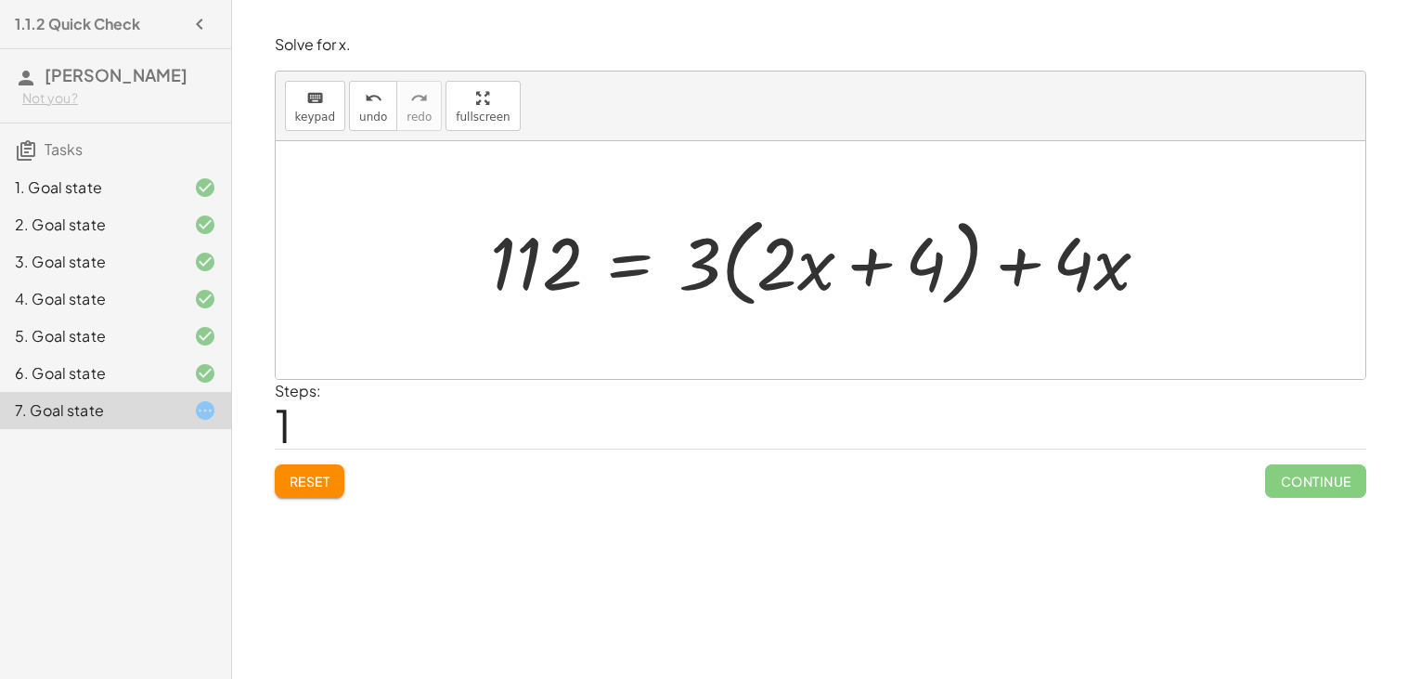
click at [731, 259] on div at bounding box center [827, 260] width 693 height 107
click at [967, 265] on div at bounding box center [827, 260] width 693 height 107
drag, startPoint x: 1069, startPoint y: 261, endPoint x: 681, endPoint y: 253, distance: 388.1
click at [681, 253] on div at bounding box center [827, 260] width 693 height 107
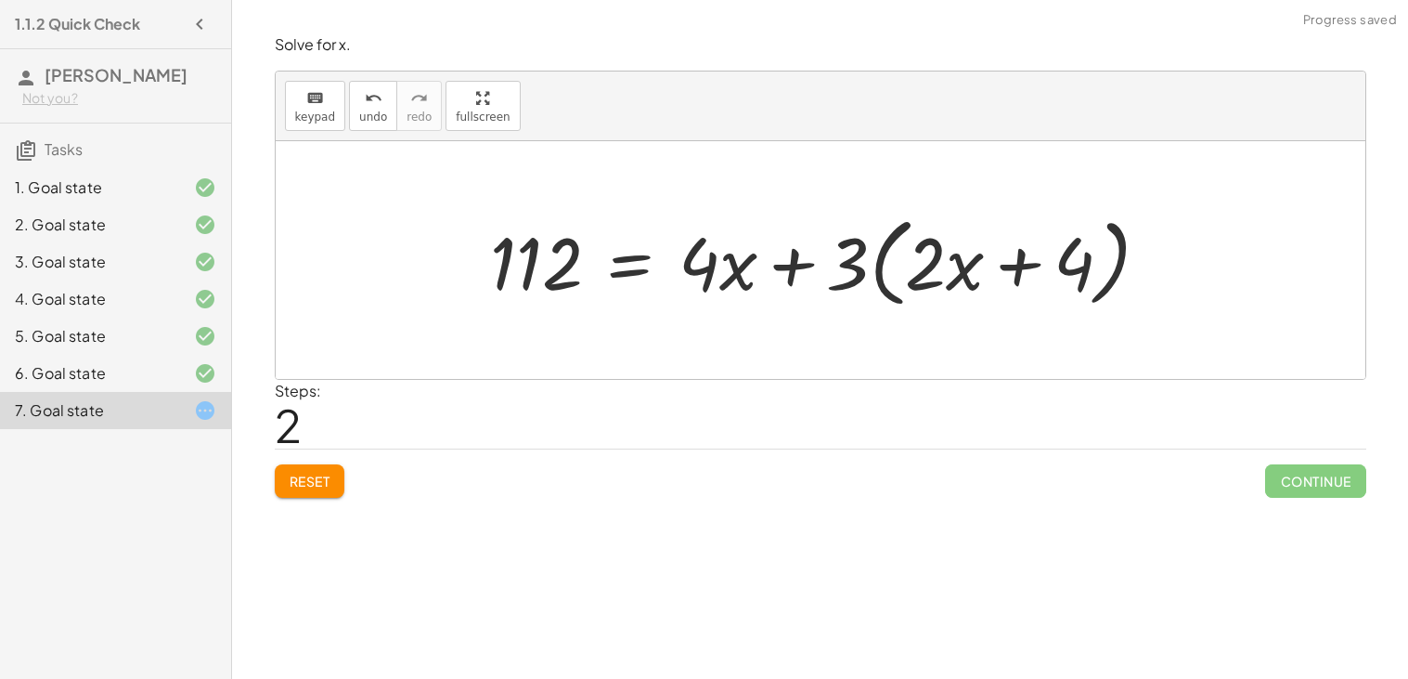
click at [869, 267] on div at bounding box center [827, 260] width 693 height 107
click at [790, 269] on div at bounding box center [827, 260] width 693 height 107
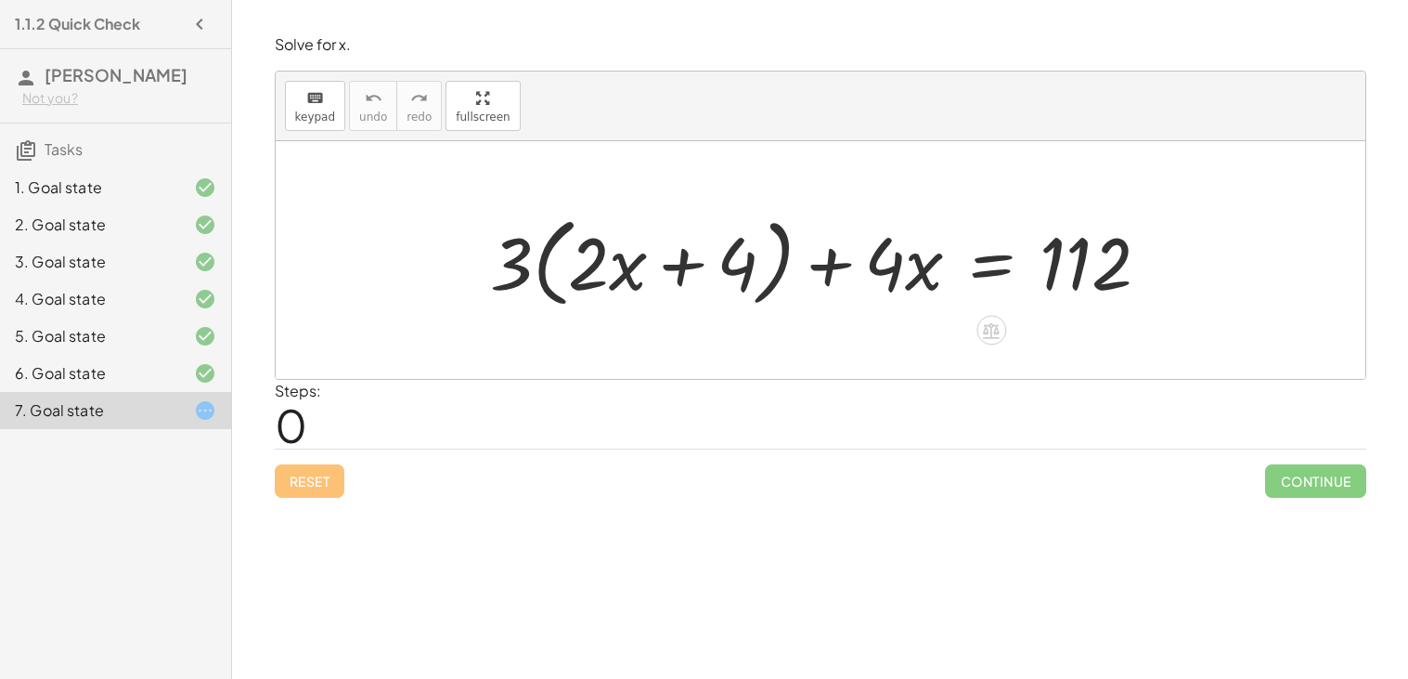
click at [553, 275] on div at bounding box center [827, 260] width 693 height 107
click at [546, 270] on div at bounding box center [827, 260] width 693 height 107
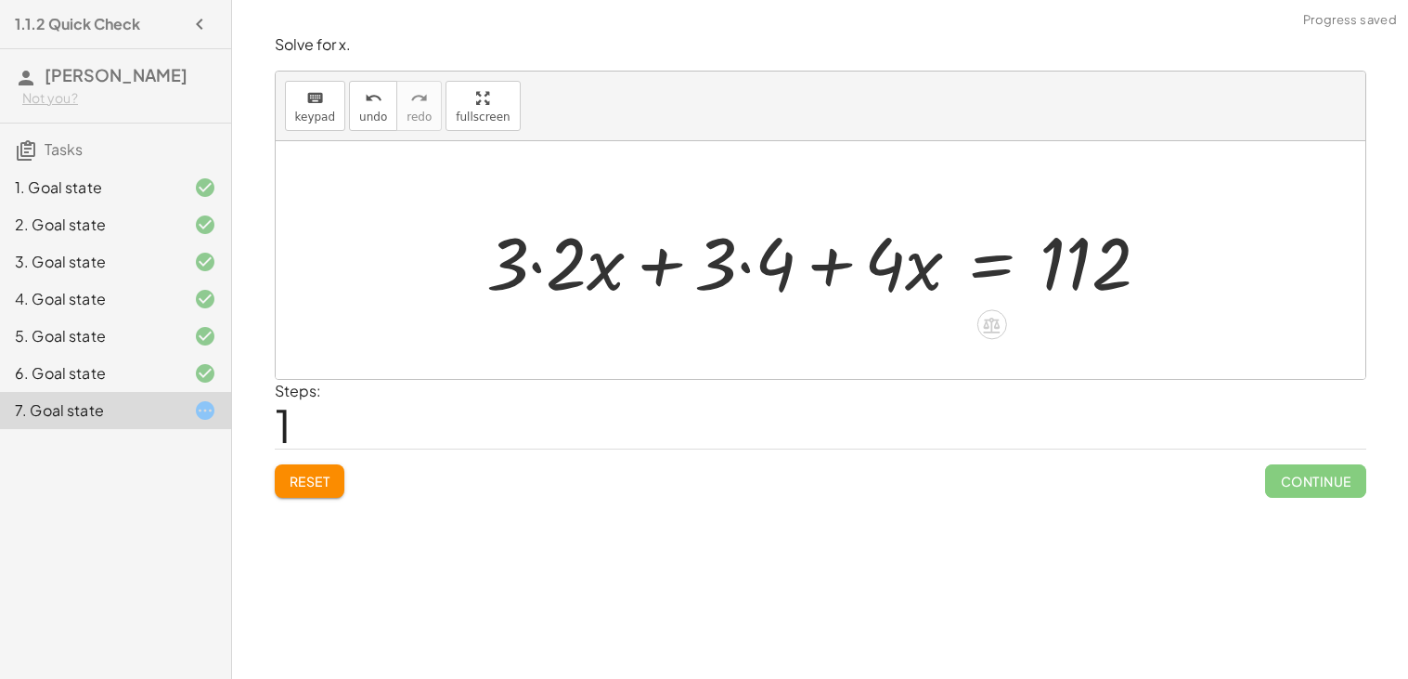
click at [534, 267] on div at bounding box center [825, 261] width 697 height 96
click at [744, 265] on div at bounding box center [856, 261] width 638 height 96
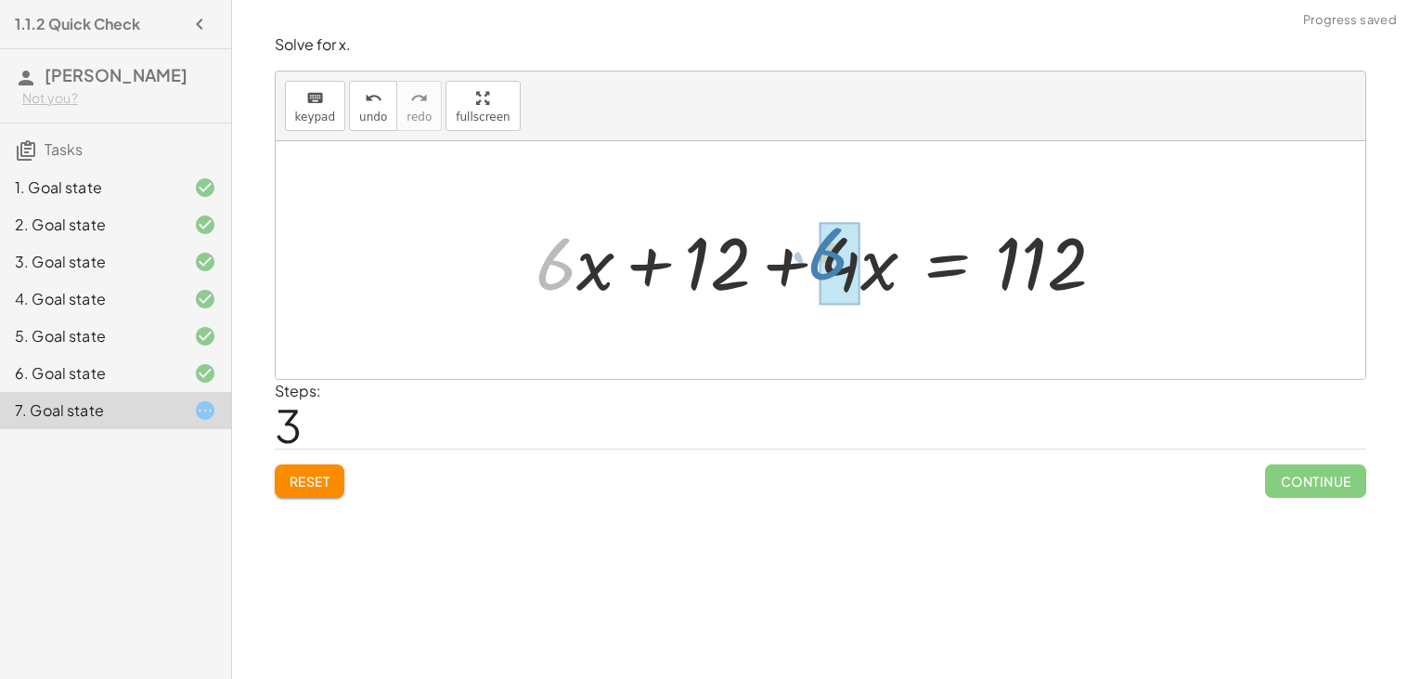
drag, startPoint x: 571, startPoint y: 268, endPoint x: 848, endPoint y: 261, distance: 276.7
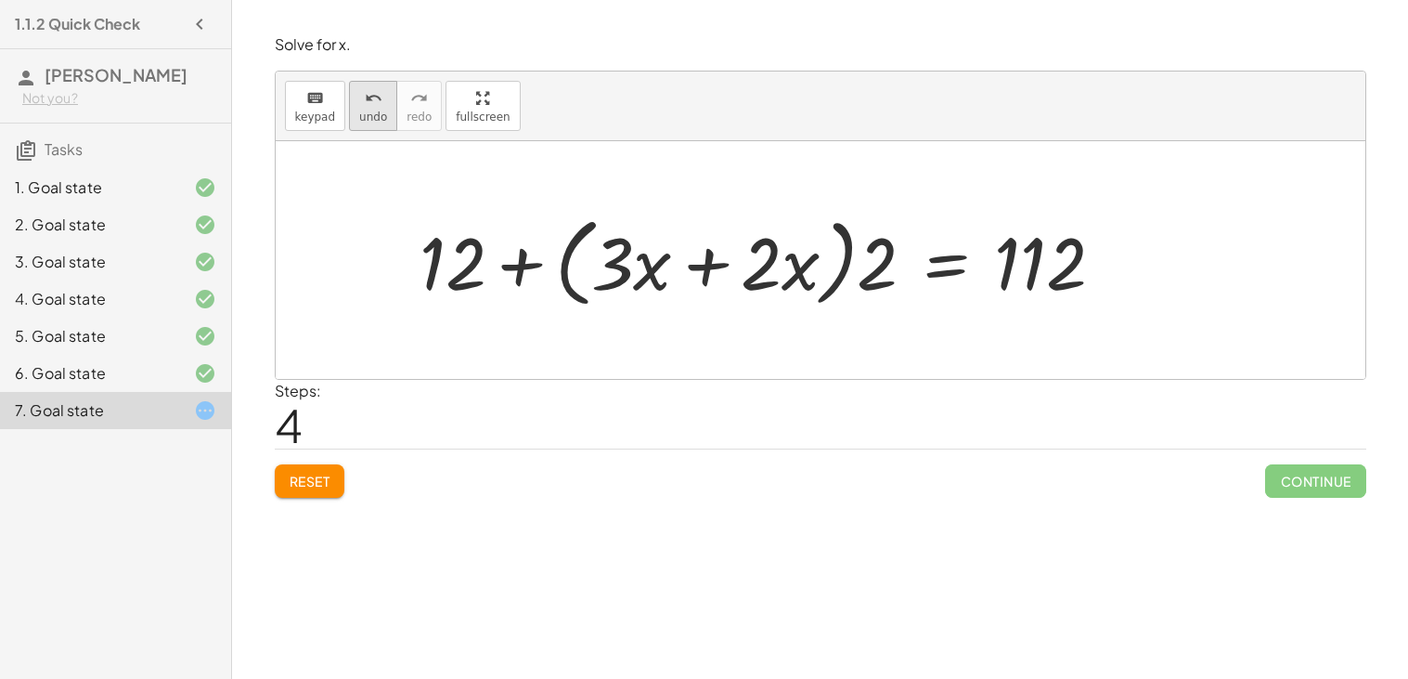
click at [376, 117] on span "undo" at bounding box center [373, 116] width 28 height 13
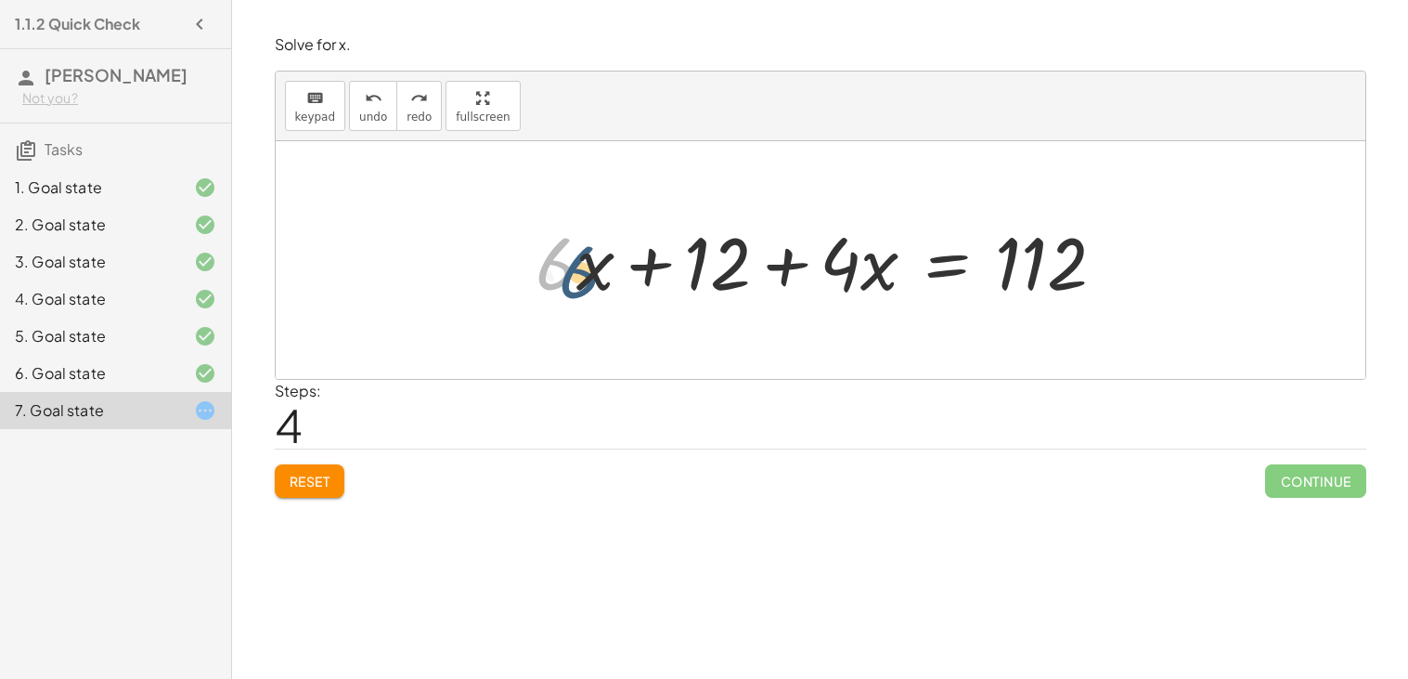
drag, startPoint x: 568, startPoint y: 280, endPoint x: 597, endPoint y: 291, distance: 30.5
click at [597, 291] on div at bounding box center [827, 261] width 603 height 96
drag, startPoint x: 583, startPoint y: 282, endPoint x: 869, endPoint y: 289, distance: 286.0
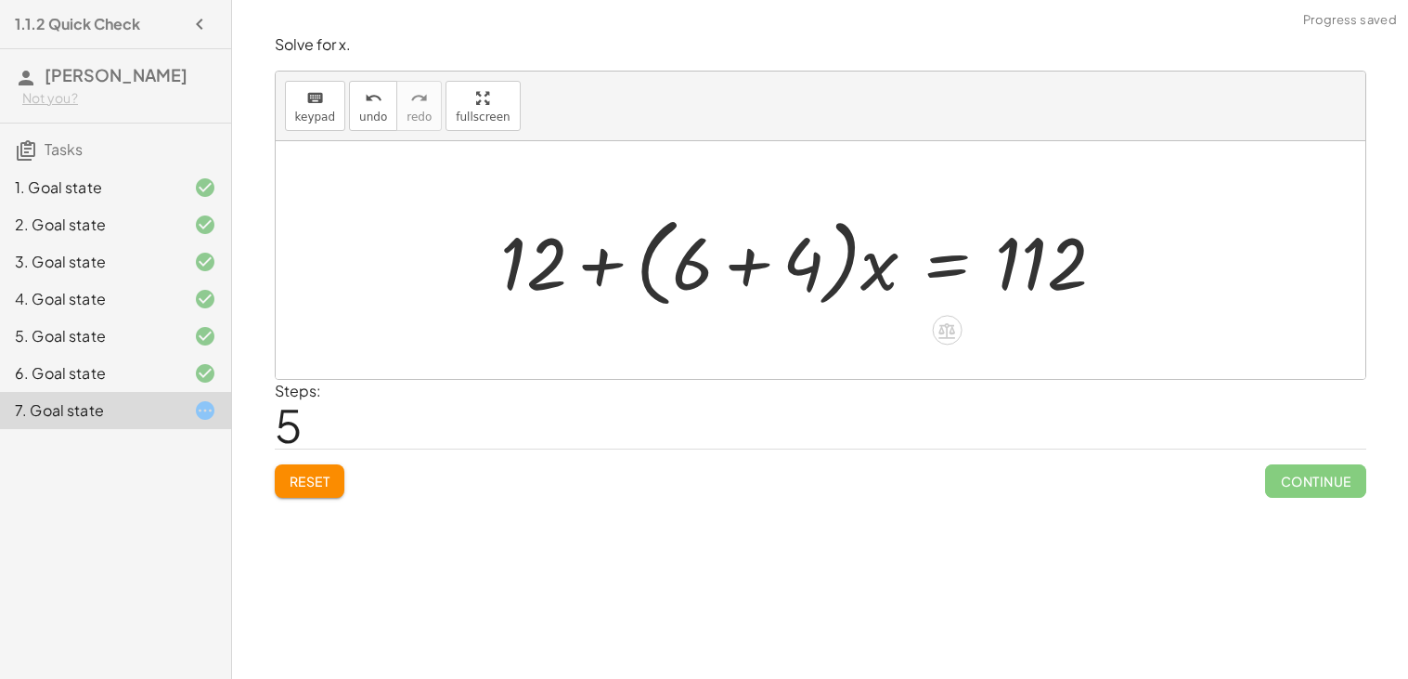
click at [753, 265] on div at bounding box center [810, 260] width 639 height 107
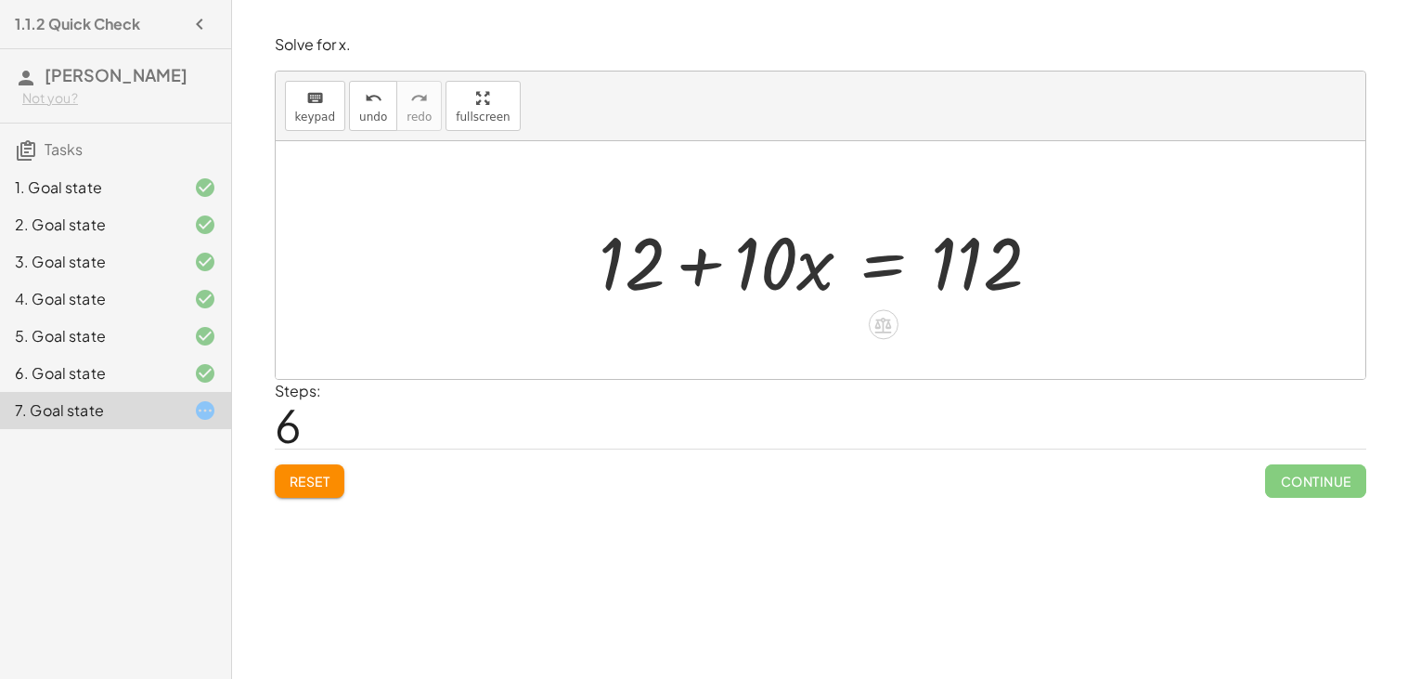
click at [872, 268] on div at bounding box center [827, 261] width 476 height 96
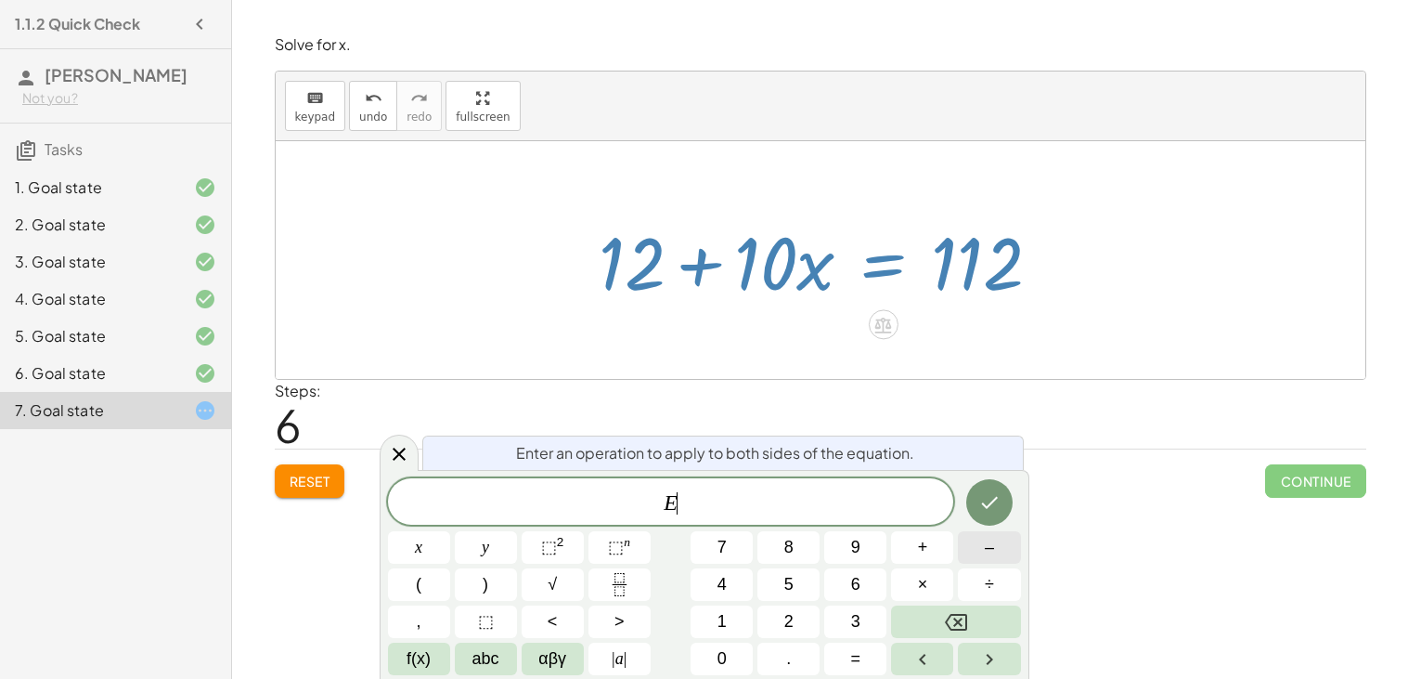
click at [971, 559] on button "–" at bounding box center [989, 547] width 62 height 32
click at [744, 611] on button "1" at bounding box center [722, 621] width 62 height 32
click at [768, 616] on button "2" at bounding box center [788, 621] width 62 height 32
click at [981, 492] on icon "Done" at bounding box center [989, 502] width 22 height 22
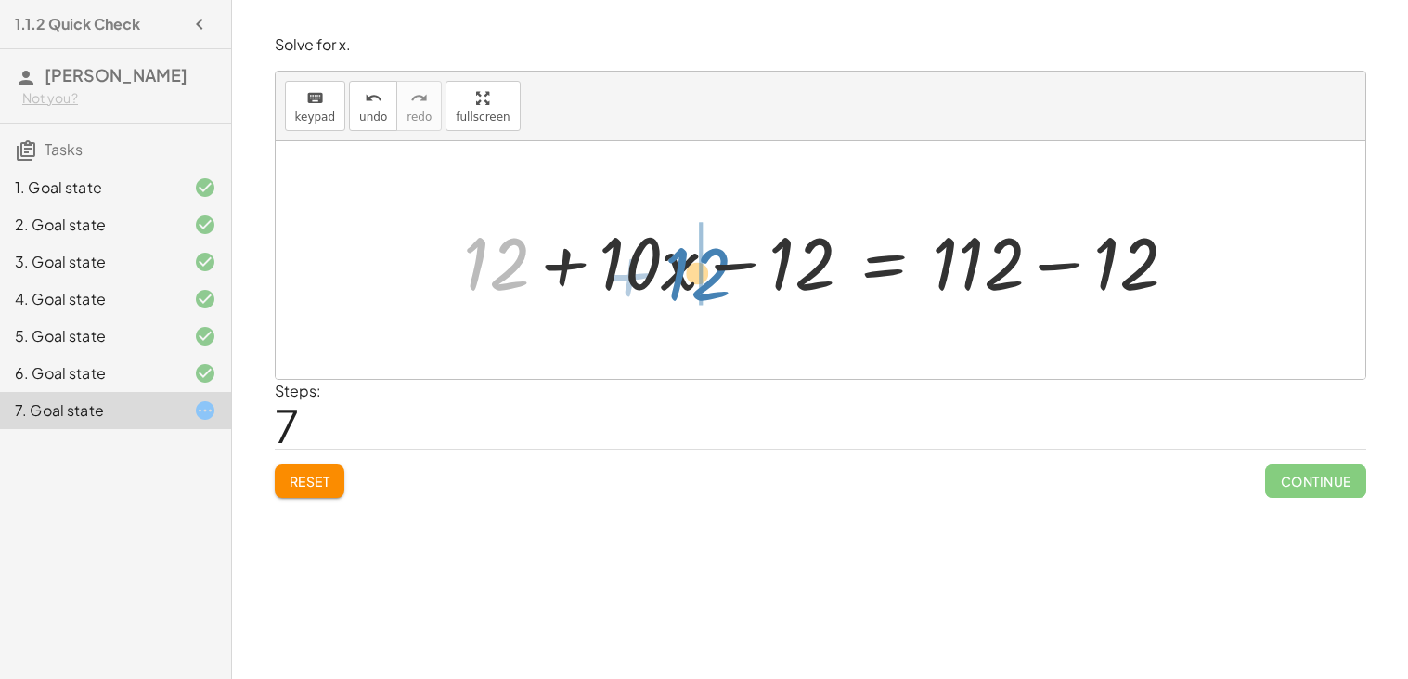
drag, startPoint x: 507, startPoint y: 274, endPoint x: 726, endPoint y: 282, distance: 219.2
click at [726, 282] on div at bounding box center [828, 261] width 748 height 96
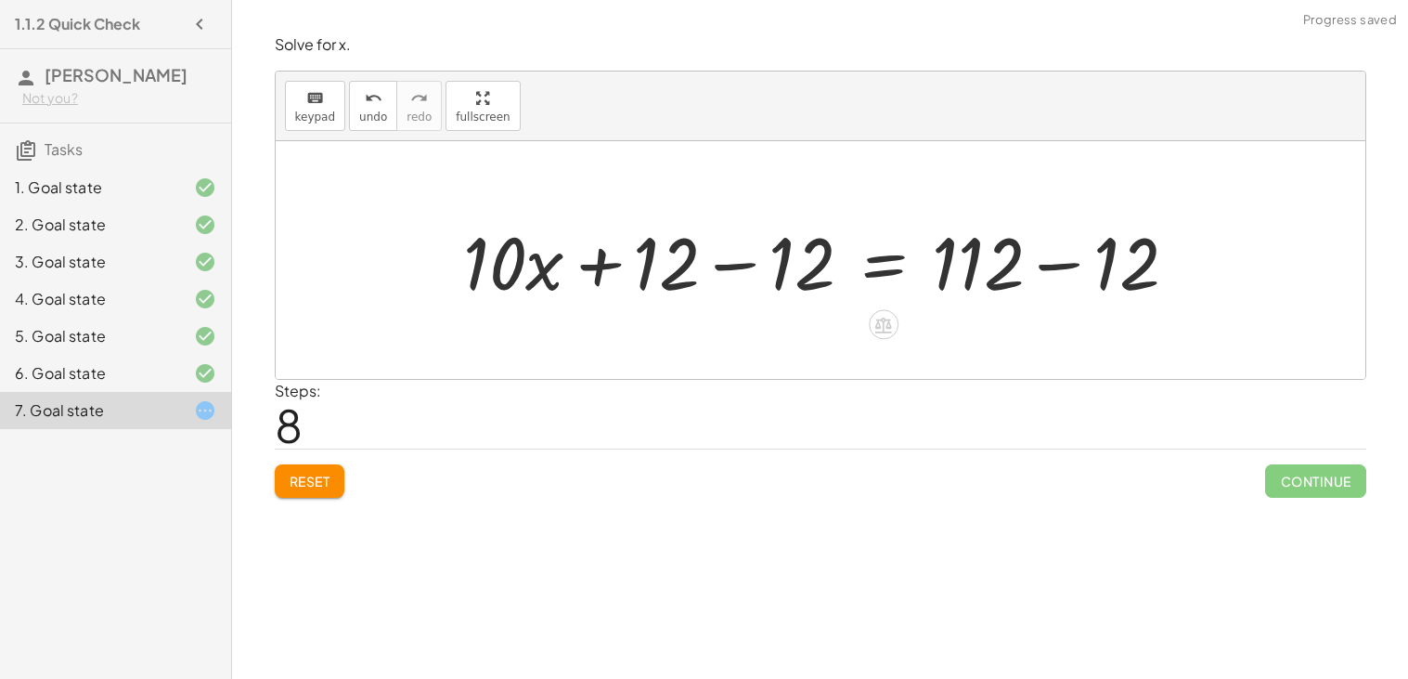
click at [737, 266] on div at bounding box center [828, 261] width 748 height 96
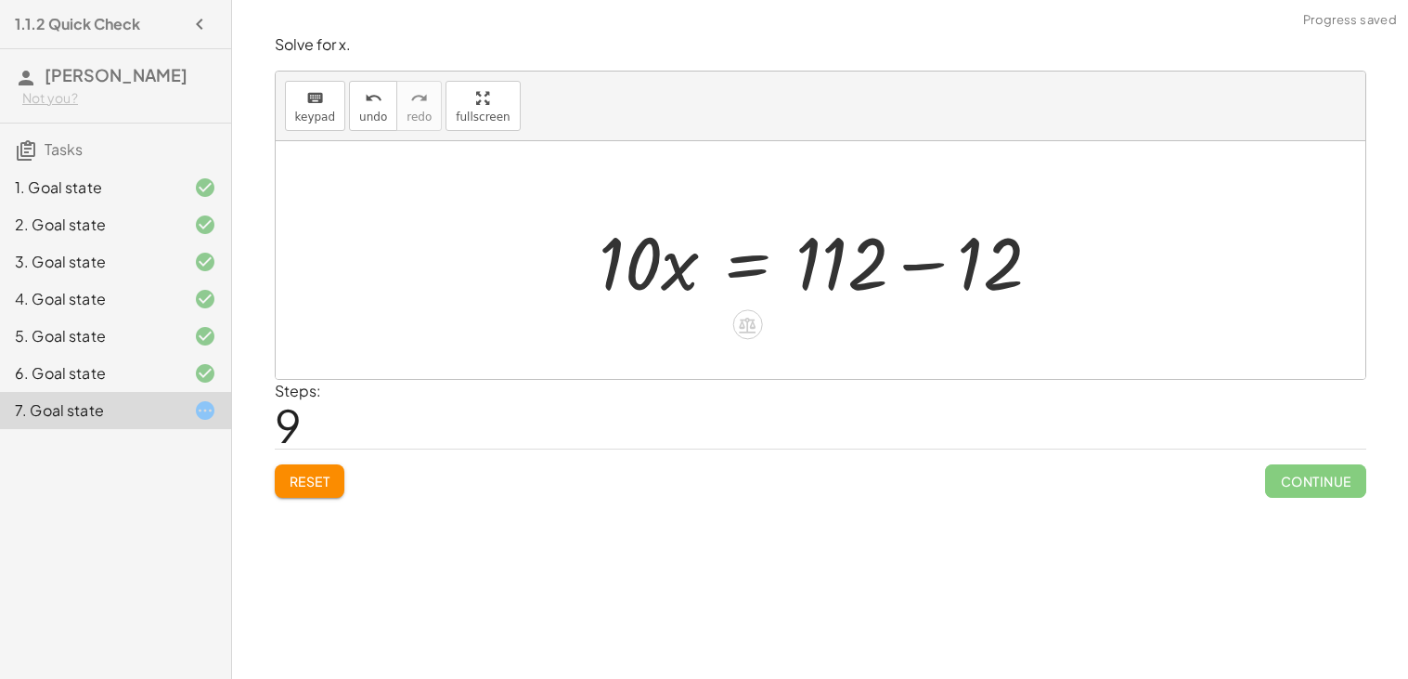
click at [931, 263] on div at bounding box center [827, 261] width 476 height 96
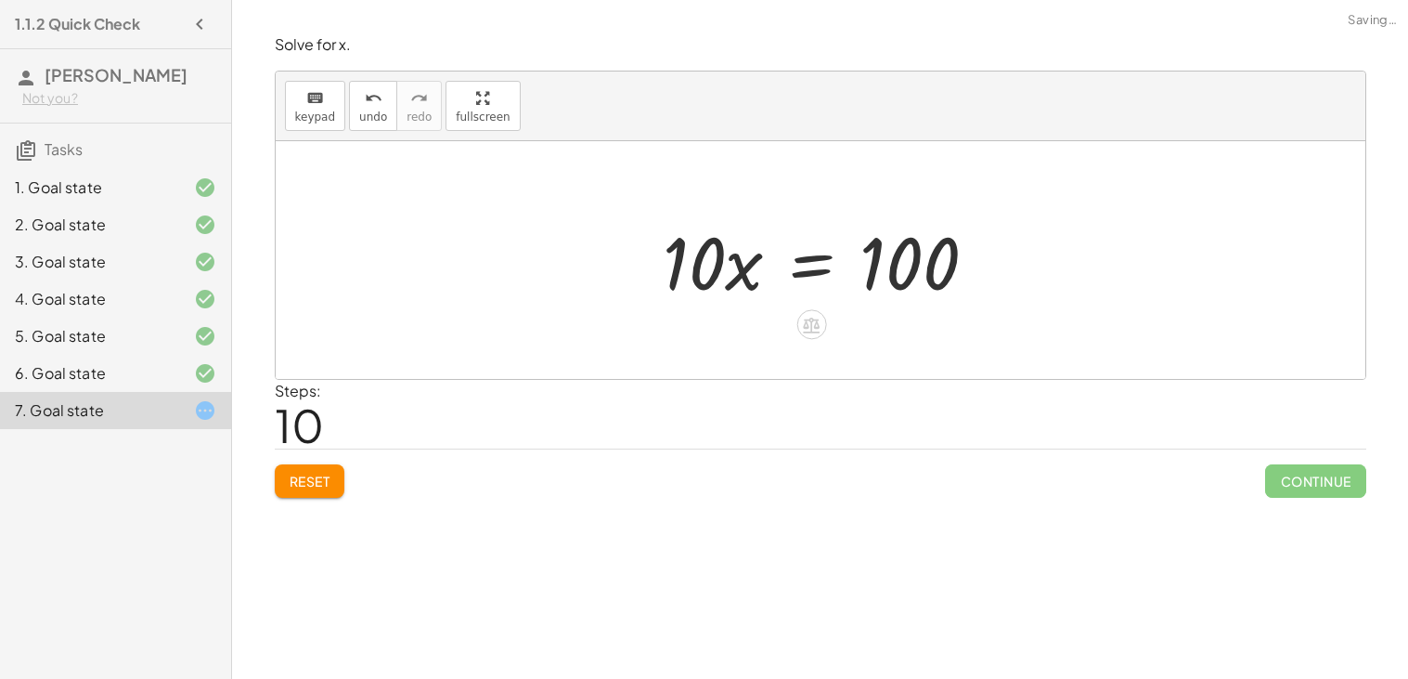
click at [813, 265] on div at bounding box center [827, 261] width 348 height 96
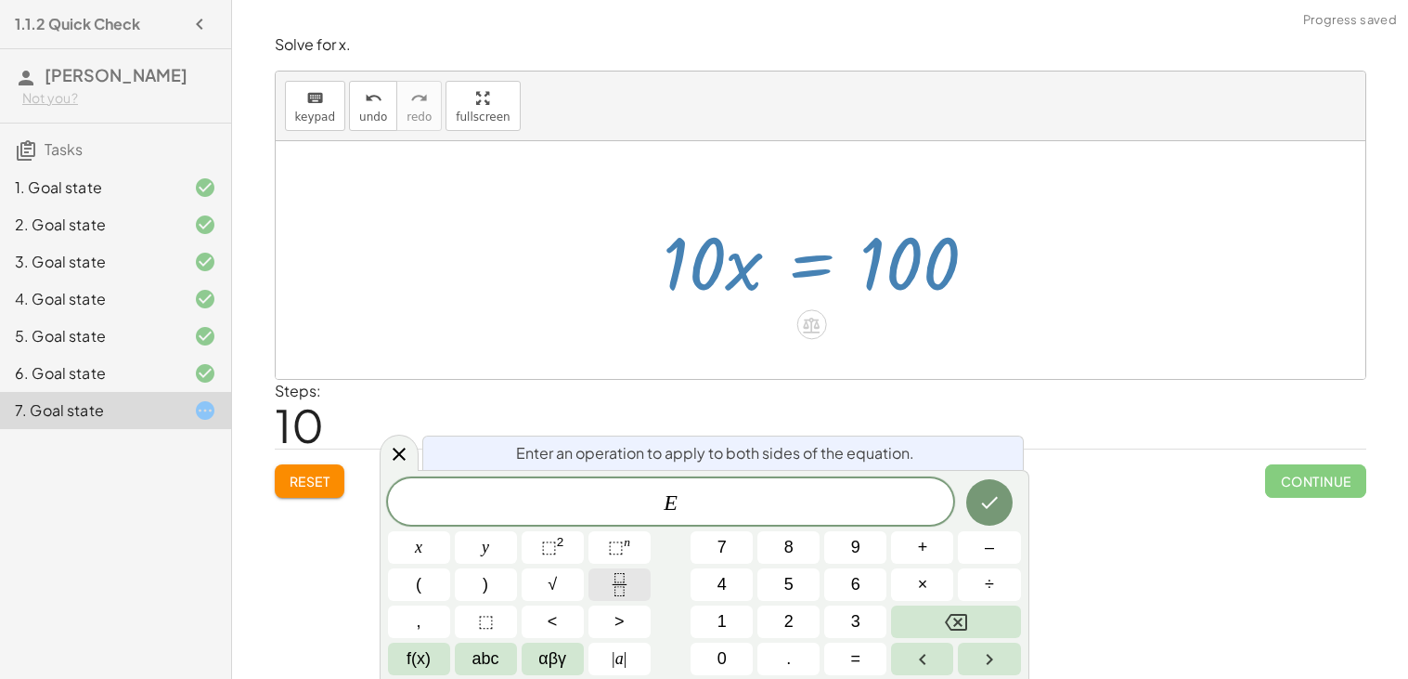
click at [639, 576] on button "Fraction" at bounding box center [620, 584] width 62 height 32
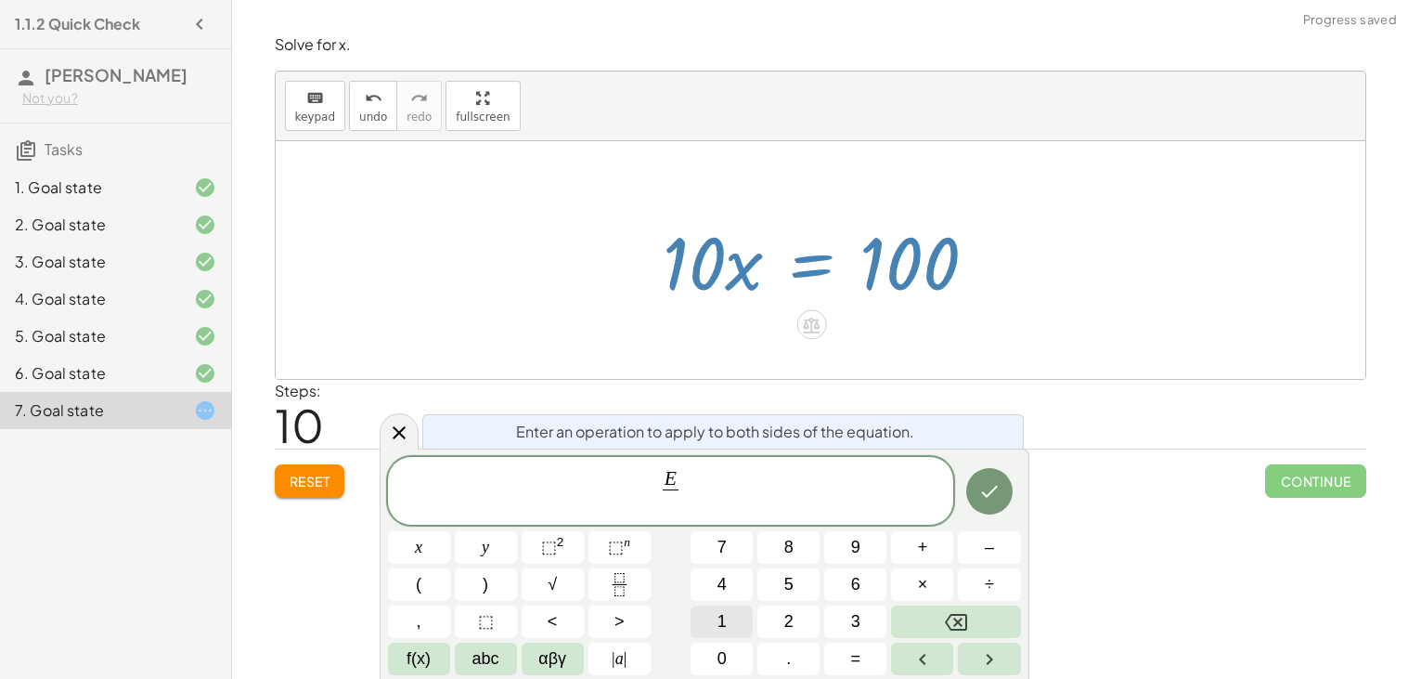
click at [705, 606] on button "1" at bounding box center [722, 621] width 62 height 32
click at [723, 663] on span "0" at bounding box center [722, 658] width 9 height 25
click at [973, 500] on button "Done" at bounding box center [989, 491] width 46 height 46
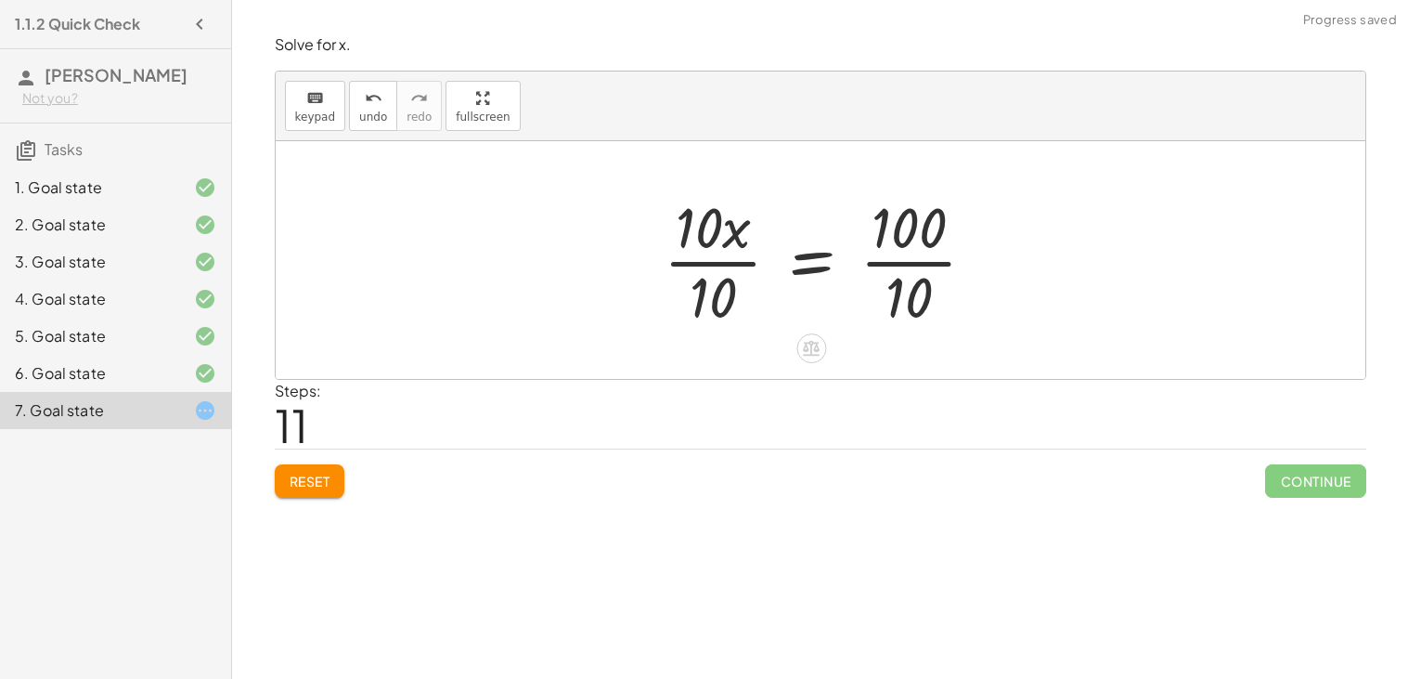
click at [742, 266] on div at bounding box center [827, 259] width 346 height 143
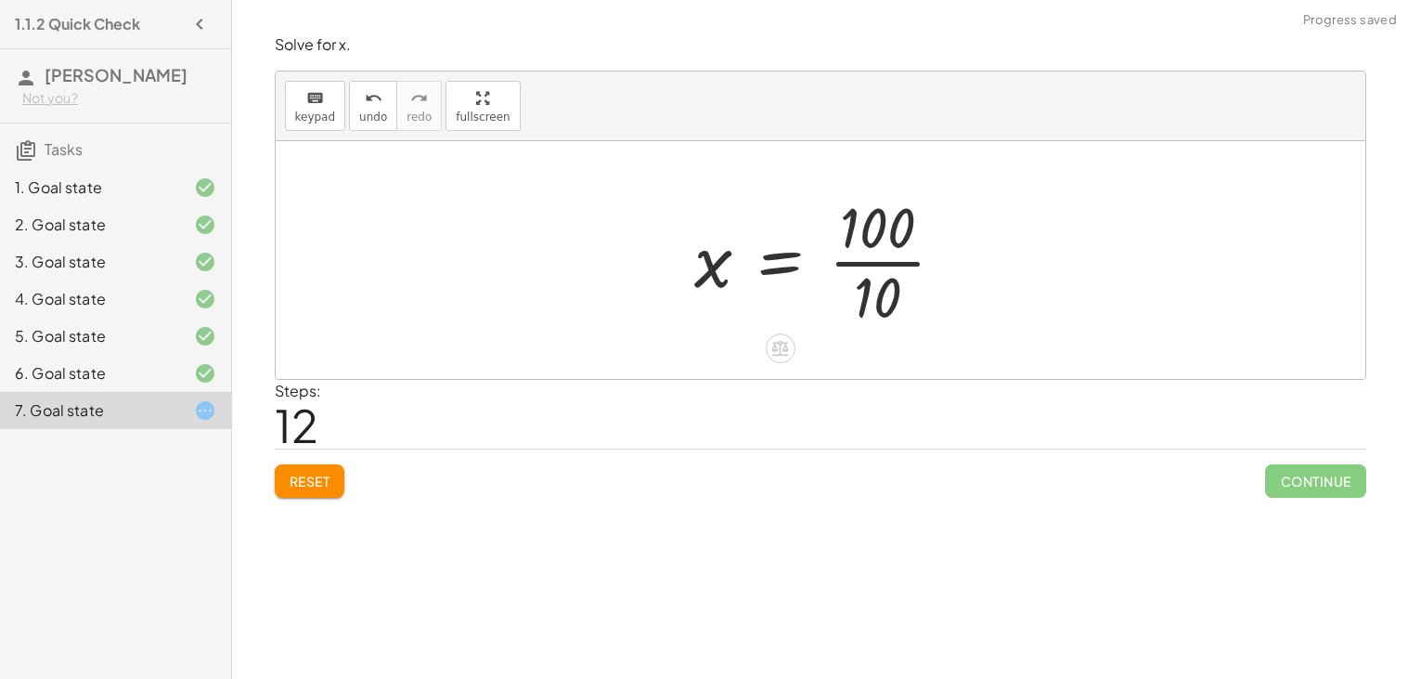
click at [852, 267] on div at bounding box center [827, 259] width 285 height 143
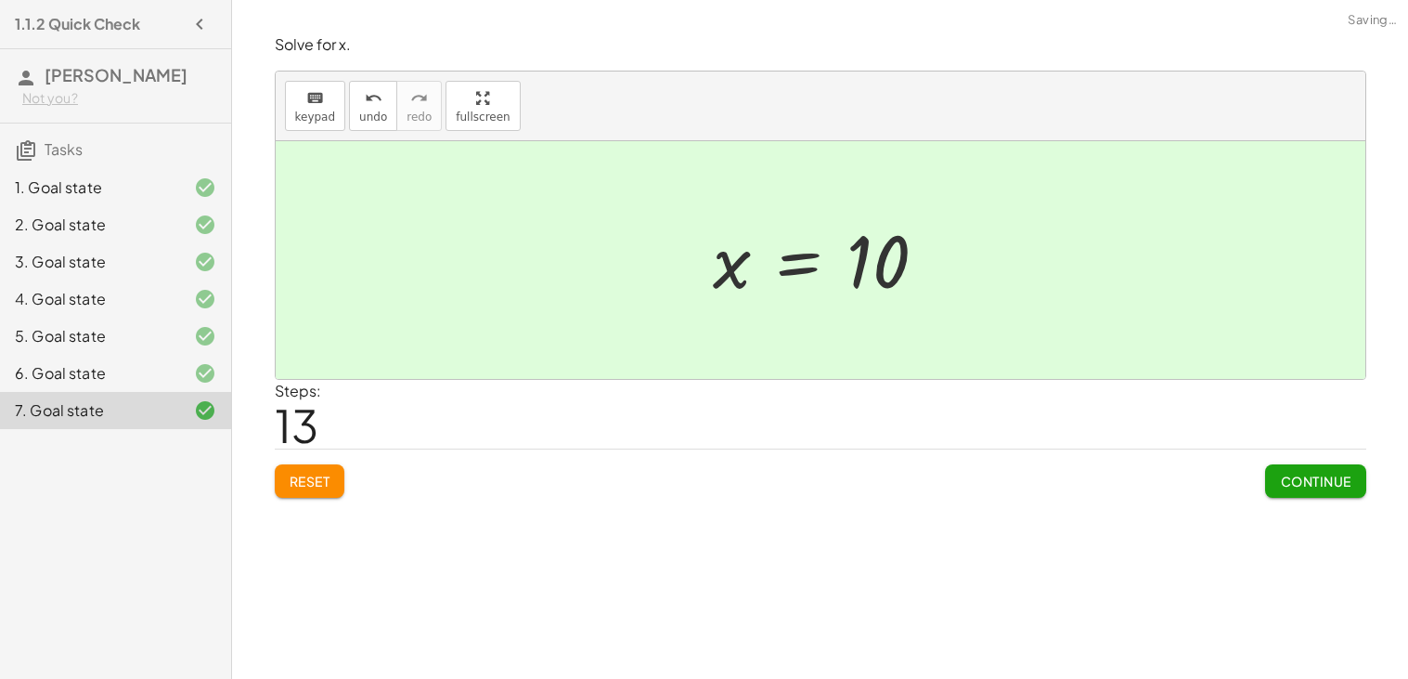
click at [1298, 465] on button "Continue" at bounding box center [1315, 480] width 100 height 33
